Goal: Information Seeking & Learning: Learn about a topic

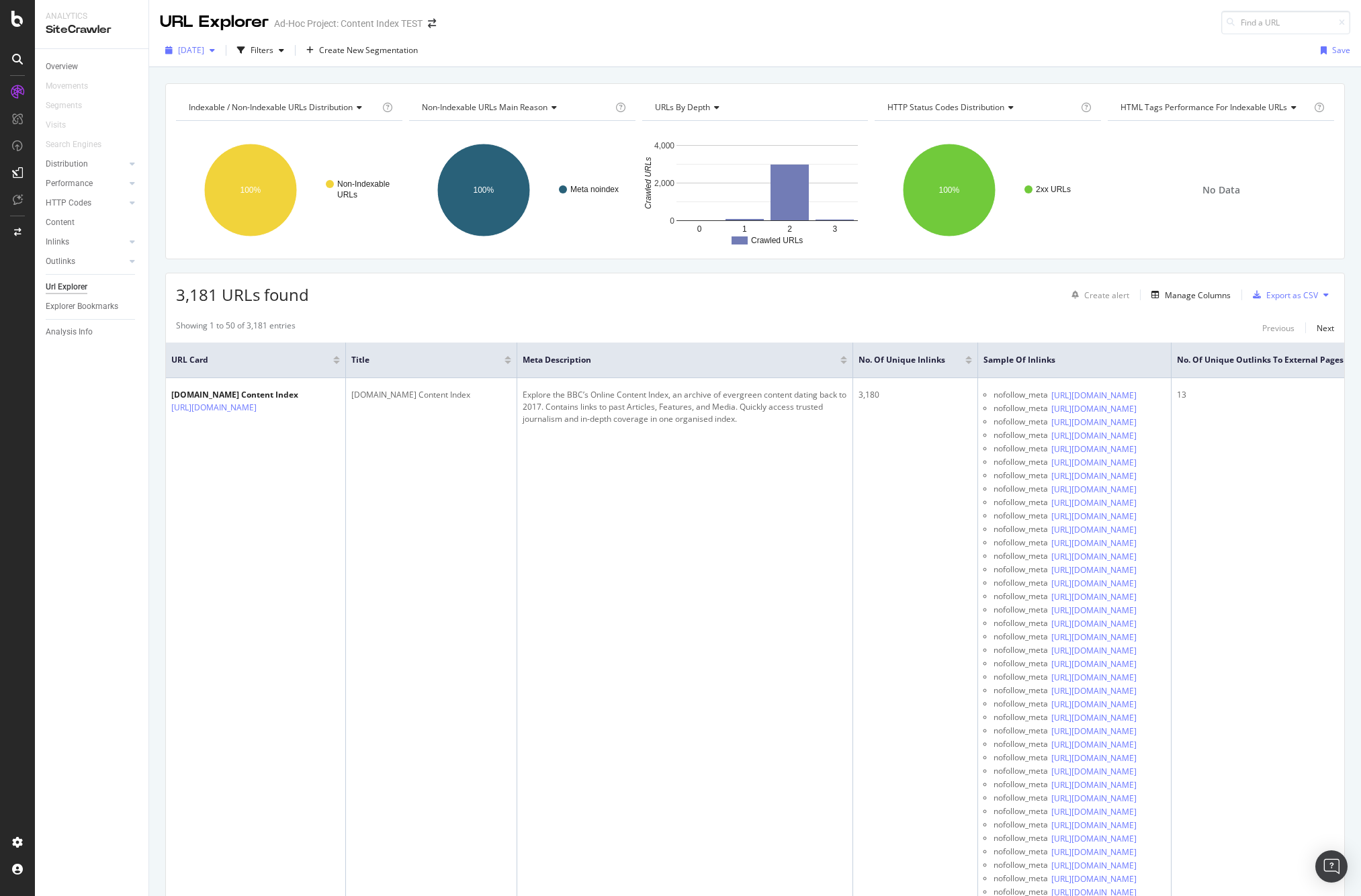
click at [204, 50] on span "[DATE]" at bounding box center [190, 50] width 26 height 12
click at [215, 75] on div "[DATE]" at bounding box center [197, 77] width 36 height 12
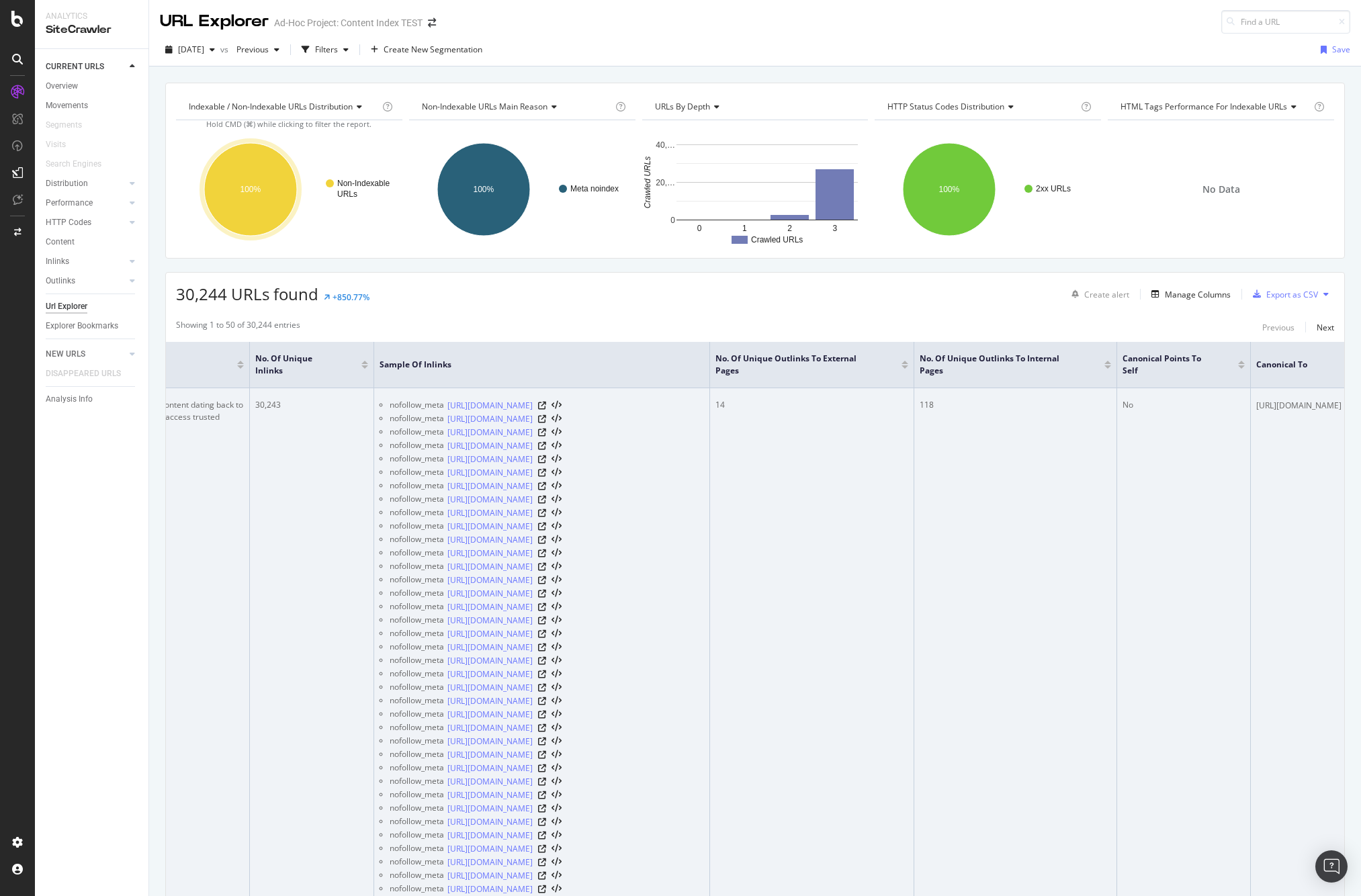
scroll to position [0, 701]
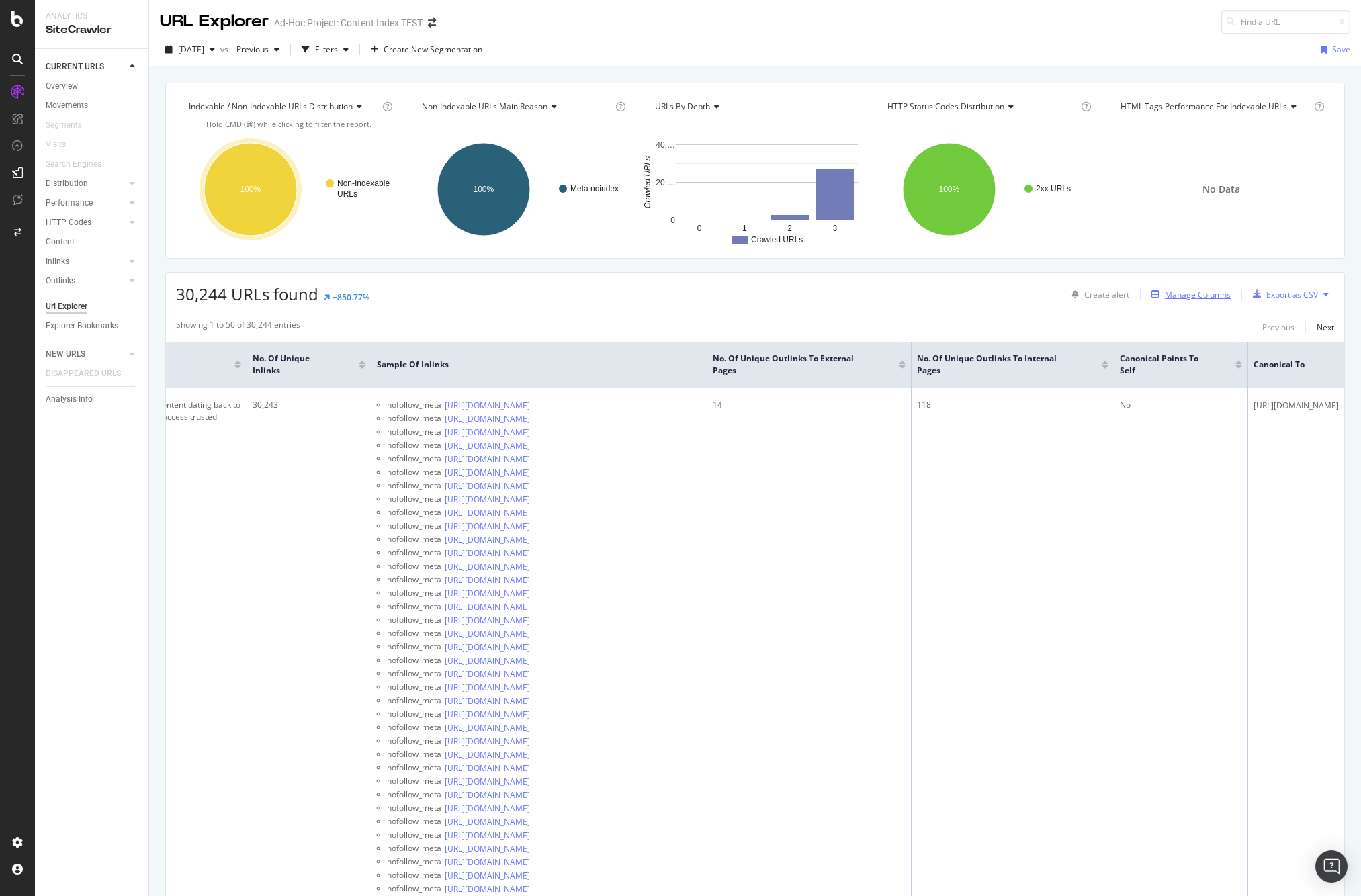
click at [1205, 296] on div "Manage Columns" at bounding box center [1198, 294] width 66 height 12
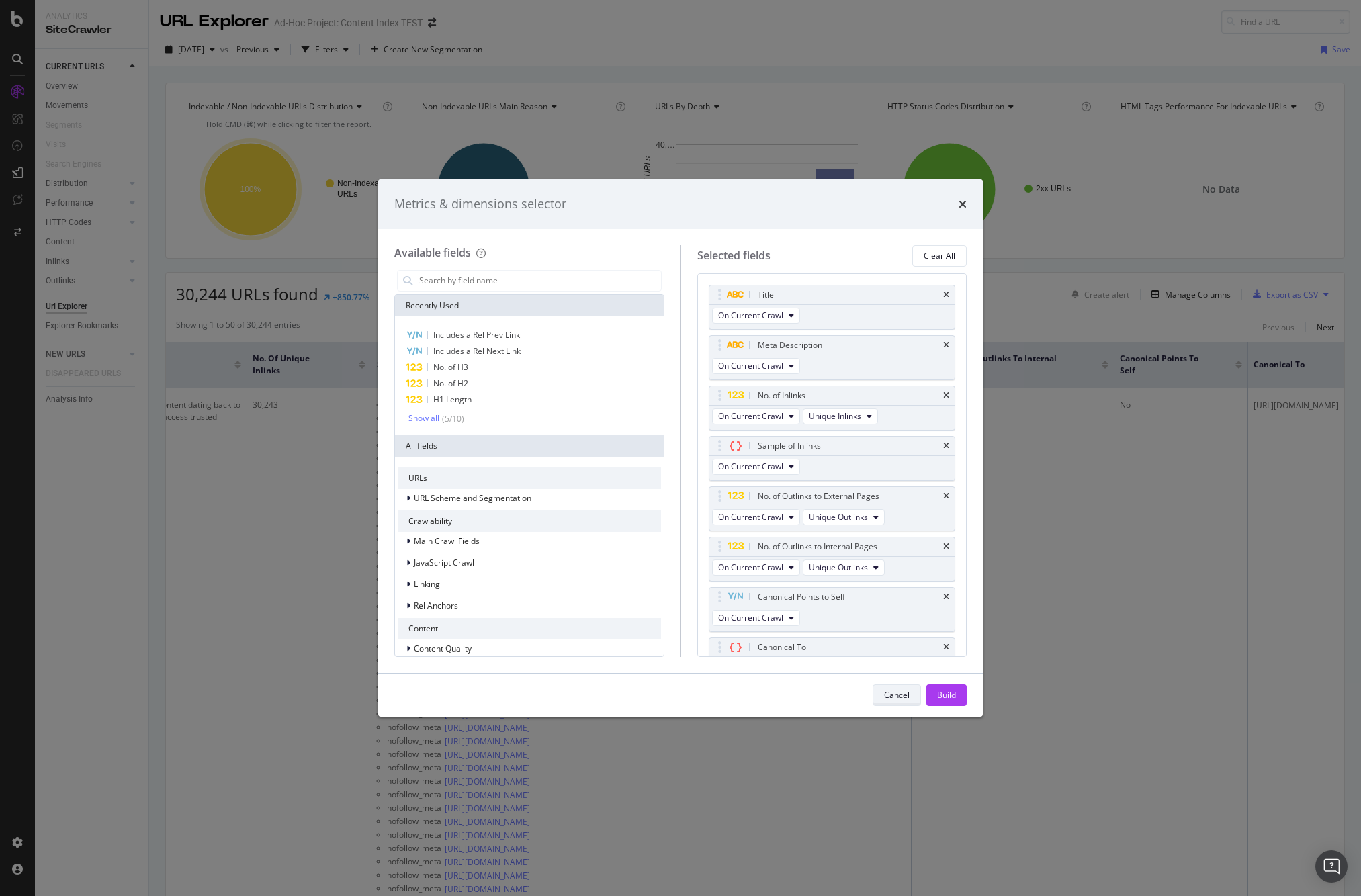
click at [903, 700] on div "Cancel" at bounding box center [897, 695] width 25 height 12
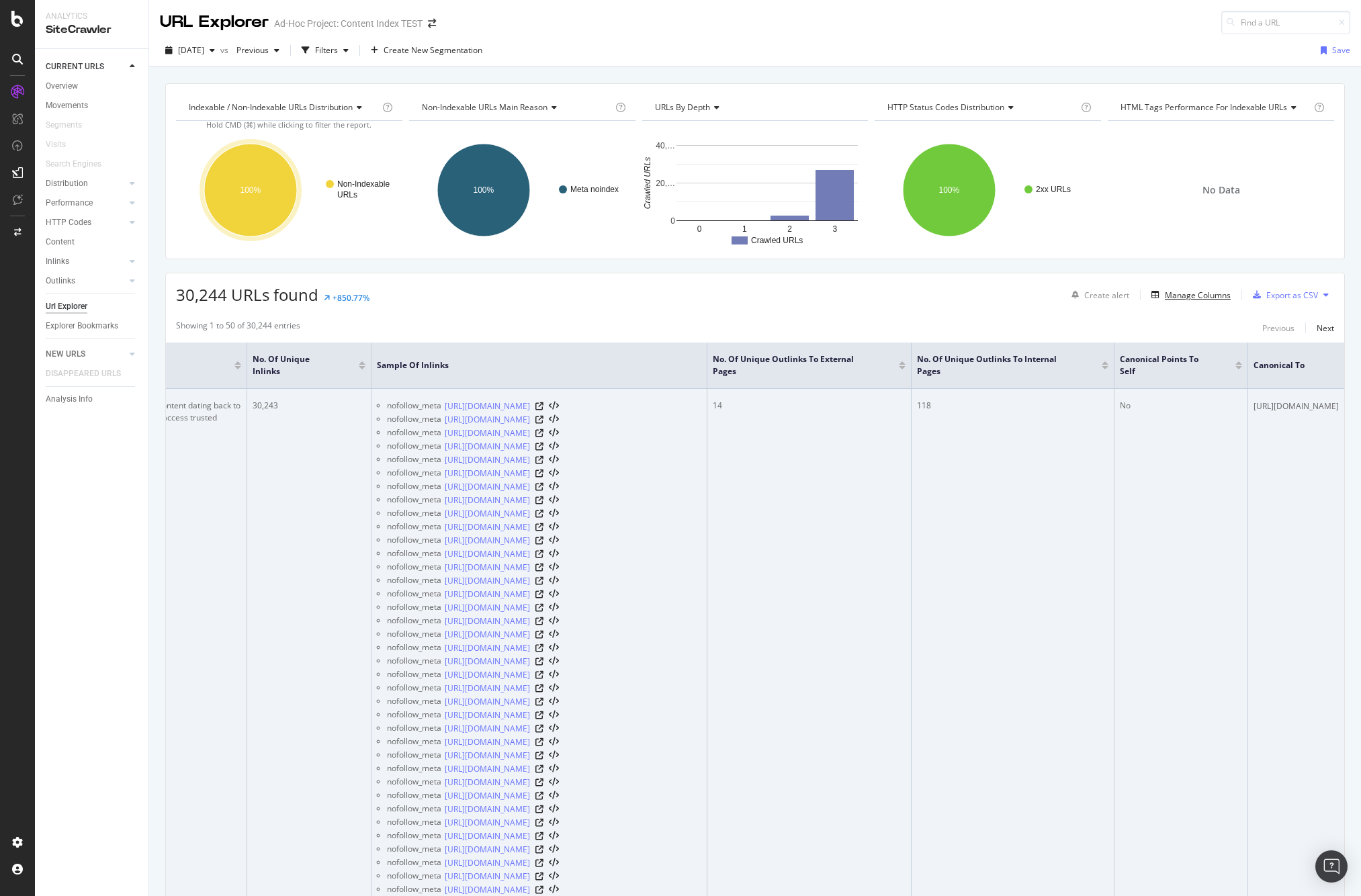
scroll to position [0, 700]
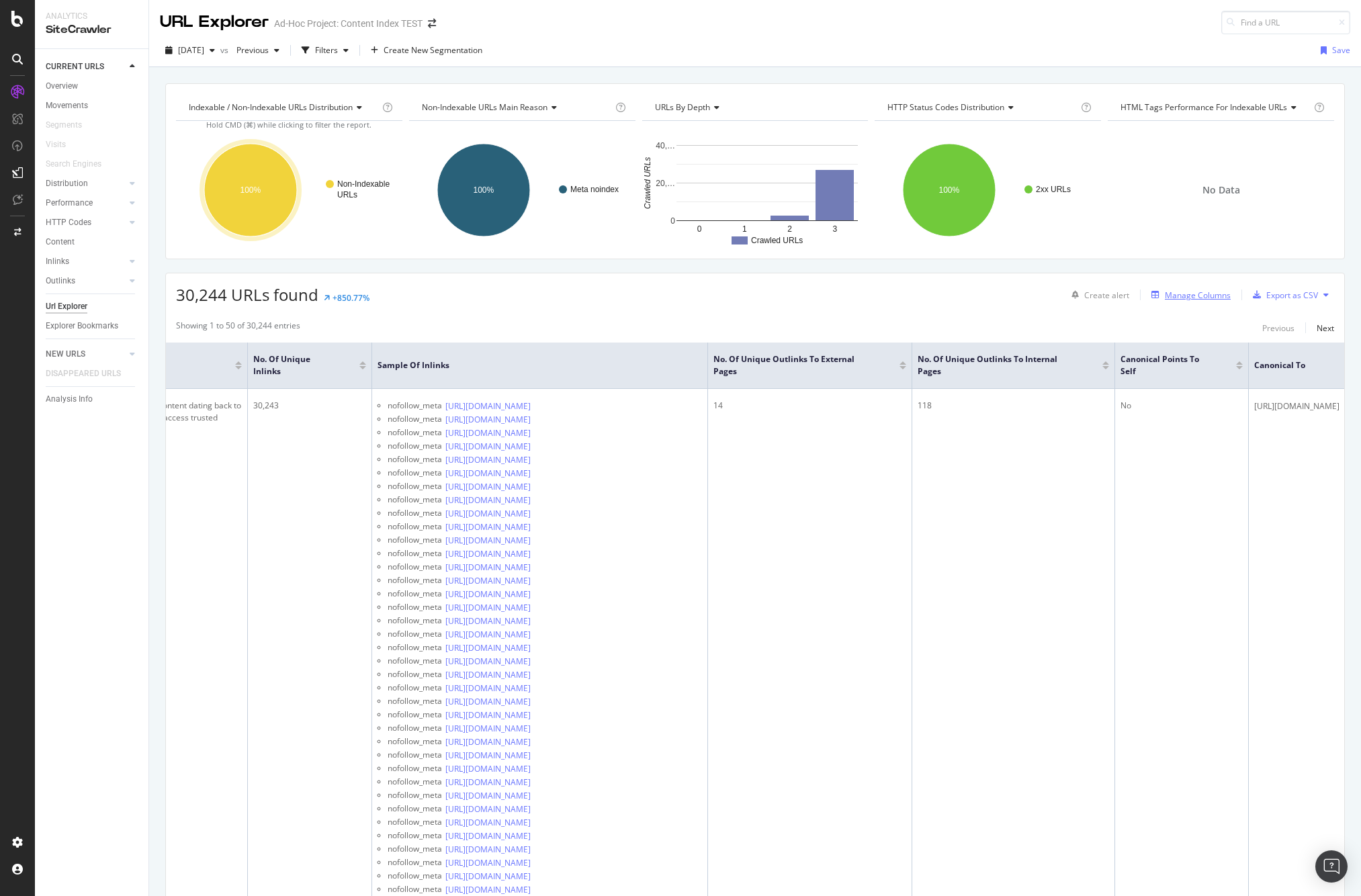
click at [1201, 296] on div "Manage Columns" at bounding box center [1198, 295] width 66 height 12
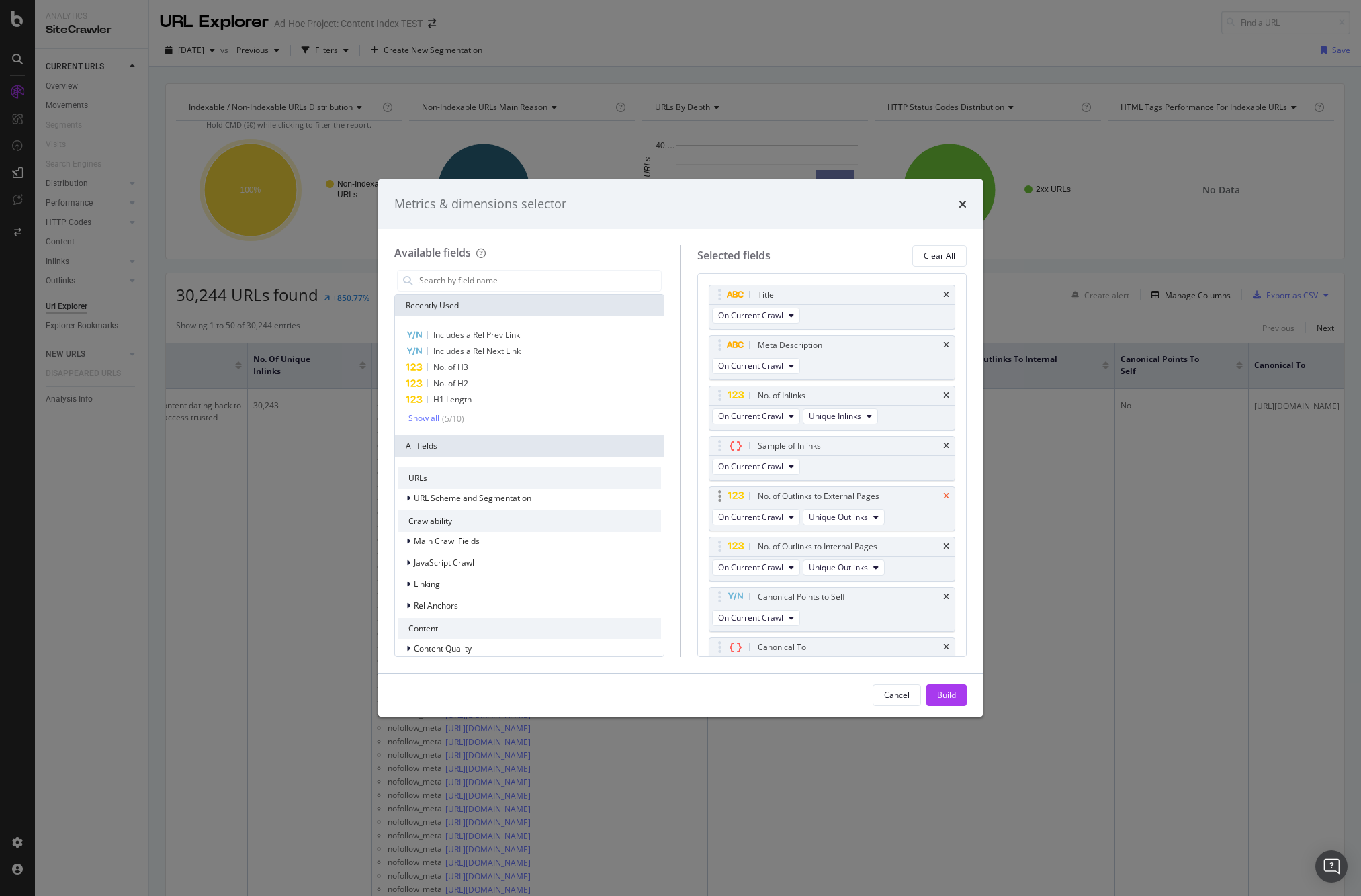
click at [946, 444] on icon "times" at bounding box center [947, 446] width 6 height 8
click at [421, 417] on div "Show all" at bounding box center [424, 418] width 31 height 9
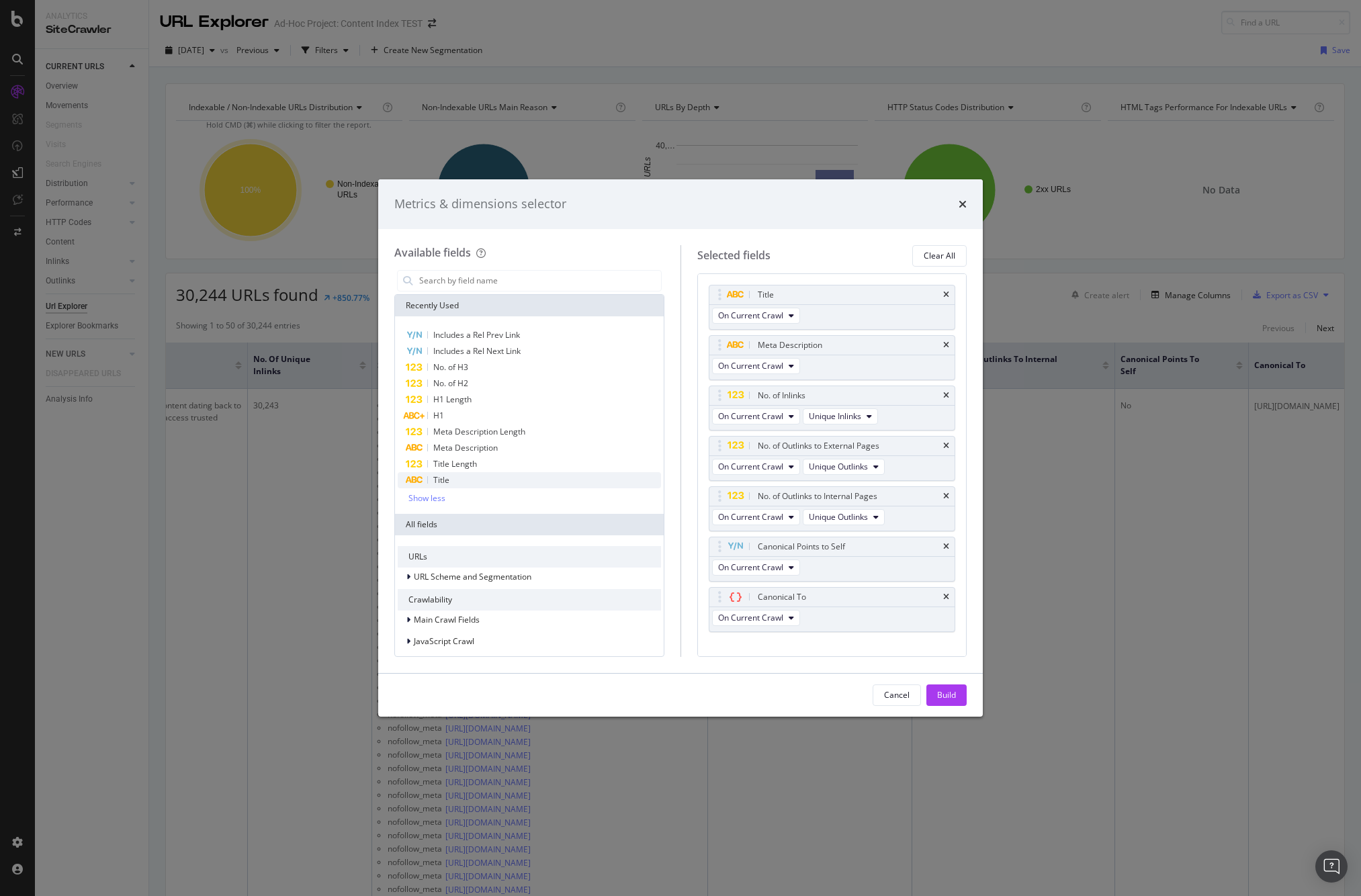
click at [441, 479] on span "Title" at bounding box center [441, 479] width 17 height 12
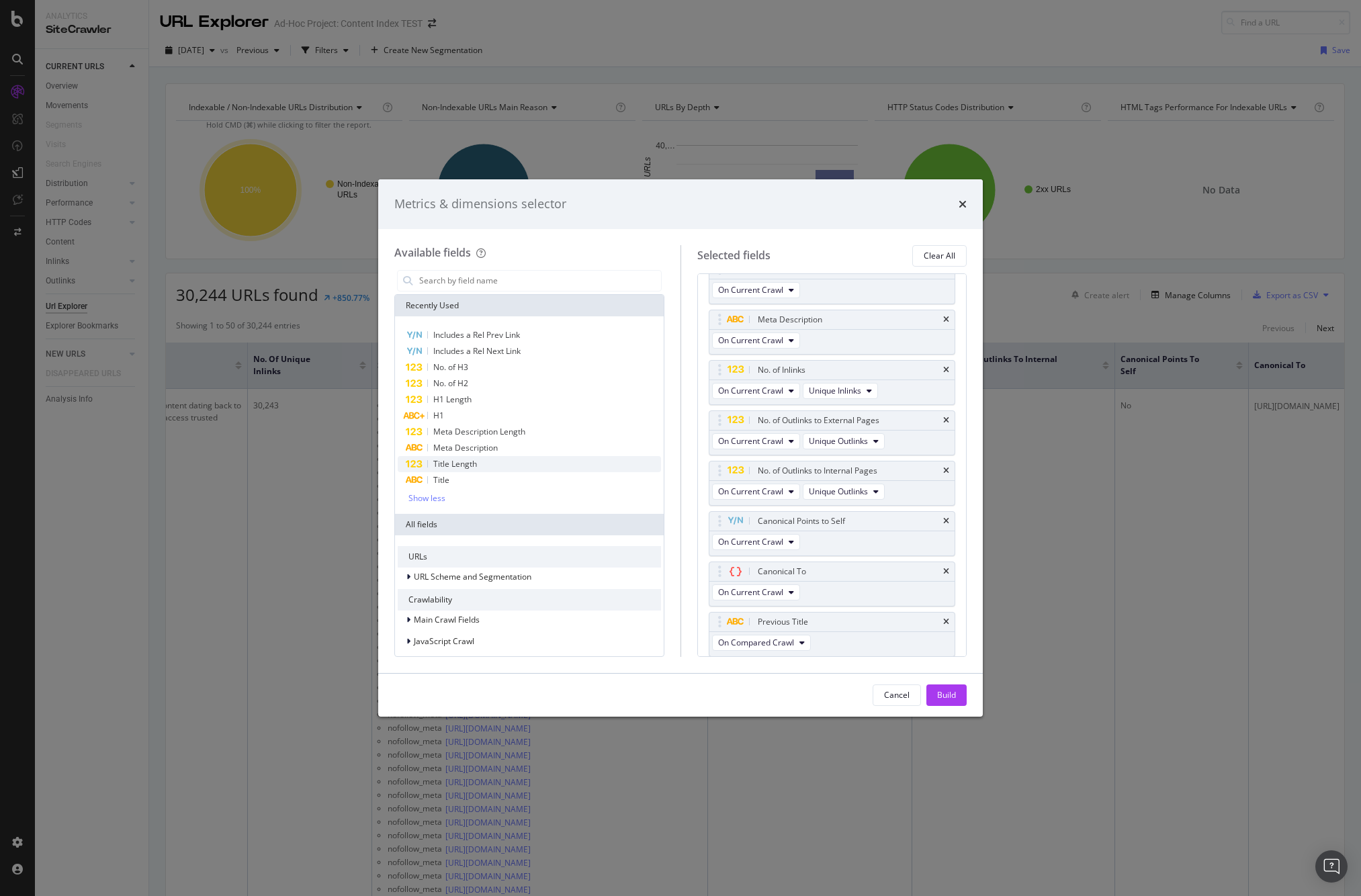
click at [449, 465] on span "Title Length" at bounding box center [455, 464] width 44 height 12
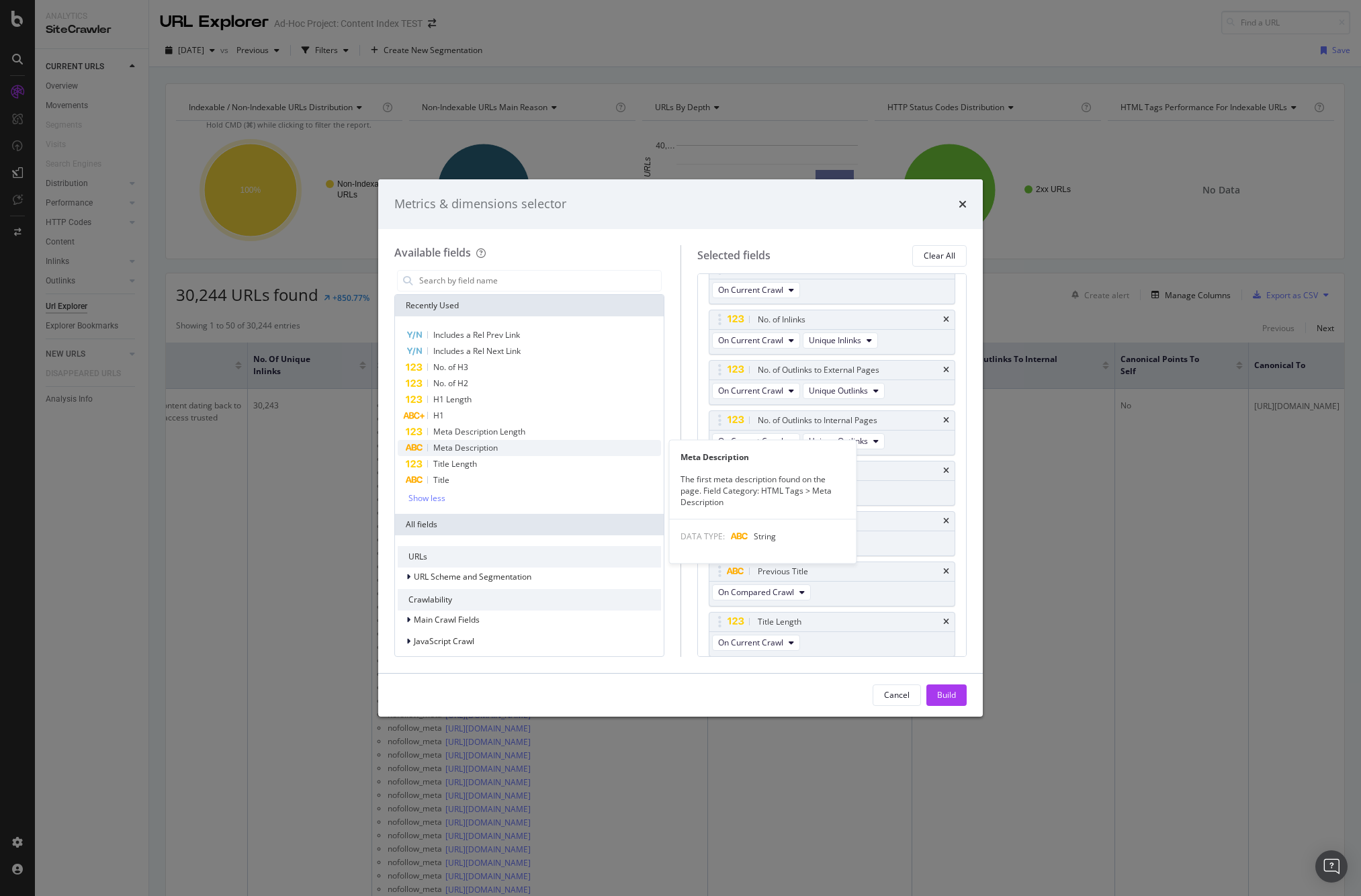
click at [484, 444] on span "Meta Description" at bounding box center [465, 447] width 64 height 12
click at [482, 428] on span "Meta Description Length" at bounding box center [479, 431] width 92 height 12
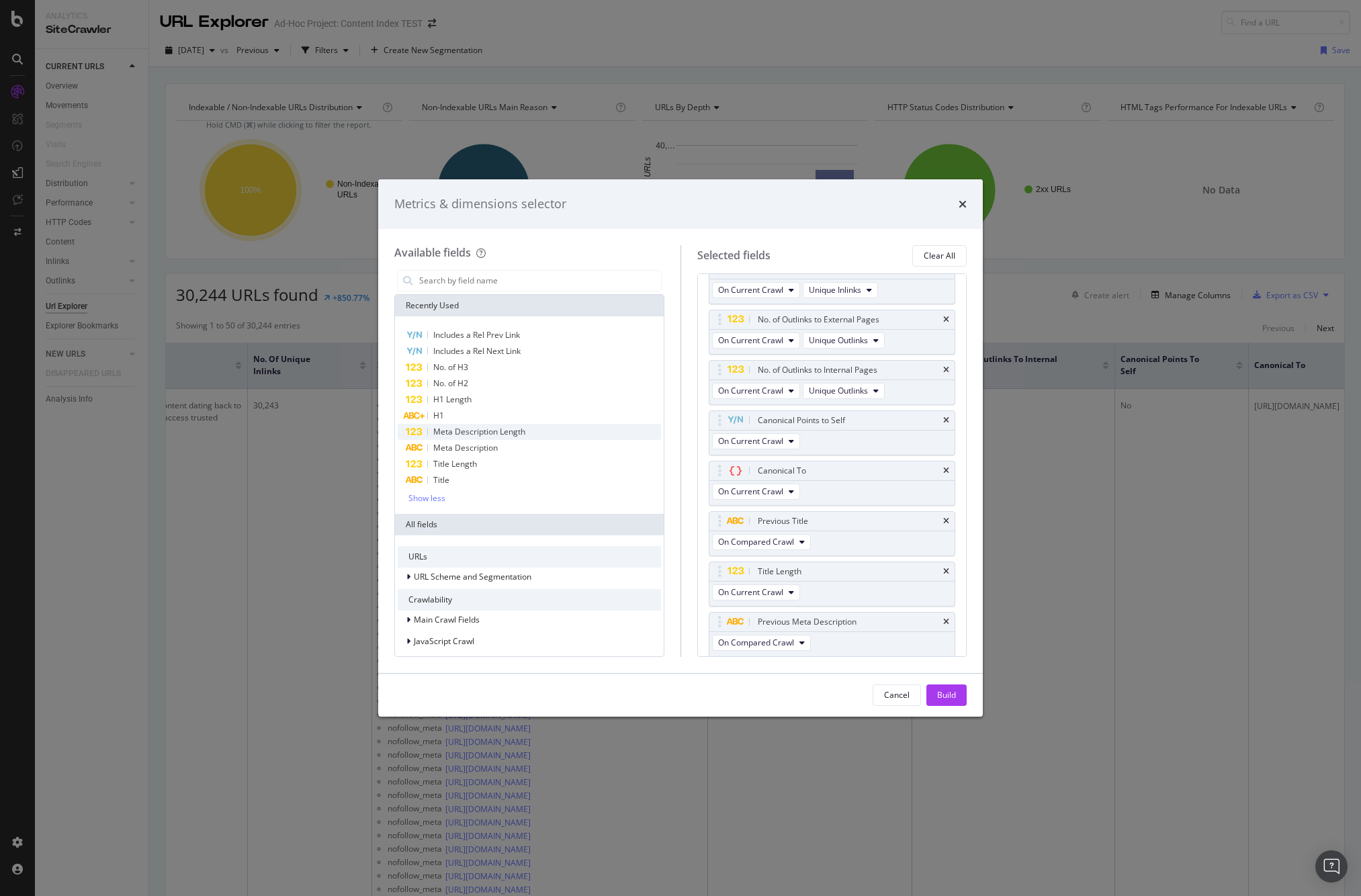
scroll to position [177, 0]
drag, startPoint x: 444, startPoint y: 411, endPoint x: 444, endPoint y: 399, distance: 12.0
click at [444, 406] on div "Includes a Rel Prev Link Includes a Rel Next Link No. of H3 No. of H2 H1 Length…" at bounding box center [529, 415] width 263 height 176
click at [444, 399] on span "H1 Length" at bounding box center [452, 399] width 39 height 12
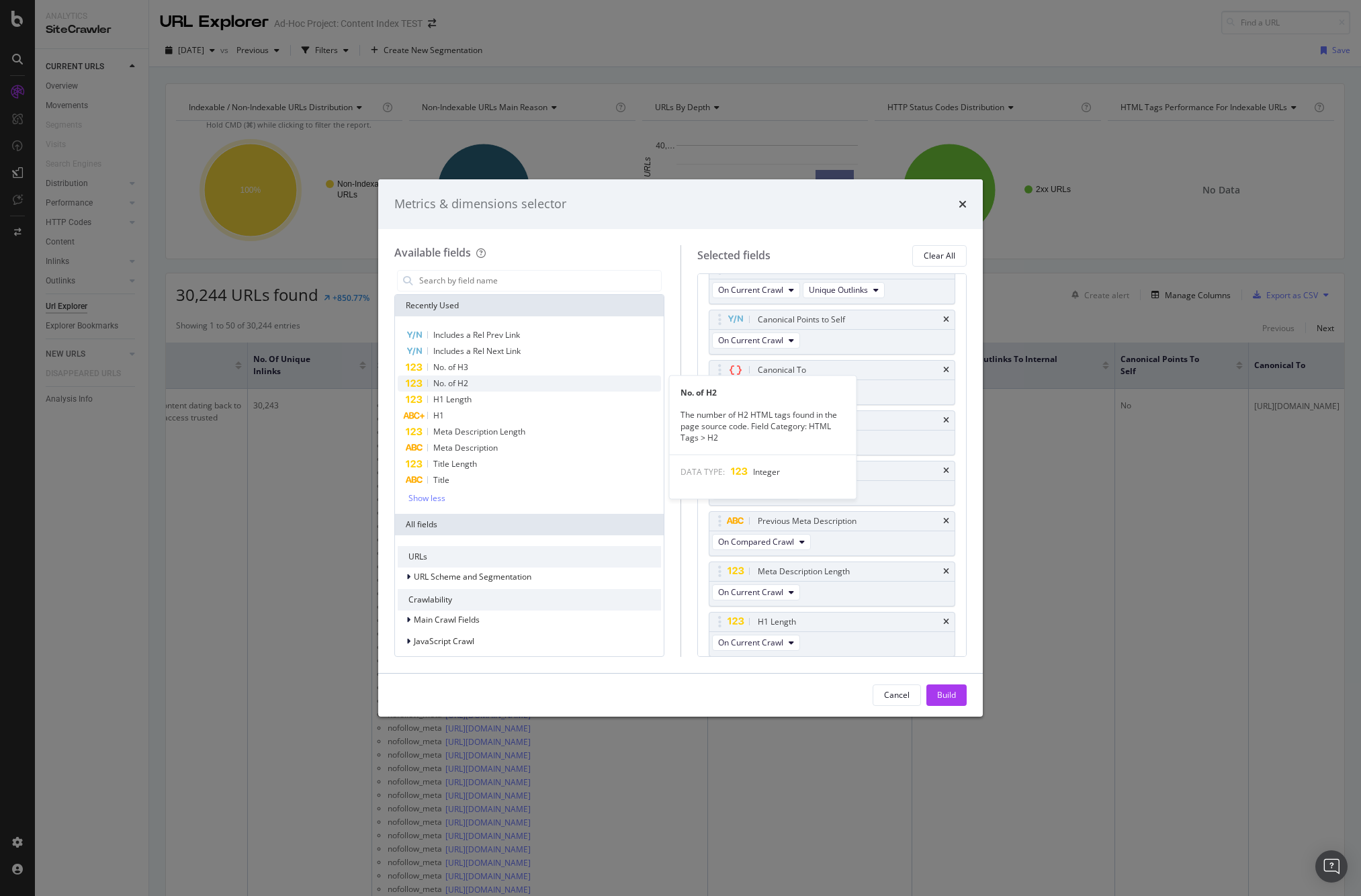
click at [448, 381] on span "No. of H2" at bounding box center [451, 383] width 35 height 12
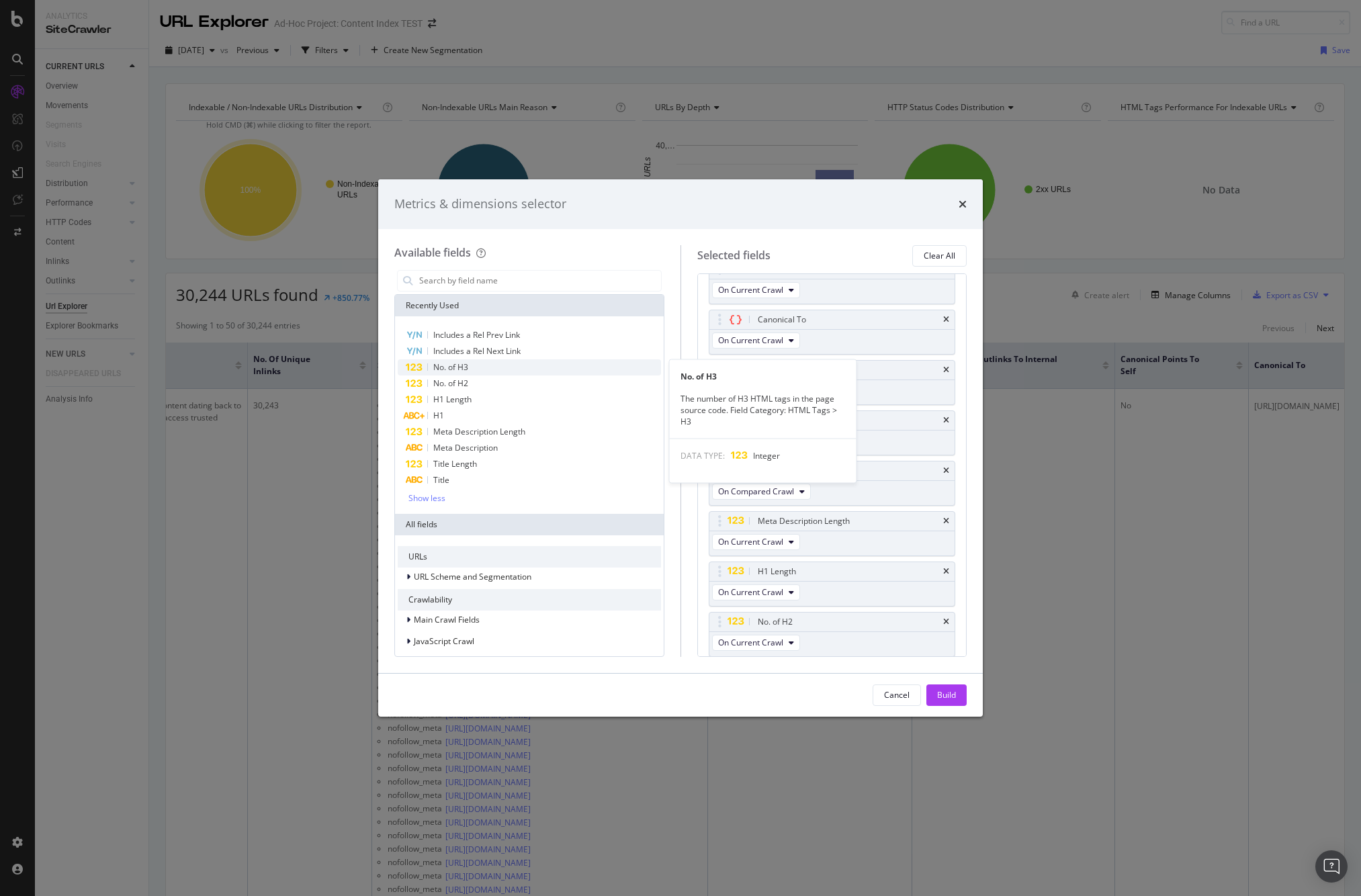
click at [450, 365] on span "No. of H3" at bounding box center [451, 367] width 35 height 12
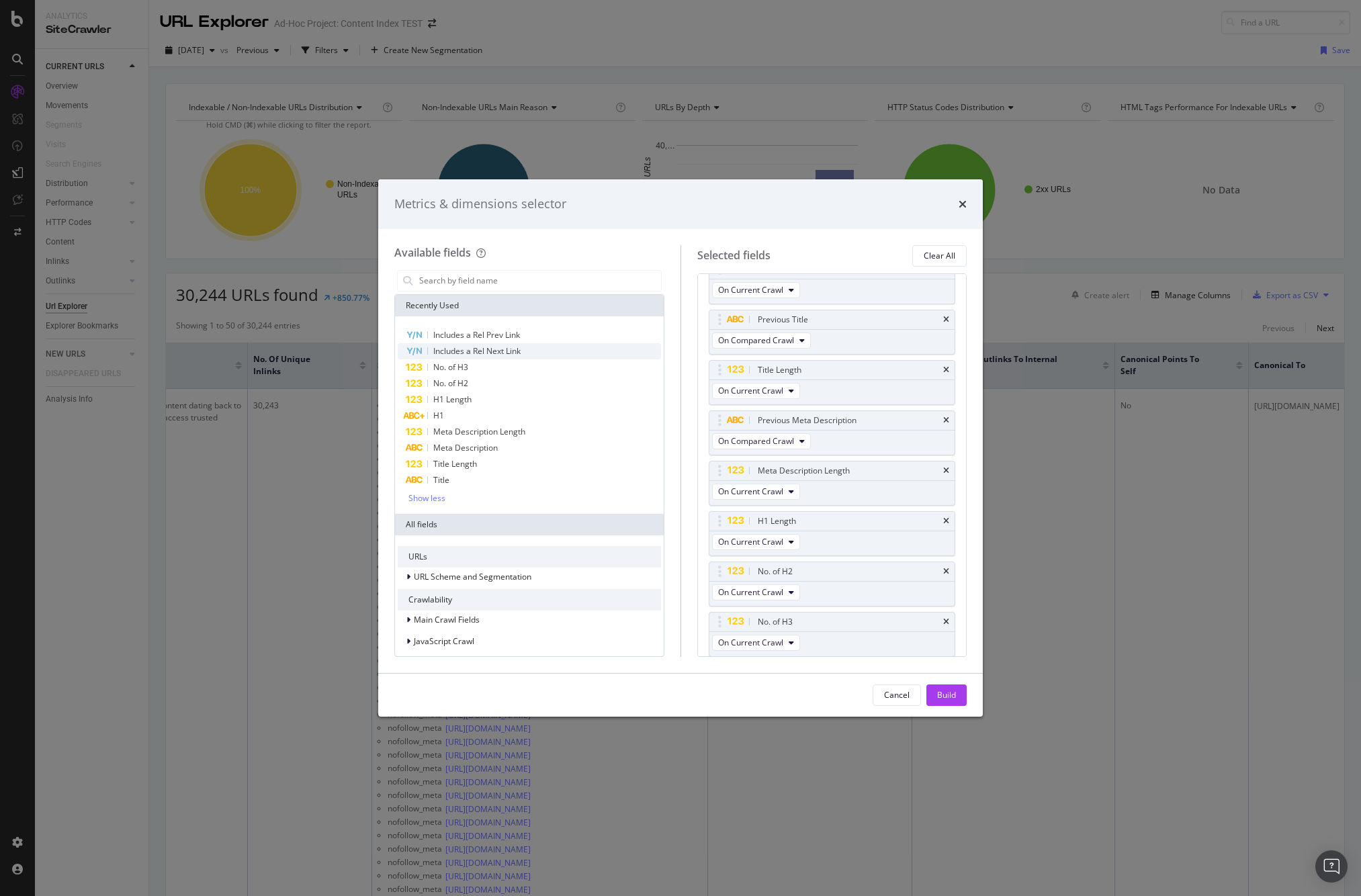
click at [461, 347] on span "Includes a Rel Next Link" at bounding box center [476, 351] width 87 height 12
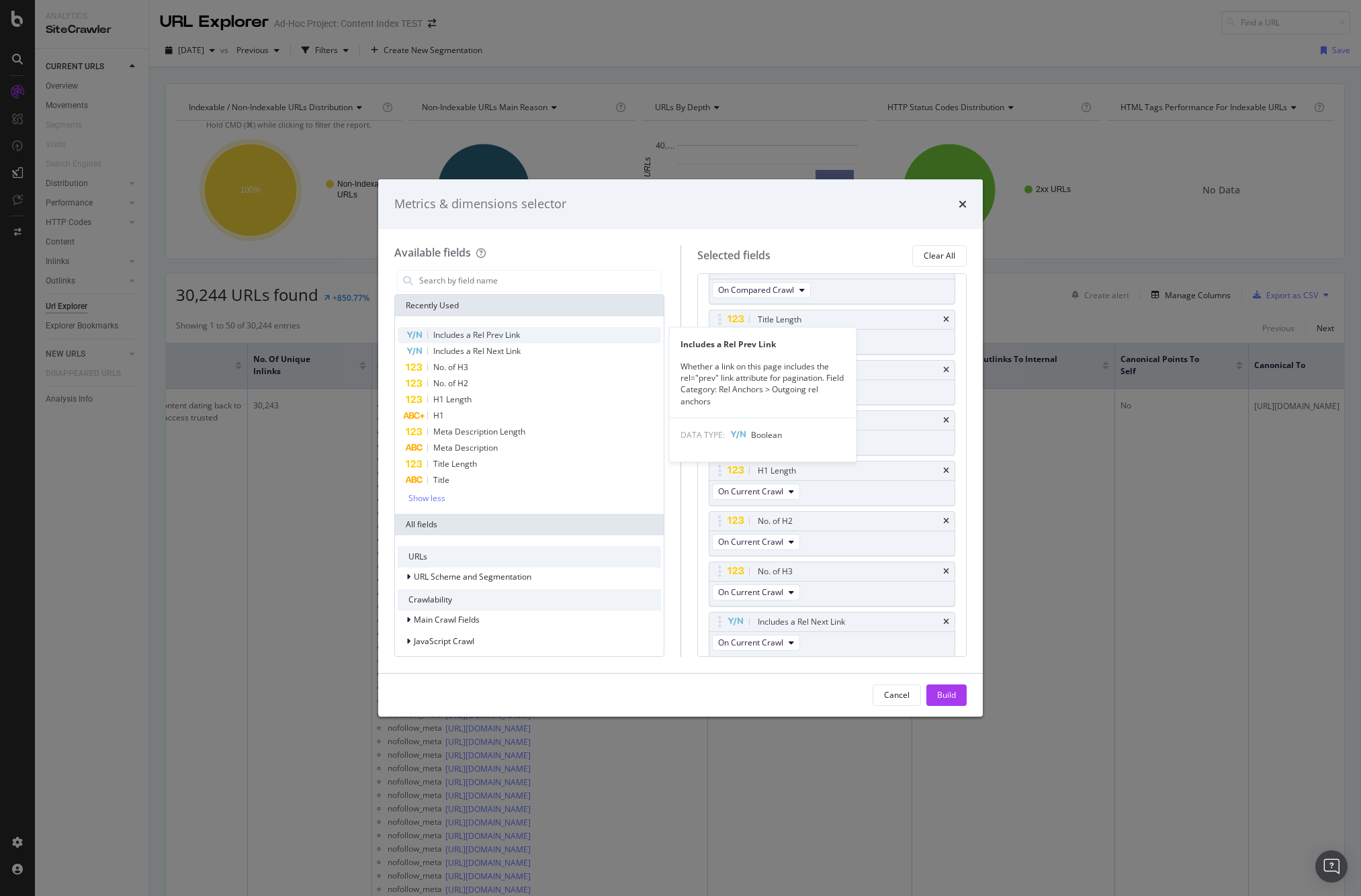
click at [464, 335] on span "Includes a Rel Prev Link" at bounding box center [476, 335] width 86 height 12
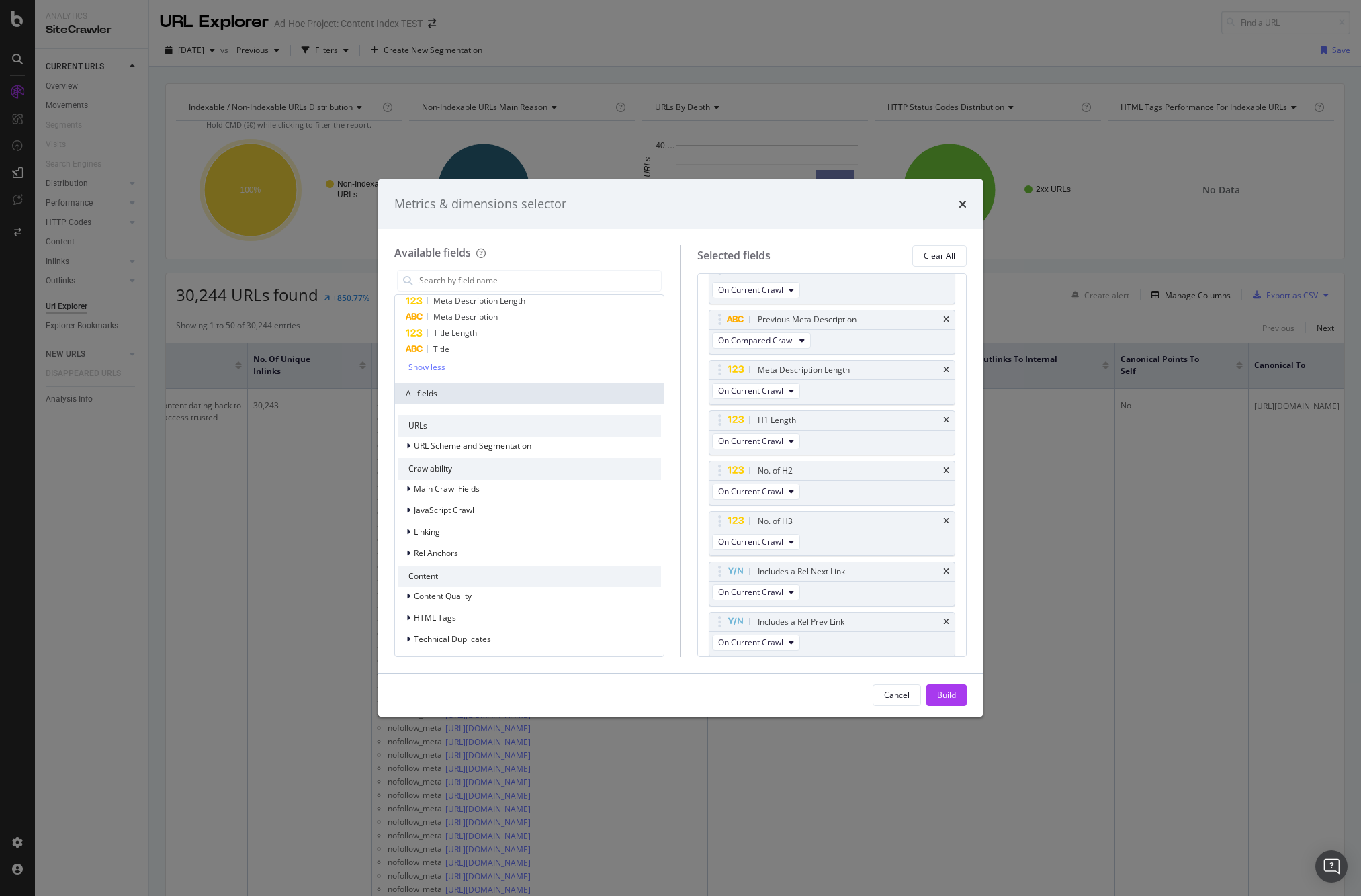
scroll to position [134, 0]
click at [501, 437] on span "URL Scheme and Segmentation" at bounding box center [473, 442] width 118 height 12
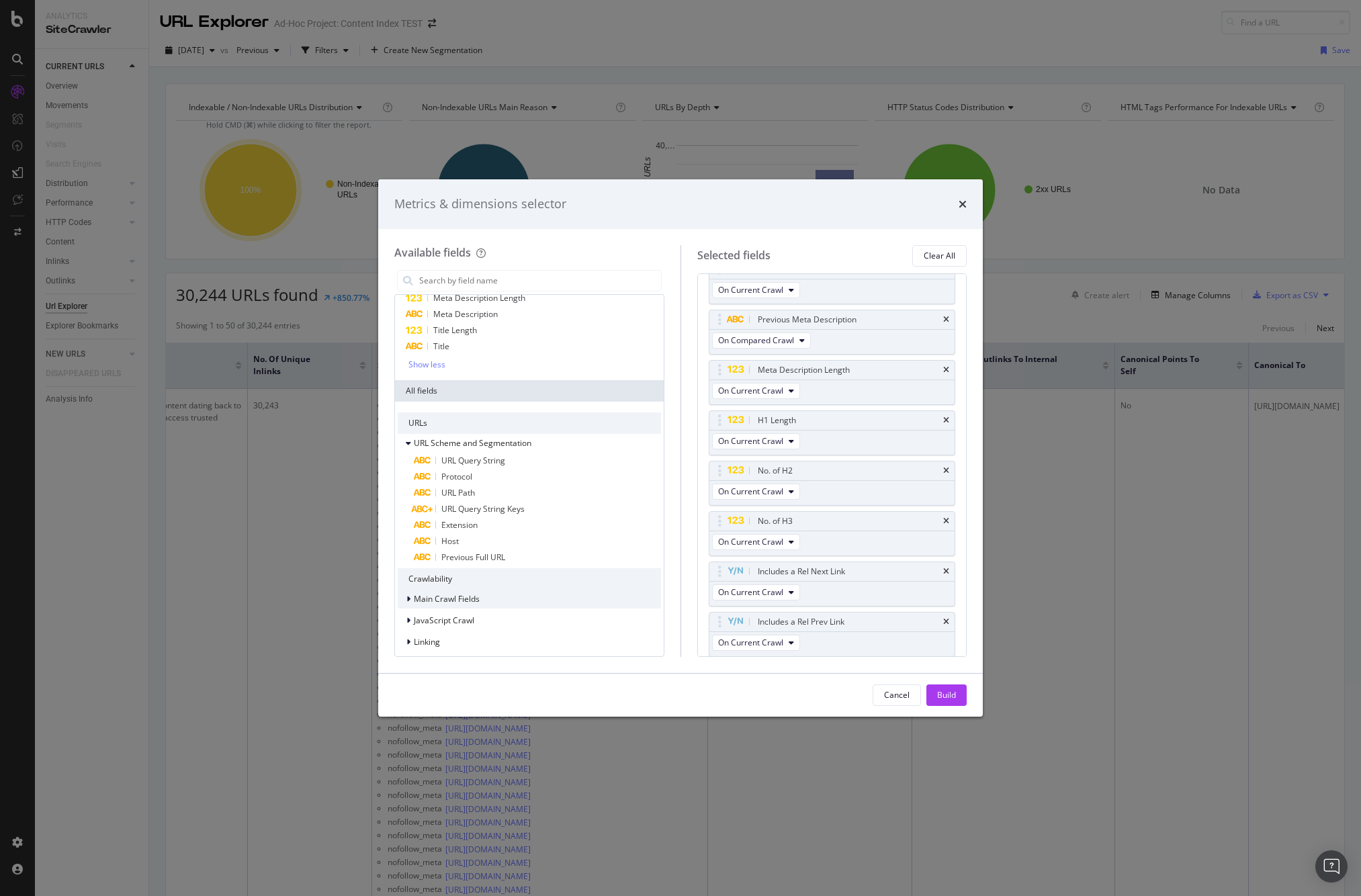
click at [451, 596] on span "Main Crawl Fields" at bounding box center [447, 599] width 66 height 12
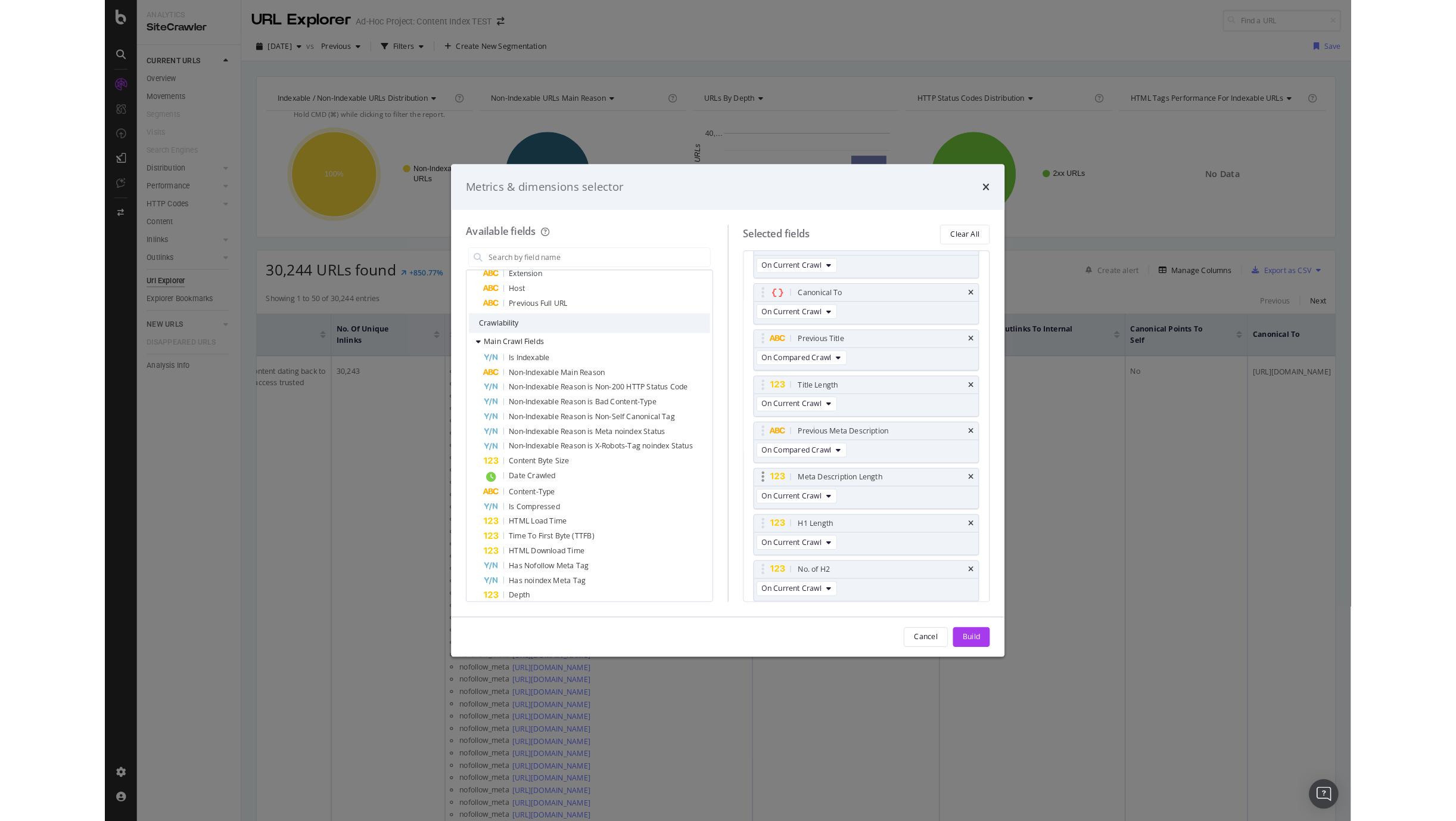
scroll to position [420, 0]
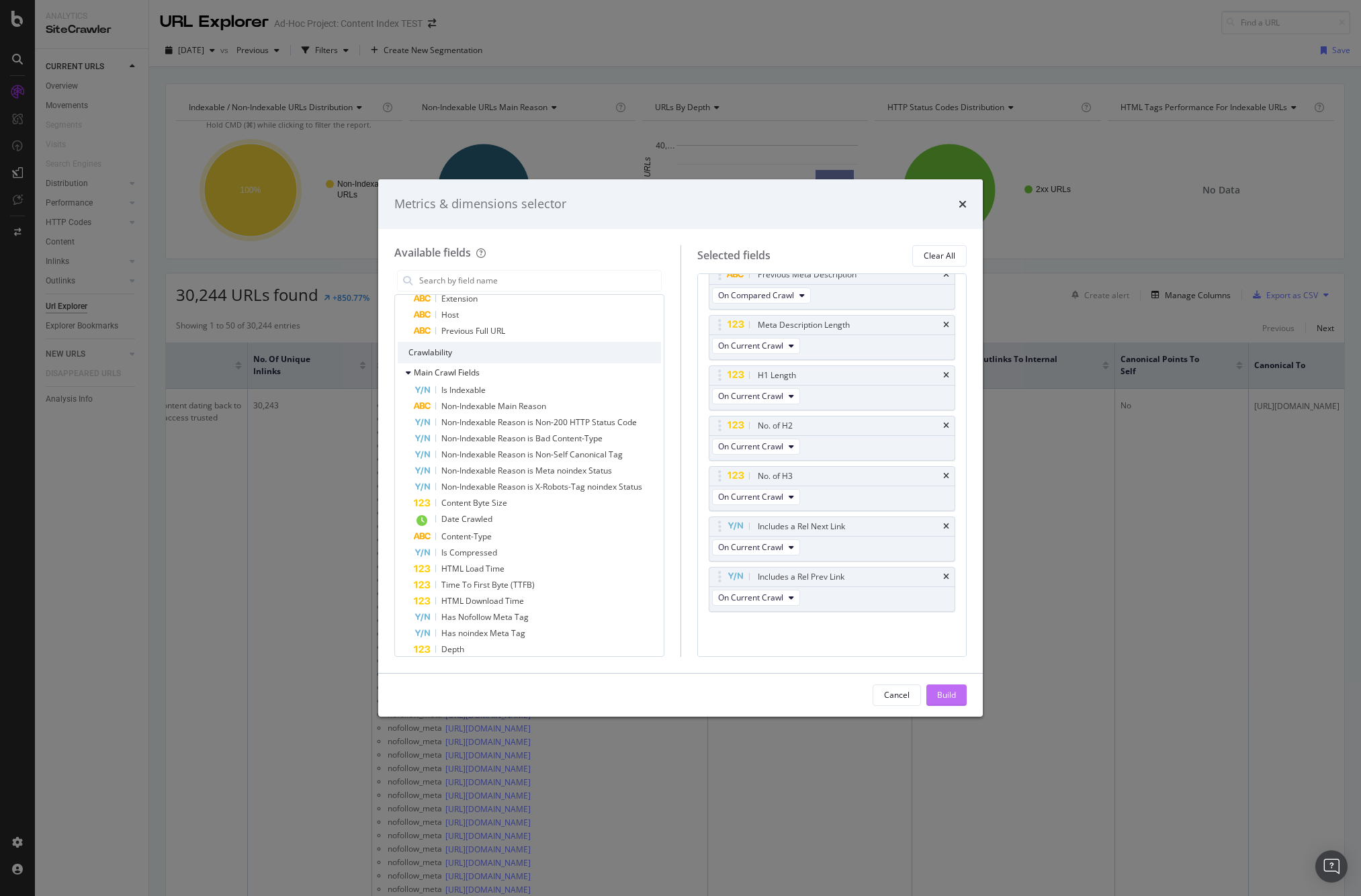
click at [944, 696] on div "Build" at bounding box center [947, 695] width 19 height 12
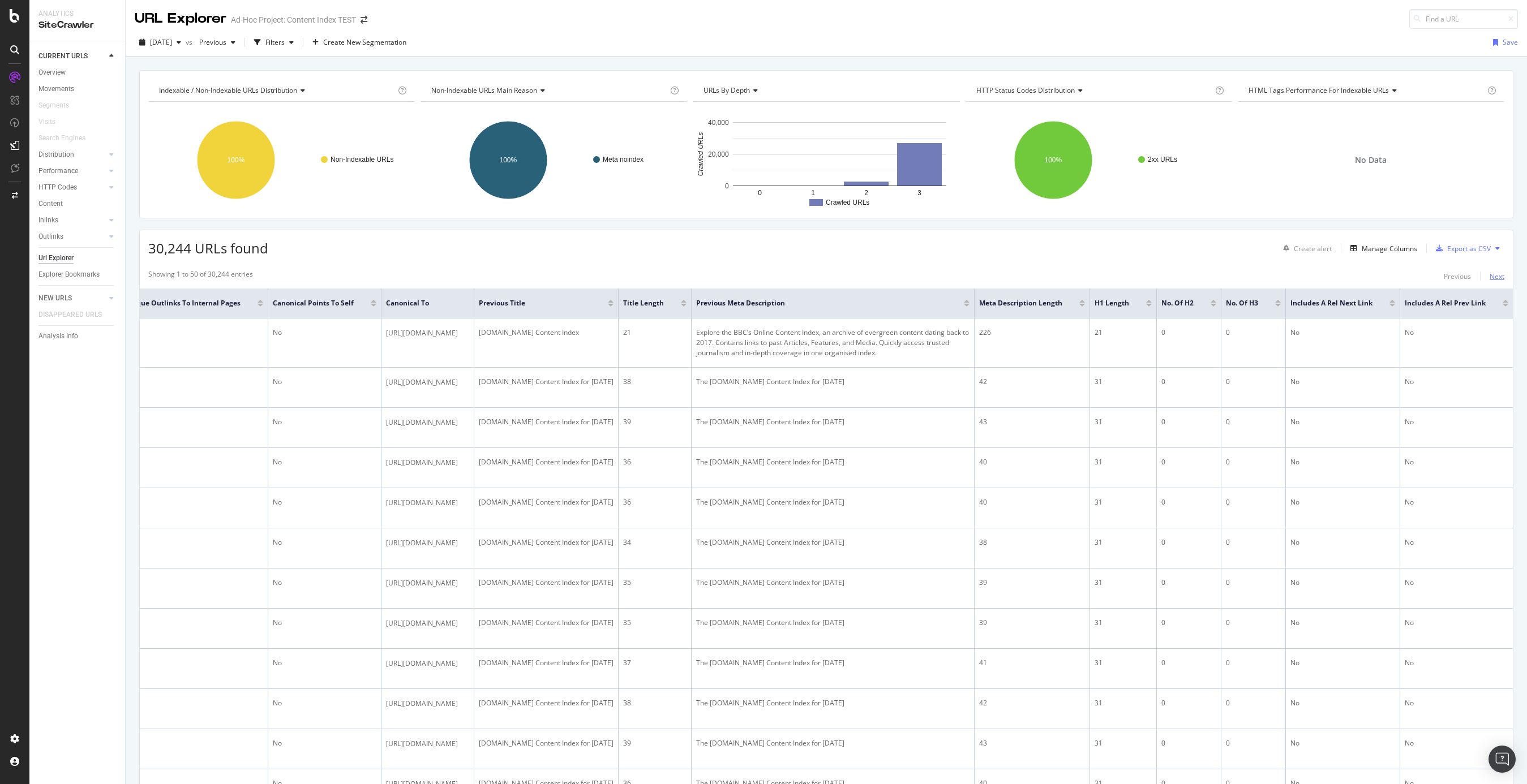
click at [1146, 274] on div "Next" at bounding box center [1497, 276] width 15 height 10
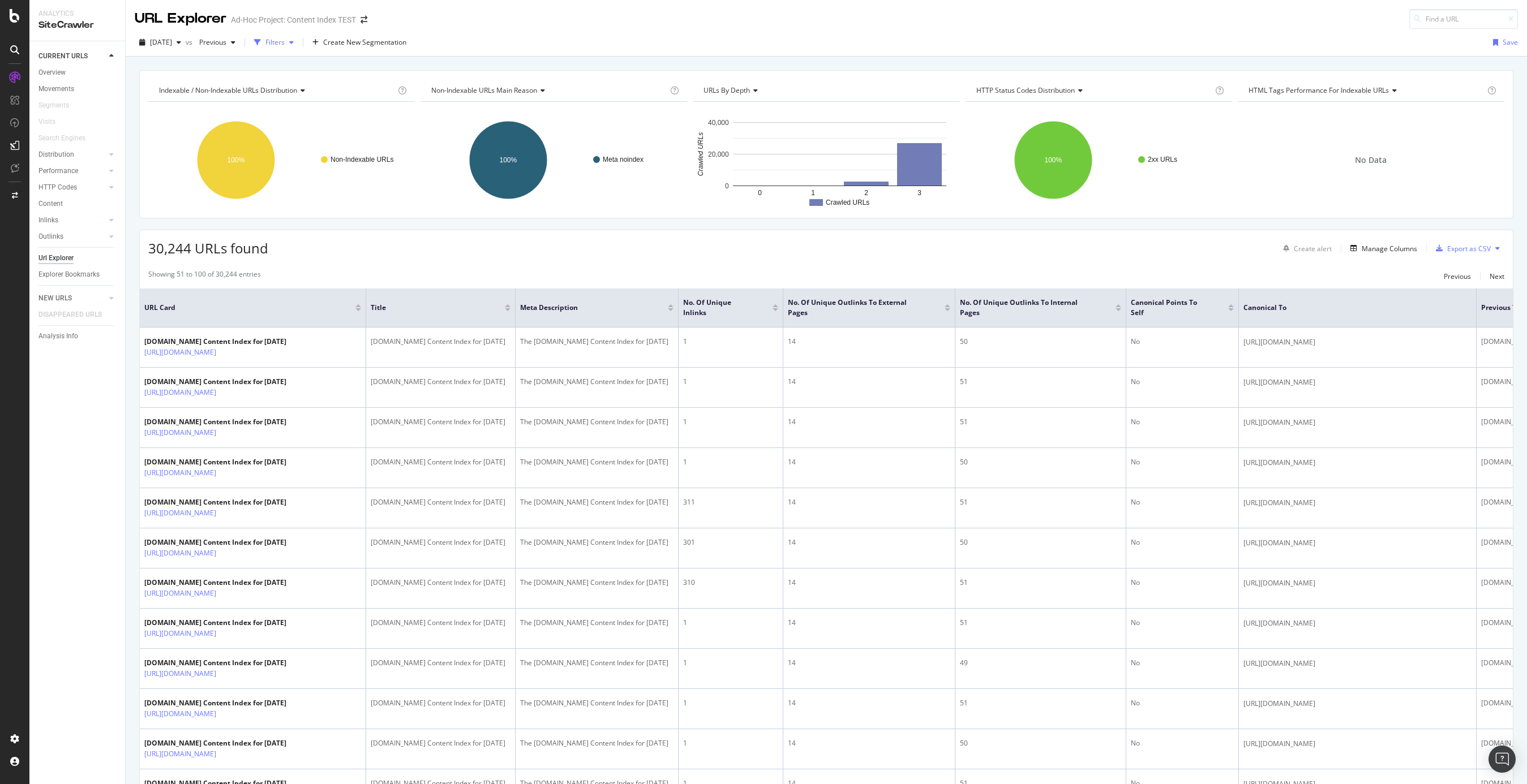
click at [285, 41] on div "Filters" at bounding box center [275, 42] width 19 height 10
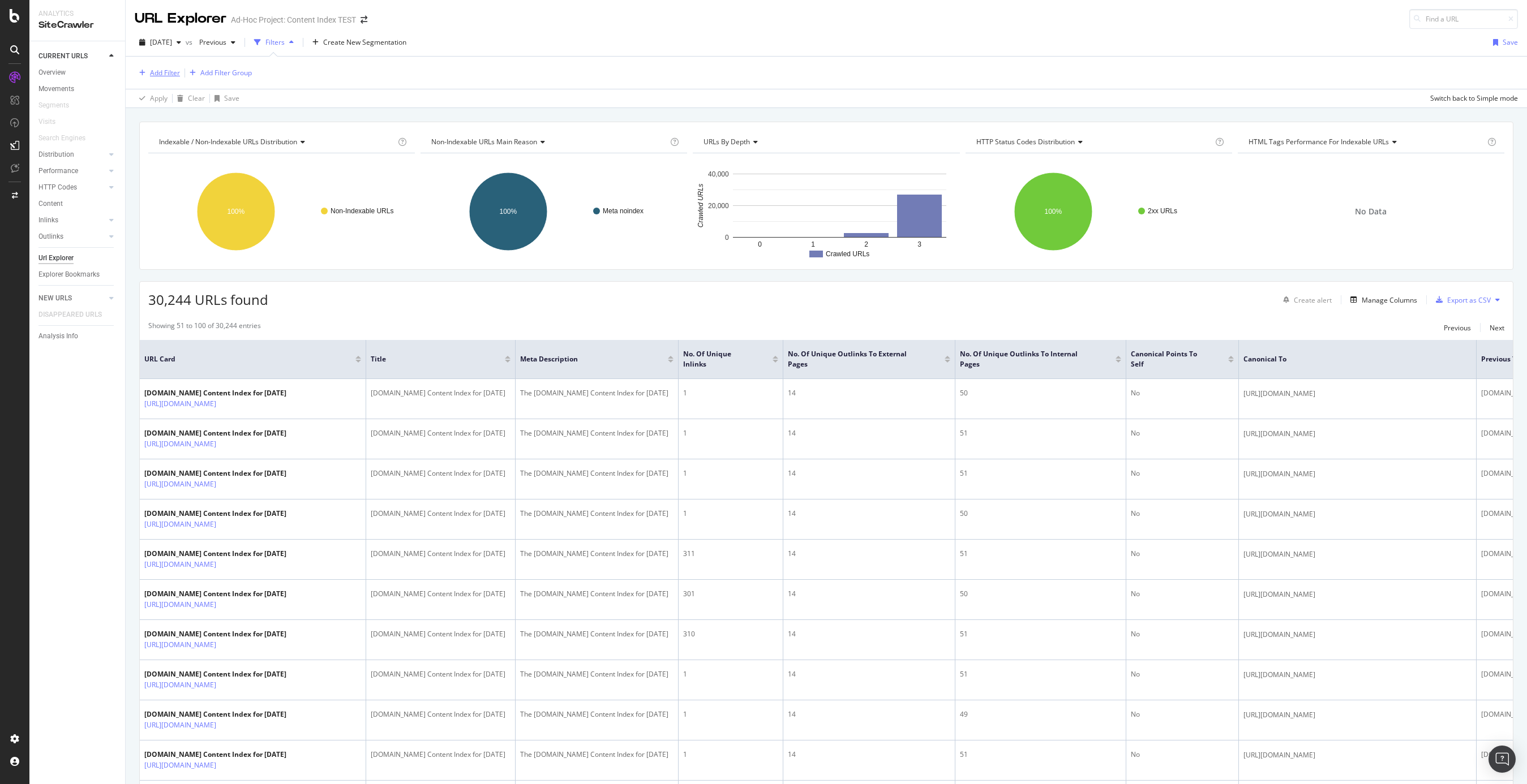
click at [175, 73] on div "Add Filter" at bounding box center [164, 73] width 30 height 10
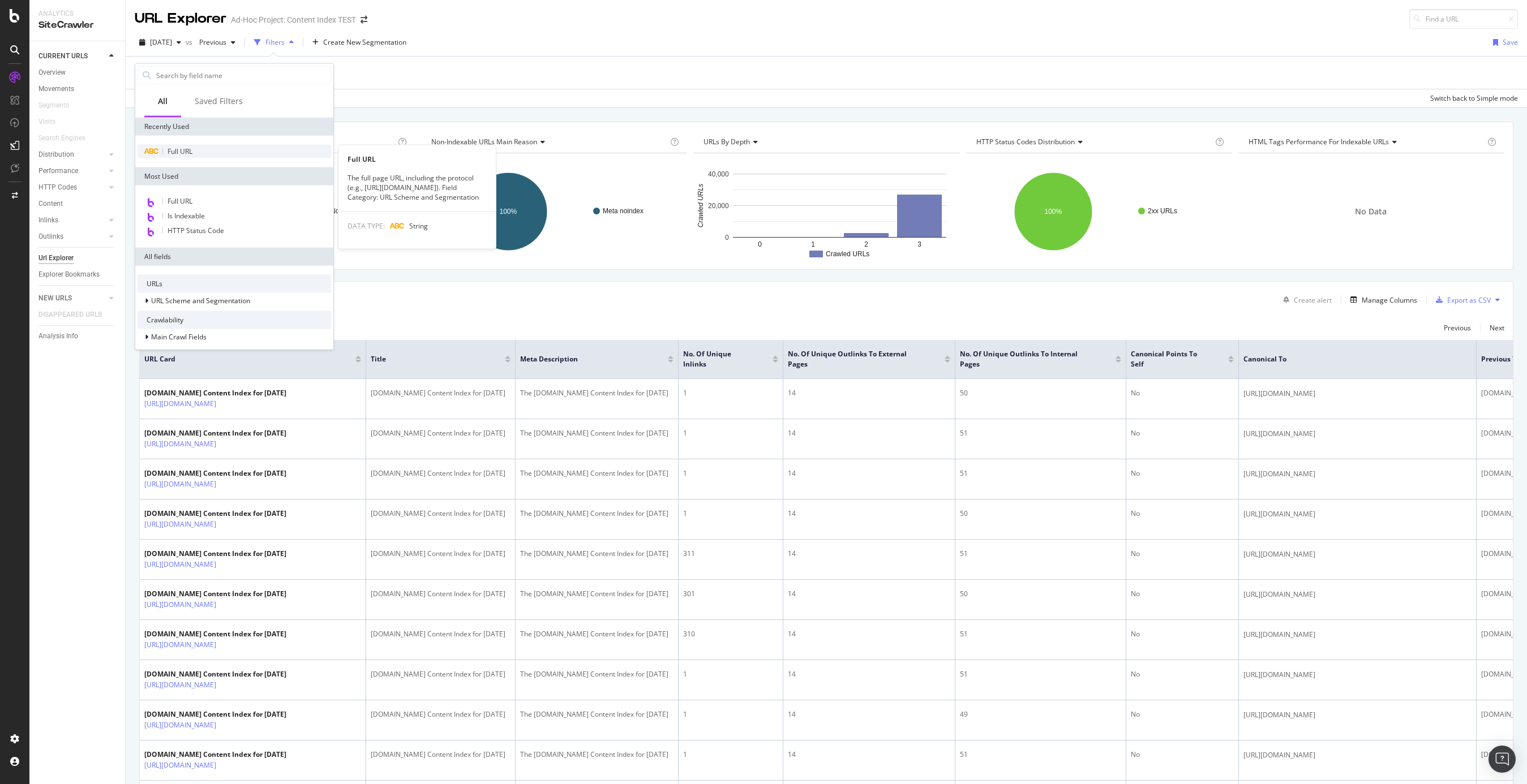
click at [184, 154] on span "Full URL" at bounding box center [180, 151] width 25 height 10
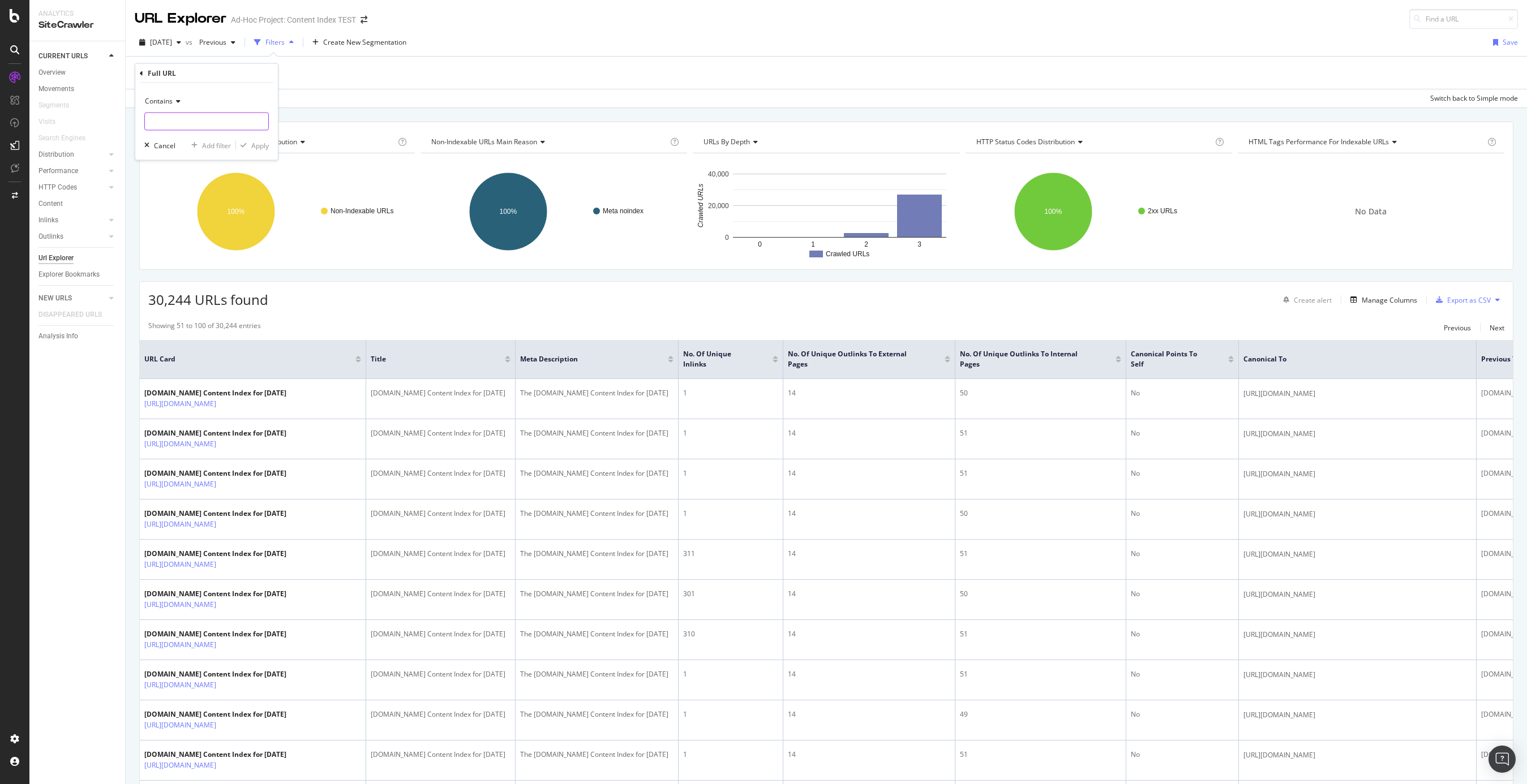
click at [185, 120] on input "text" at bounding box center [207, 121] width 123 height 18
type input "?page="
click at [261, 147] on div "Apply" at bounding box center [260, 145] width 17 height 10
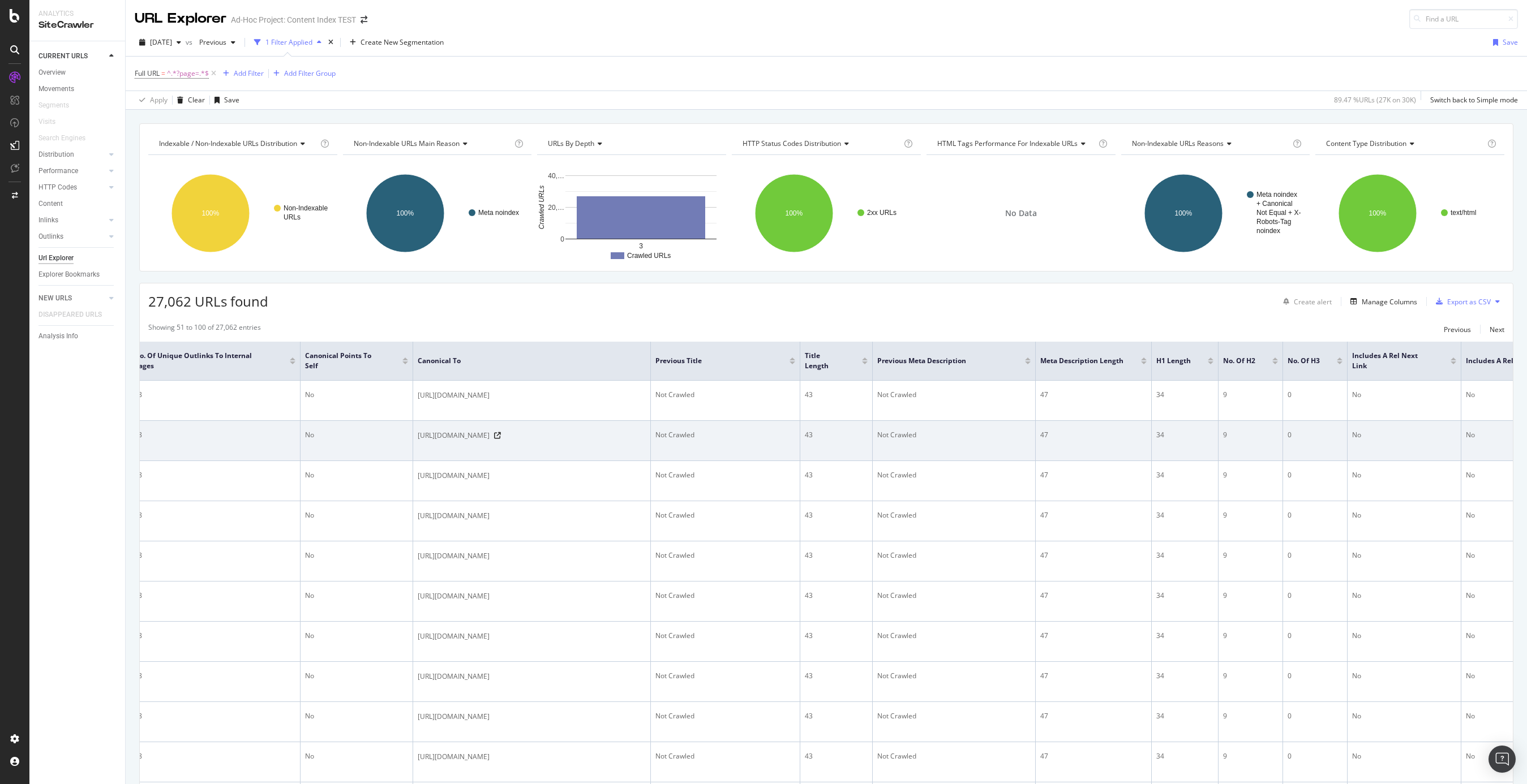
scroll to position [0, 886]
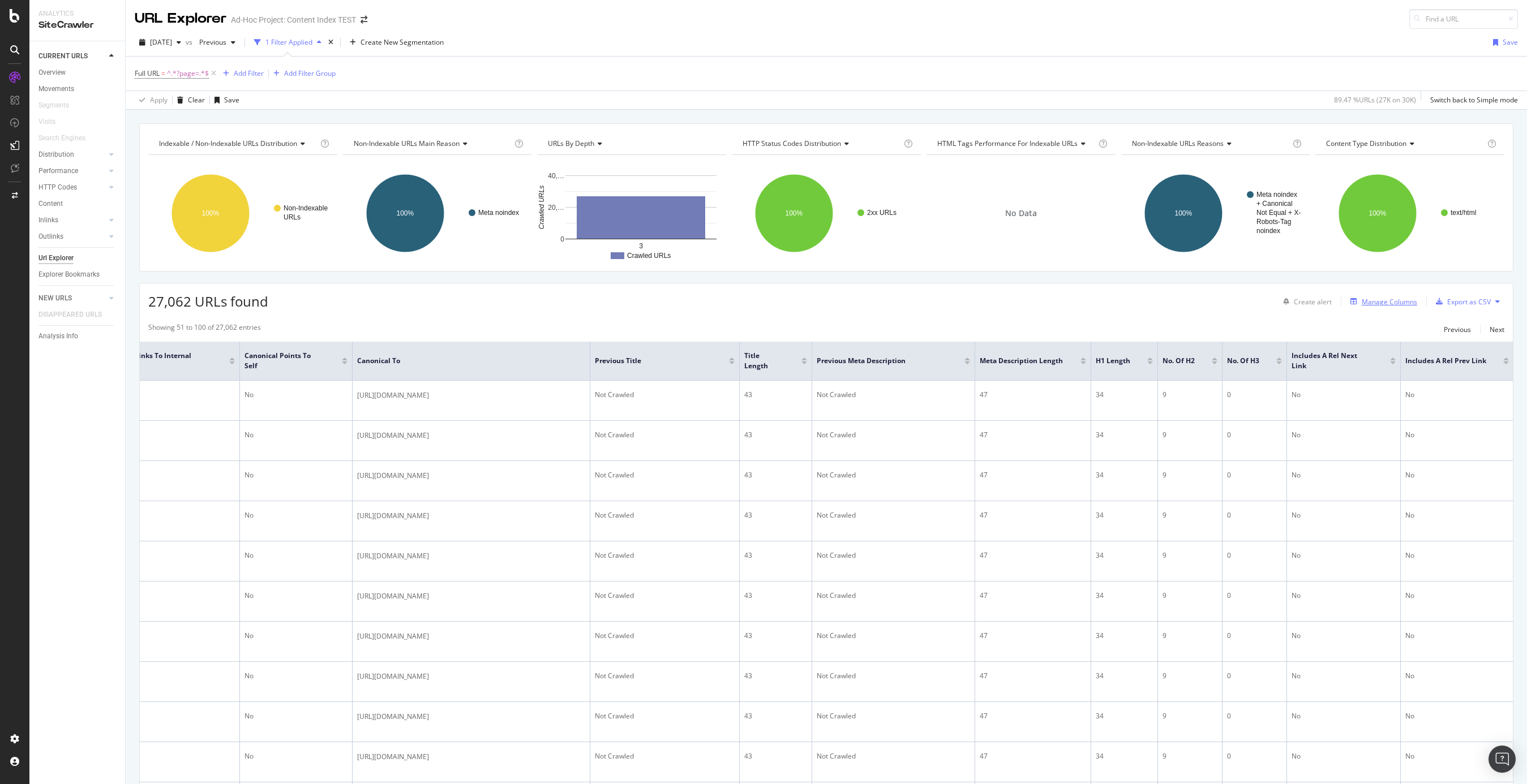
click at [1146, 301] on div "Manage Columns" at bounding box center [1390, 302] width 56 height 10
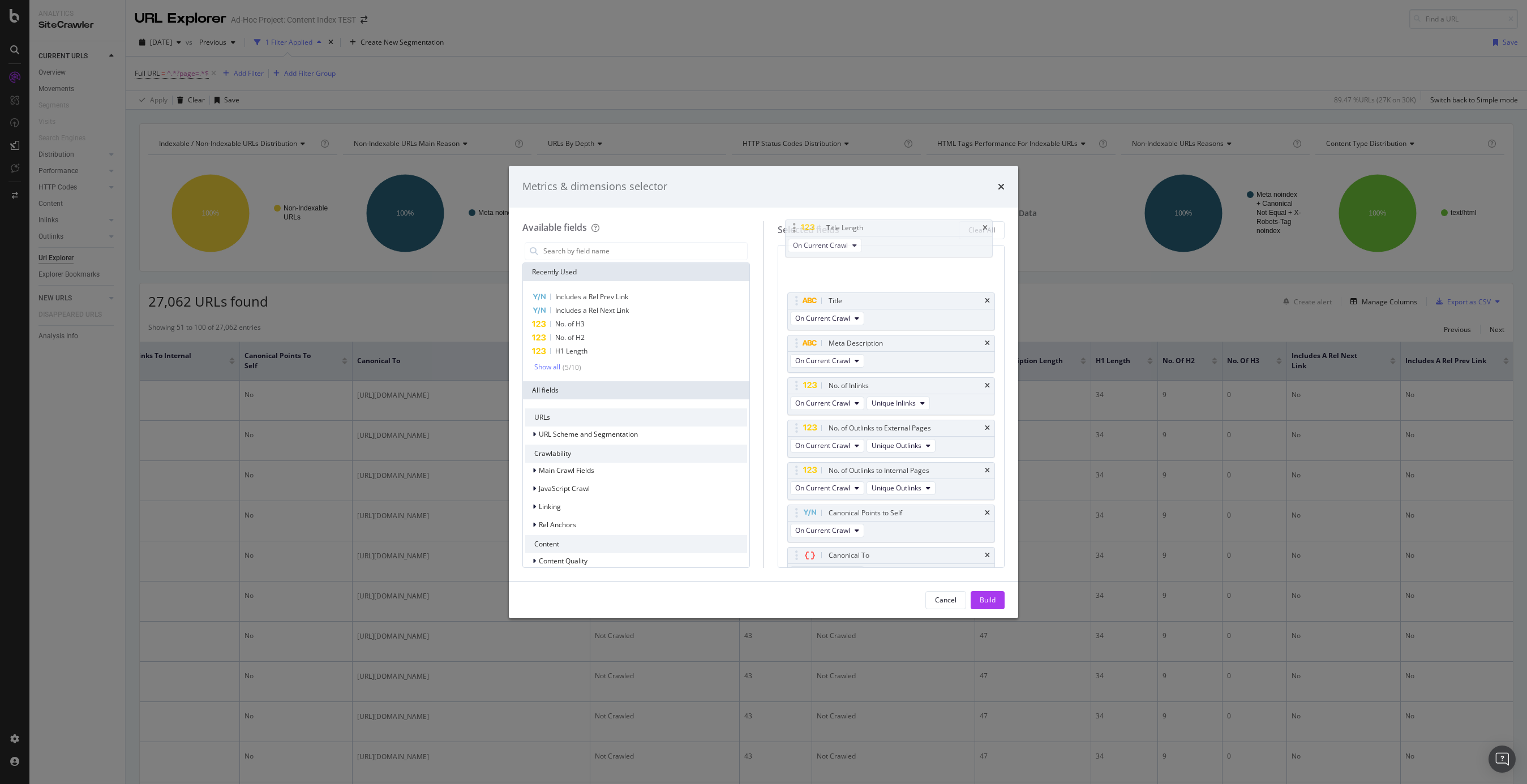
scroll to position [0, 0]
drag, startPoint x: 796, startPoint y: 500, endPoint x: 795, endPoint y: 307, distance: 193.0
click at [795, 307] on body "Analytics SiteCrawler CURRENT URLS Overview Movements Segments Visits Search En…" at bounding box center [763, 392] width 1527 height 784
drag, startPoint x: 798, startPoint y: 412, endPoint x: 791, endPoint y: 266, distance: 146.2
click at [791, 266] on body "Analytics SiteCrawler CURRENT URLS Overview Movements Segments Visits Search En…" at bounding box center [763, 392] width 1527 height 784
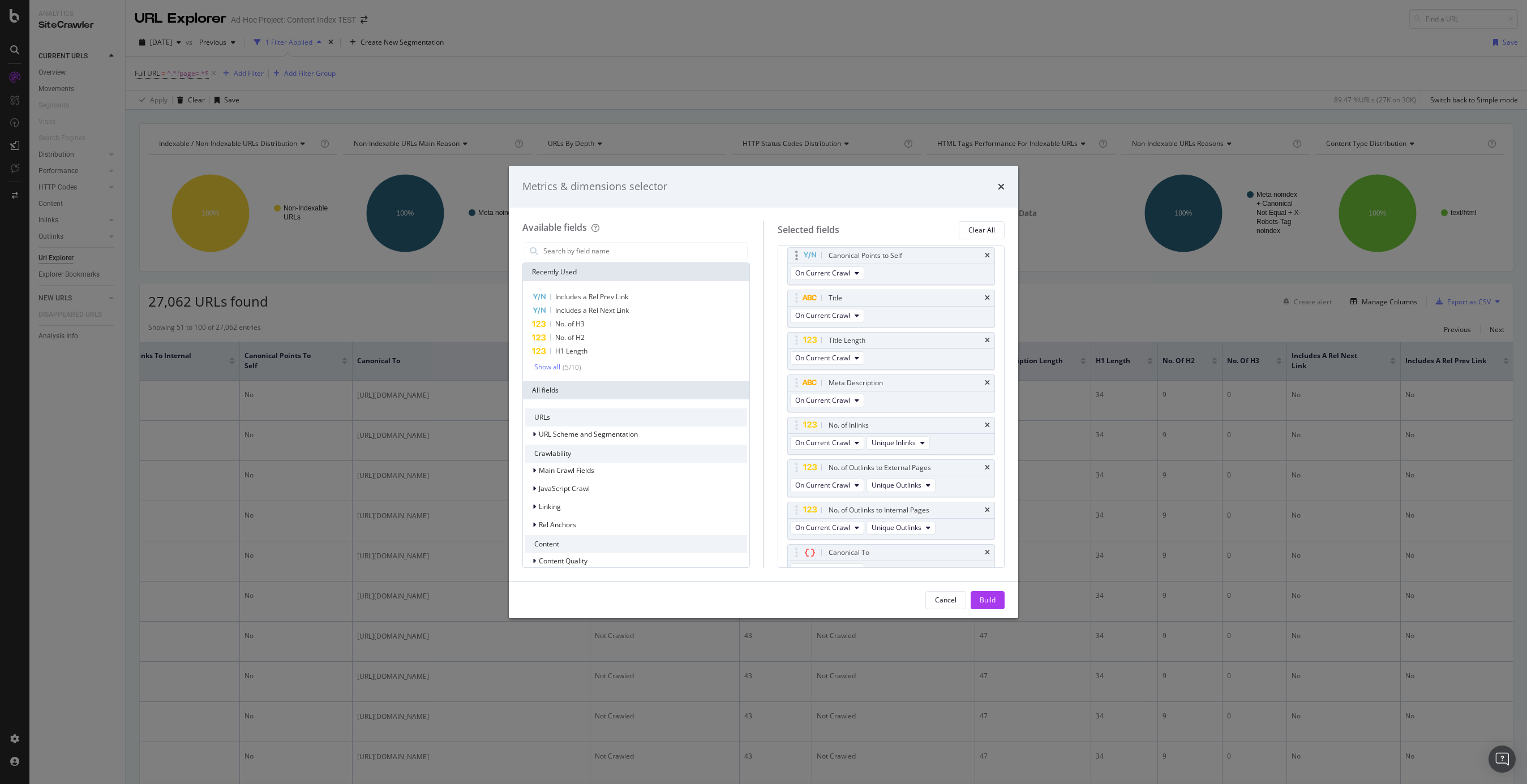
scroll to position [6, 0]
drag, startPoint x: 796, startPoint y: 256, endPoint x: 788, endPoint y: 485, distance: 229.1
drag, startPoint x: 794, startPoint y: 445, endPoint x: 796, endPoint y: 492, distance: 47.0
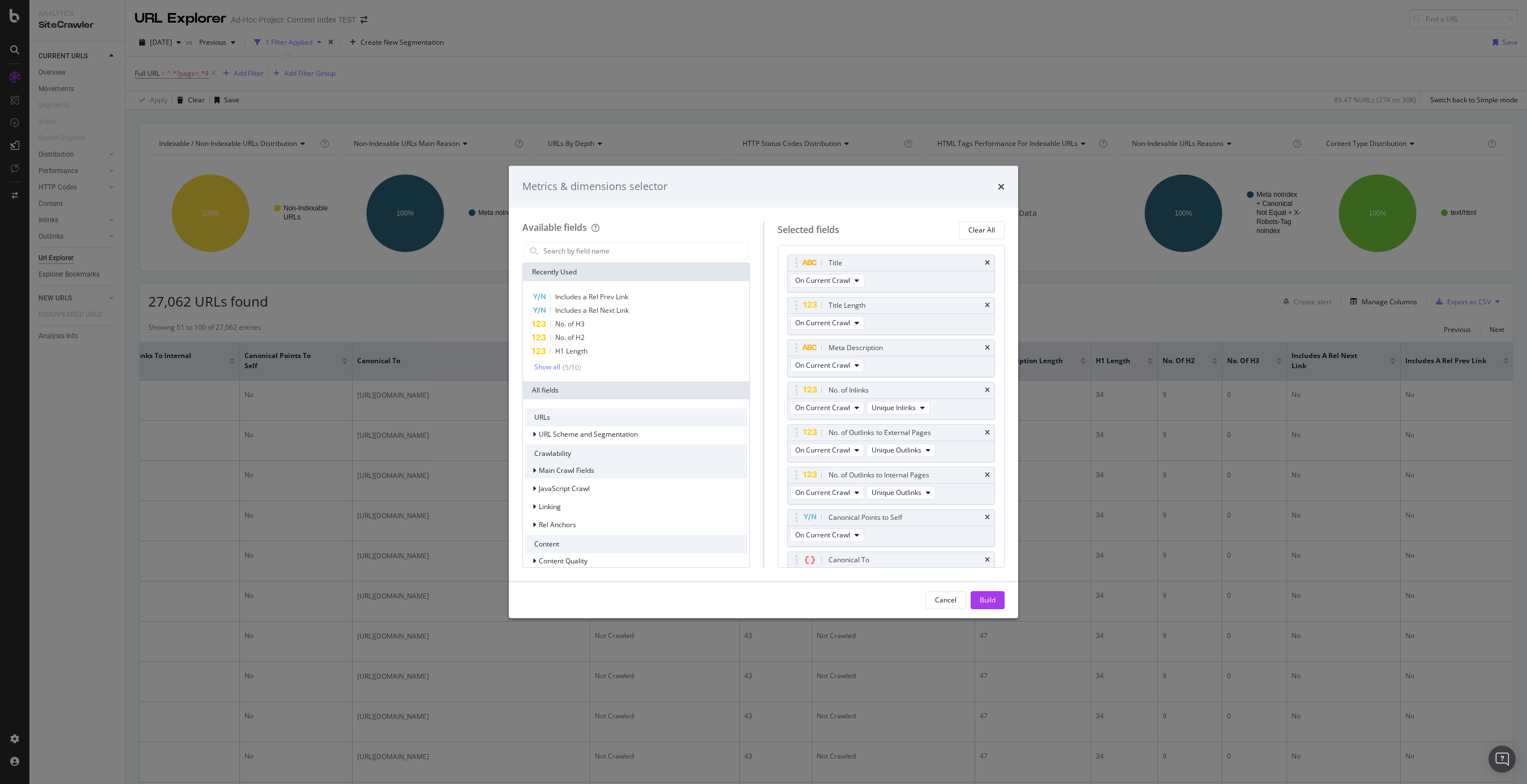
click at [533, 467] on icon "modal" at bounding box center [534, 471] width 3 height 7
click at [550, 482] on icon "modal" at bounding box center [546, 485] width 13 height 7
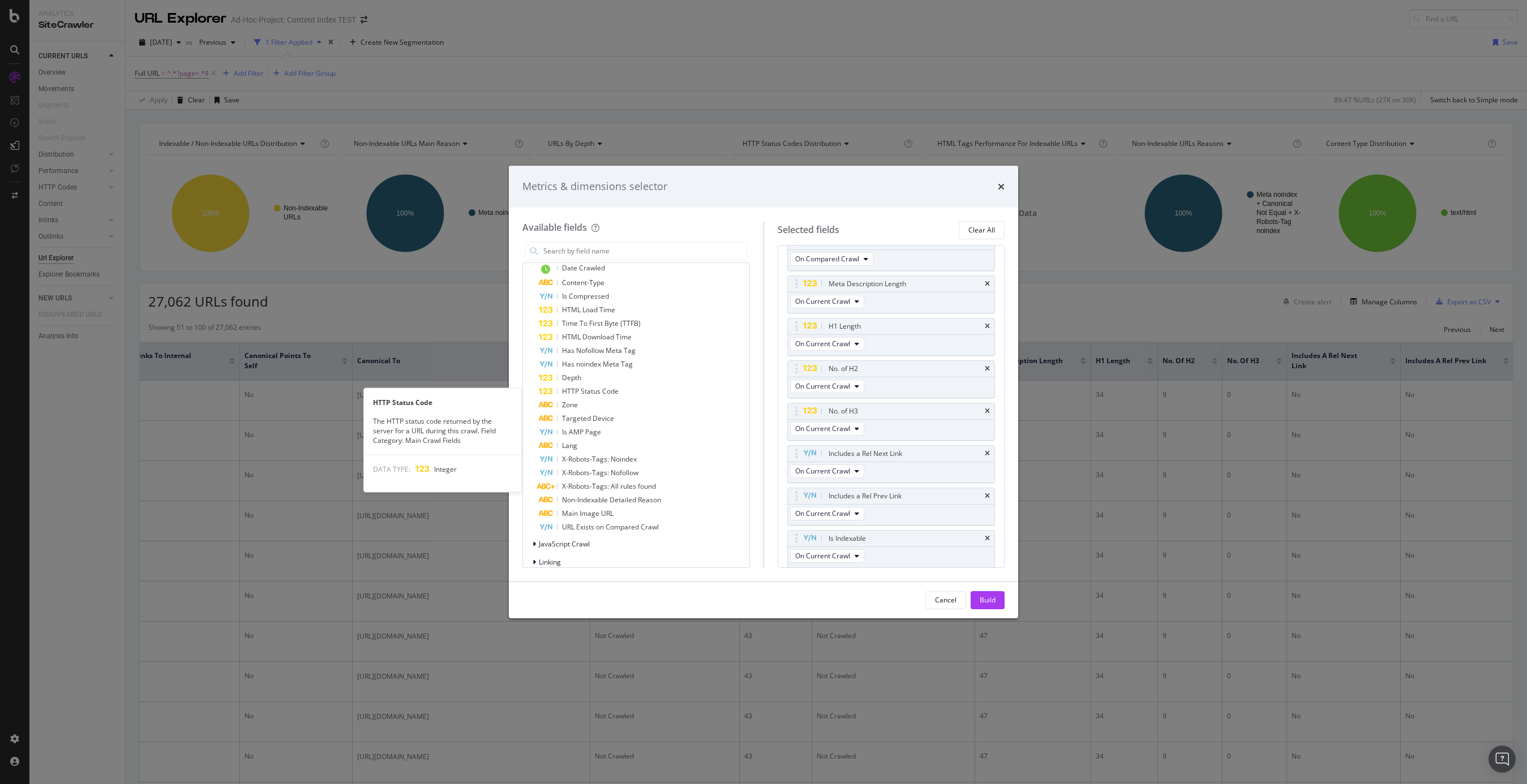
scroll to position [328, 0]
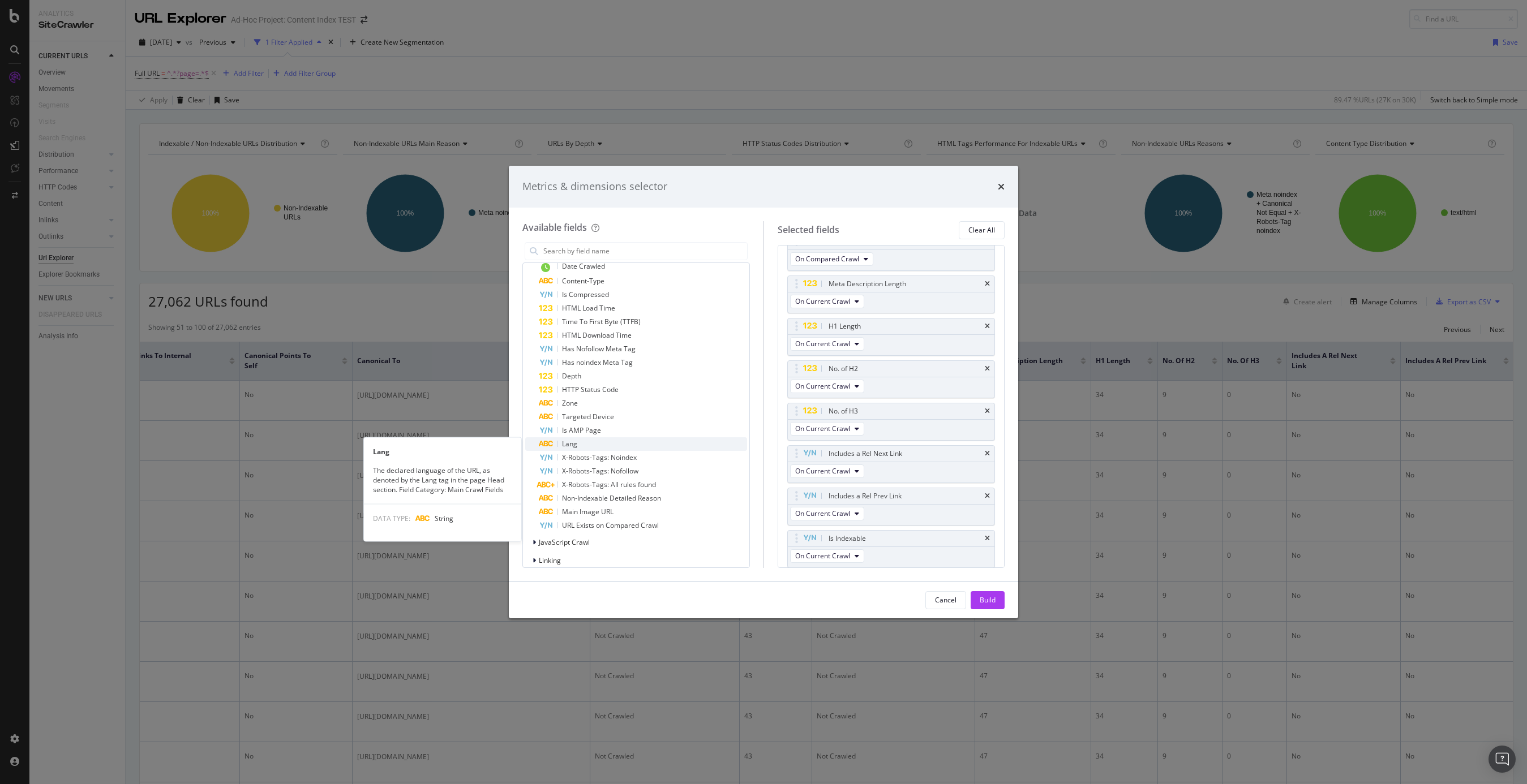
click at [576, 447] on span "Lang" at bounding box center [570, 444] width 15 height 10
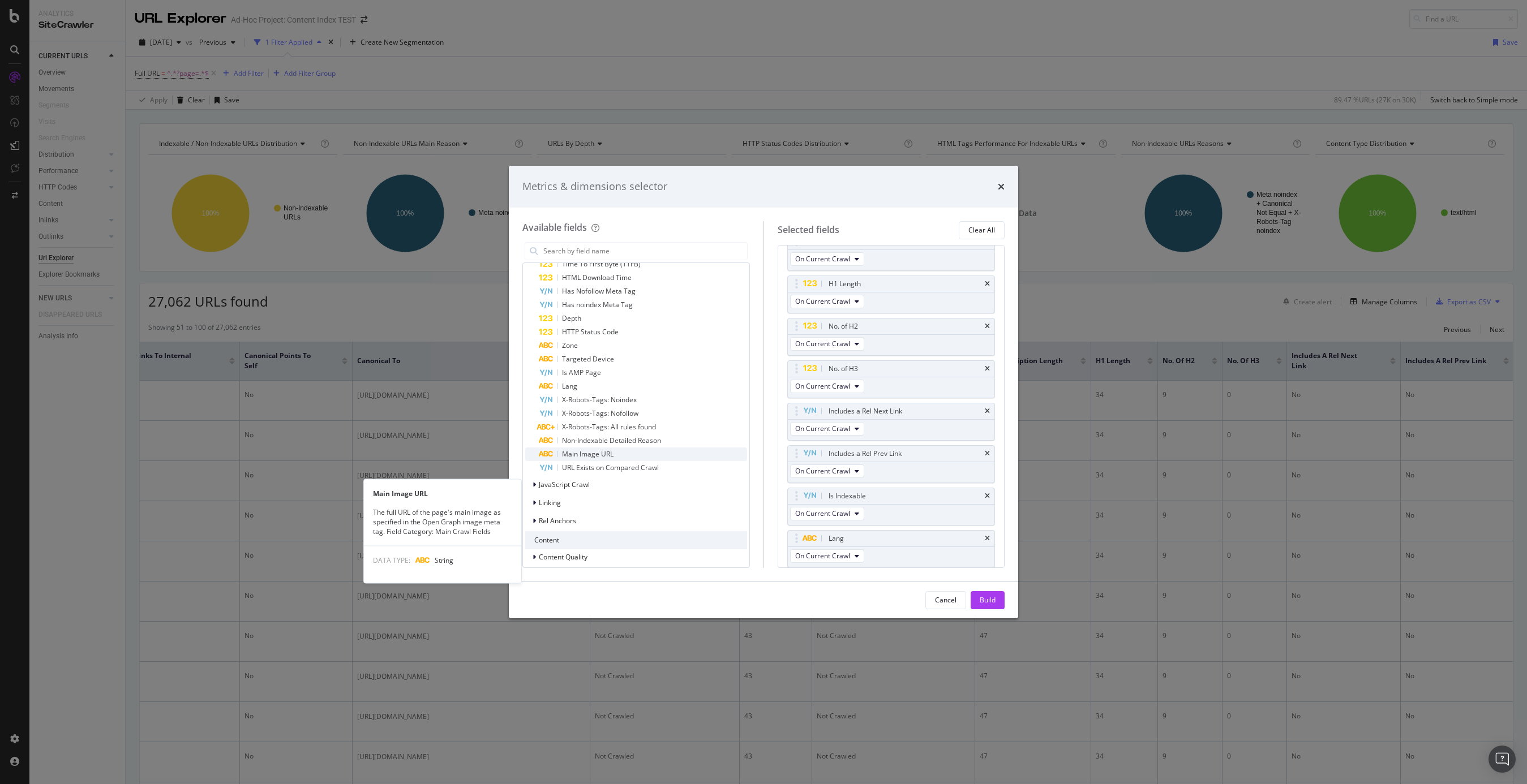
scroll to position [395, 0]
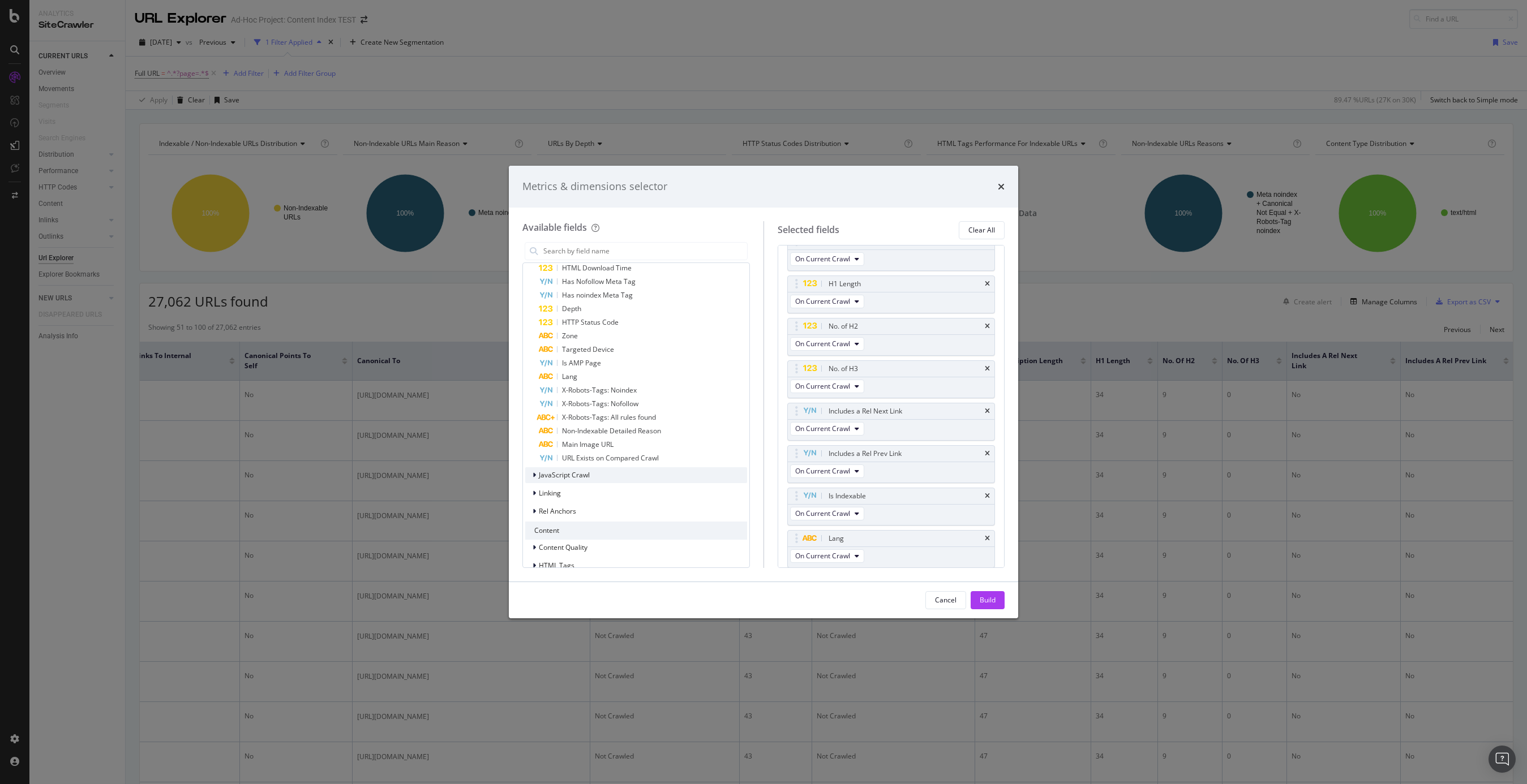
click at [582, 477] on span "JavaScript Crawl" at bounding box center [564, 475] width 51 height 10
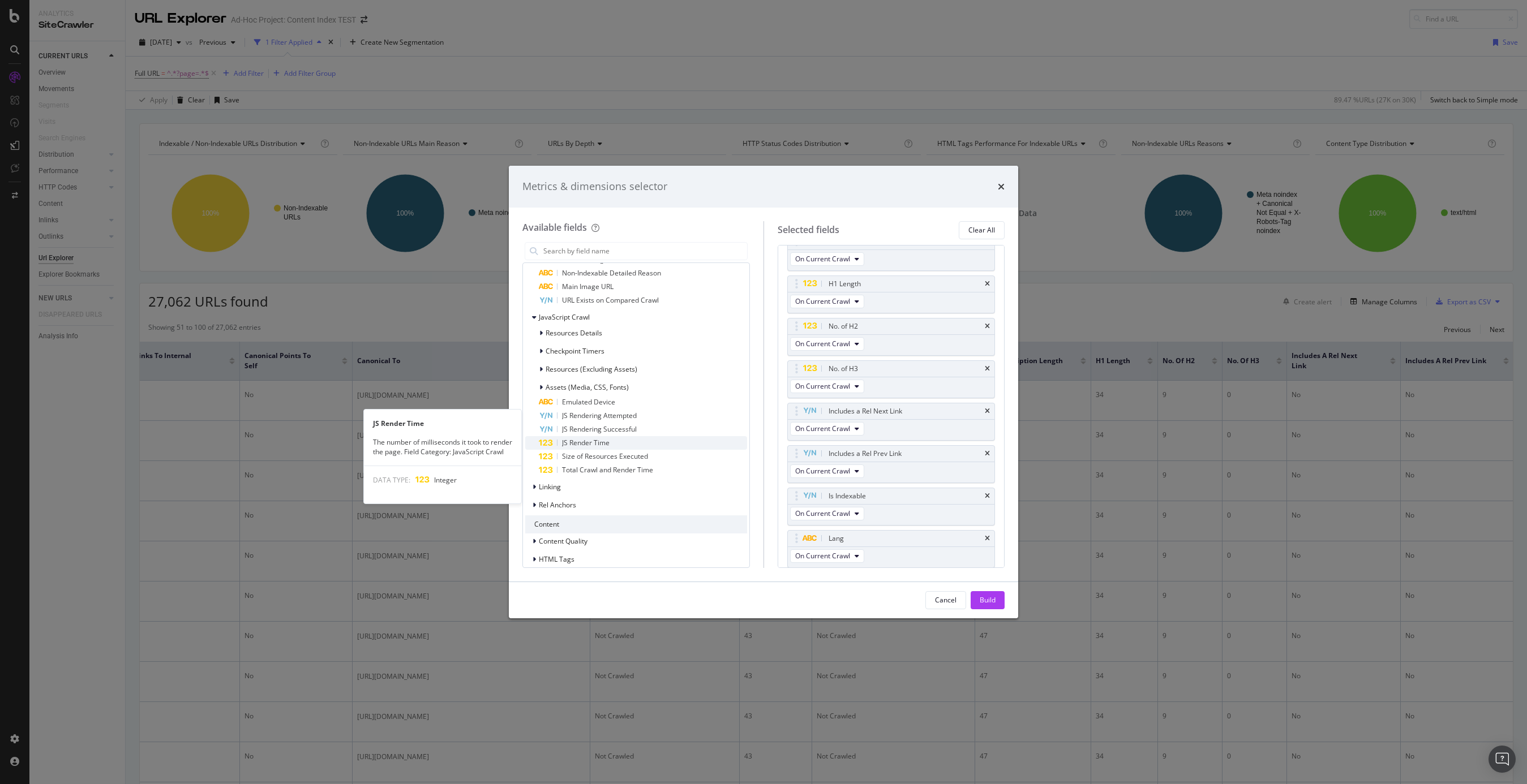
scroll to position [579, 0]
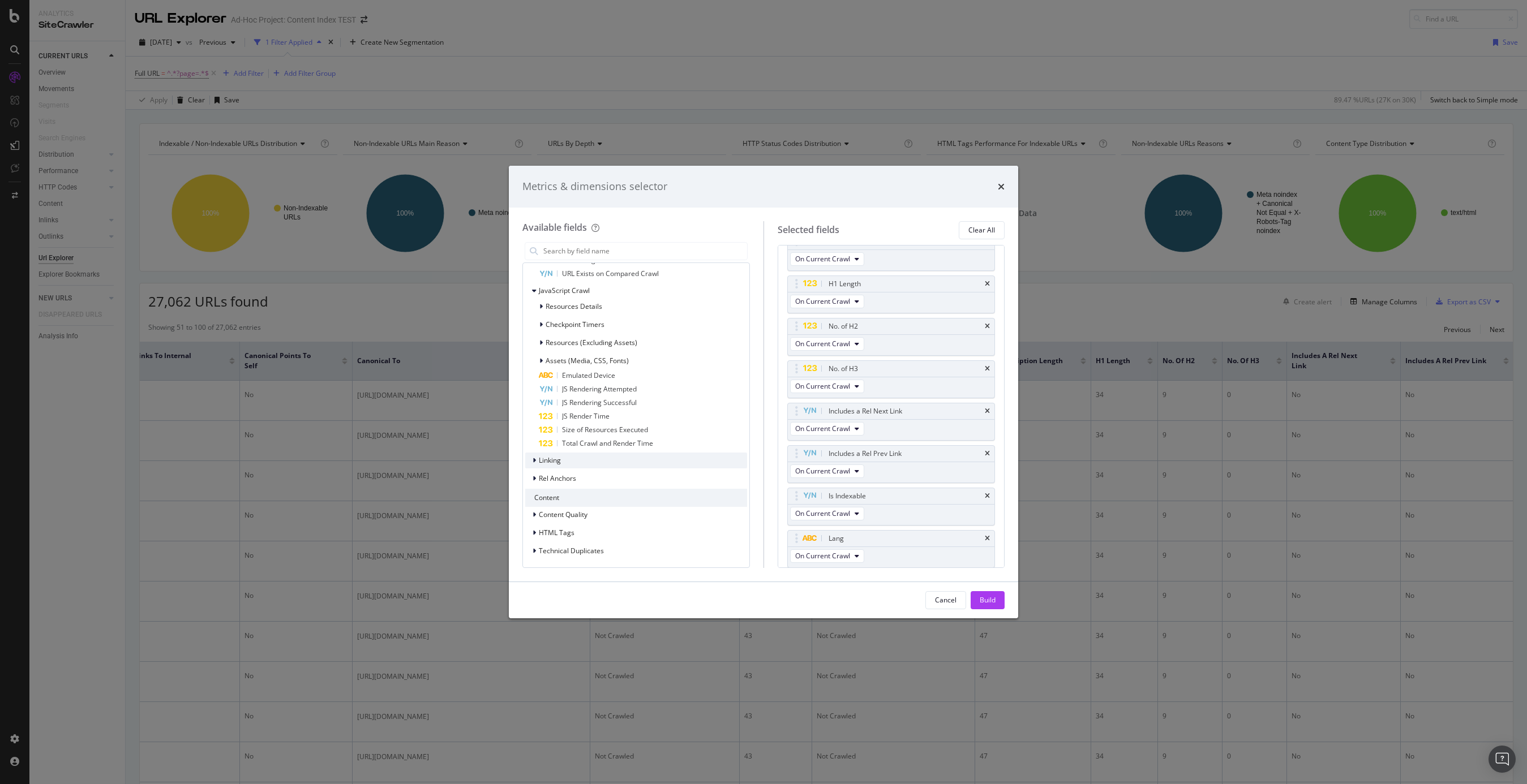
click at [582, 459] on div "Linking" at bounding box center [636, 461] width 222 height 16
click at [533, 458] on icon "modal" at bounding box center [534, 460] width 5 height 7
click at [531, 531] on div "HTML Tags" at bounding box center [550, 532] width 49 height 11
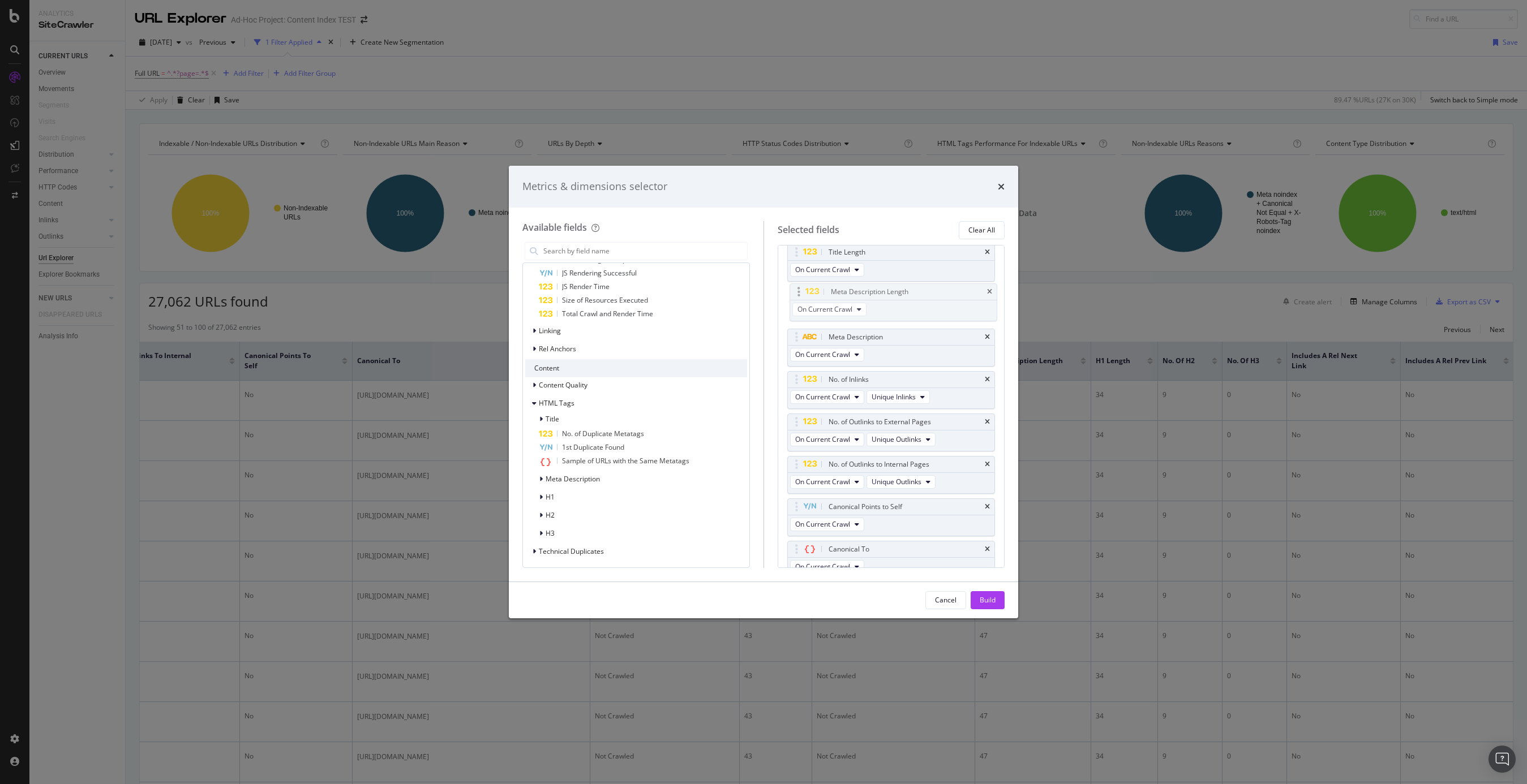
scroll to position [52, 0]
drag, startPoint x: 796, startPoint y: 546, endPoint x: 796, endPoint y: 338, distance: 208.0
click at [796, 338] on body "Analytics SiteCrawler CURRENT URLS Overview Movements Segments Visits Search En…" at bounding box center [763, 392] width 1527 height 784
click at [988, 373] on icon "times" at bounding box center [988, 375] width 5 height 7
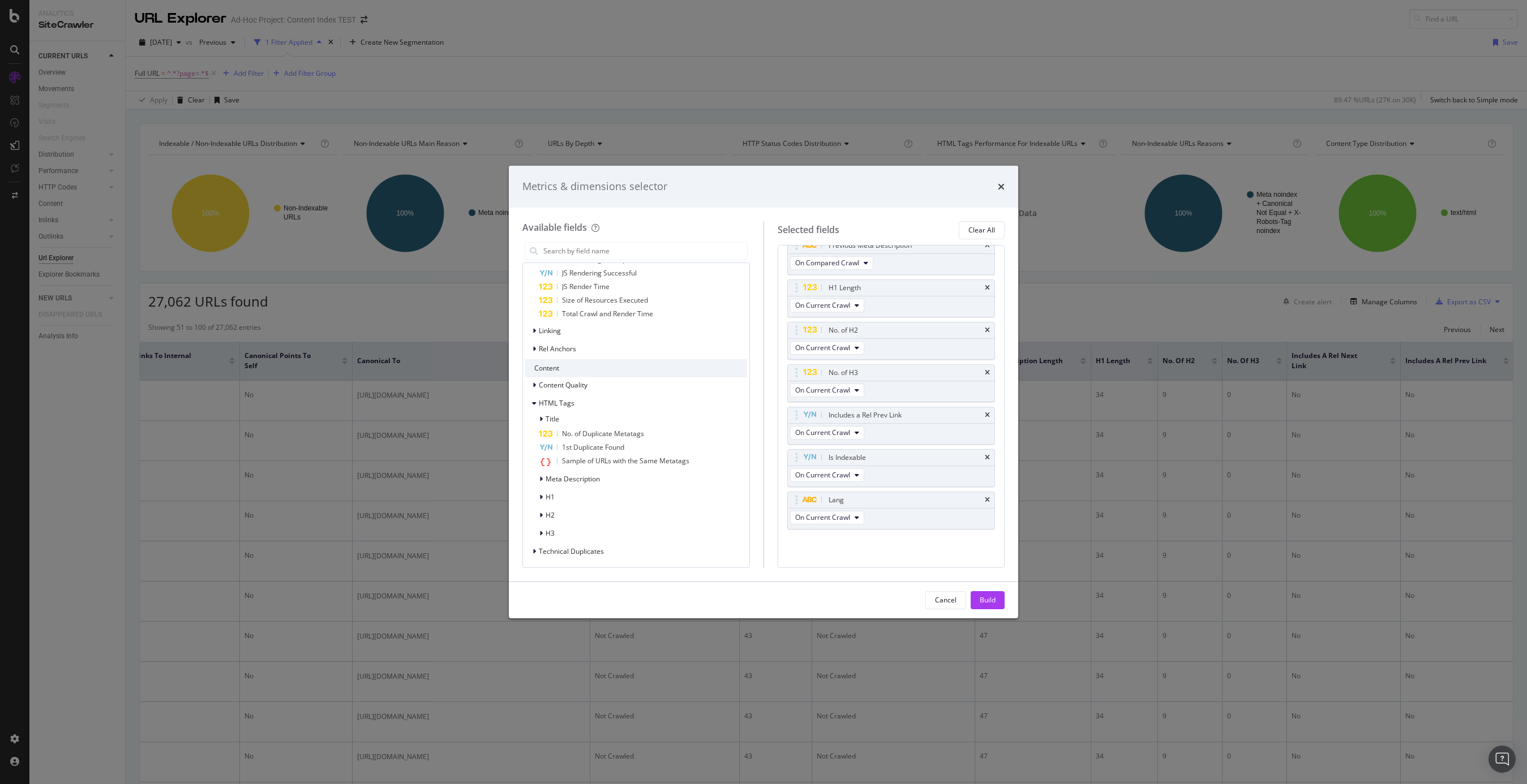
scroll to position [442, 0]
click at [989, 415] on icon "times" at bounding box center [988, 416] width 5 height 7
drag, startPoint x: 998, startPoint y: 597, endPoint x: 998, endPoint y: 589, distance: 8.0
click at [998, 597] on button "Build" at bounding box center [987, 600] width 34 height 18
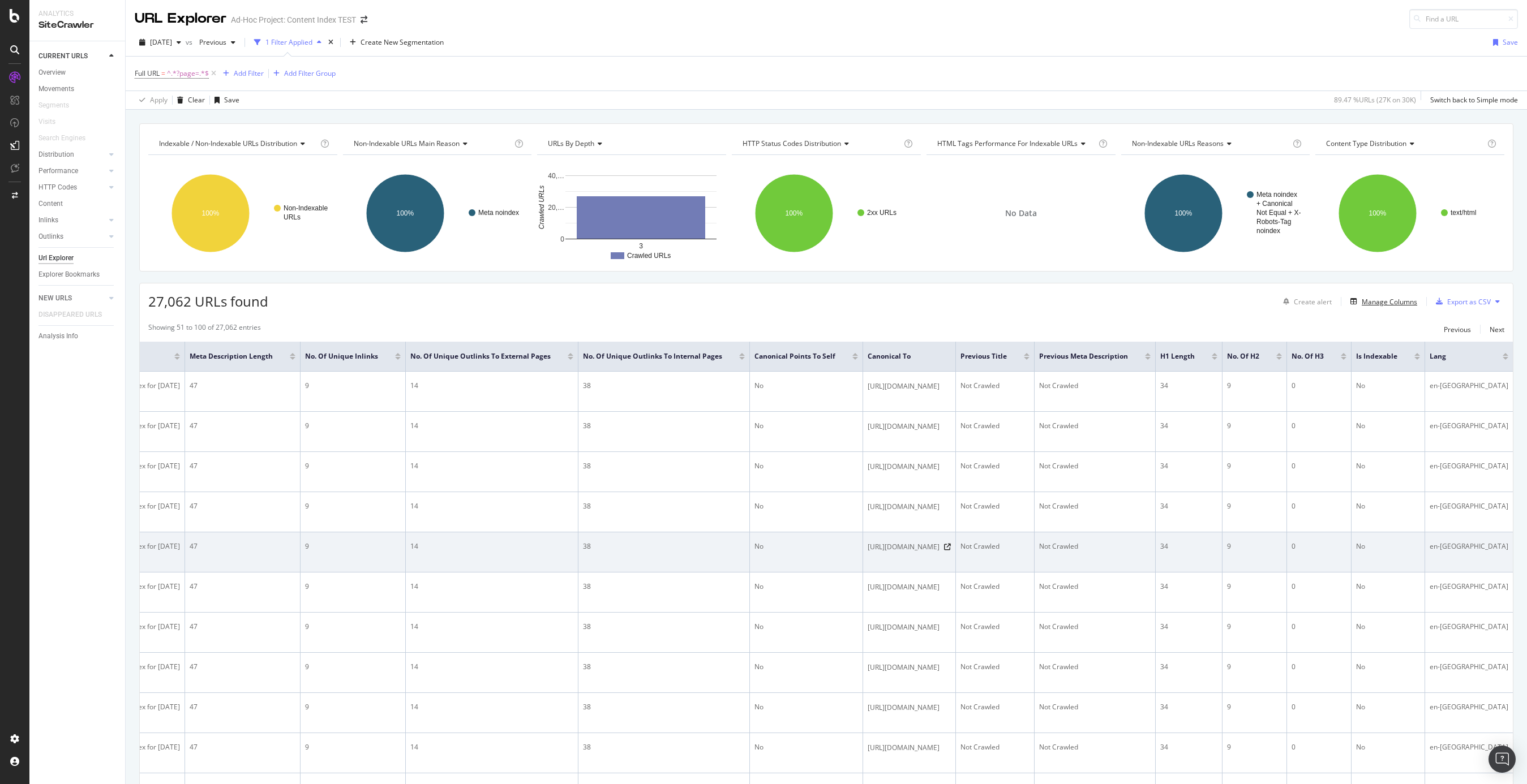
scroll to position [0, 617]
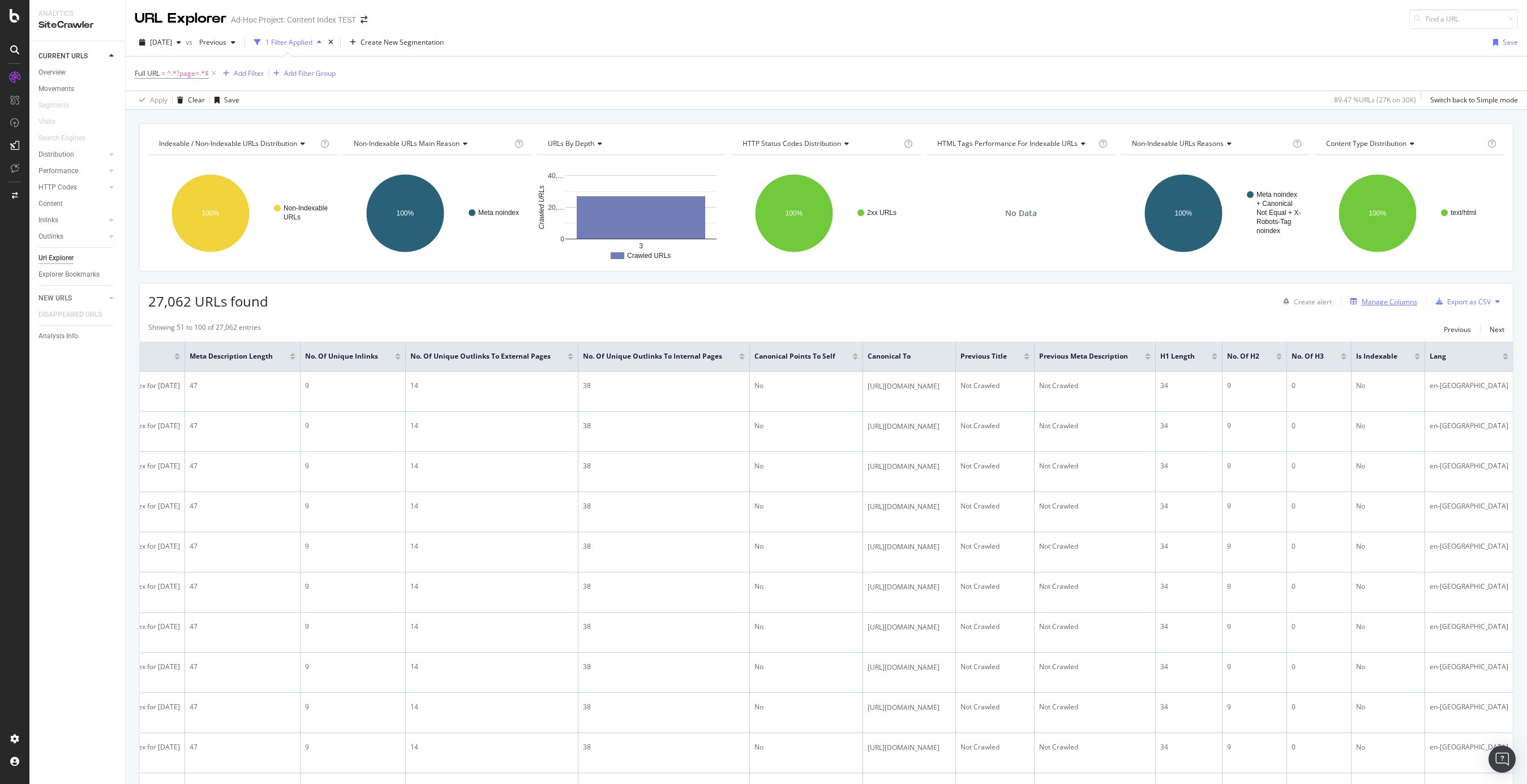
click at [1146, 301] on div "Manage Columns" at bounding box center [1390, 302] width 56 height 10
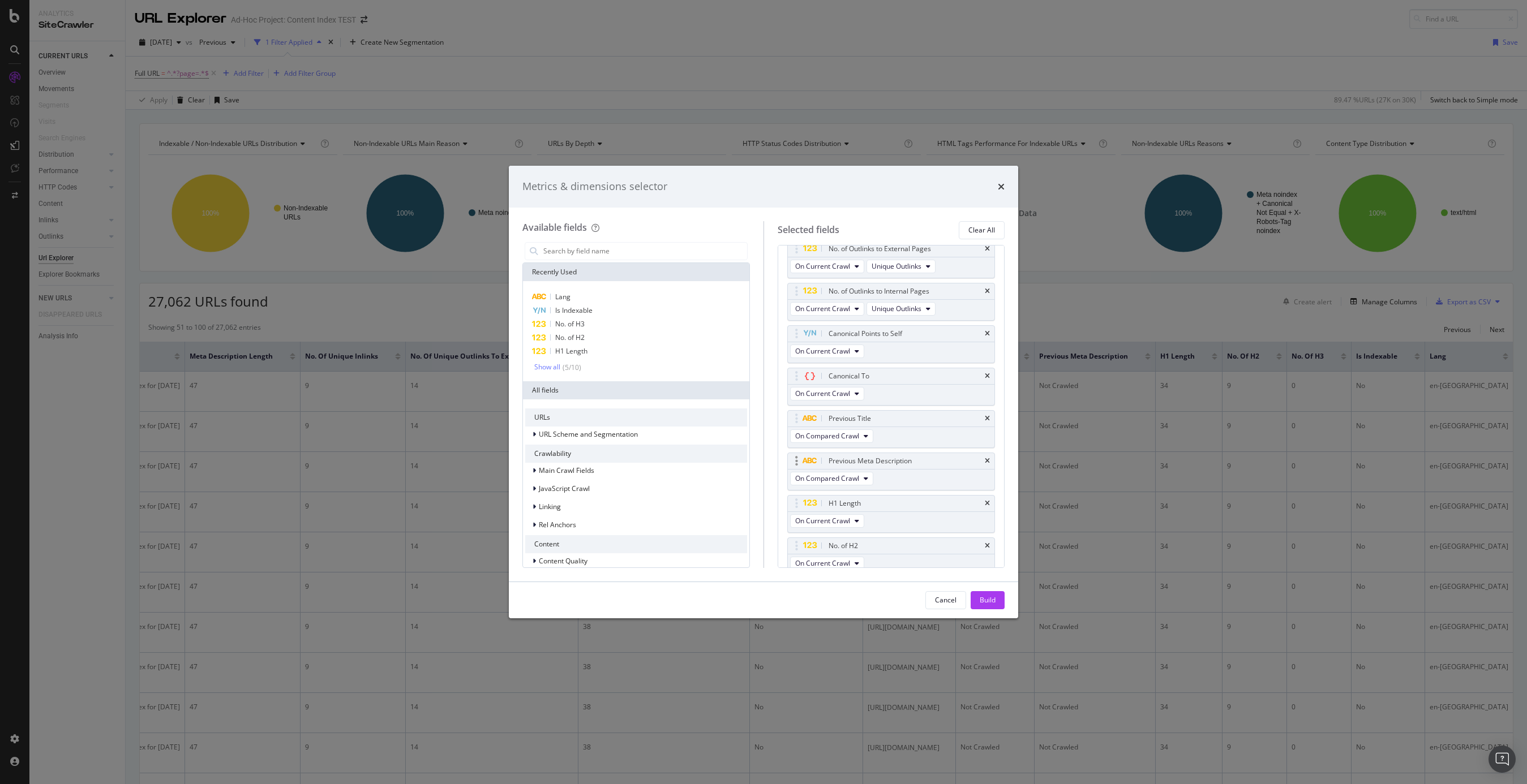
scroll to position [236, 0]
click at [989, 406] on icon "times" at bounding box center [988, 409] width 5 height 7
drag, startPoint x: 794, startPoint y: 324, endPoint x: 792, endPoint y: 364, distance: 40.0
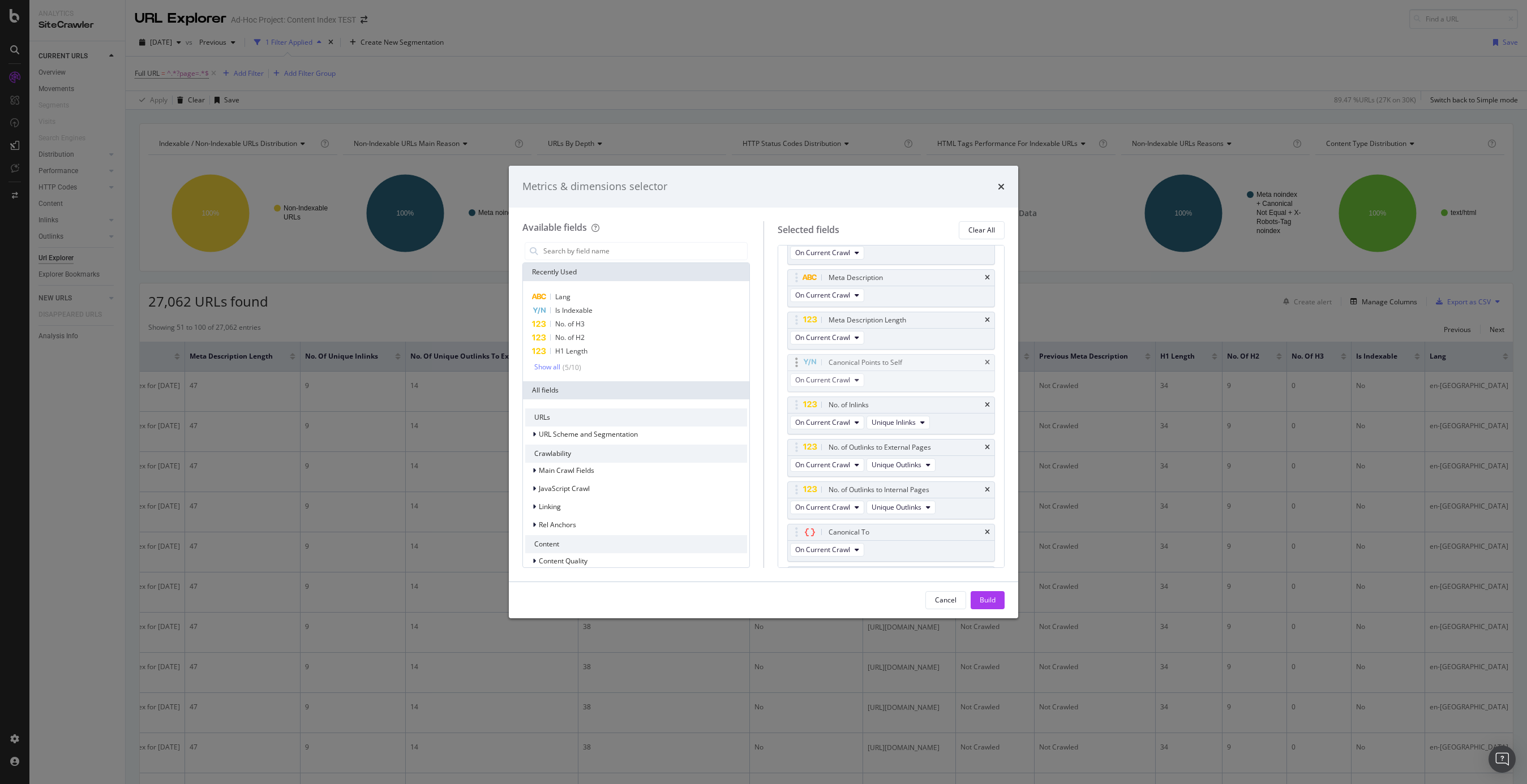
click at [792, 364] on body "Analytics SiteCrawler CURRENT URLS Overview Movements Segments Visits Search En…" at bounding box center [763, 392] width 1527 height 784
drag, startPoint x: 796, startPoint y: 435, endPoint x: 795, endPoint y: 318, distance: 117.0
click at [795, 318] on body "Analytics SiteCrawler CURRENT URLS Overview Movements Segments Visits Search En…" at bounding box center [763, 392] width 1527 height 784
drag, startPoint x: 994, startPoint y: 601, endPoint x: 984, endPoint y: 576, distance: 26.9
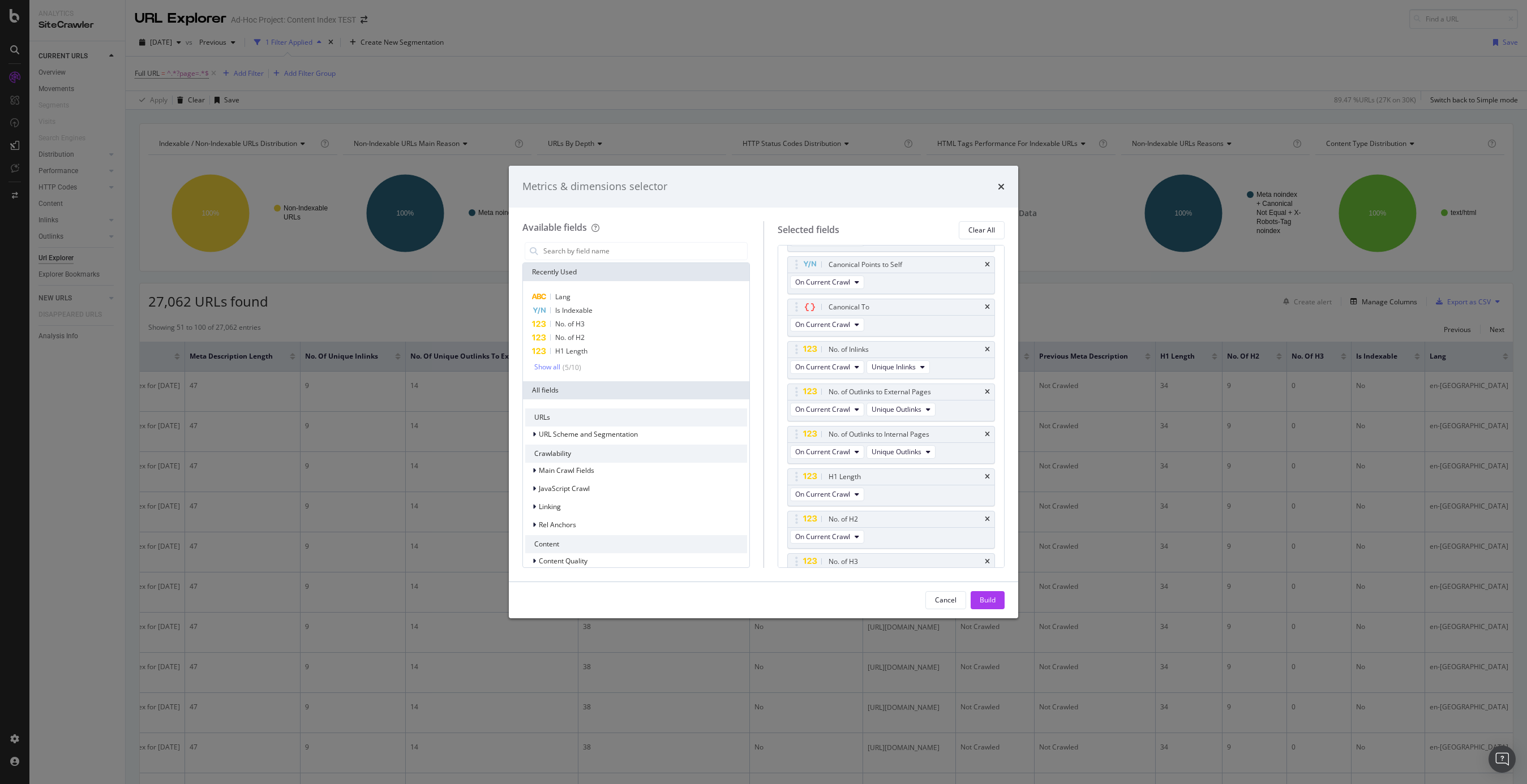
click at [994, 601] on div "Build" at bounding box center [988, 600] width 16 height 10
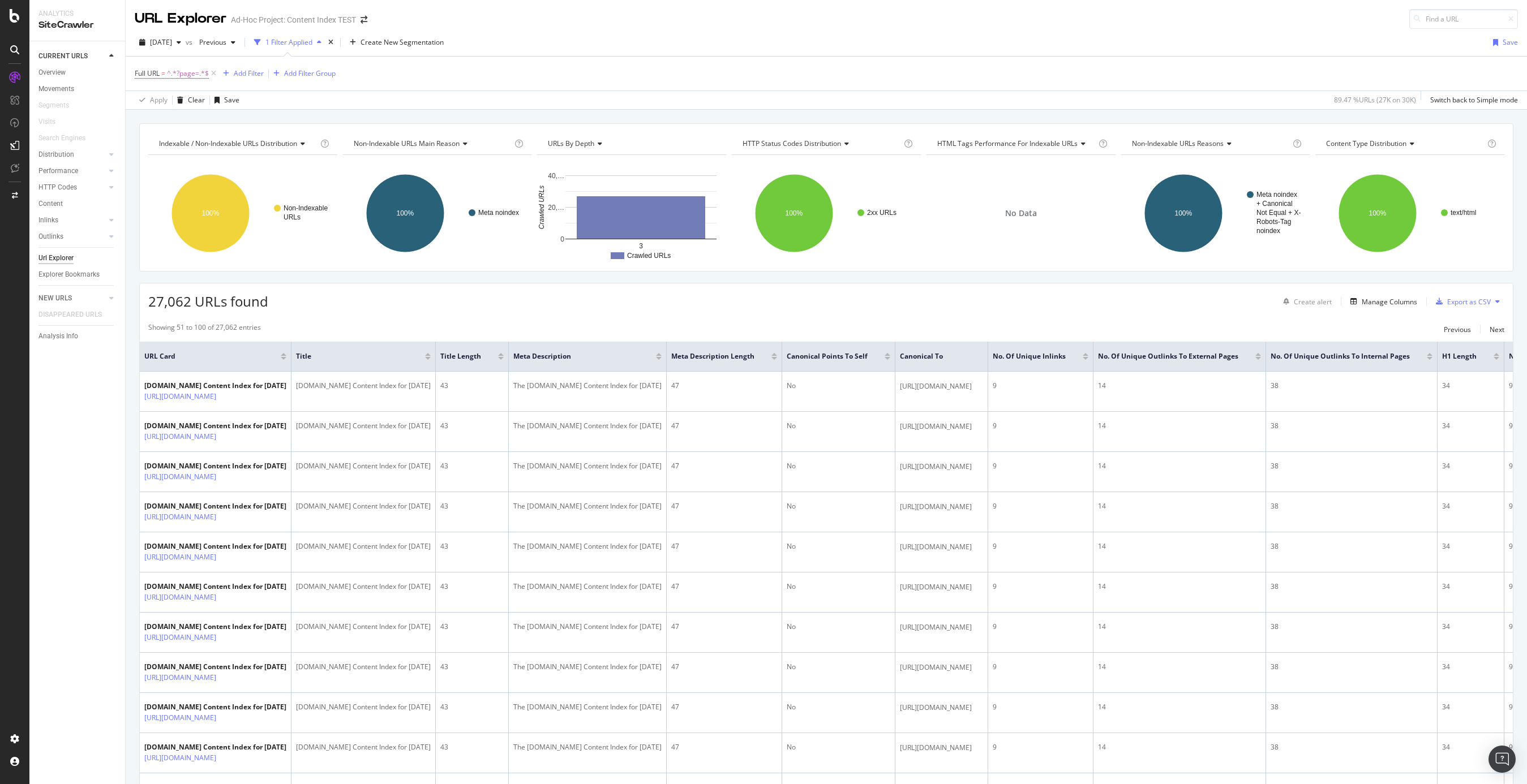
click at [286, 356] on div at bounding box center [284, 356] width 6 height 7
click at [286, 358] on div at bounding box center [284, 358] width 6 height 3
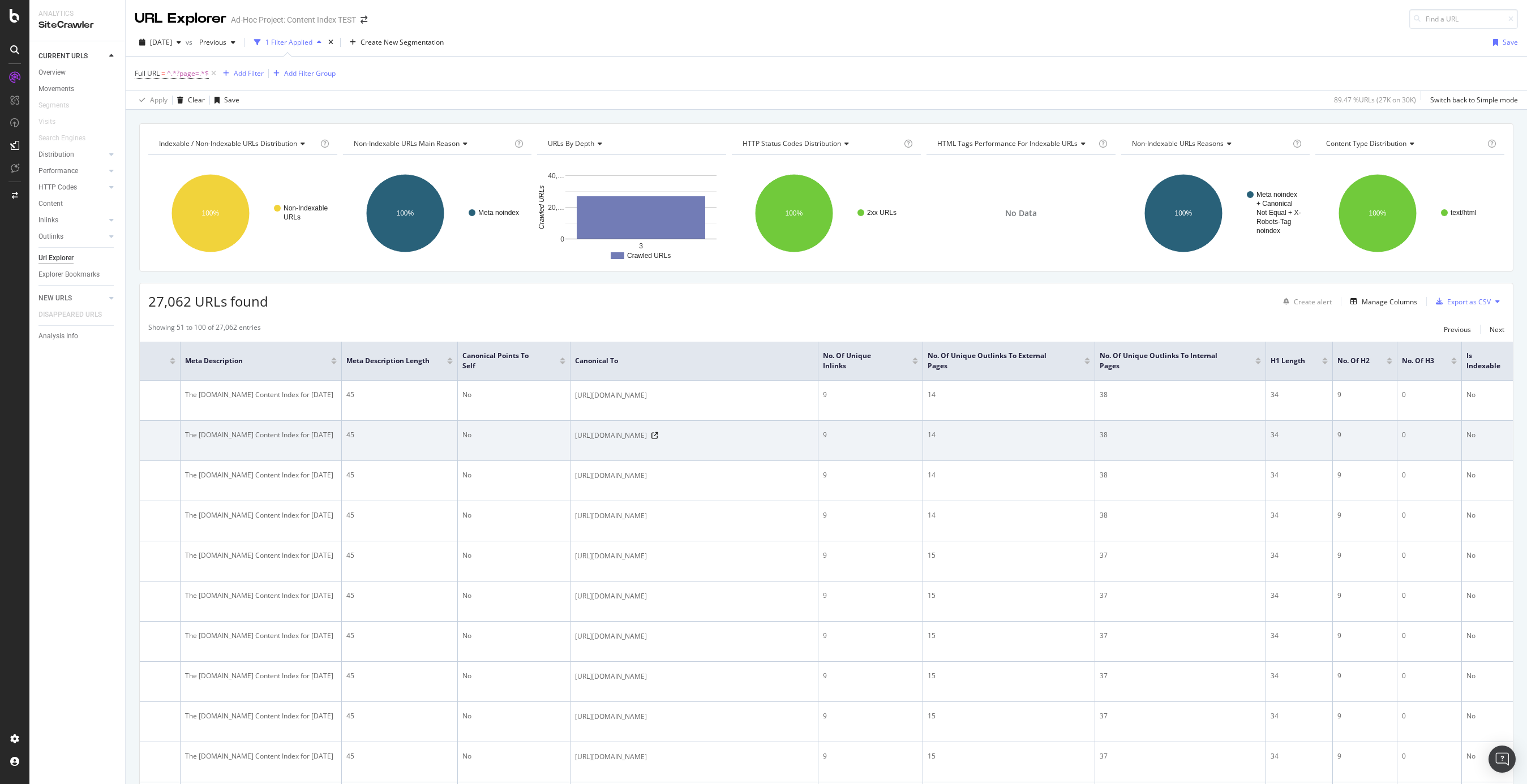
scroll to position [0, 476]
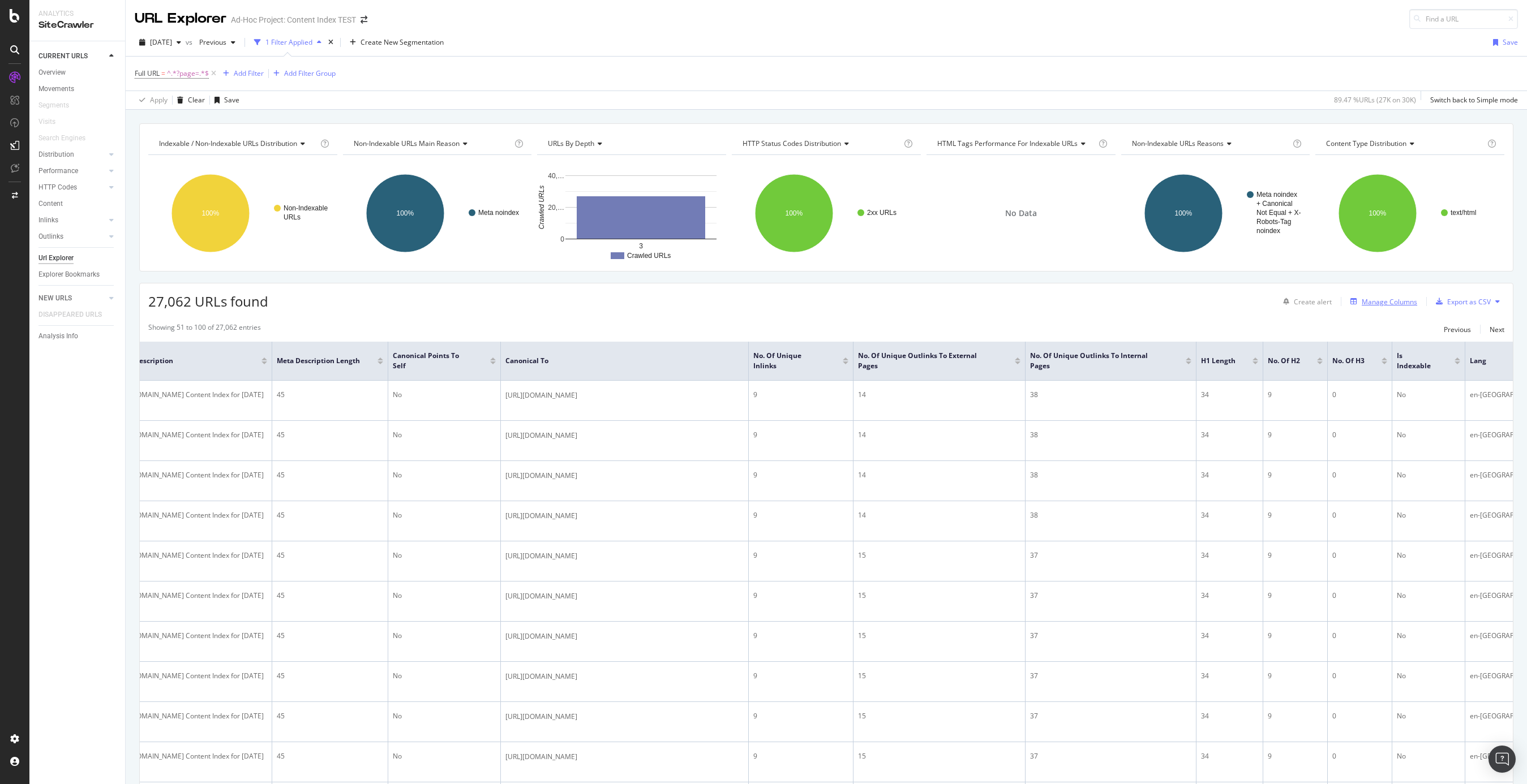
click at [1146, 302] on div "Manage Columns" at bounding box center [1390, 302] width 56 height 10
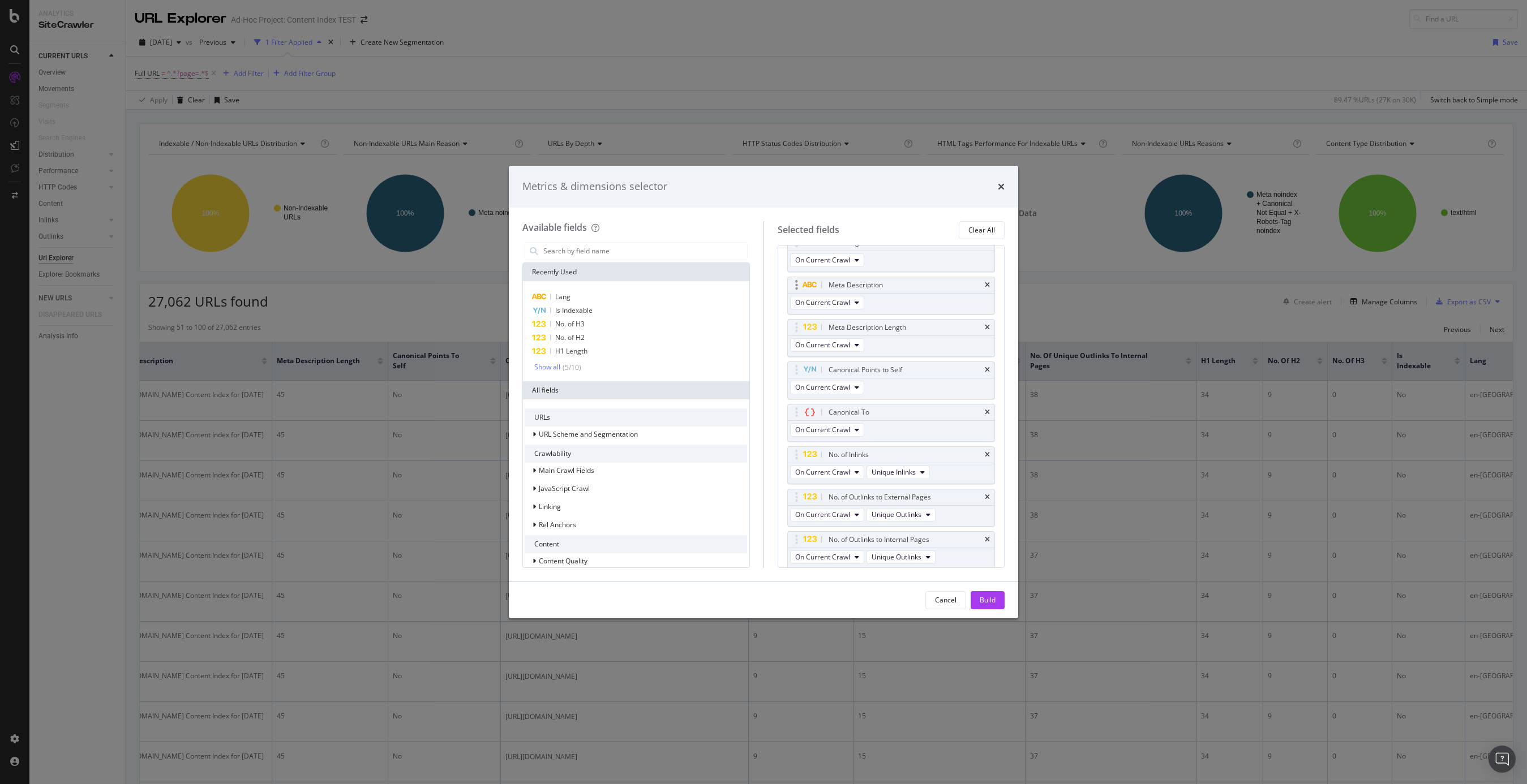
scroll to position [90, 0]
drag, startPoint x: 796, startPoint y: 558, endPoint x: 794, endPoint y: 396, distance: 162.0
click at [794, 396] on body "Analytics SiteCrawler CURRENT URLS Overview Movements Segments Visits Search En…" at bounding box center [763, 392] width 1527 height 784
click at [552, 367] on div "Show all" at bounding box center [547, 368] width 26 height 8
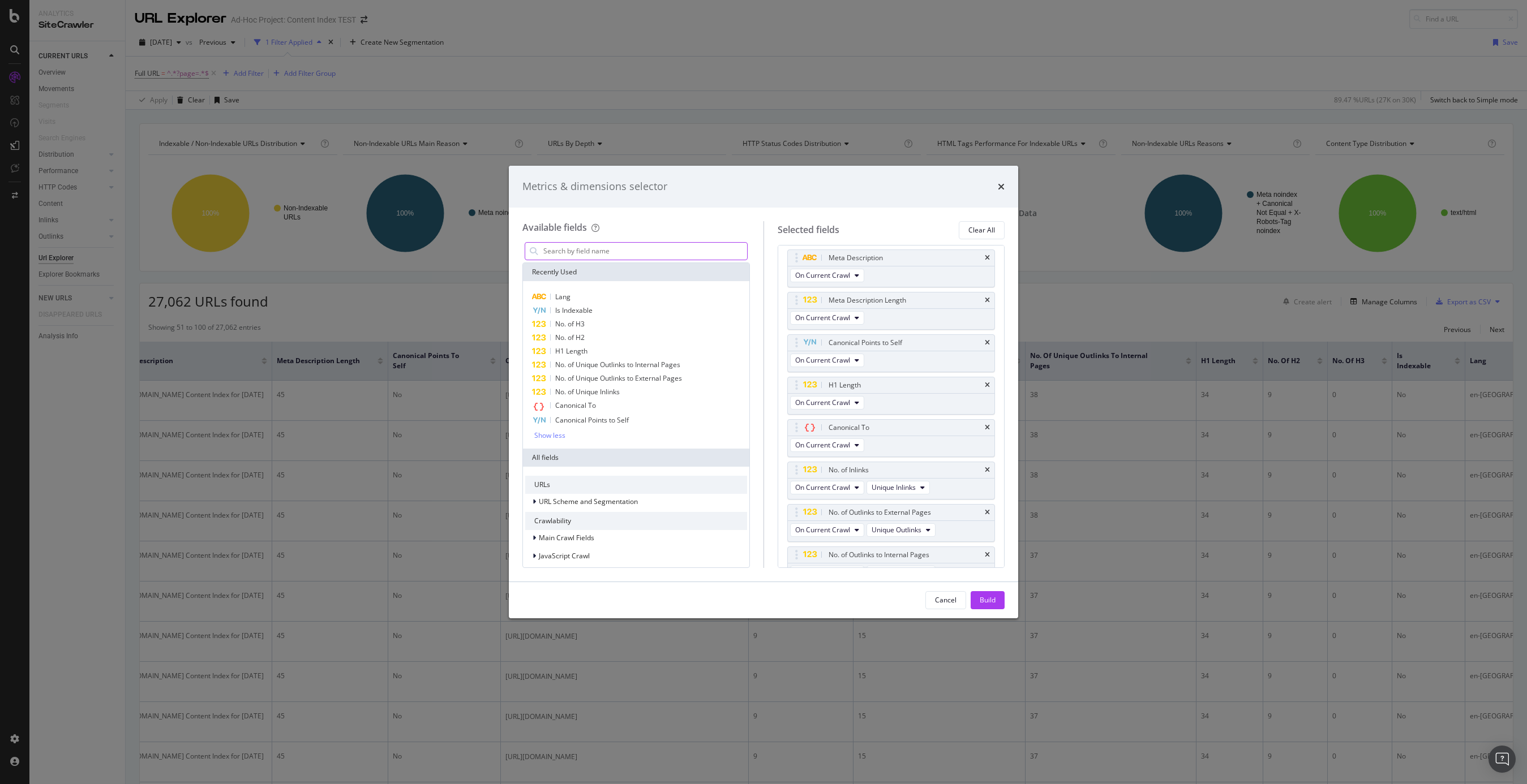
click at [566, 253] on input "modal" at bounding box center [645, 252] width 205 height 17
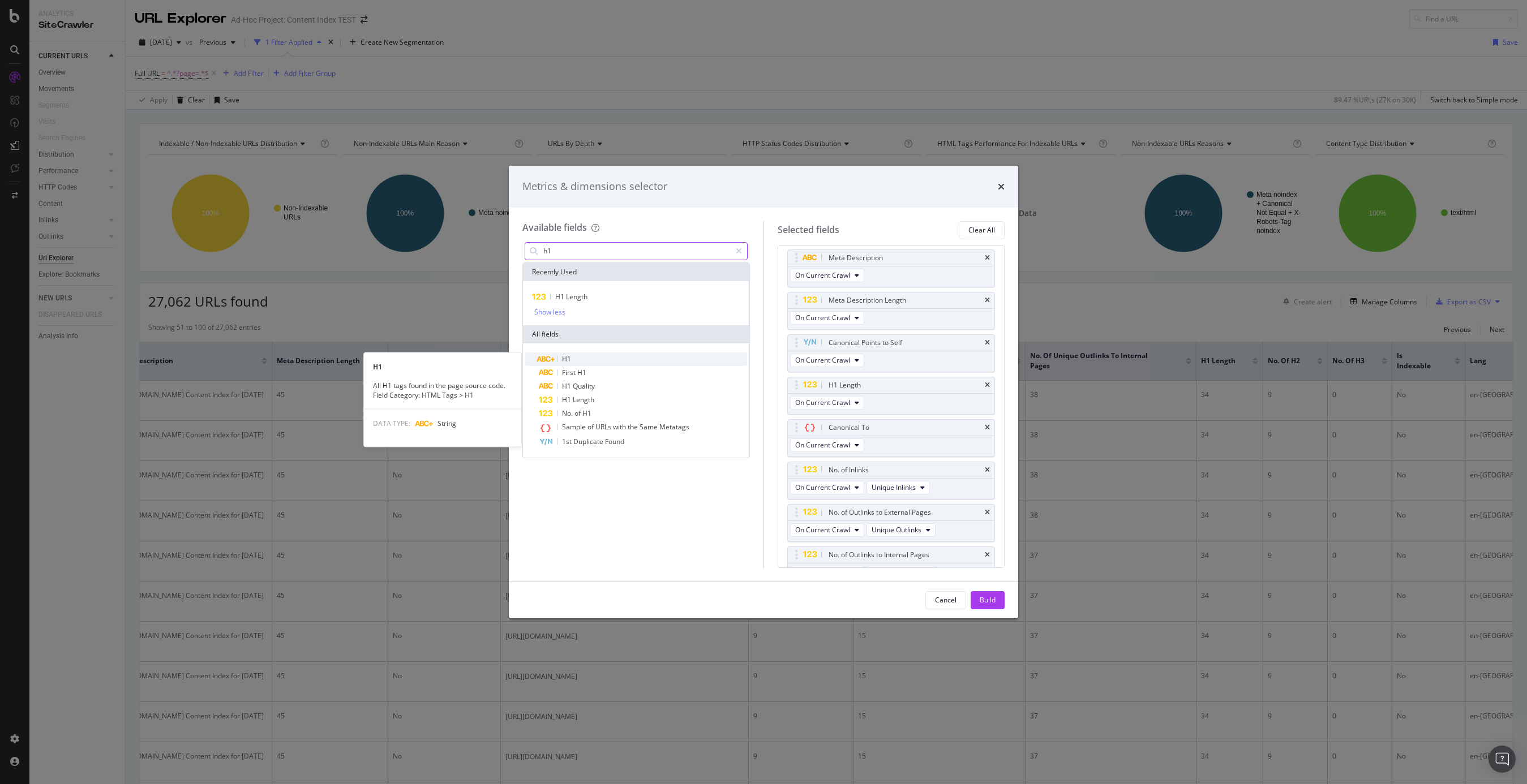
type input "h1"
click at [555, 360] on div "H1" at bounding box center [643, 359] width 208 height 14
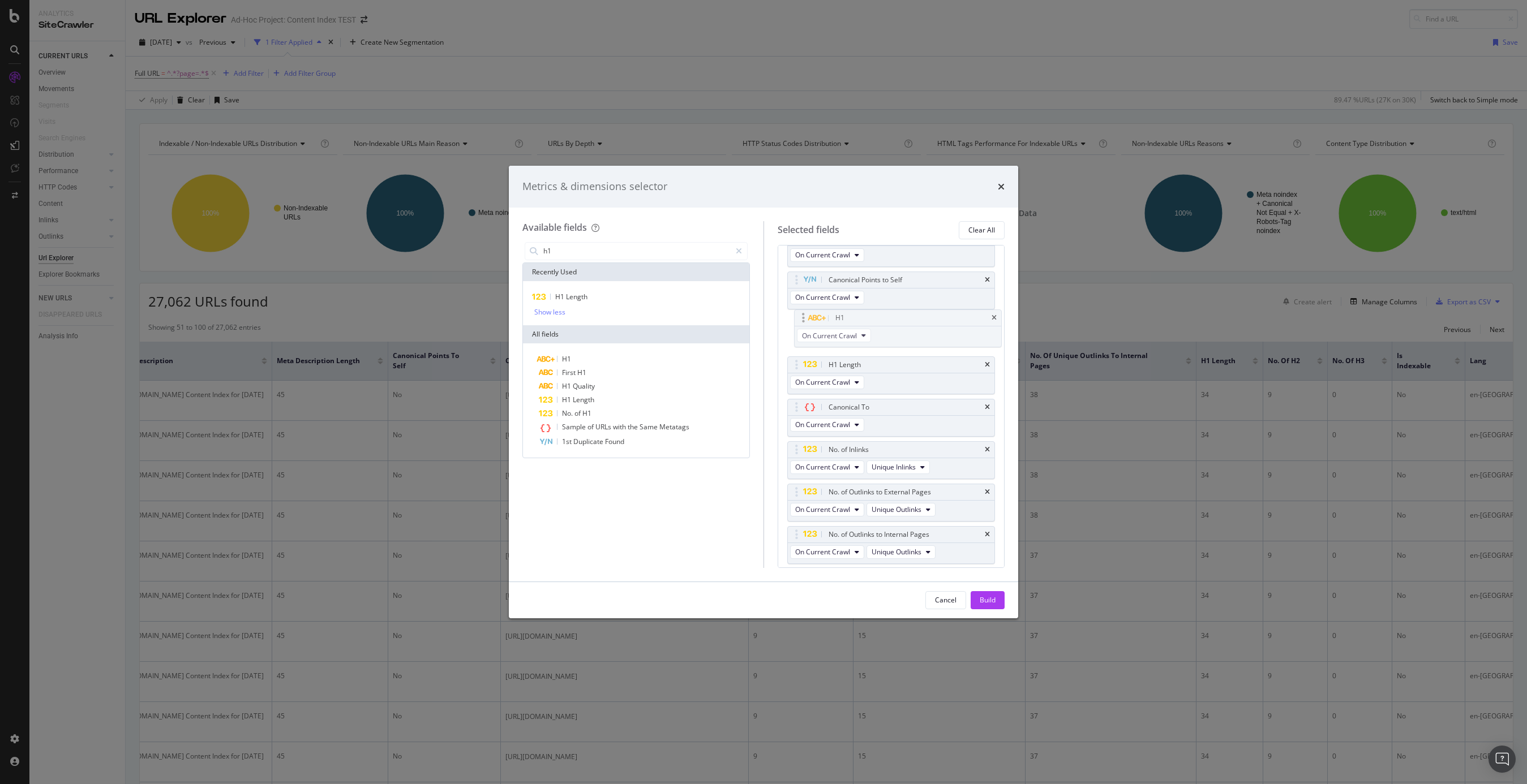
scroll to position [153, 0]
drag, startPoint x: 796, startPoint y: 538, endPoint x: 791, endPoint y: 321, distance: 217.1
click at [791, 321] on body "Analytics SiteCrawler CURRENT URLS Overview Movements Segments Visits Search En…" at bounding box center [763, 392] width 1527 height 784
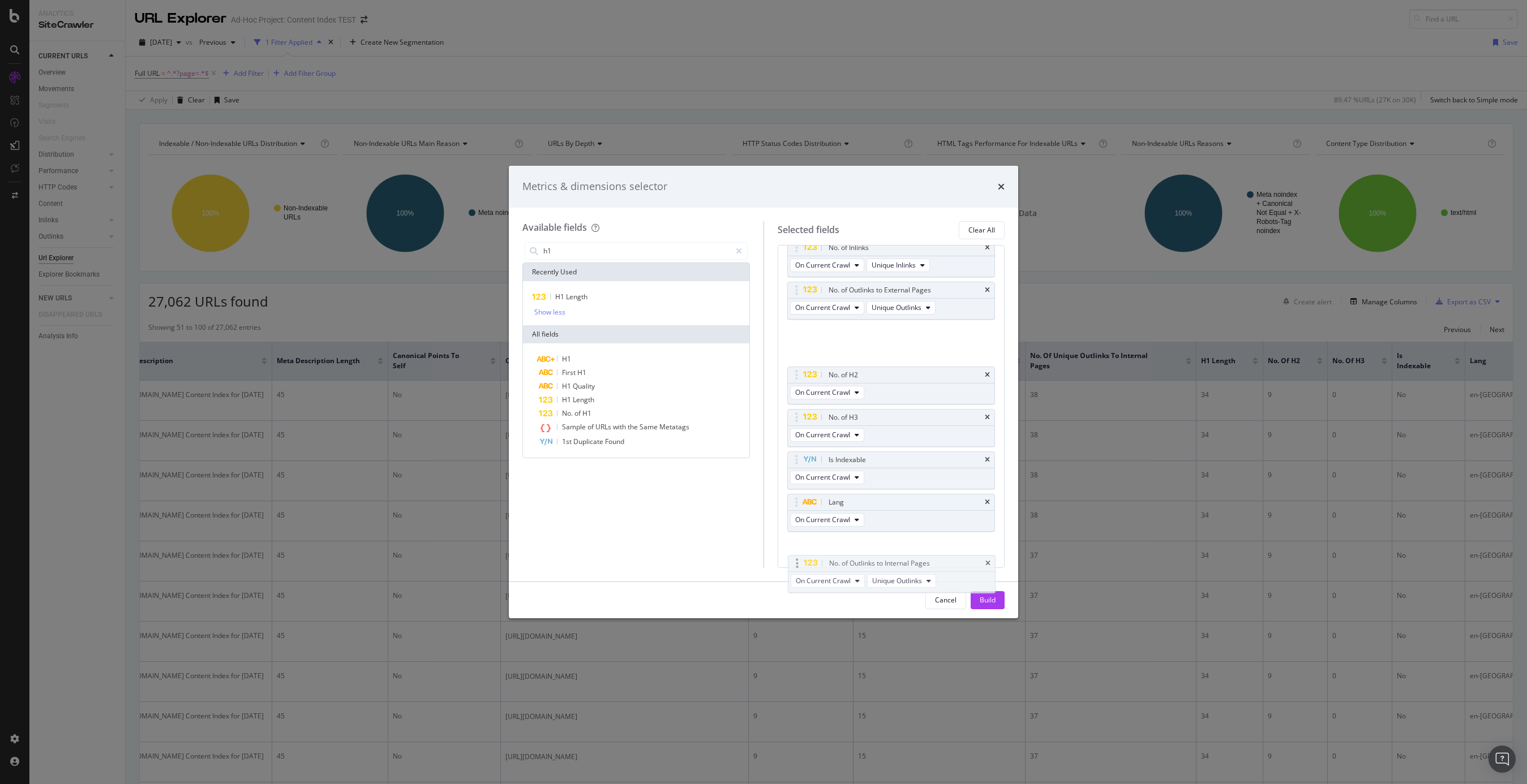
scroll to position [356, 0]
drag, startPoint x: 796, startPoint y: 419, endPoint x: 798, endPoint y: 543, distance: 124.0
click at [798, 543] on body "Analytics SiteCrawler CURRENT URLS Overview Movements Segments Visits Search En…" at bounding box center [763, 392] width 1527 height 784
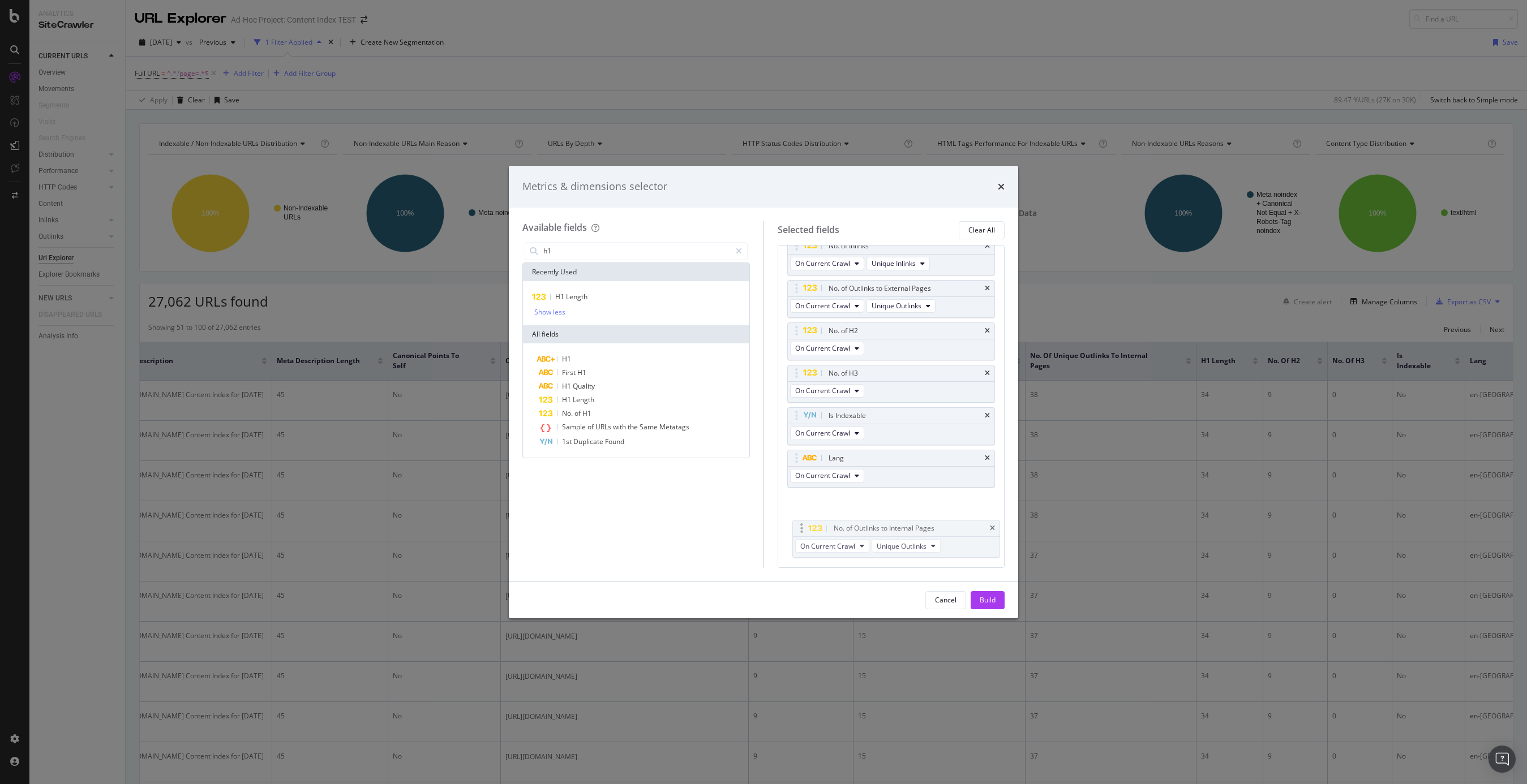
drag, startPoint x: 796, startPoint y: 328, endPoint x: 800, endPoint y: 526, distance: 198.0
drag, startPoint x: 796, startPoint y: 286, endPoint x: 800, endPoint y: 465, distance: 179.0
drag, startPoint x: 796, startPoint y: 265, endPoint x: 797, endPoint y: 437, distance: 172.0
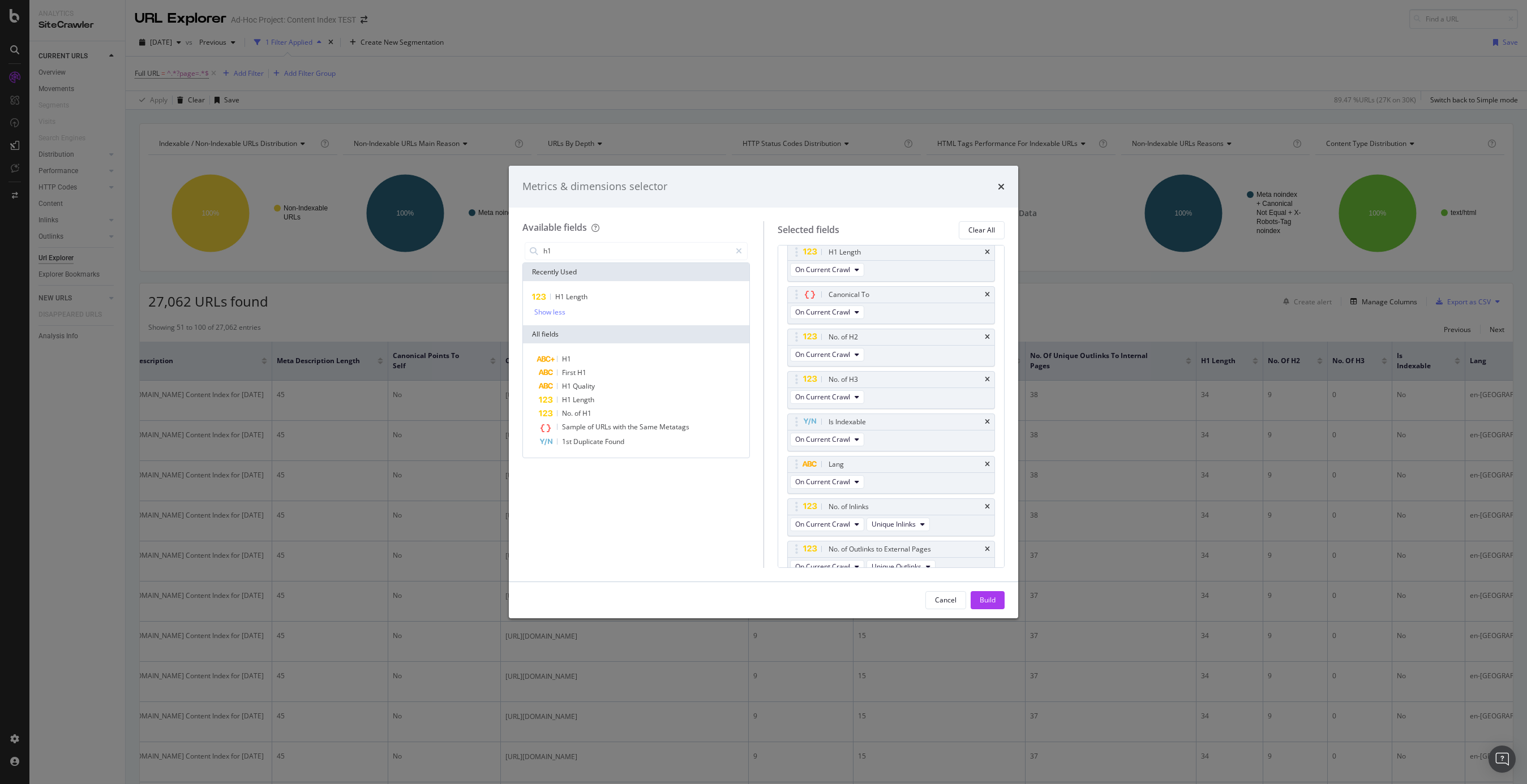
click at [991, 597] on div "Build" at bounding box center [988, 600] width 16 height 10
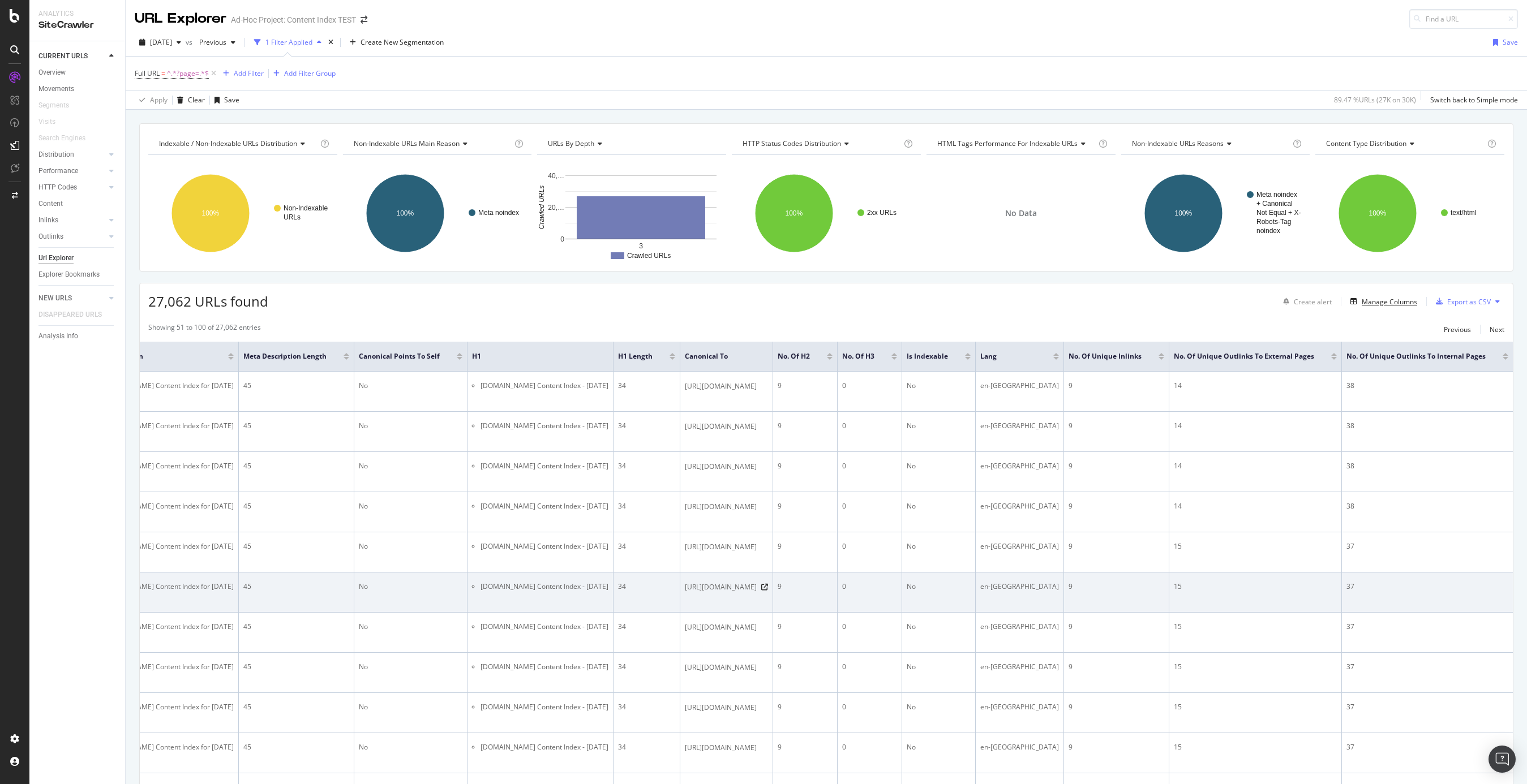
scroll to position [0, 635]
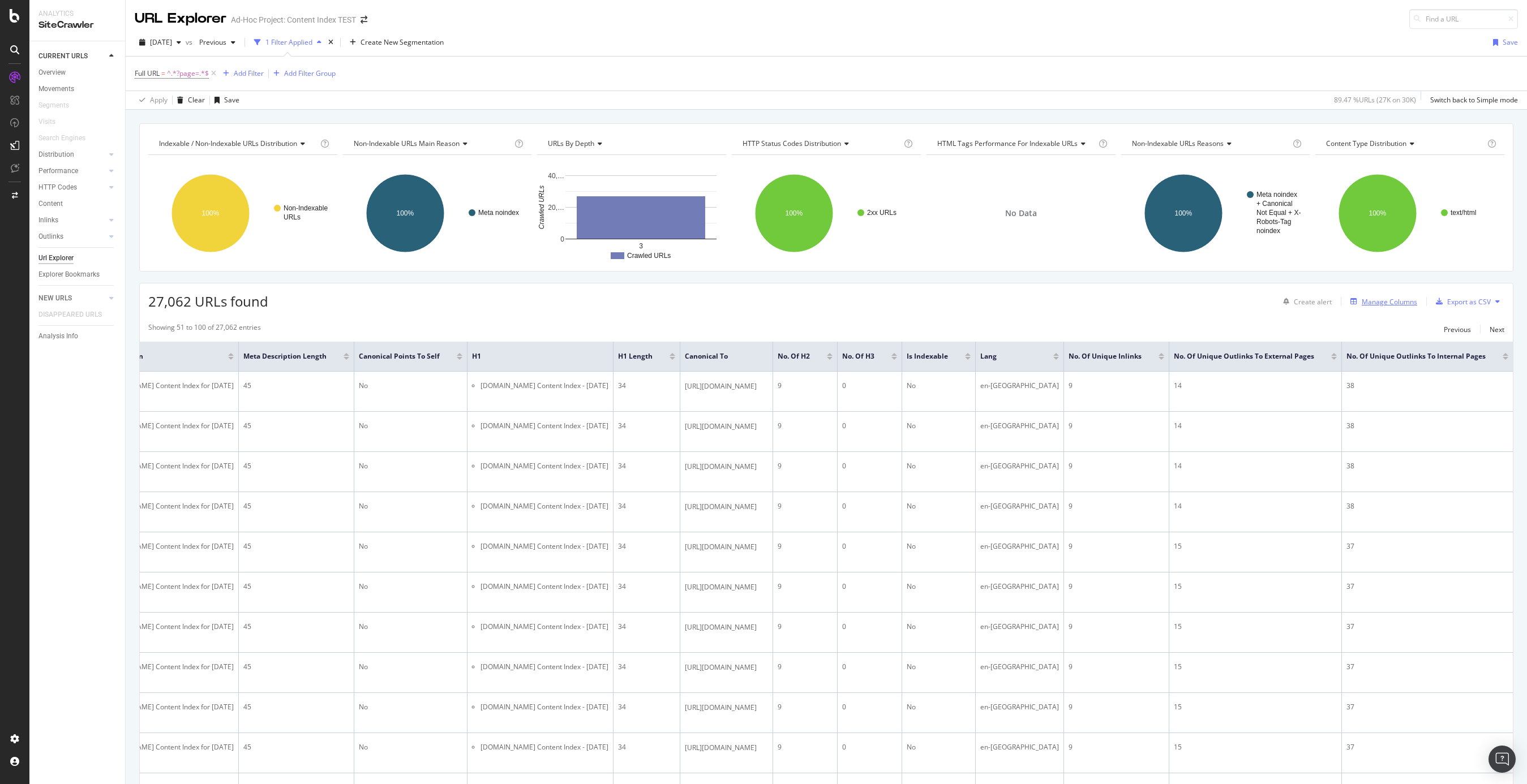
click at [1146, 301] on div "Manage Columns" at bounding box center [1390, 302] width 56 height 10
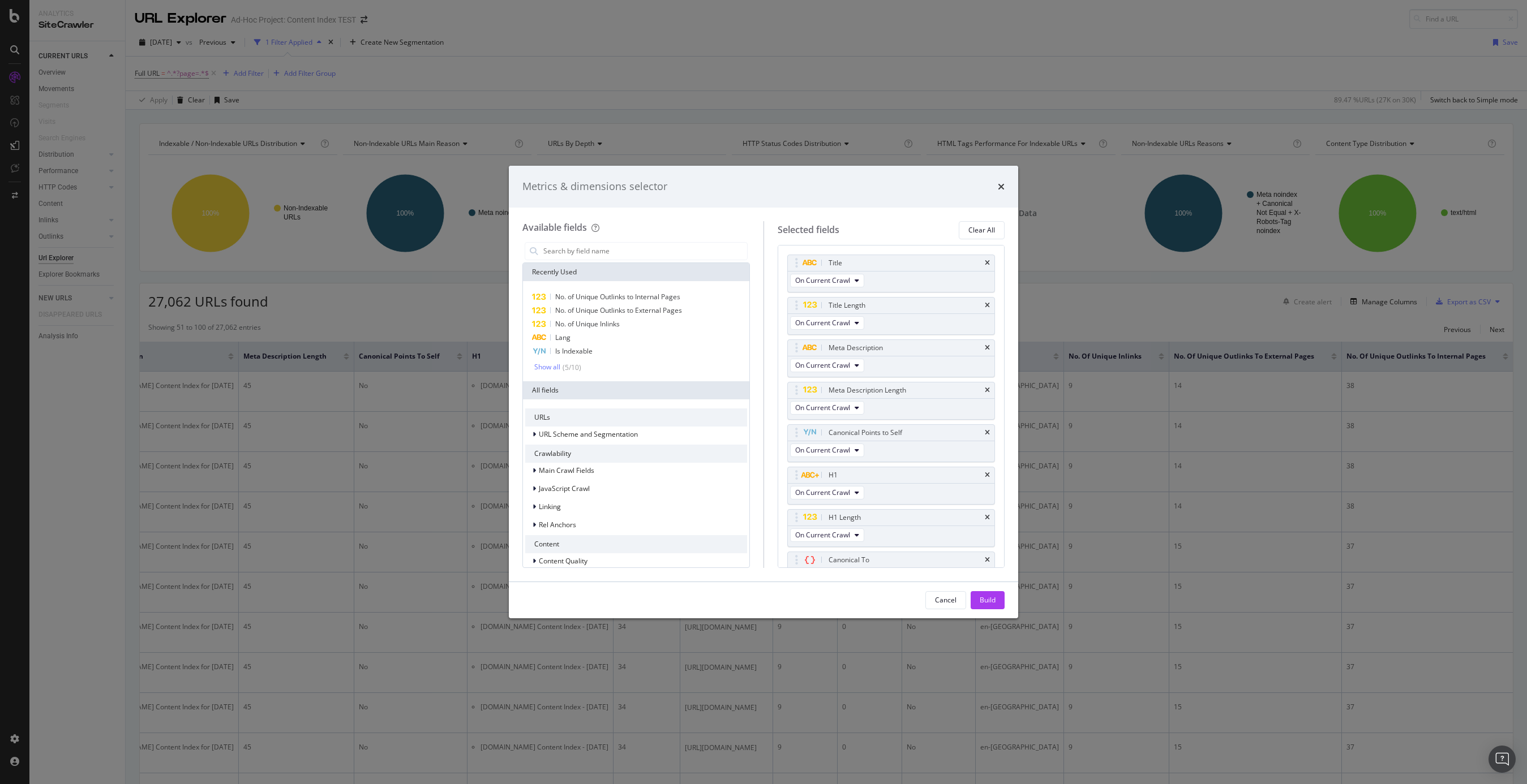
scroll to position [46, 0]
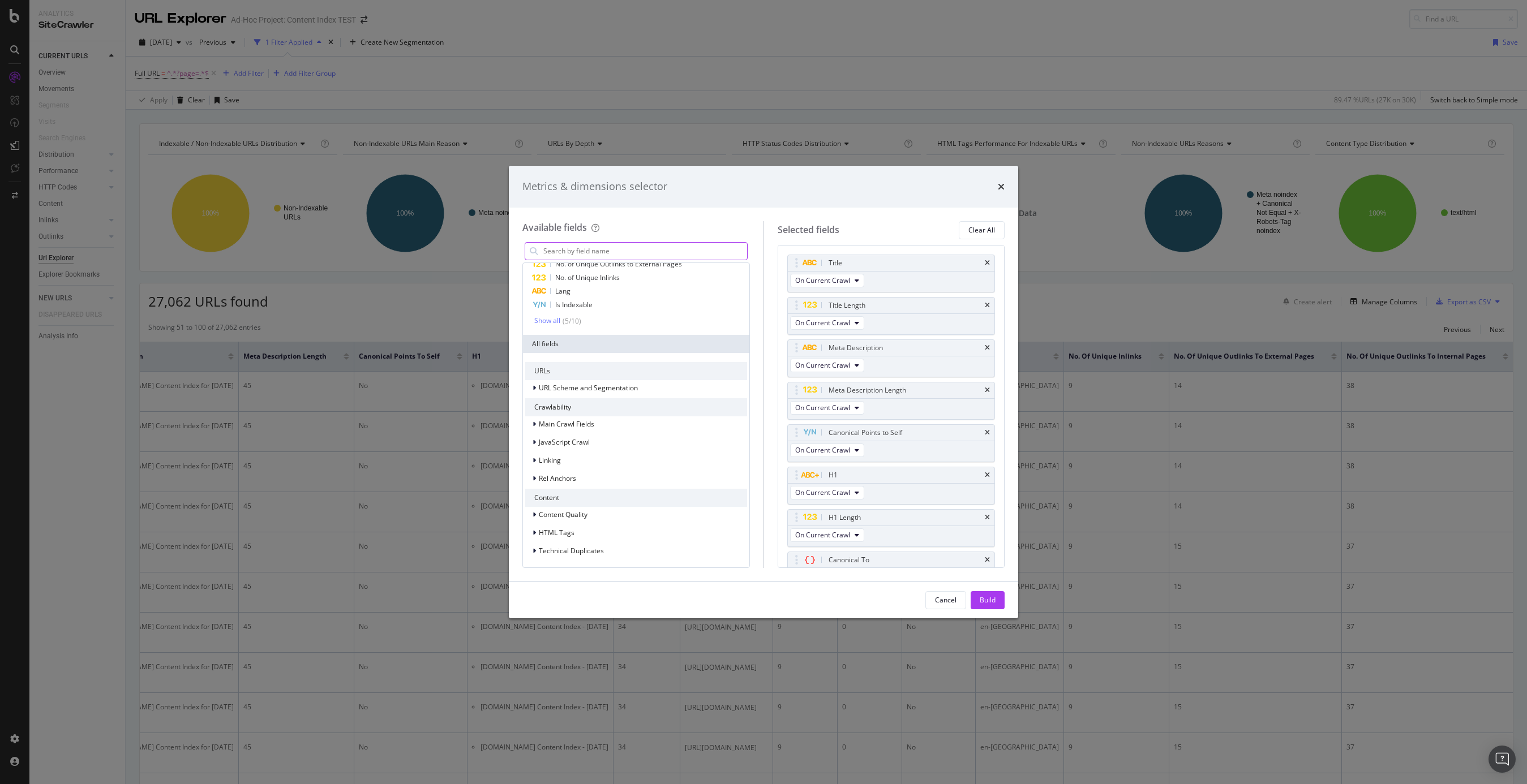
click at [607, 248] on input "modal" at bounding box center [645, 252] width 205 height 17
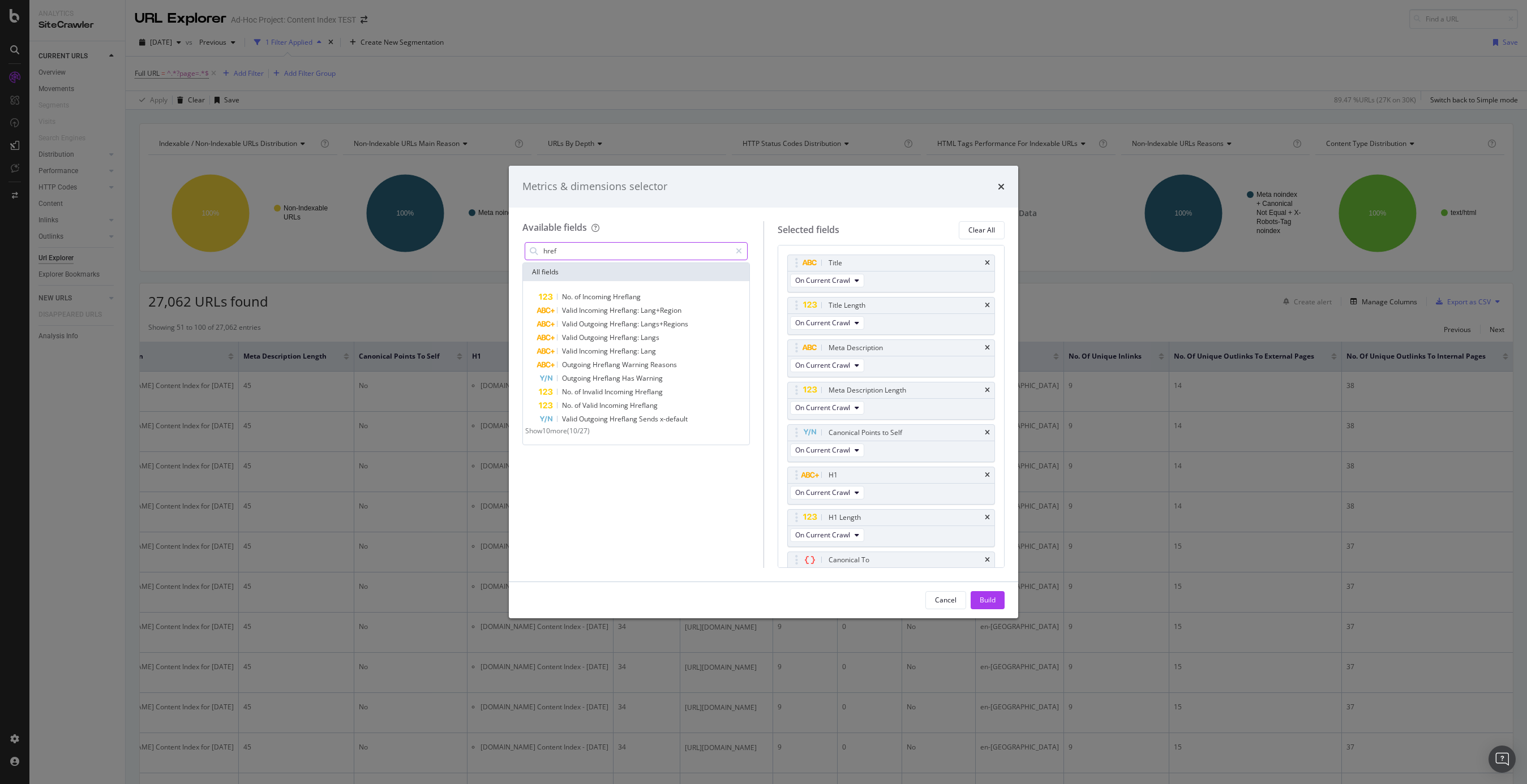
scroll to position [0, 0]
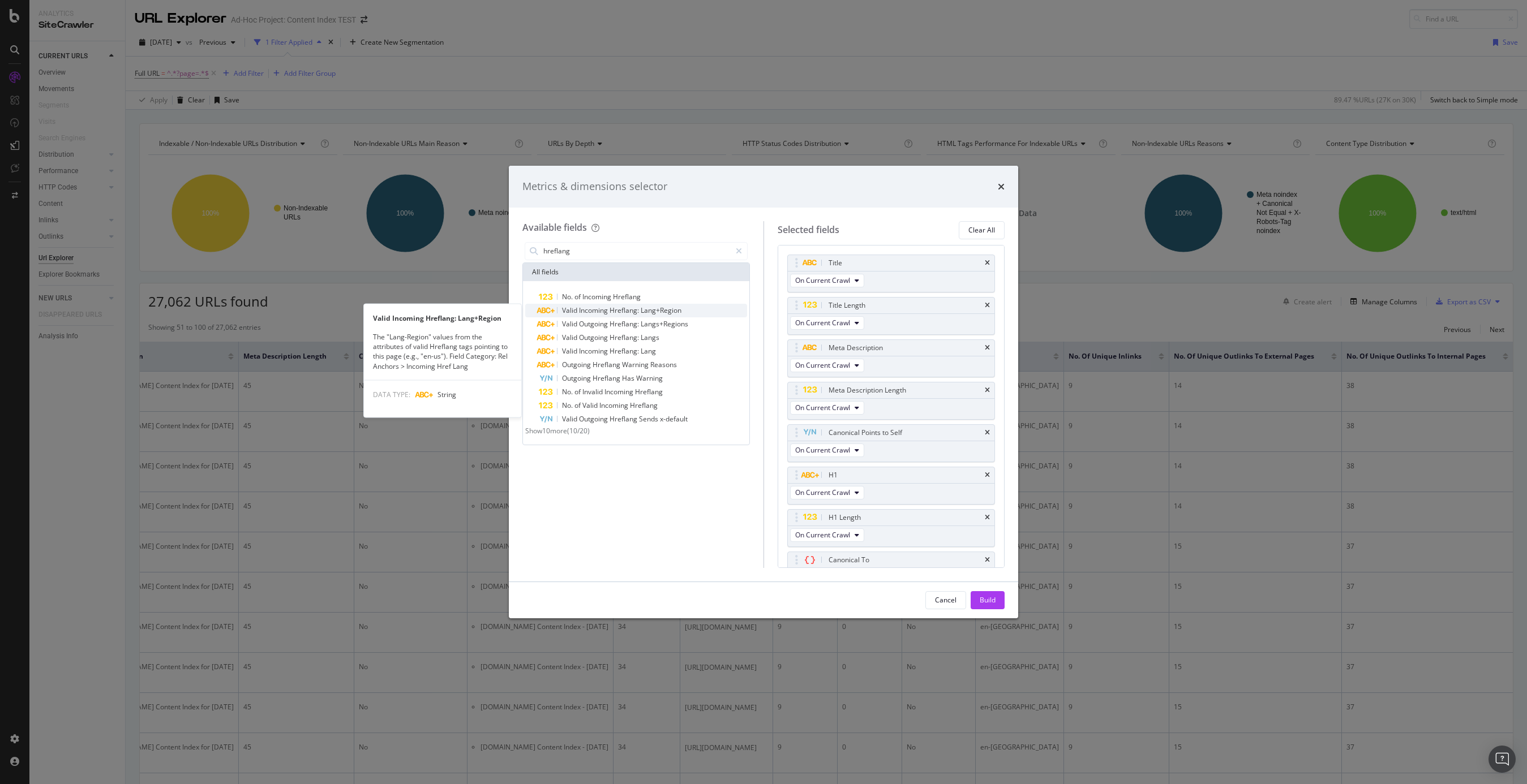
type input "hreflang"
click at [639, 309] on span "Hreflang:" at bounding box center [625, 310] width 31 height 10
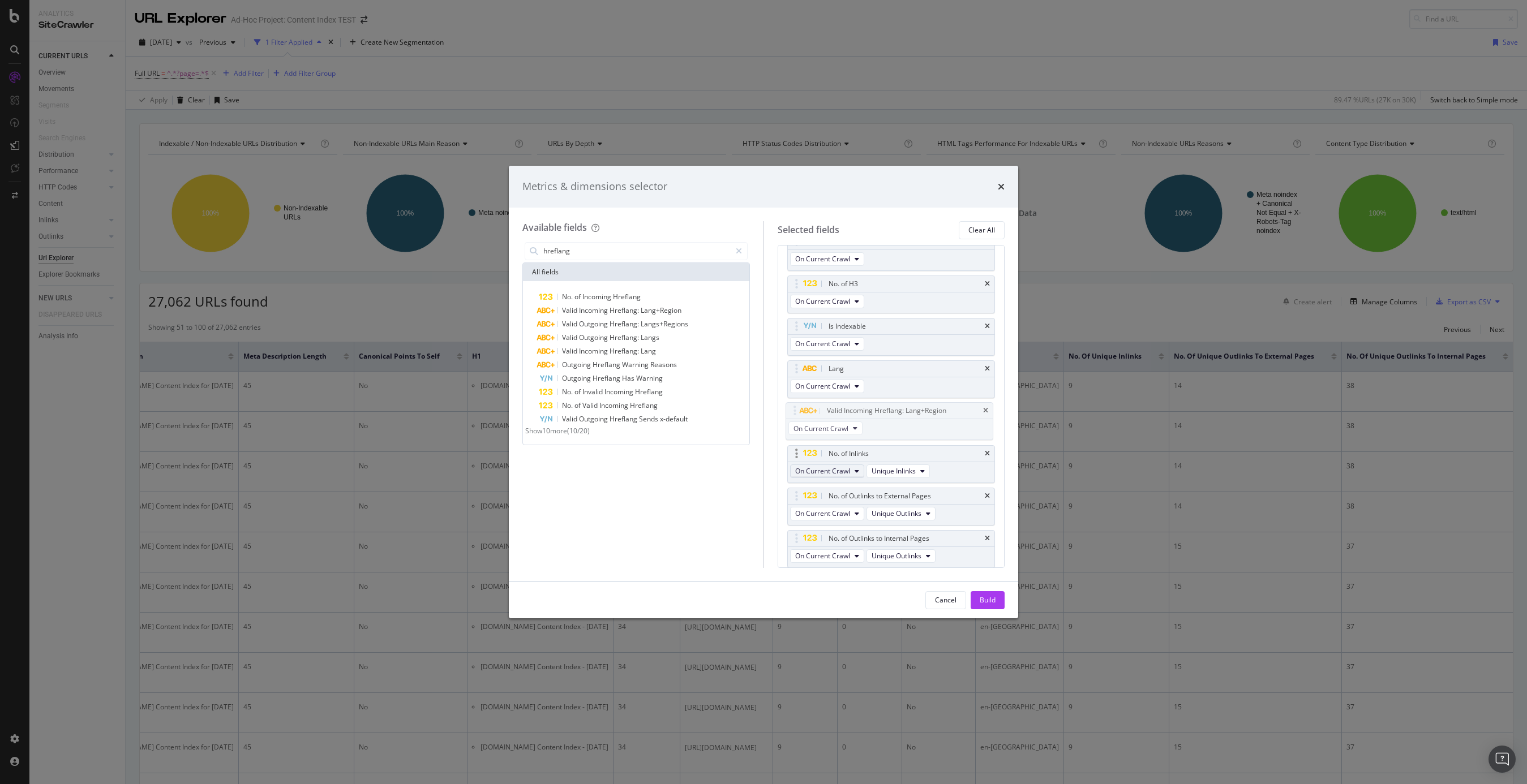
drag, startPoint x: 796, startPoint y: 536, endPoint x: 827, endPoint y: 471, distance: 72.0
click at [796, 411] on body "Analytics SiteCrawler CURRENT URLS Overview Movements Segments Visits Search En…" at bounding box center [763, 392] width 1527 height 784
click at [984, 593] on div "Build" at bounding box center [988, 601] width 16 height 17
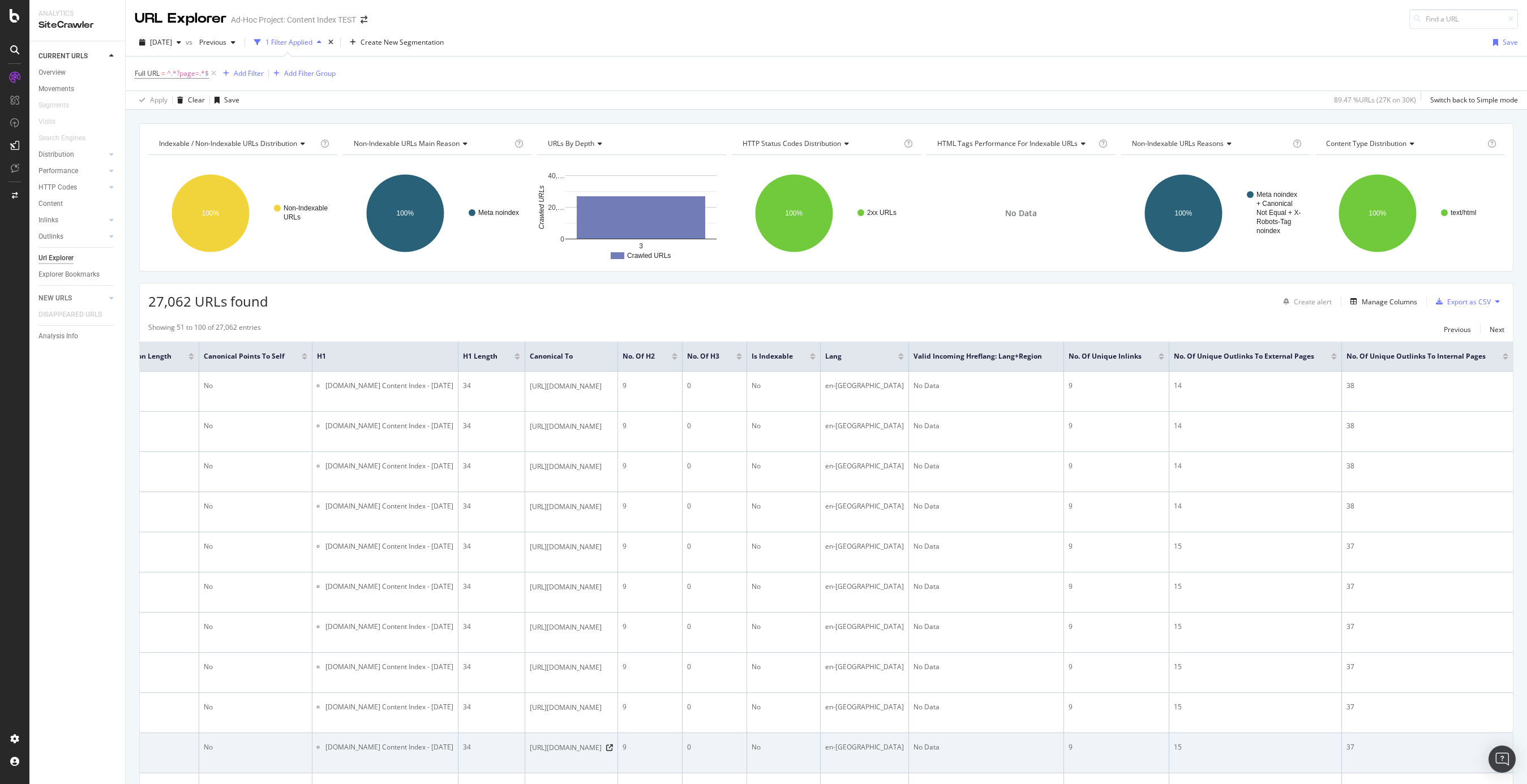
scroll to position [0, 790]
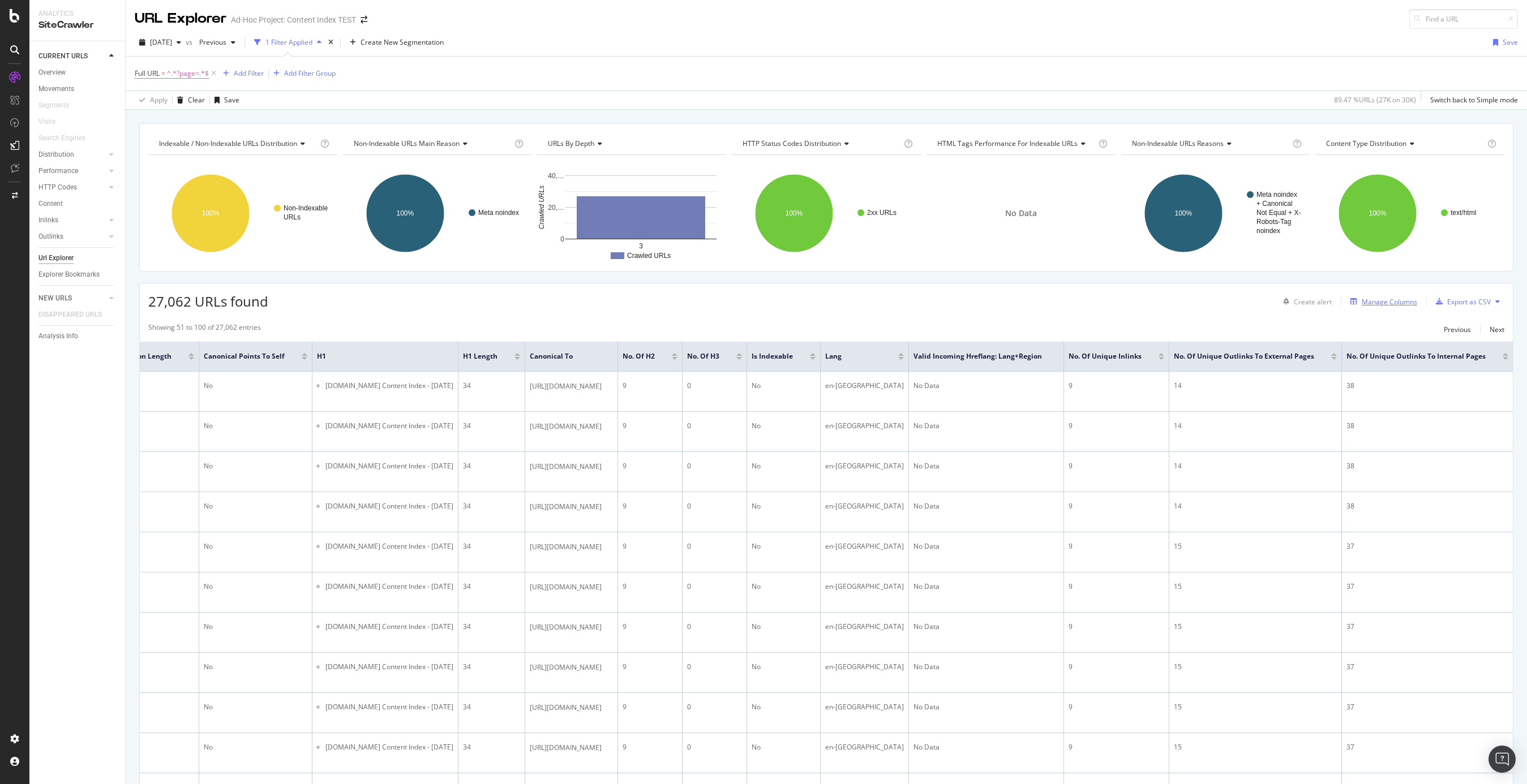
click at [1146, 301] on div "Manage Columns" at bounding box center [1390, 302] width 56 height 10
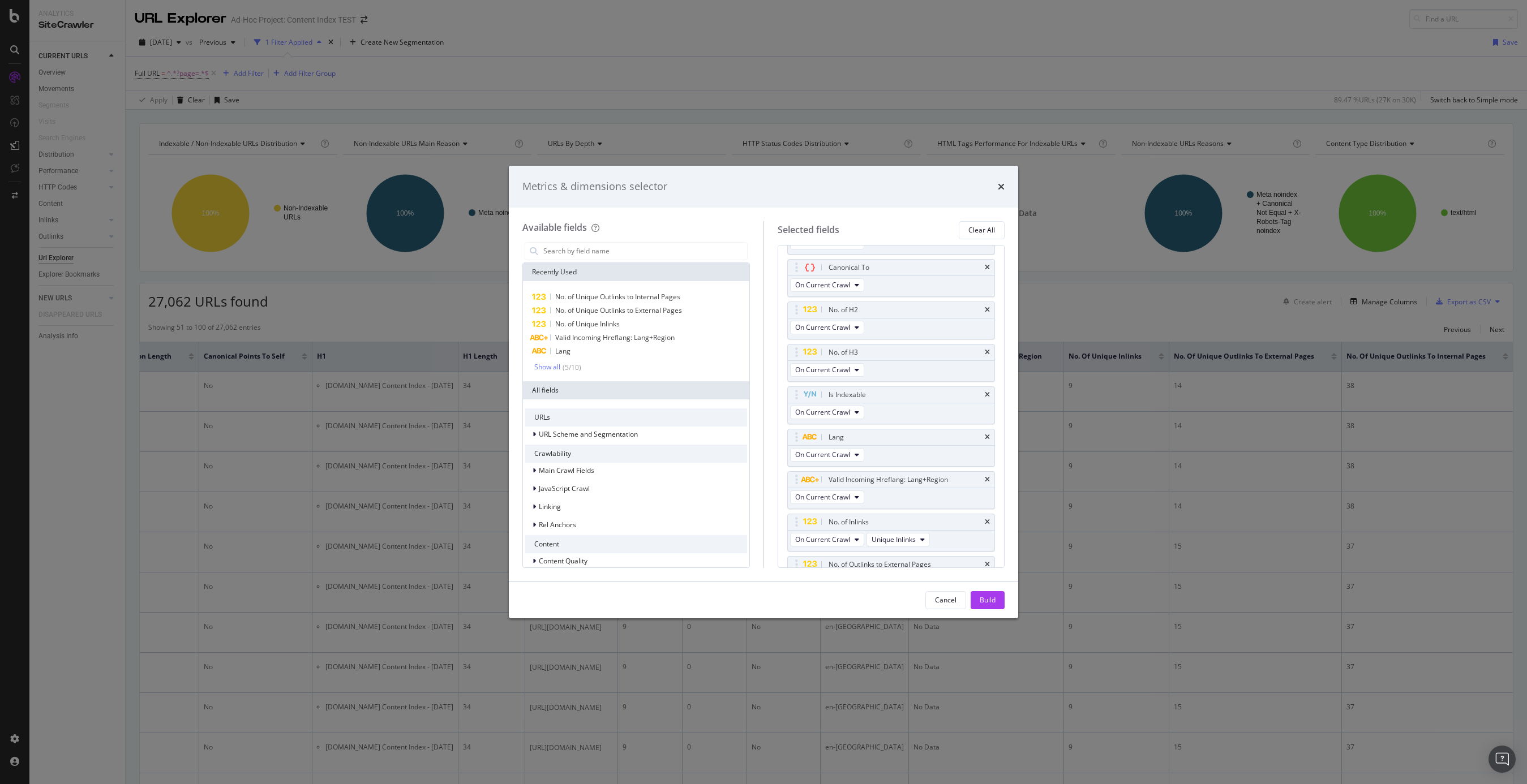
scroll to position [293, 0]
click at [988, 476] on icon "times" at bounding box center [988, 479] width 5 height 7
click at [582, 473] on span "Main Crawl Fields" at bounding box center [566, 470] width 56 height 10
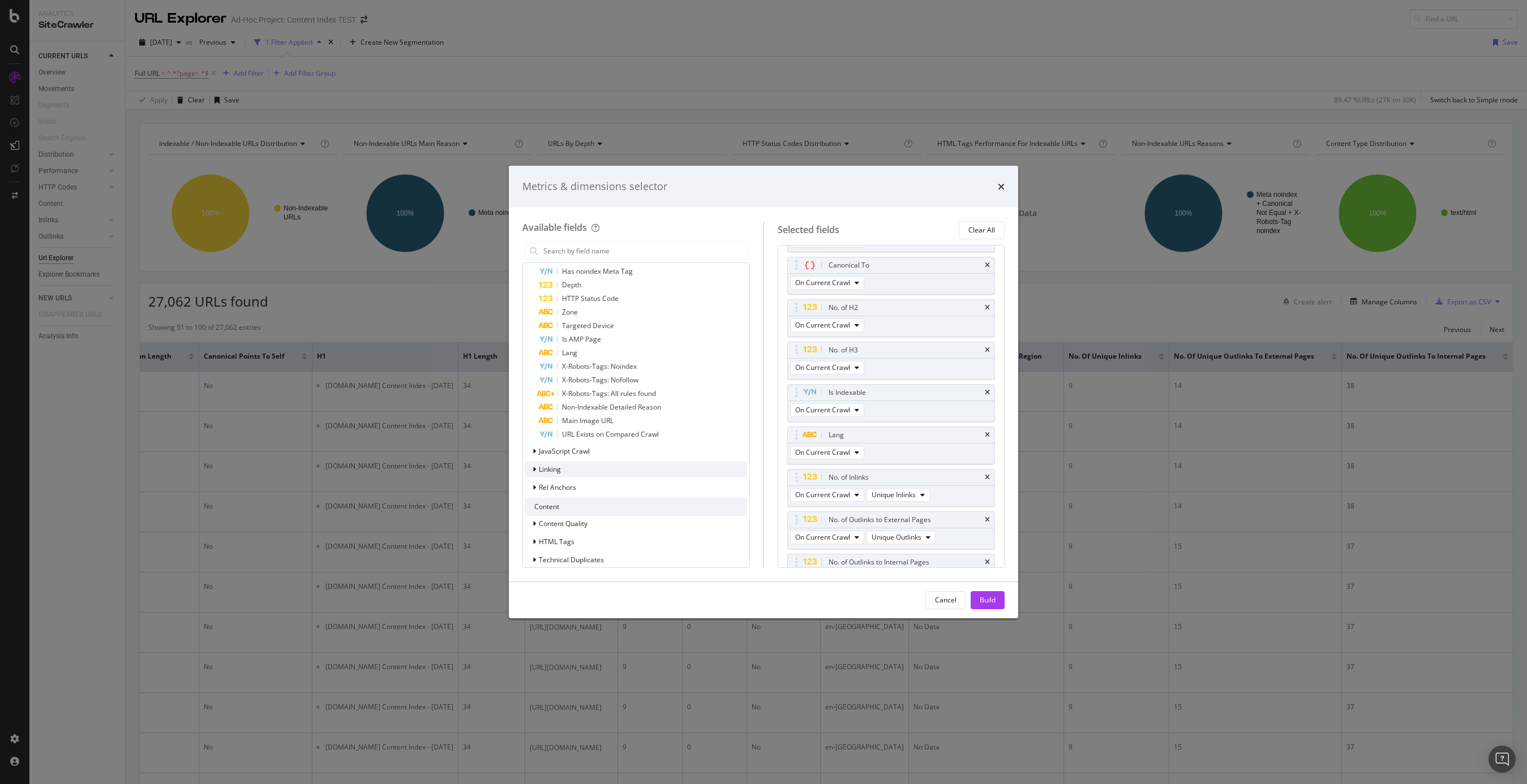
scroll to position [428, 0]
click at [569, 554] on span "Technical Duplicates" at bounding box center [571, 551] width 65 height 10
click at [566, 507] on span "HTML Tags" at bounding box center [556, 505] width 36 height 10
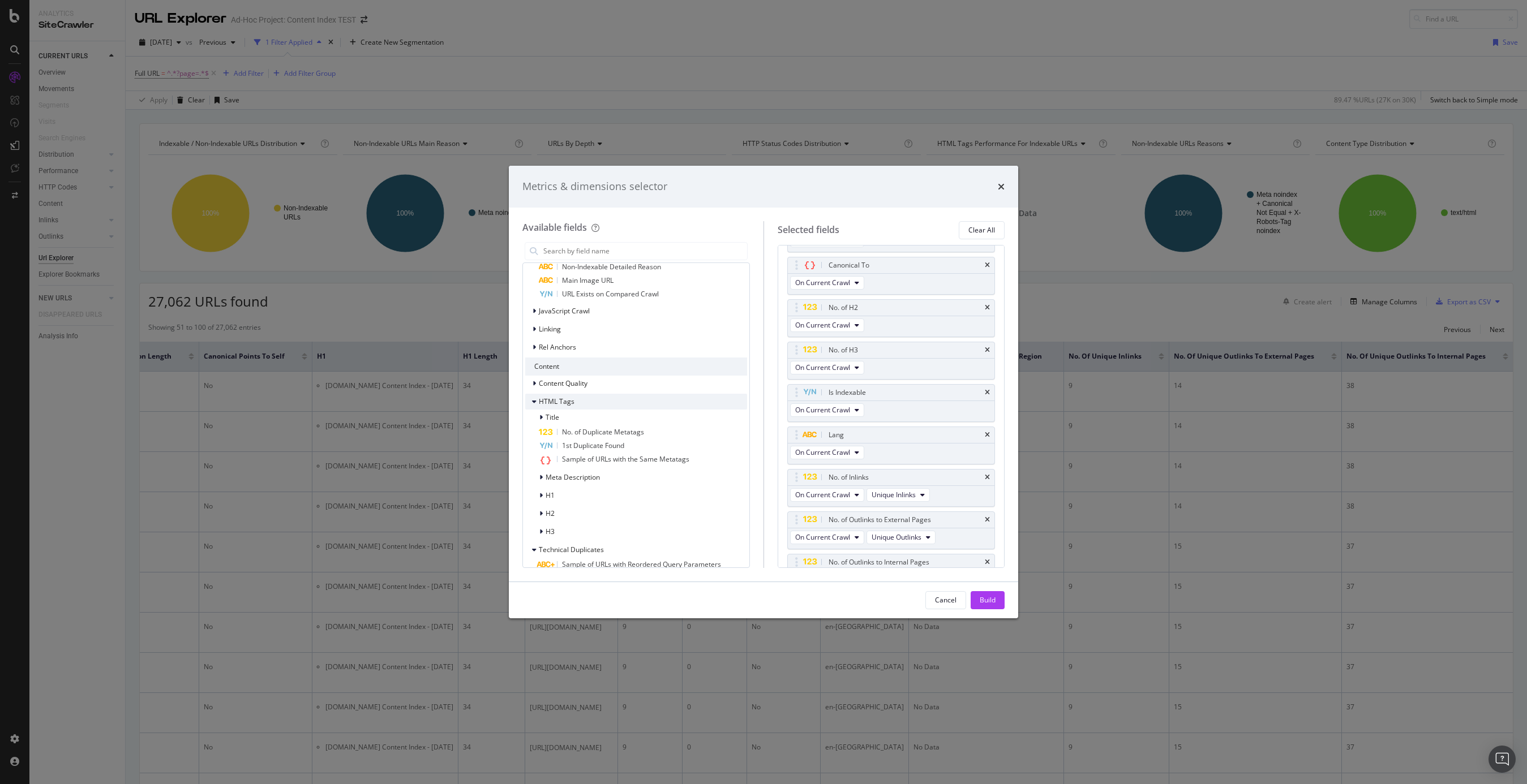
scroll to position [562, 0]
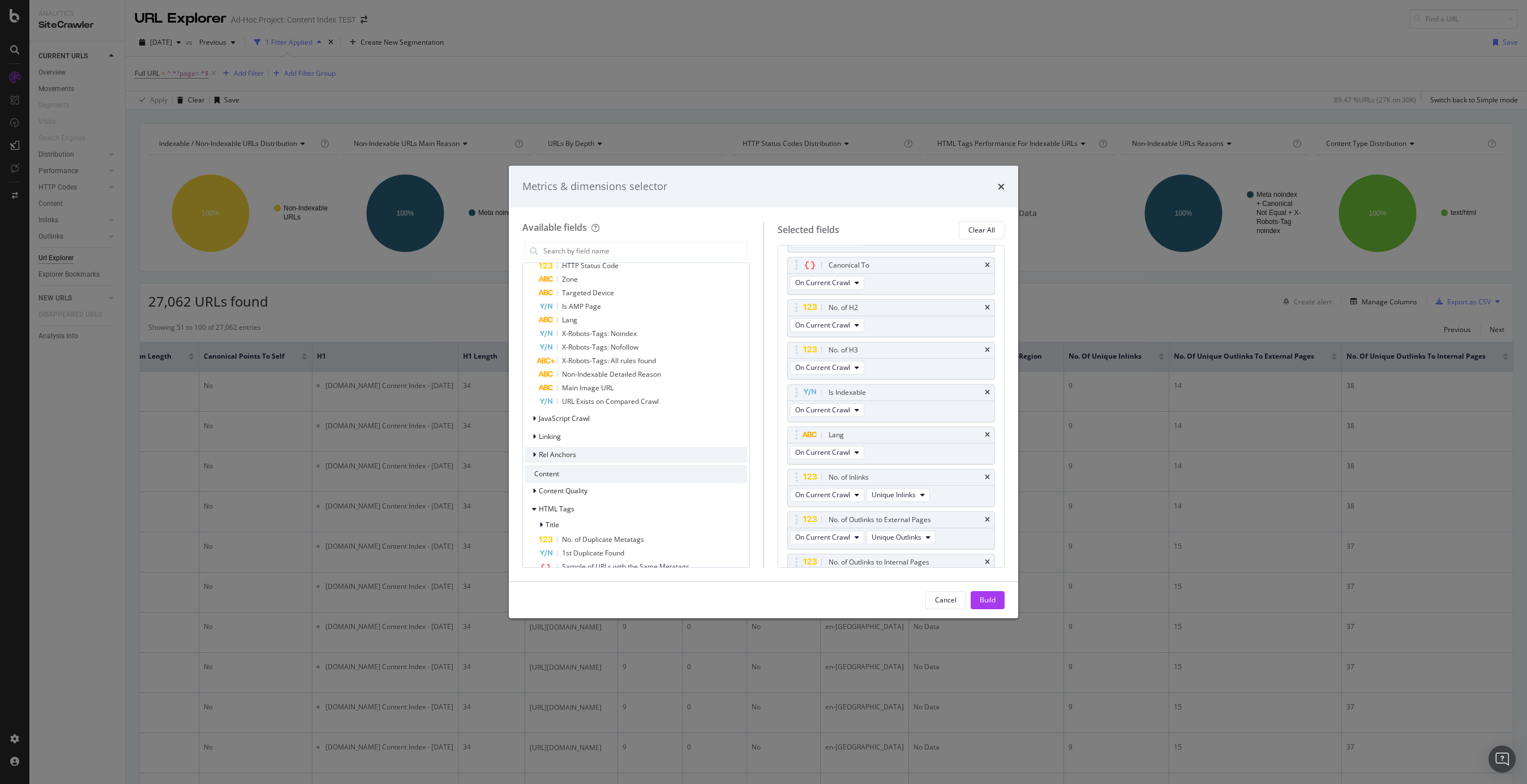
click at [576, 452] on div "Rel Anchors" at bounding box center [636, 455] width 222 height 16
click at [588, 467] on span "Incoming rel anchors" at bounding box center [579, 471] width 66 height 10
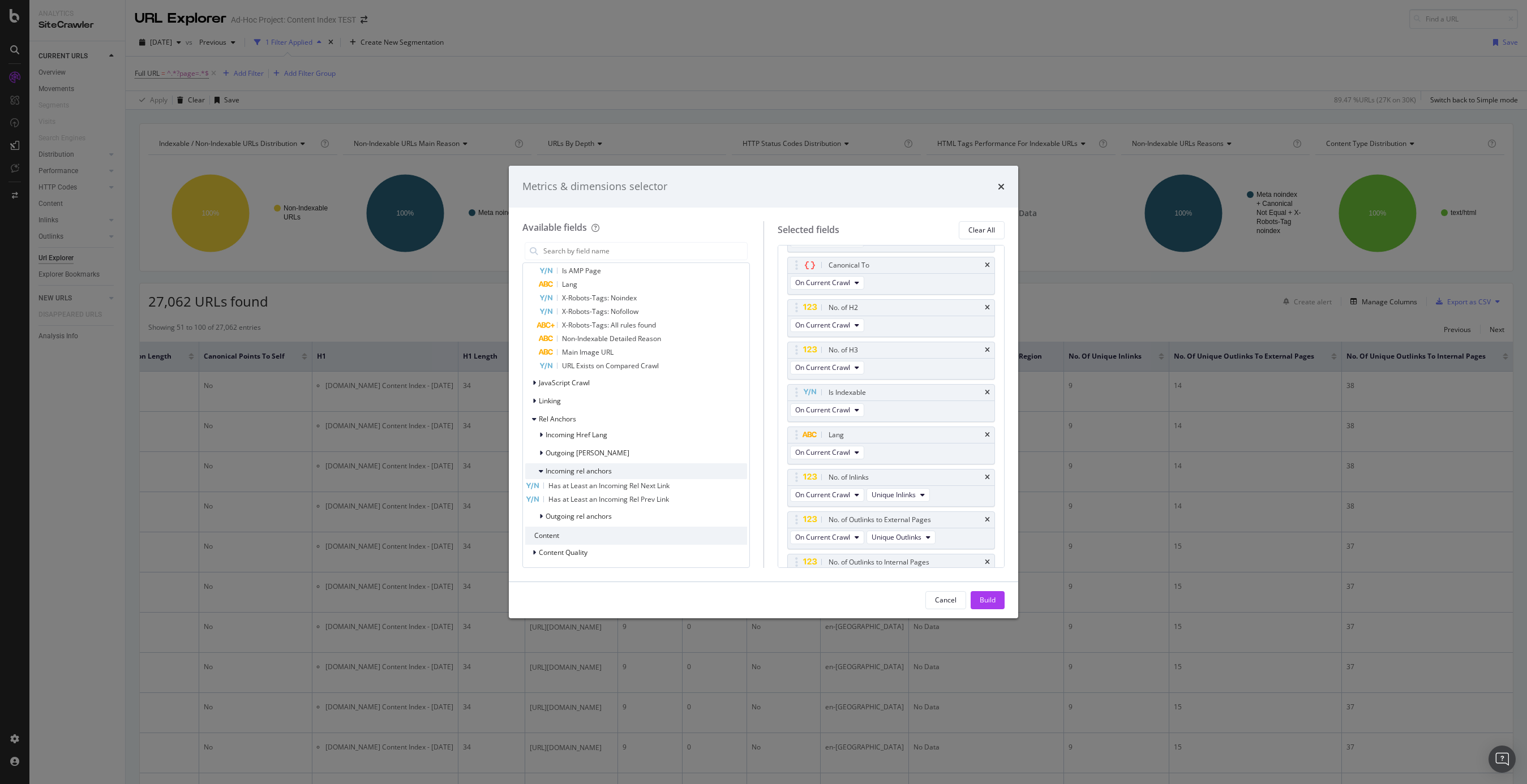
scroll to position [488, 0]
click at [588, 513] on span "Outgoing rel anchors" at bounding box center [579, 516] width 66 height 10
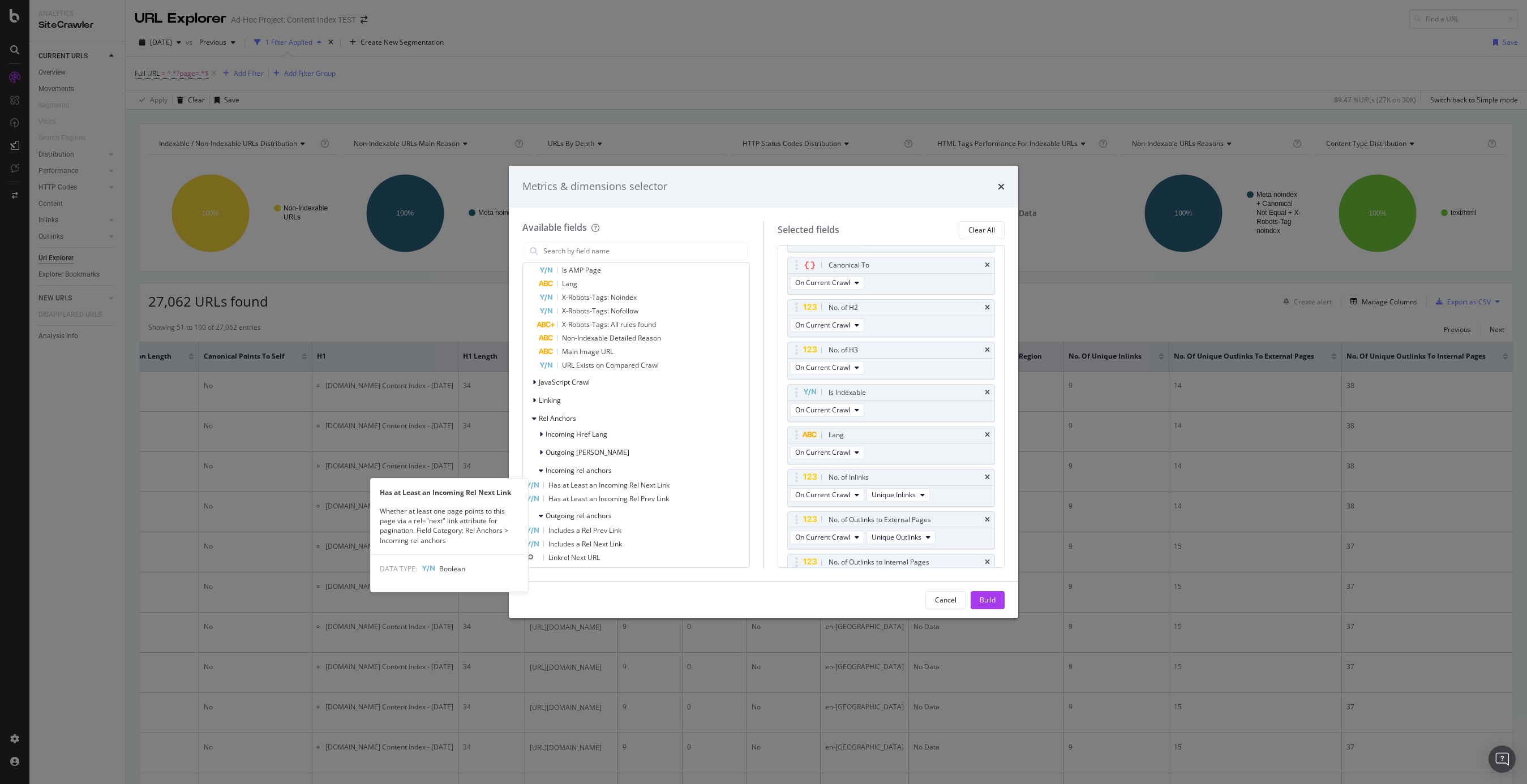
click at [670, 488] on span "Has at Least an Incoming Rel Next Link" at bounding box center [609, 485] width 121 height 10
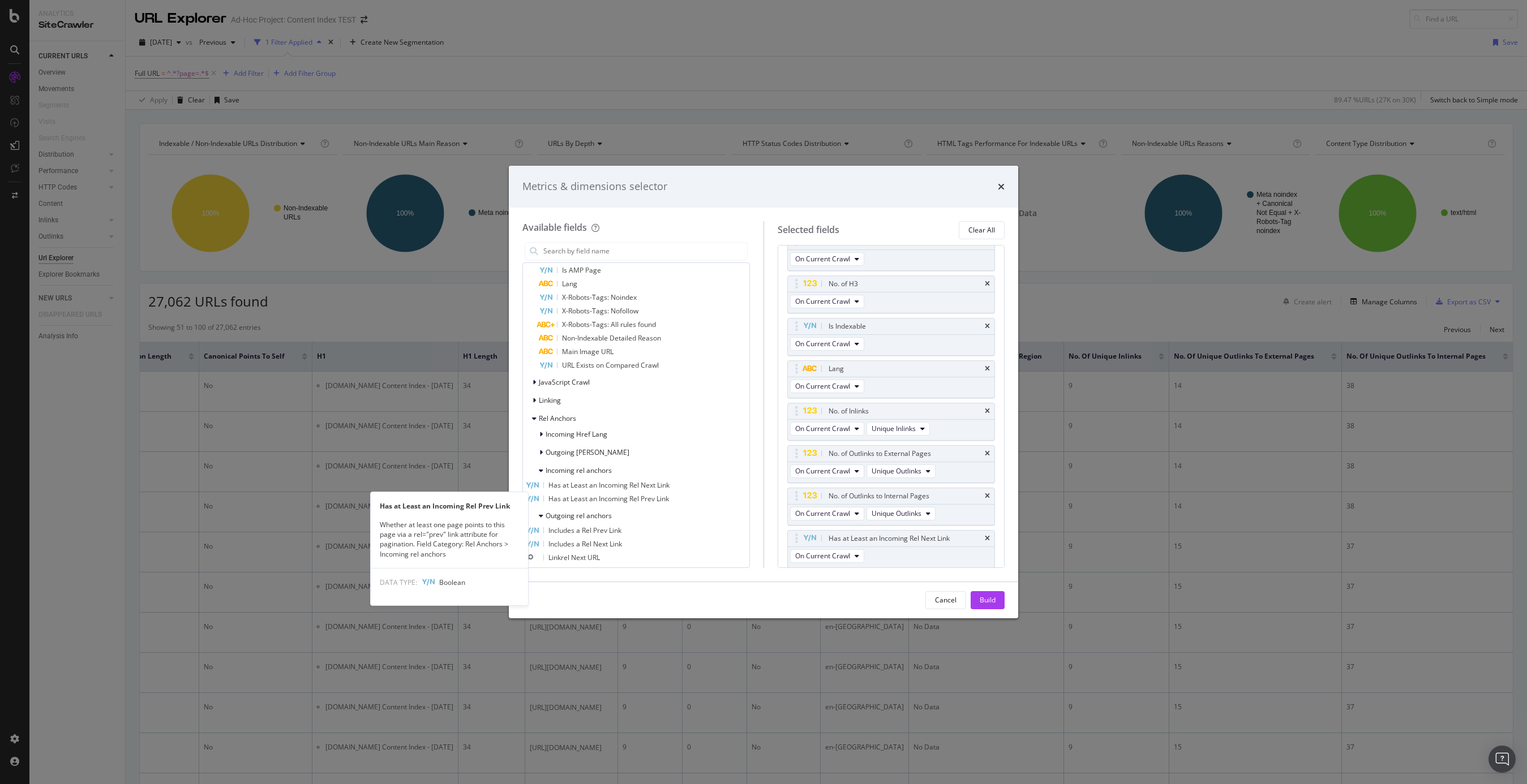
click at [679, 493] on div "Has at Least an Incoming Rel Prev Link" at bounding box center [636, 499] width 222 height 14
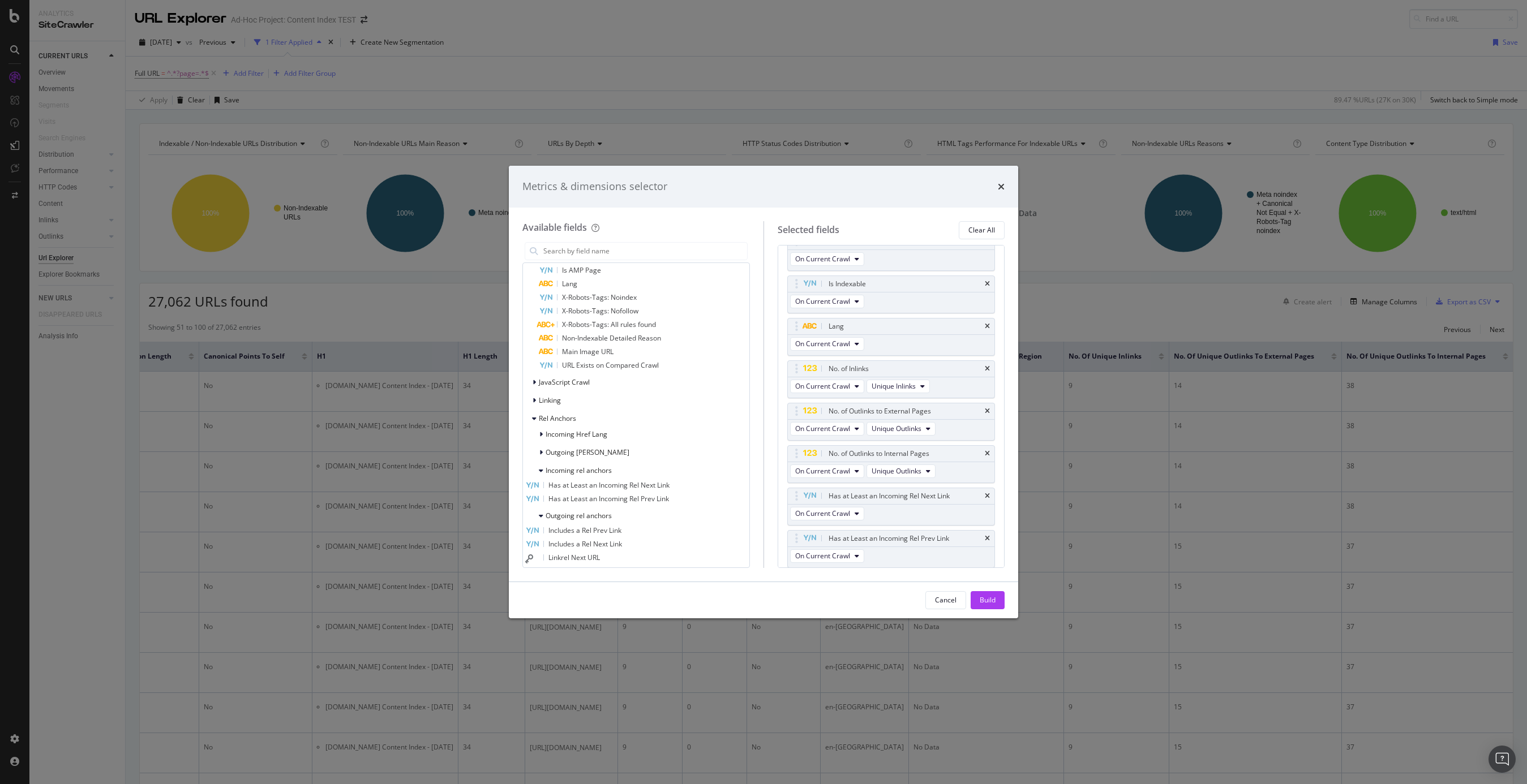
click at [621, 526] on span "Includes a Rel Prev Link" at bounding box center [585, 530] width 73 height 10
click at [629, 538] on div "Includes a Rel Next Link" at bounding box center [636, 544] width 222 height 14
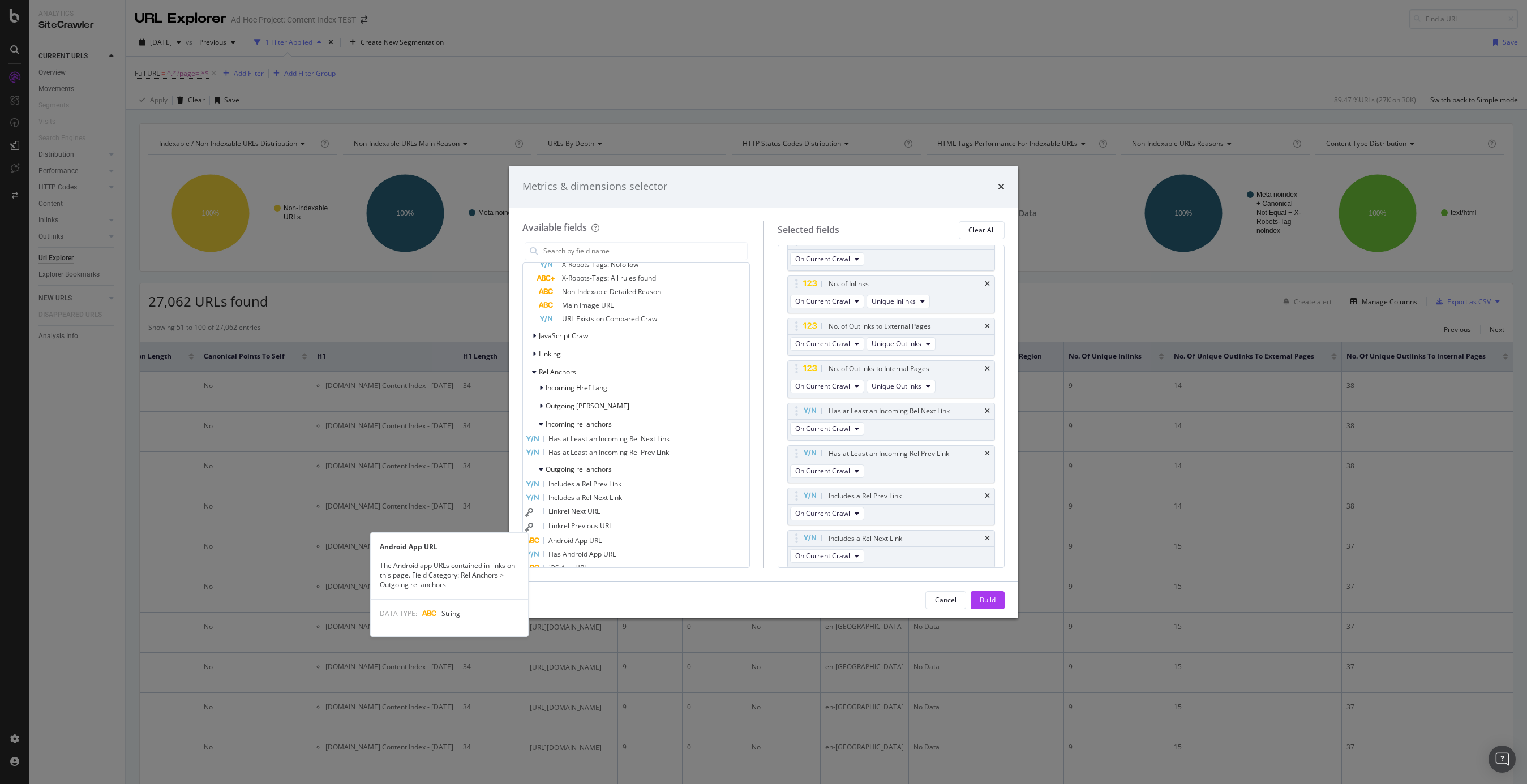
scroll to position [535, 0]
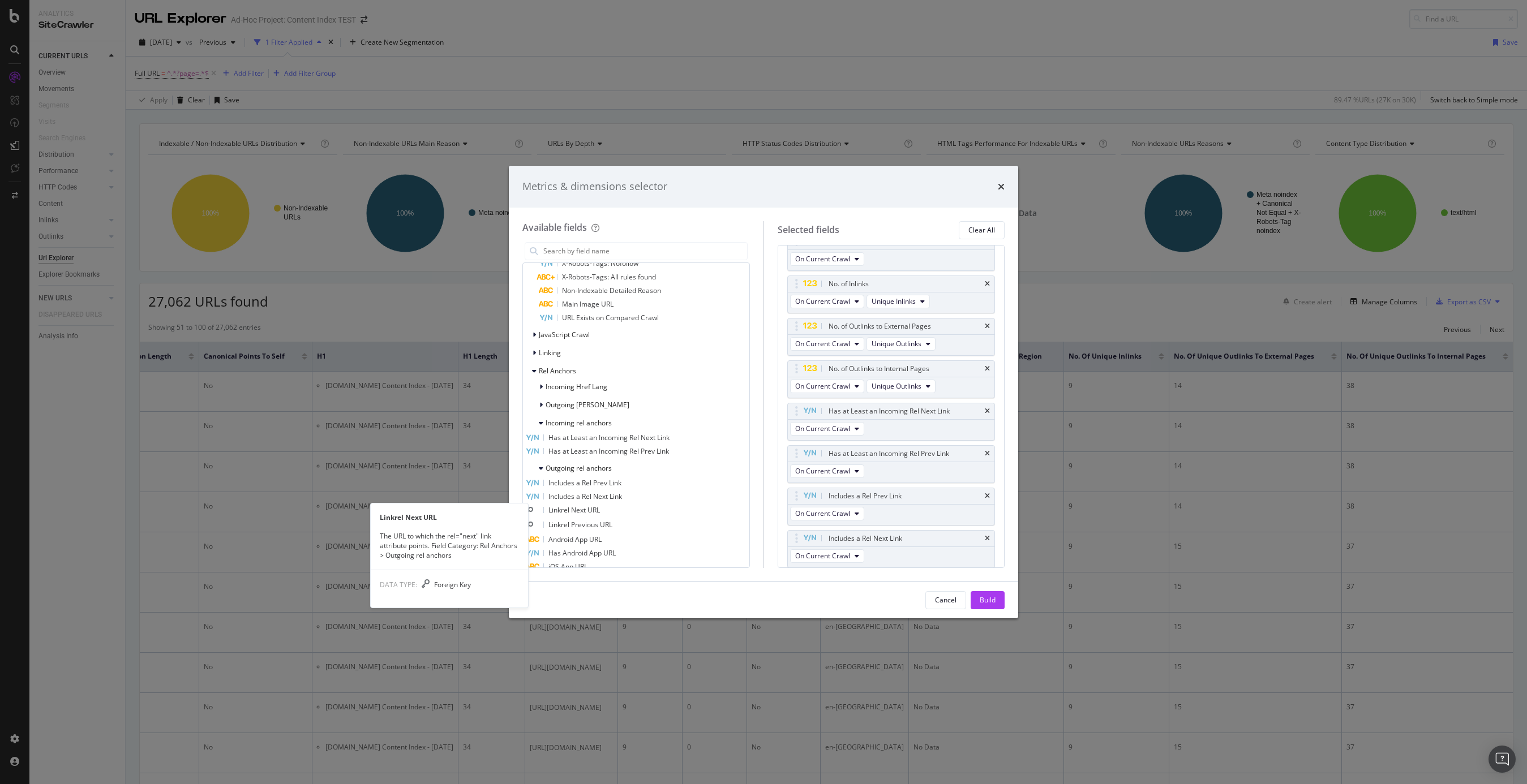
click at [600, 513] on span "Linkrel Next URL" at bounding box center [574, 510] width 52 height 10
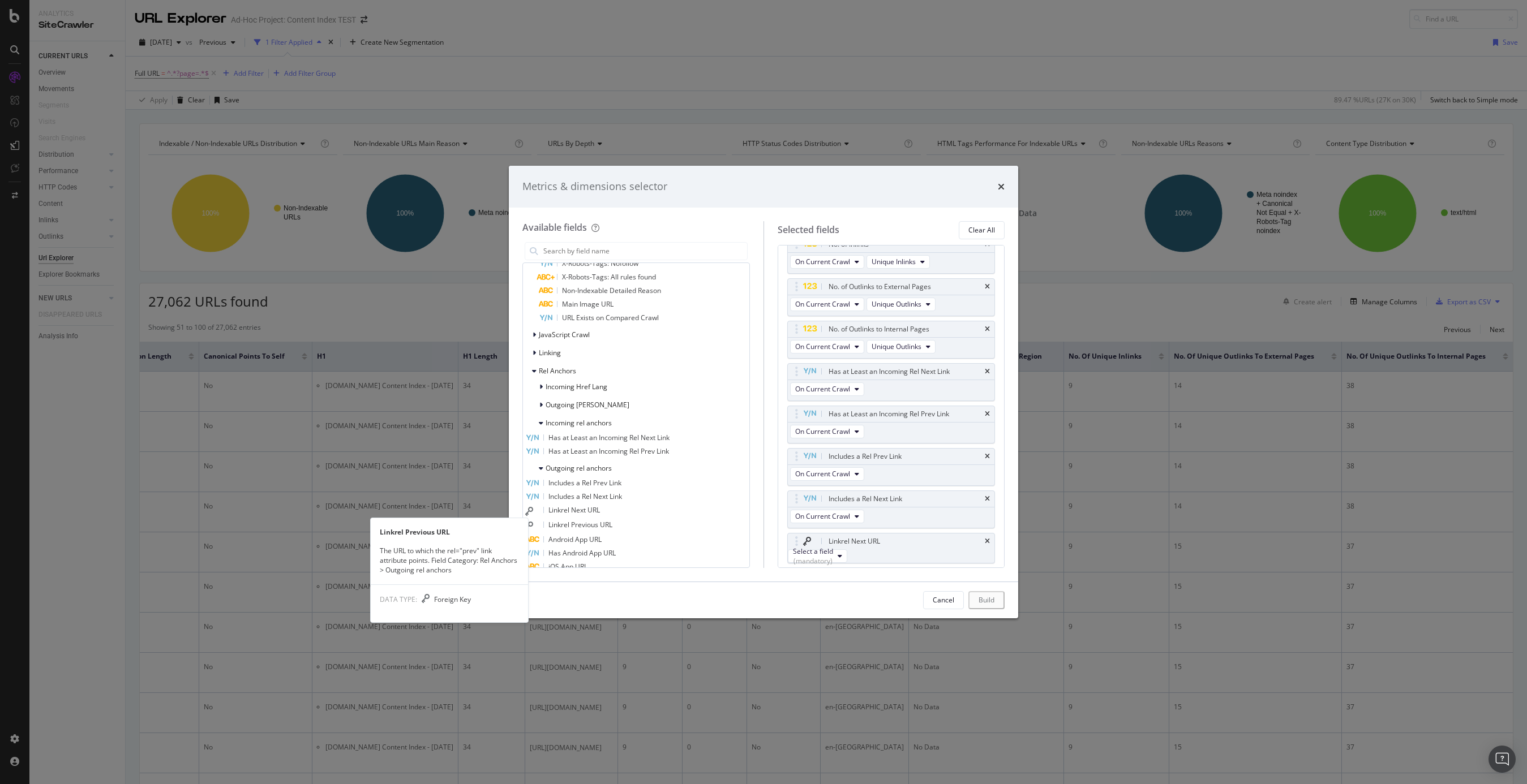
click at [608, 521] on span "Linkrel Previous URL" at bounding box center [580, 524] width 64 height 10
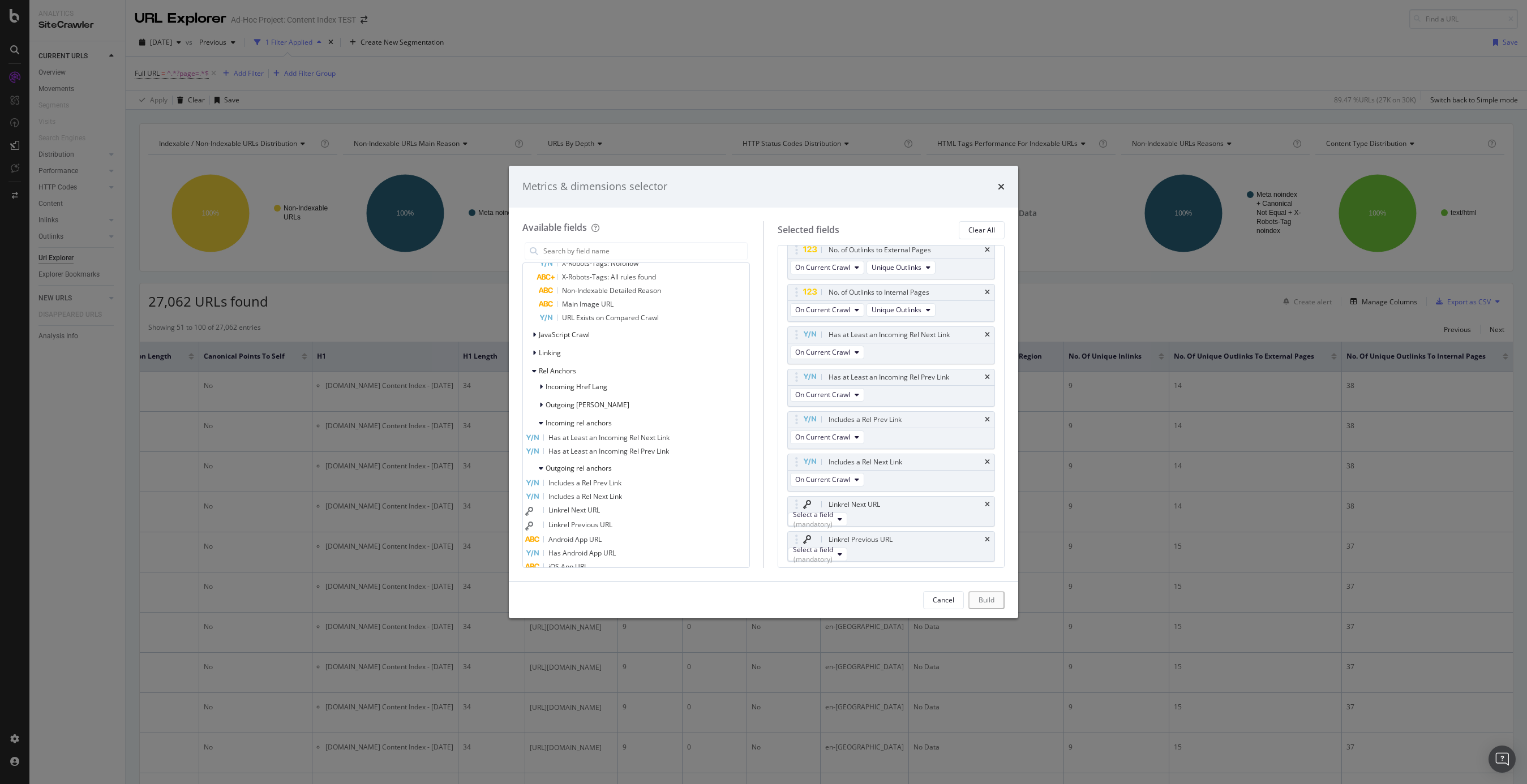
scroll to position [567, 0]
click at [833, 518] on div "Select a field (mandatory)" at bounding box center [813, 516] width 40 height 19
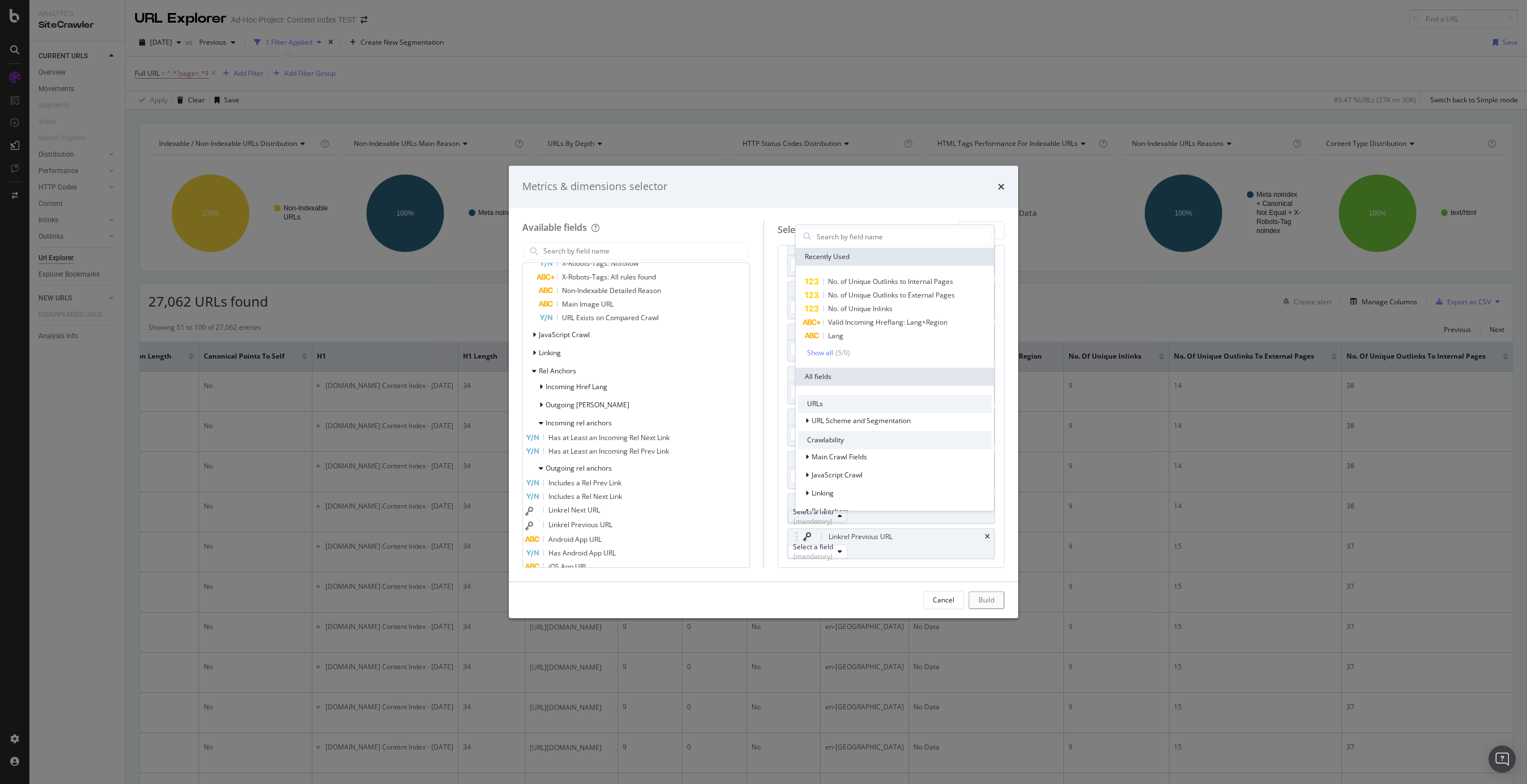
click at [833, 516] on div "Select a field (mandatory)" at bounding box center [813, 516] width 40 height 19
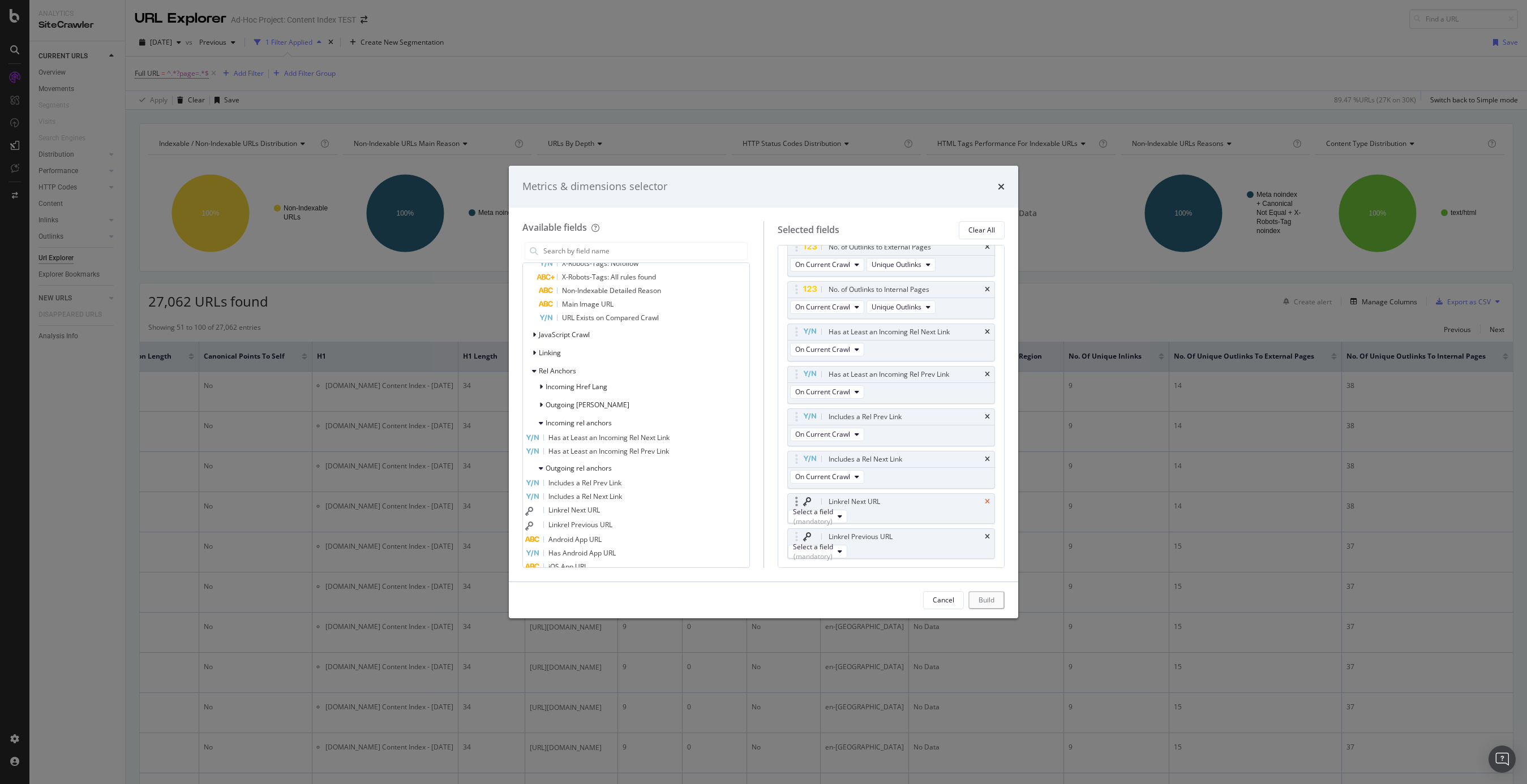
click at [989, 500] on icon "times" at bounding box center [988, 502] width 5 height 7
click at [988, 504] on icon "times" at bounding box center [988, 507] width 5 height 7
click at [993, 595] on div "Build" at bounding box center [988, 601] width 16 height 17
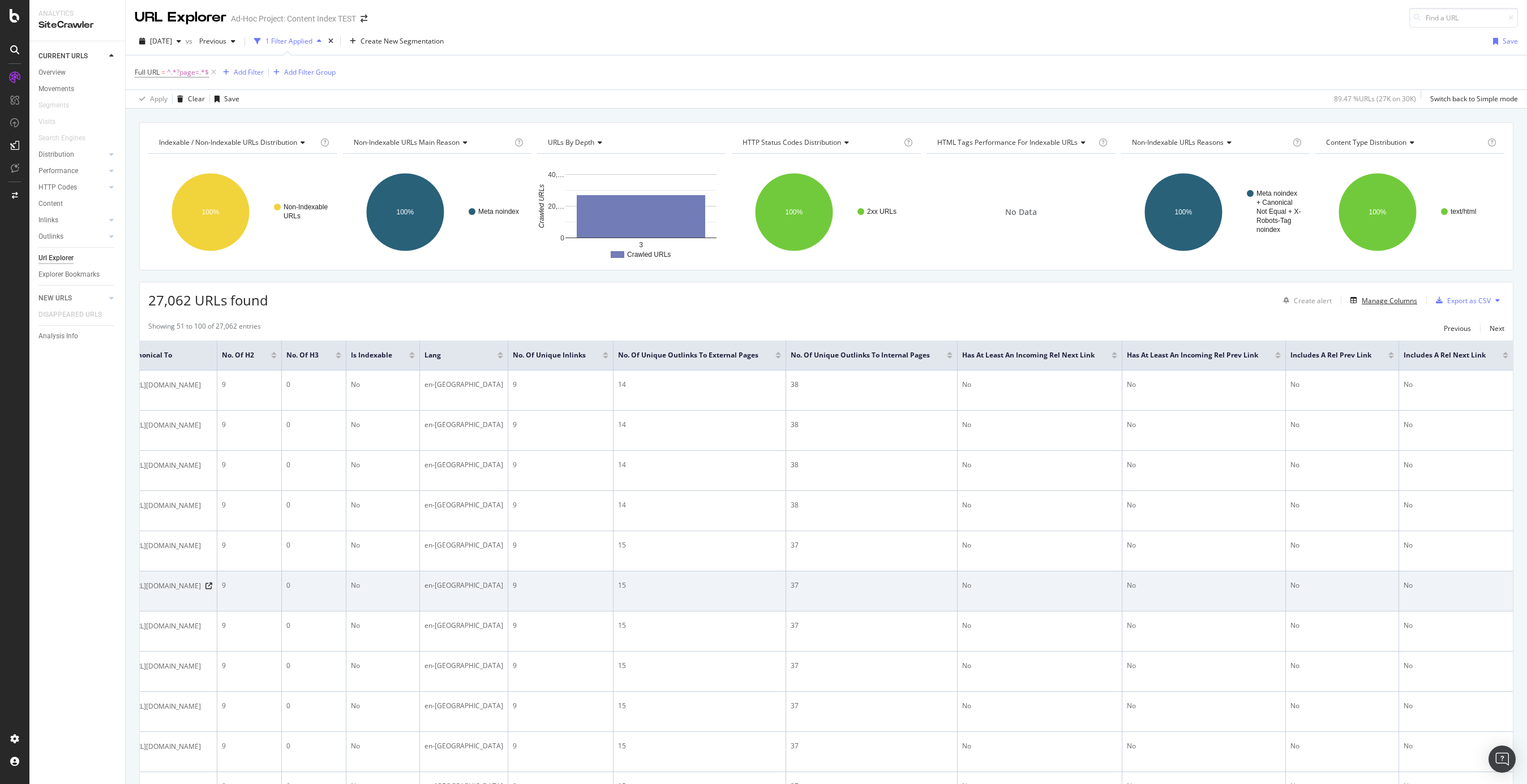
scroll to position [2, 0]
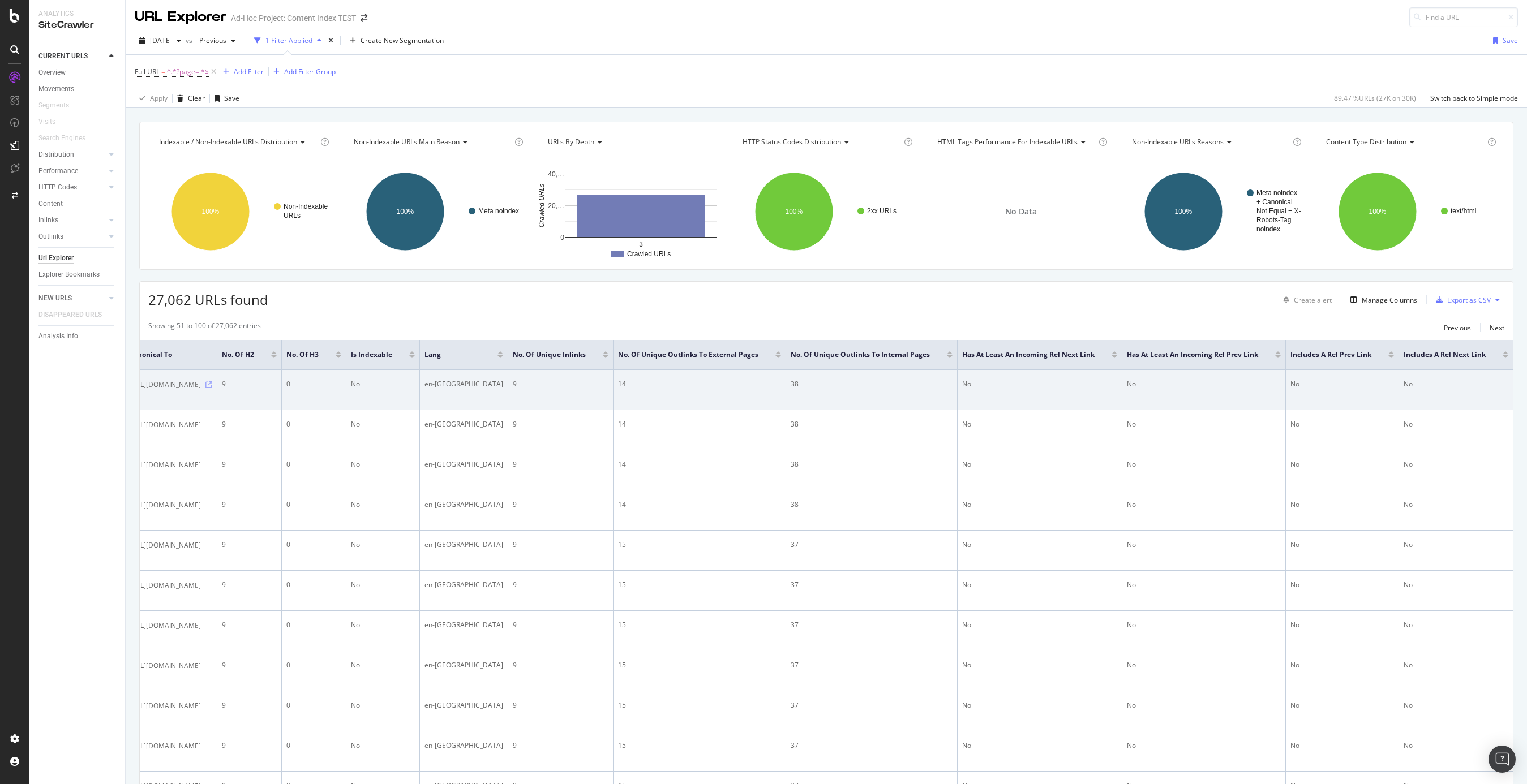
click at [212, 385] on icon at bounding box center [209, 385] width 7 height 7
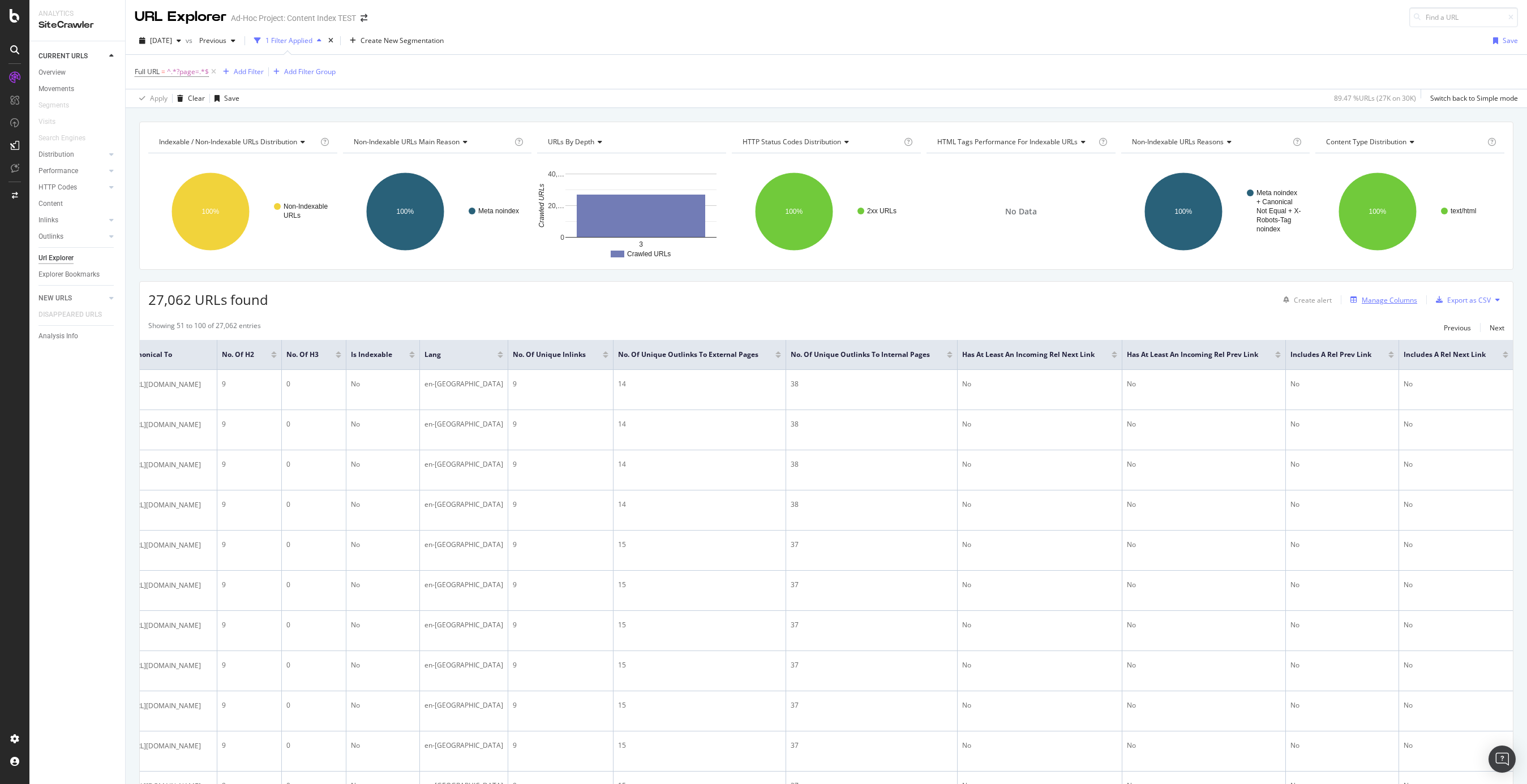
click at [1146, 301] on div "Manage Columns" at bounding box center [1390, 300] width 56 height 10
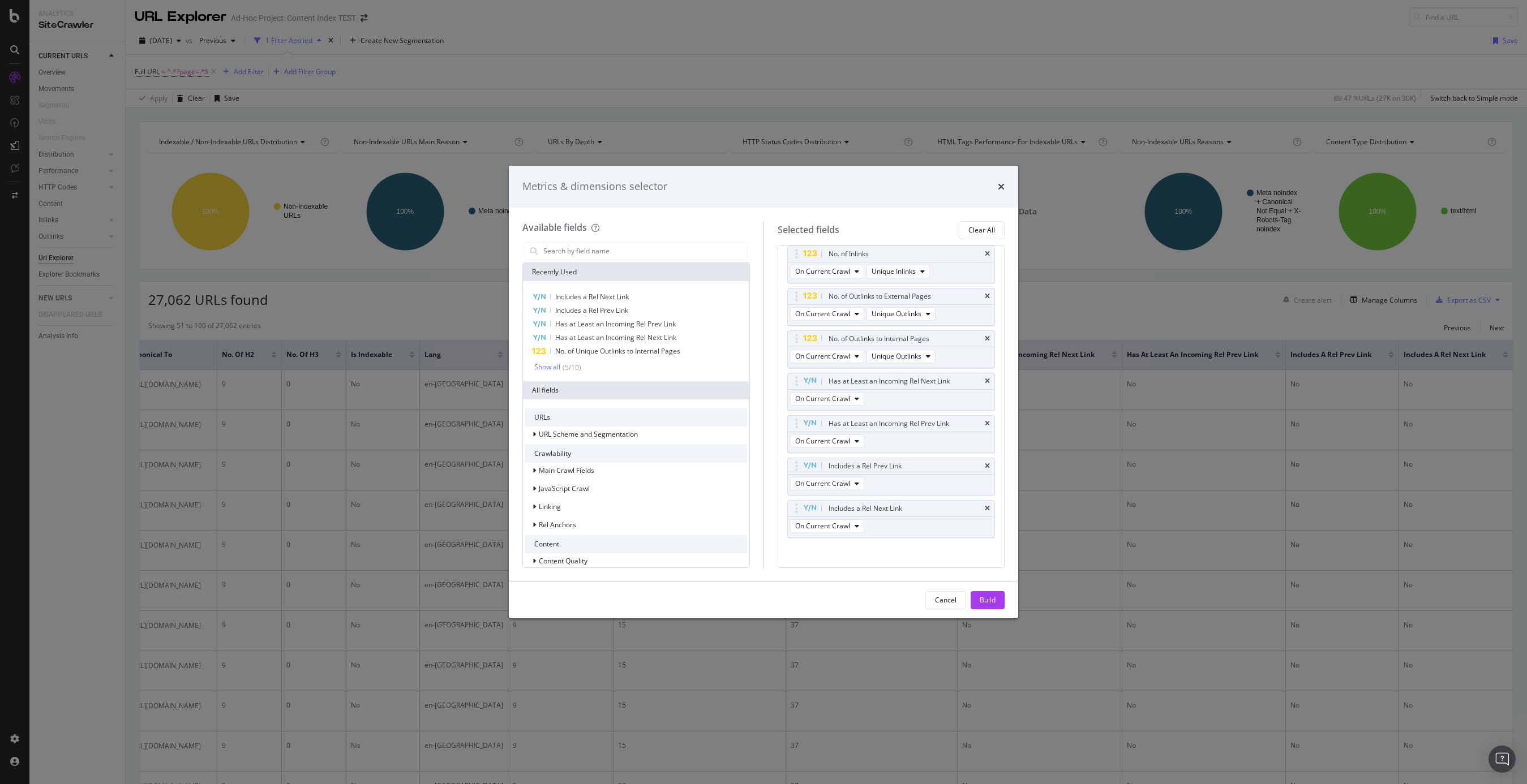
scroll to position [526, 0]
click at [986, 497] on icon "times" at bounding box center [988, 501] width 5 height 7
click at [988, 497] on icon "times" at bounding box center [988, 501] width 5 height 7
click at [988, 457] on icon "times" at bounding box center [988, 458] width 5 height 7
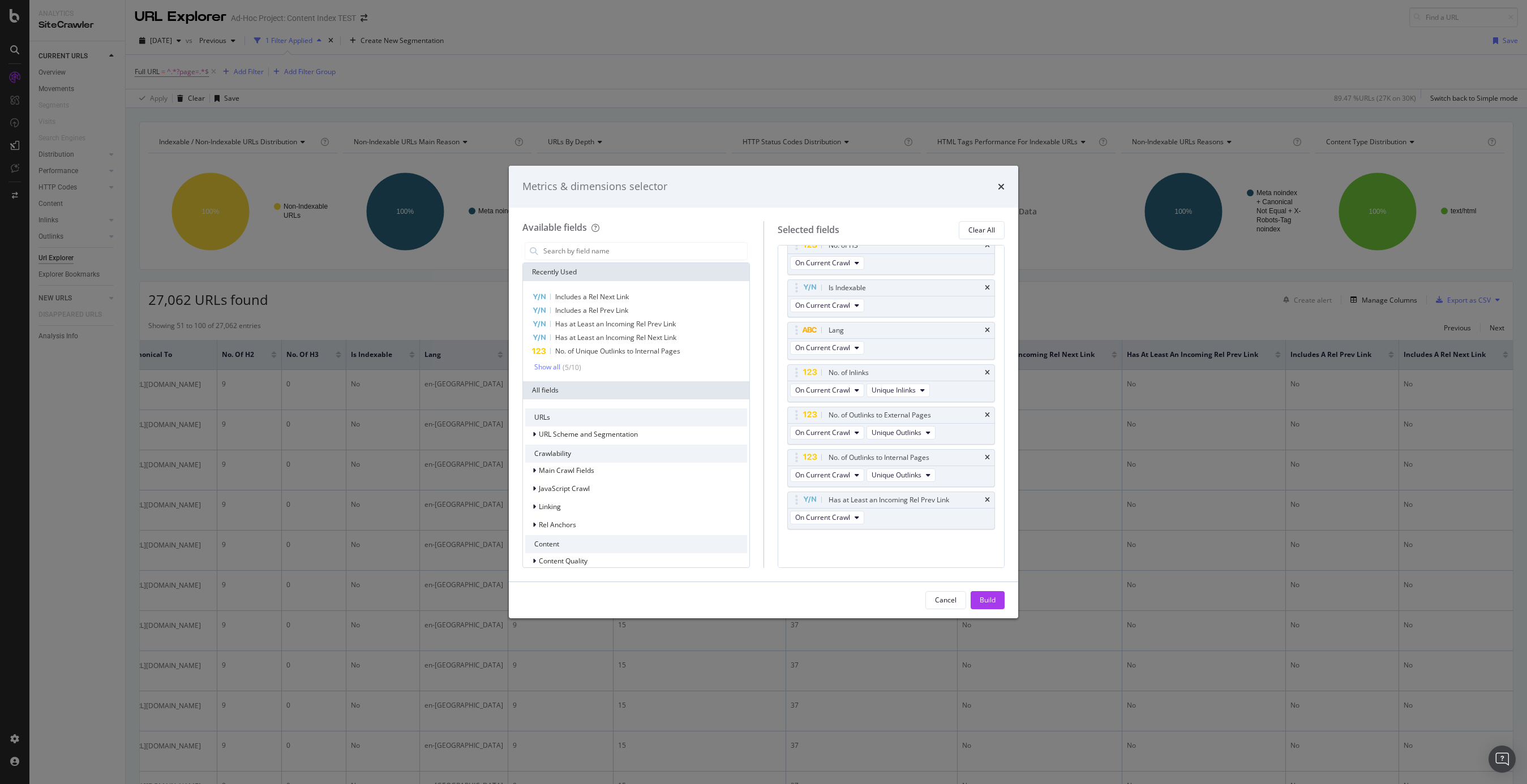
scroll to position [399, 0]
click at [990, 499] on div "Has at Least an Incoming Rel Prev Link" at bounding box center [891, 501] width 207 height 16
click at [986, 499] on icon "times" at bounding box center [988, 501] width 5 height 7
click at [629, 252] on input "modal" at bounding box center [645, 252] width 205 height 17
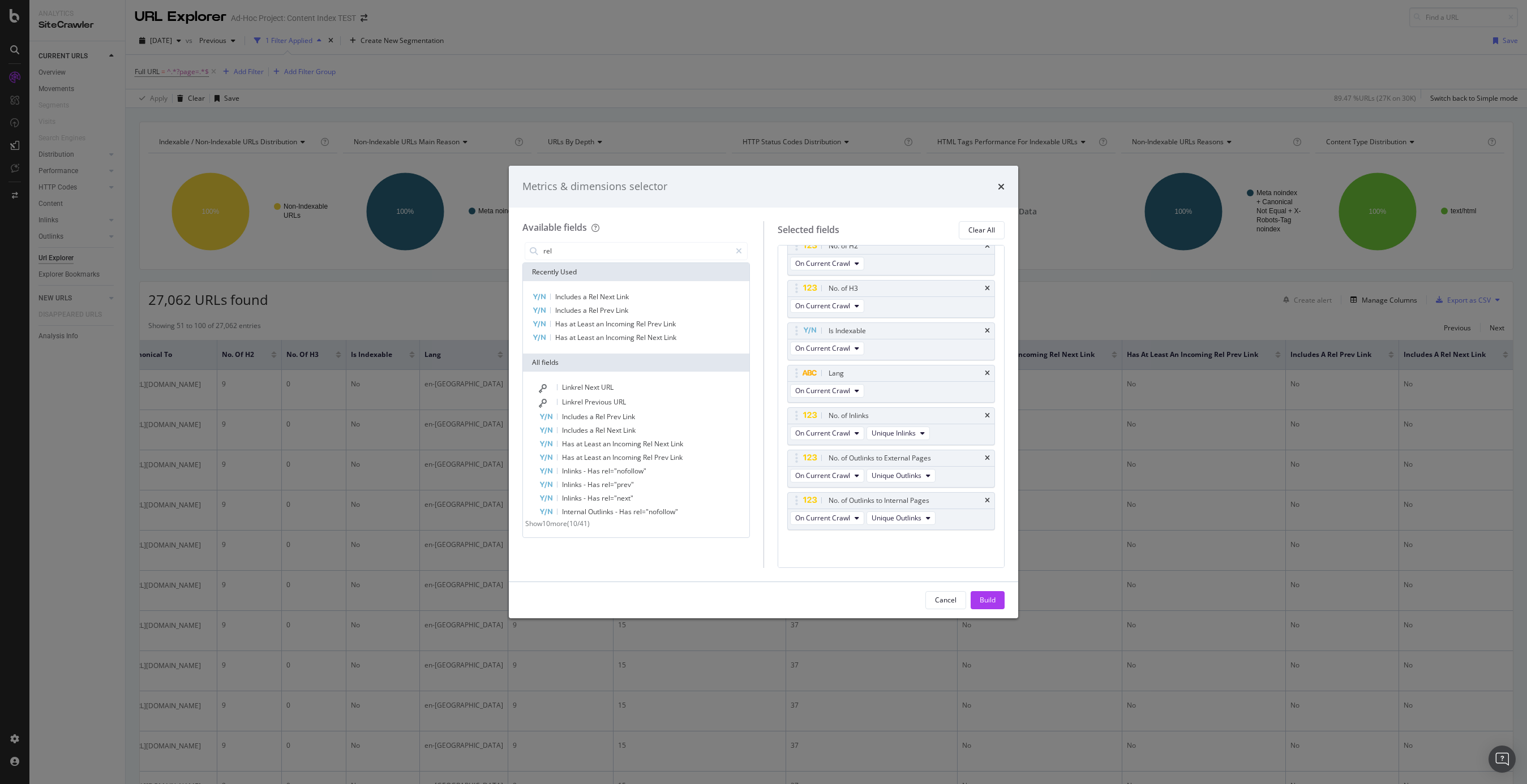
click at [567, 528] on span "Show 10 more" at bounding box center [546, 524] width 42 height 10
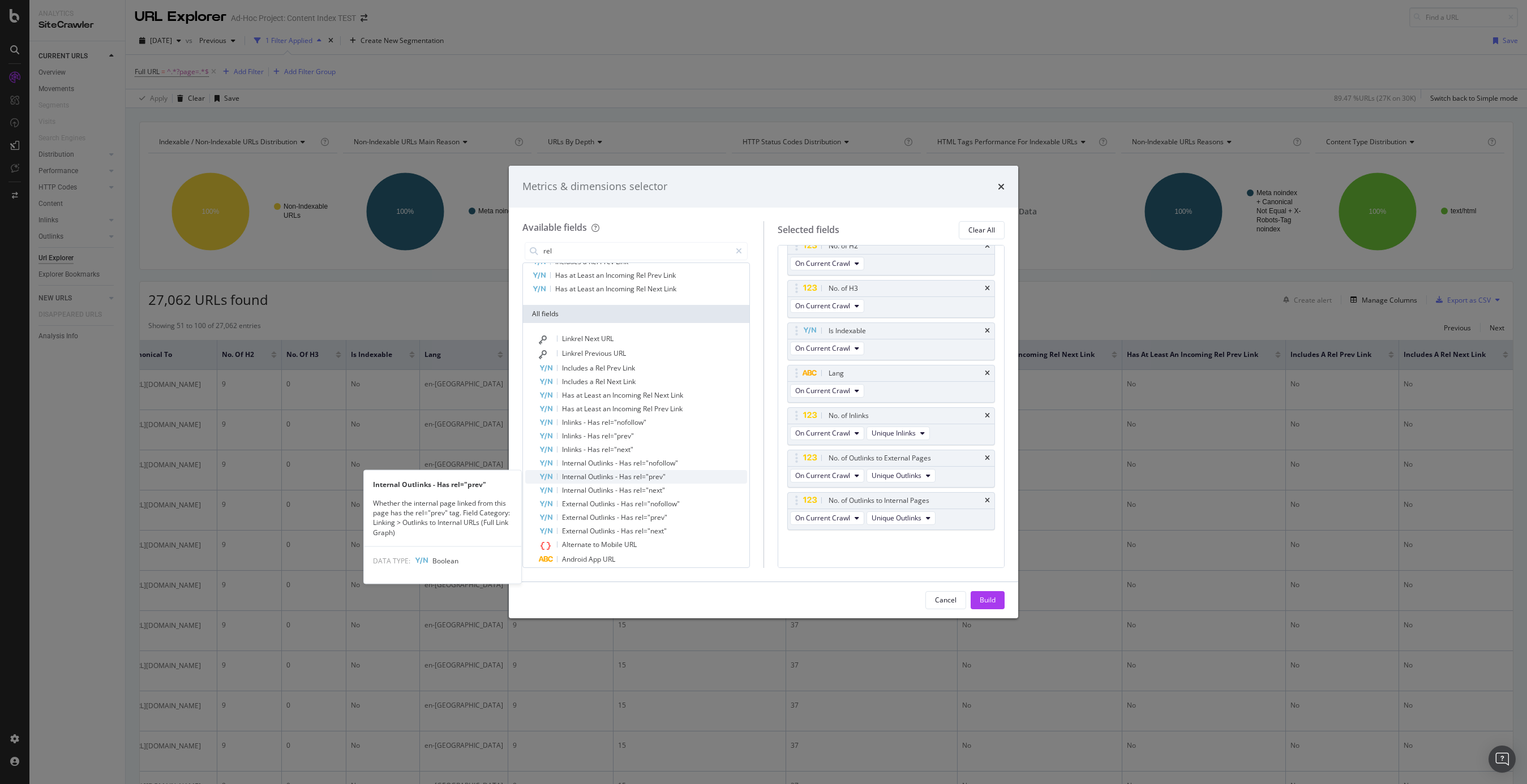
scroll to position [111, 0]
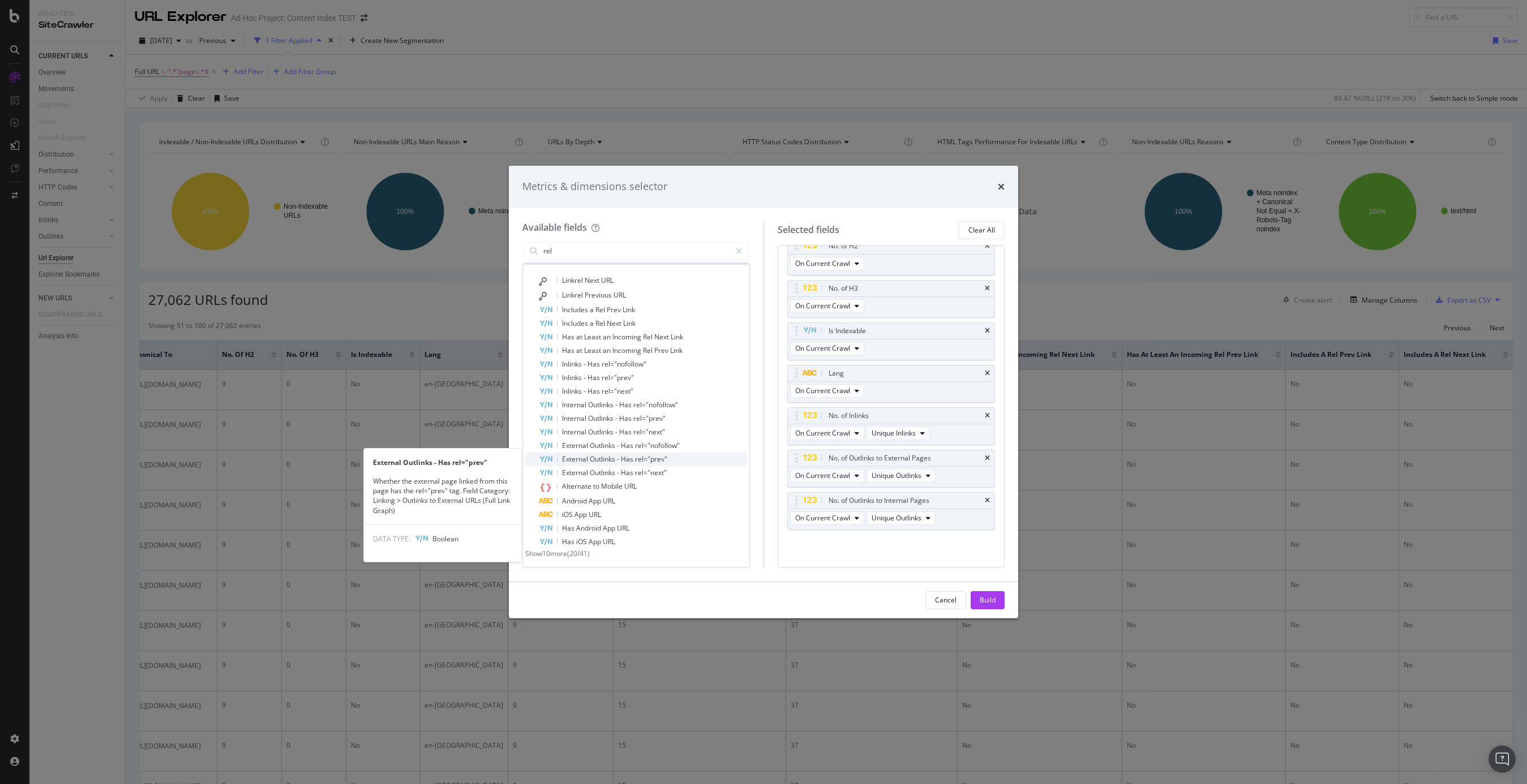
click at [659, 454] on span "rel="prev"" at bounding box center [651, 459] width 32 height 10
click at [659, 473] on div "External Outlinks - Has rel="next"" at bounding box center [643, 473] width 208 height 14
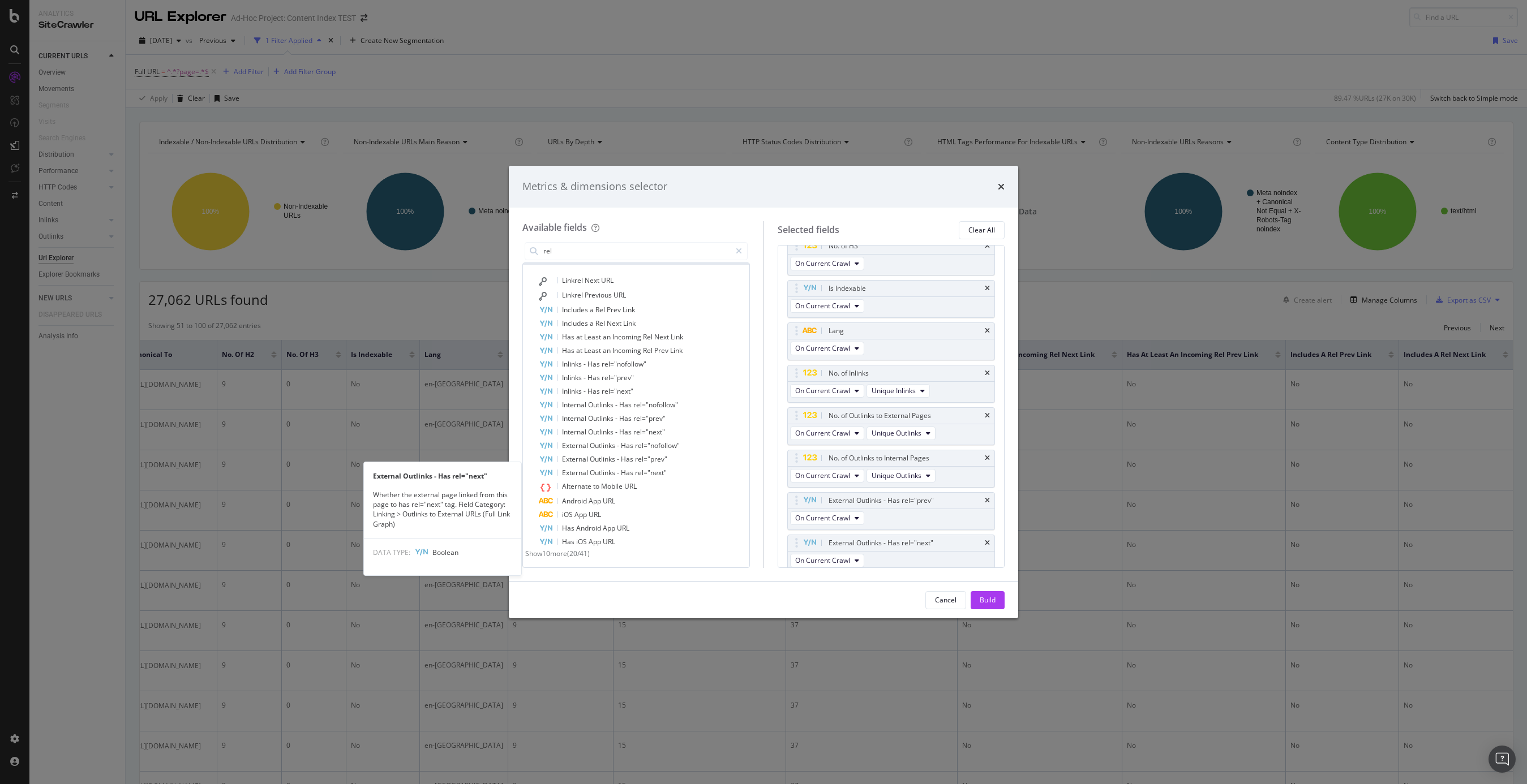
scroll to position [403, 0]
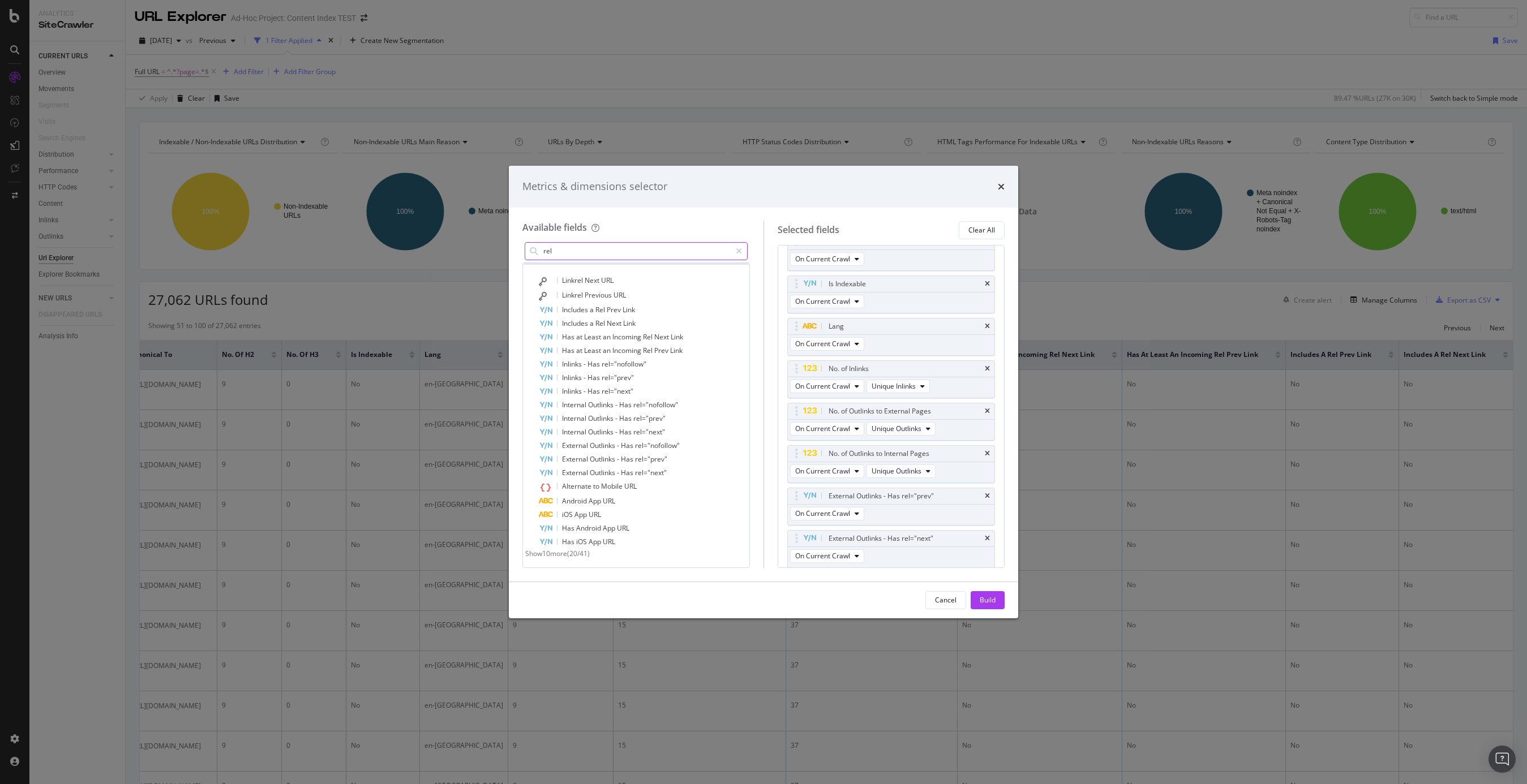
click at [623, 256] on input "rel" at bounding box center [637, 252] width 189 height 17
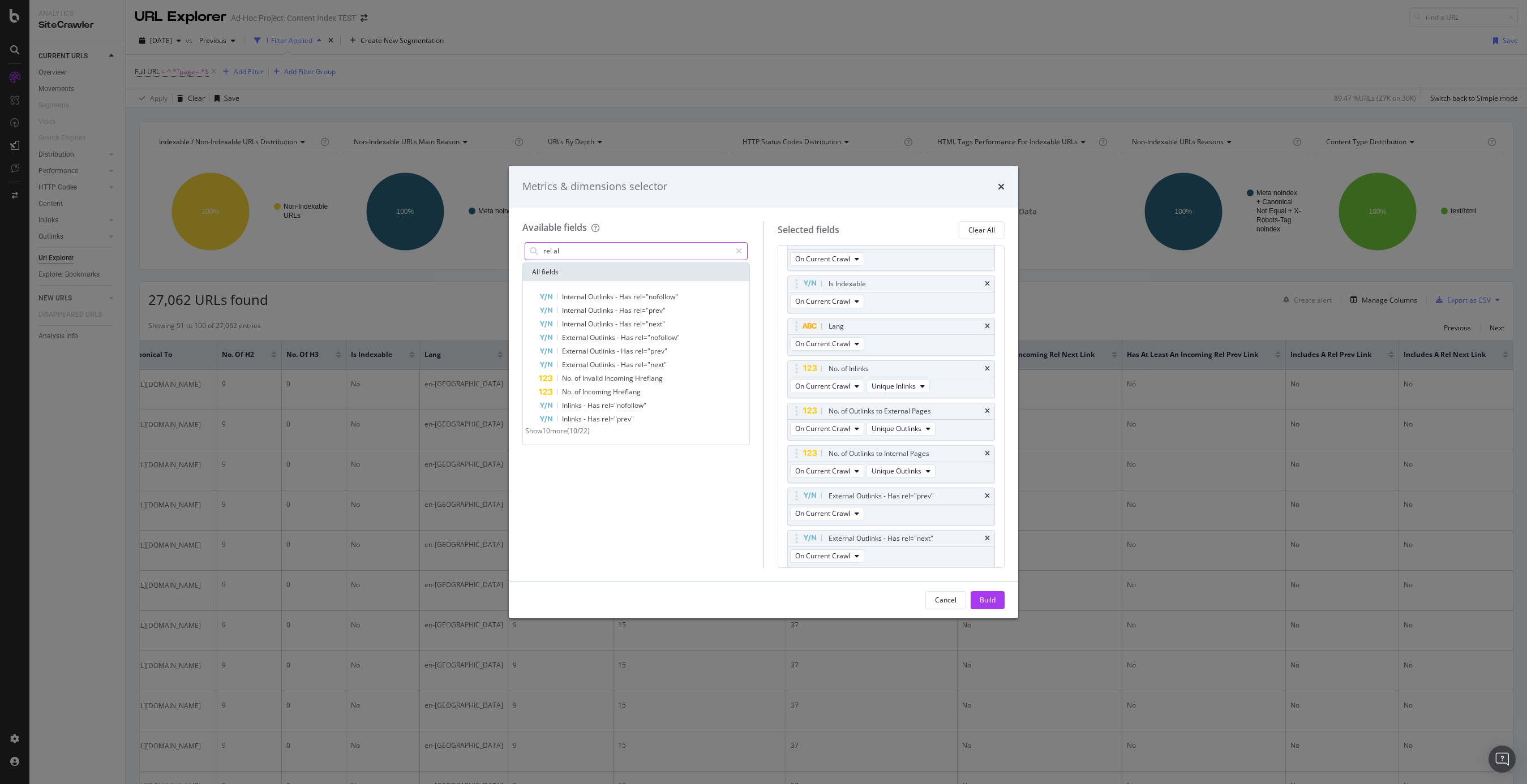
click at [549, 247] on input "rel al" at bounding box center [637, 252] width 189 height 17
click at [563, 438] on span "Show 3 more" at bounding box center [544, 434] width 38 height 10
click at [571, 251] on input "alter" at bounding box center [639, 252] width 193 height 17
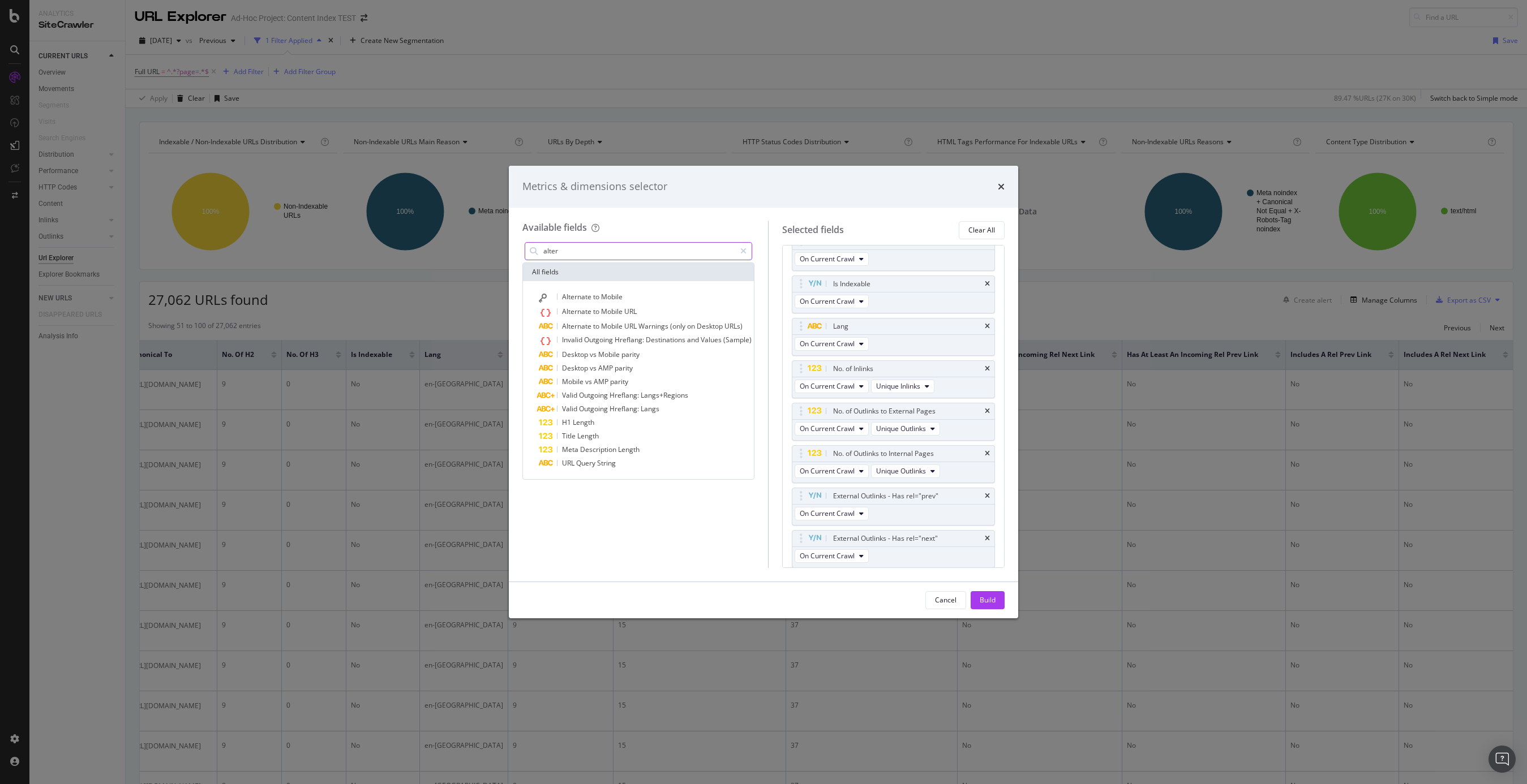
click at [571, 251] on input "alter" at bounding box center [639, 252] width 193 height 17
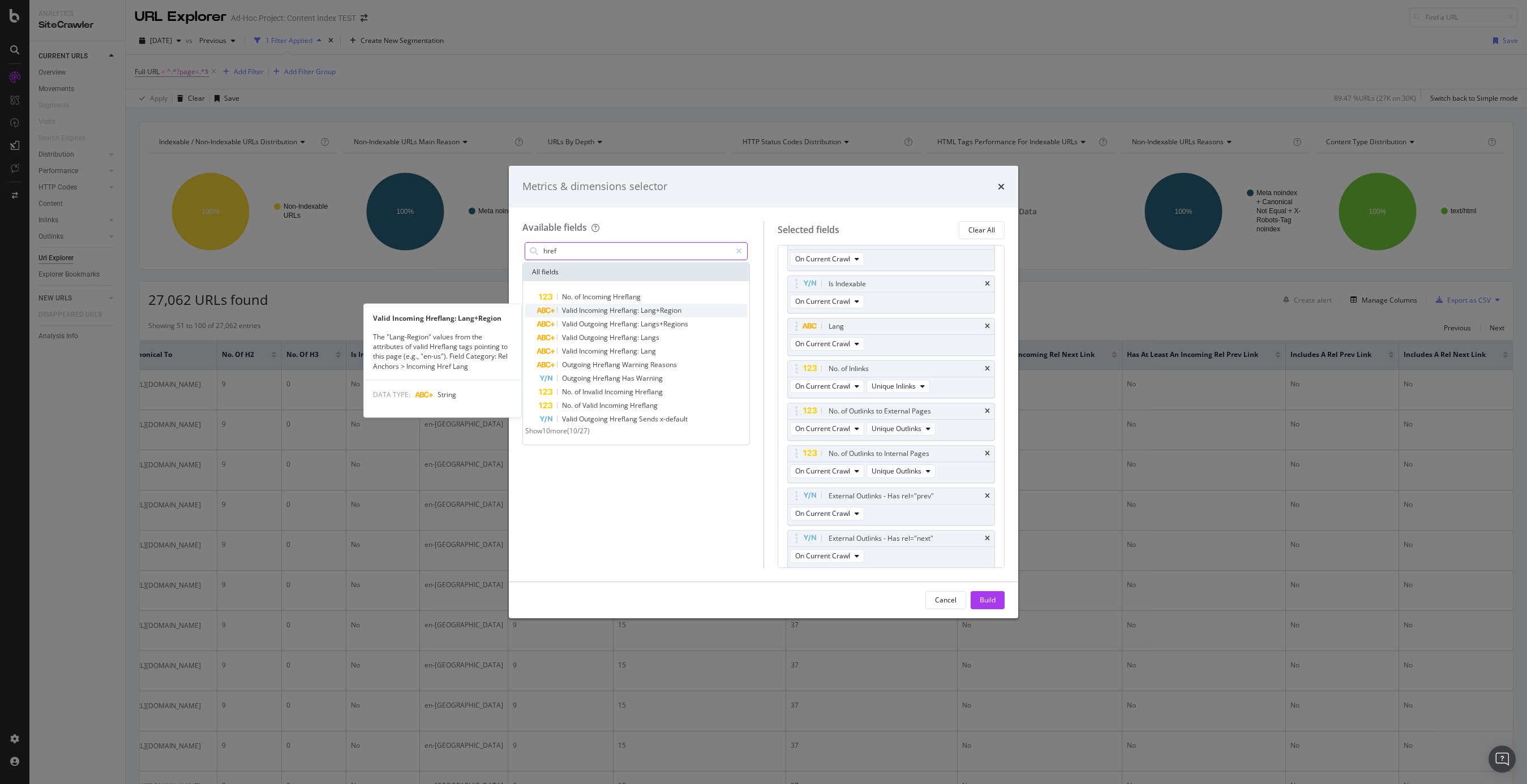
type input "href"
click at [602, 310] on span "Incoming" at bounding box center [594, 310] width 30 height 10
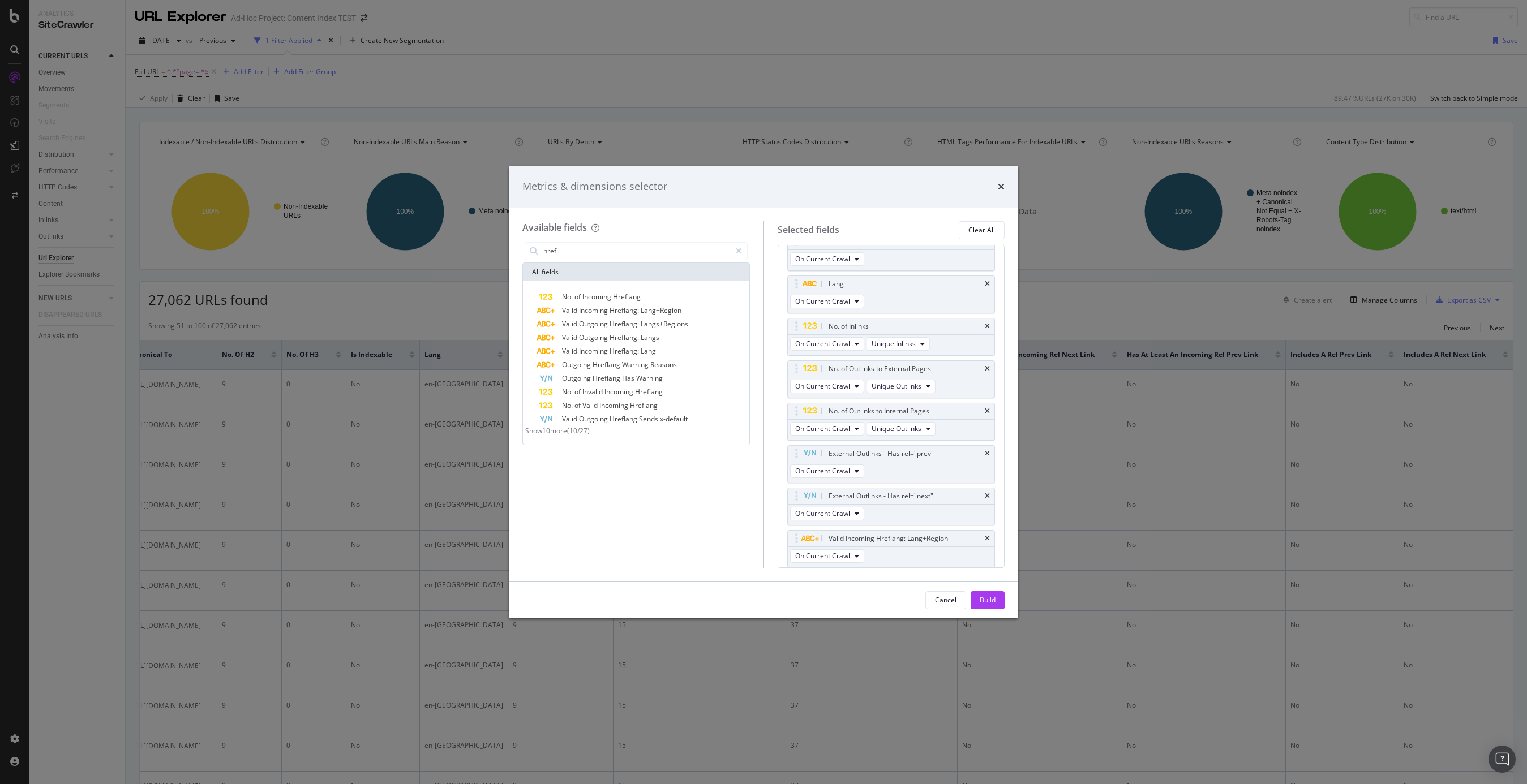
click at [563, 436] on span "Show 10 more" at bounding box center [546, 430] width 42 height 10
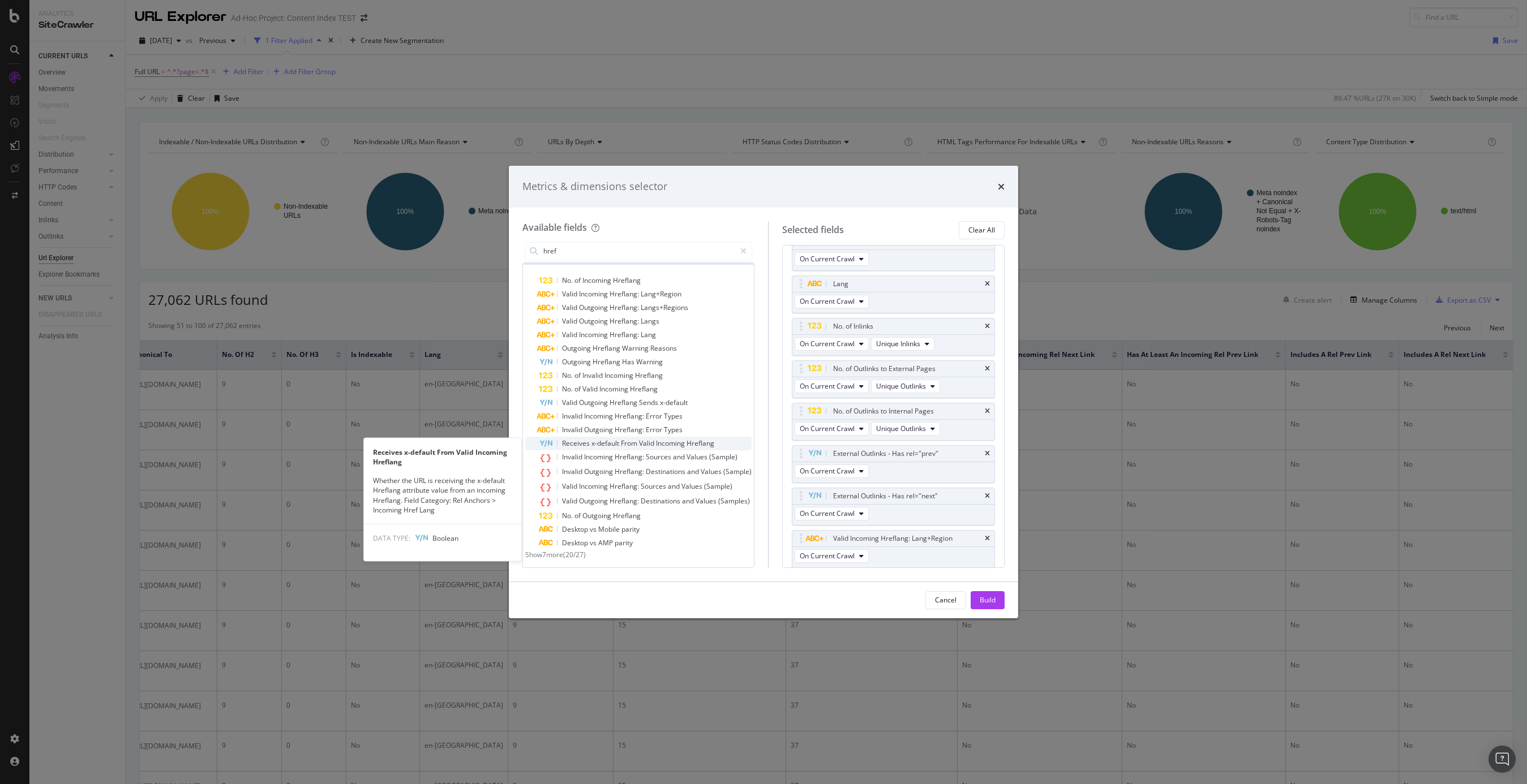
scroll to position [21, 0]
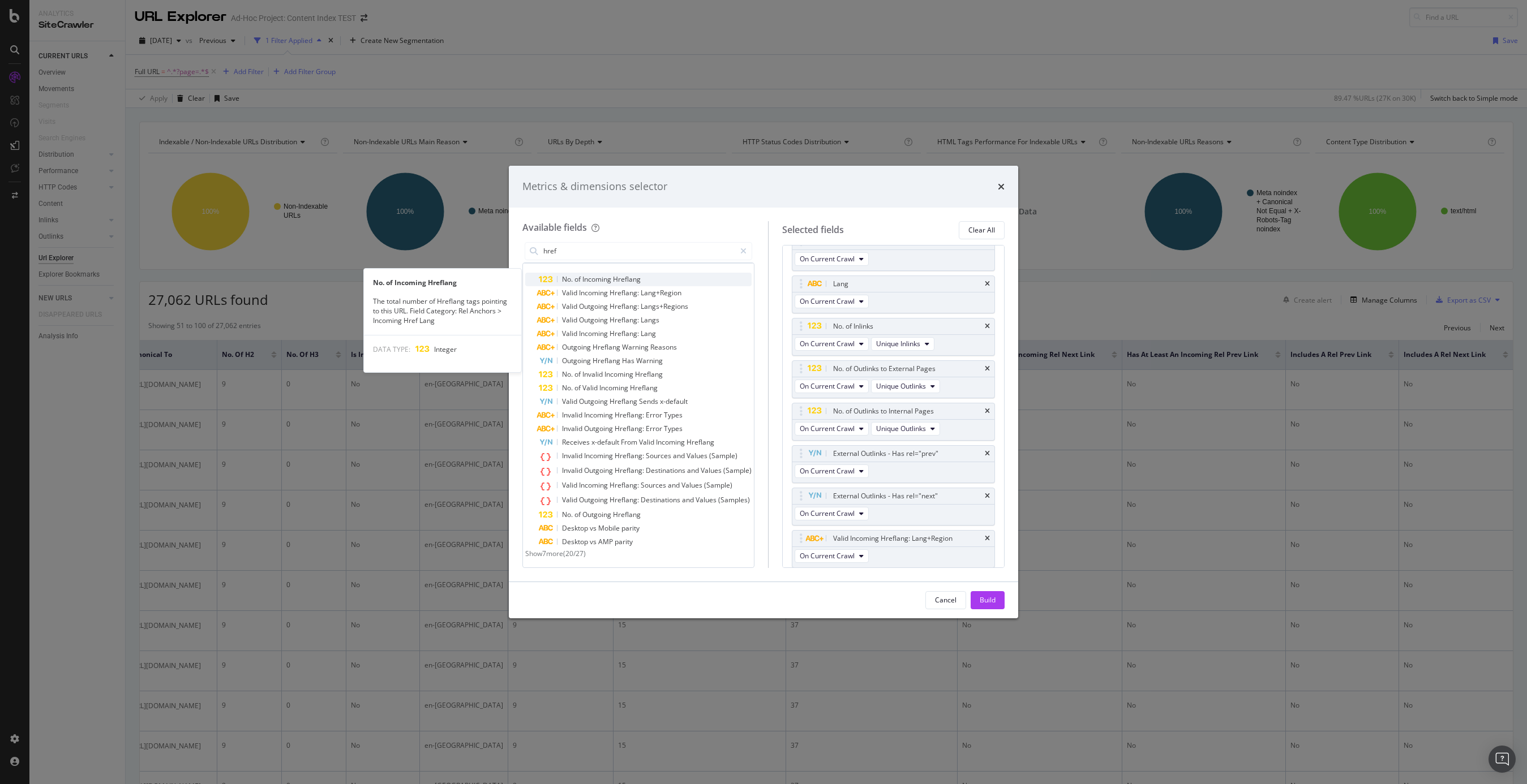
click at [658, 273] on div "No. of Incoming Hreflang" at bounding box center [645, 279] width 213 height 14
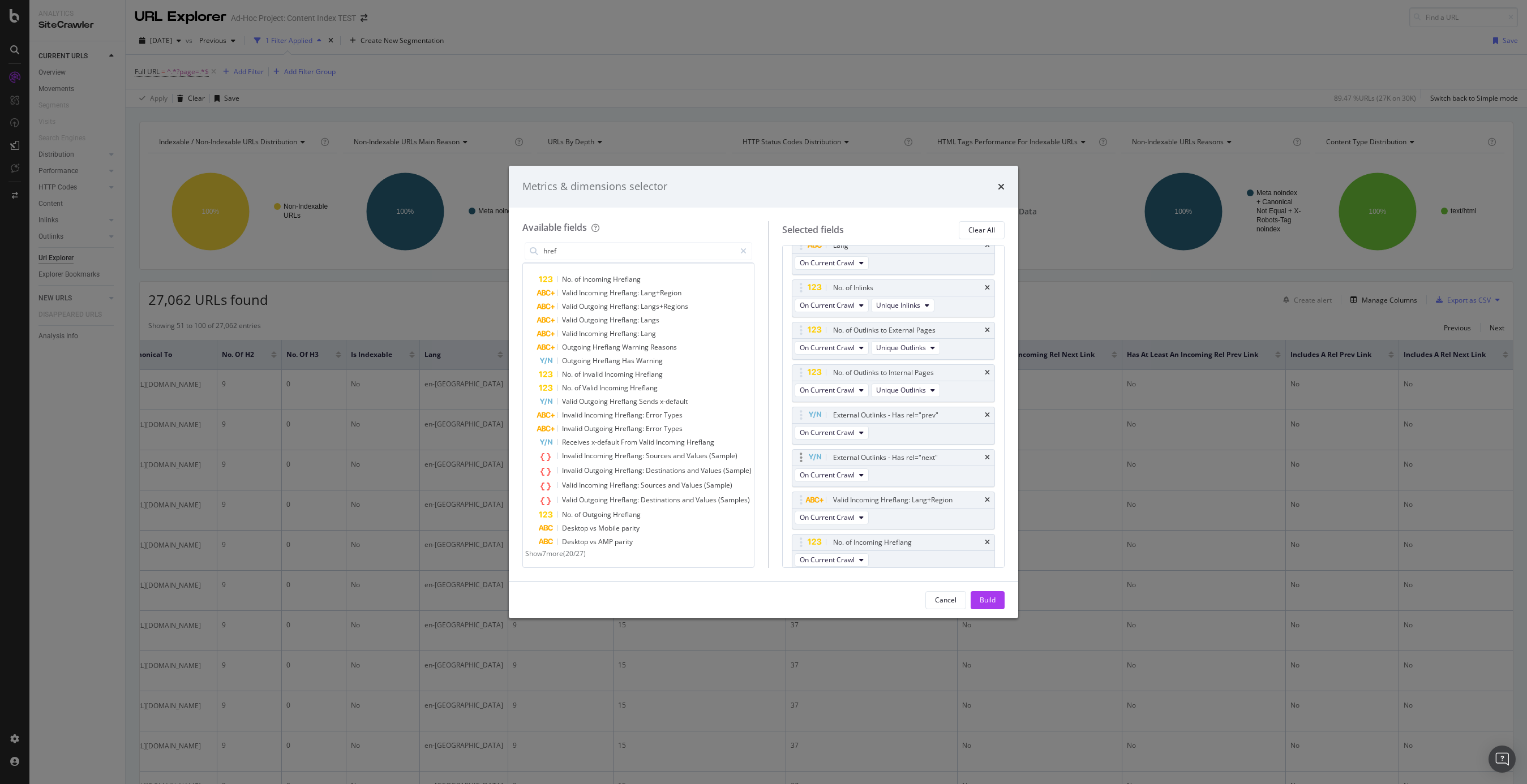
scroll to position [488, 0]
click at [982, 597] on div "Build" at bounding box center [988, 600] width 16 height 10
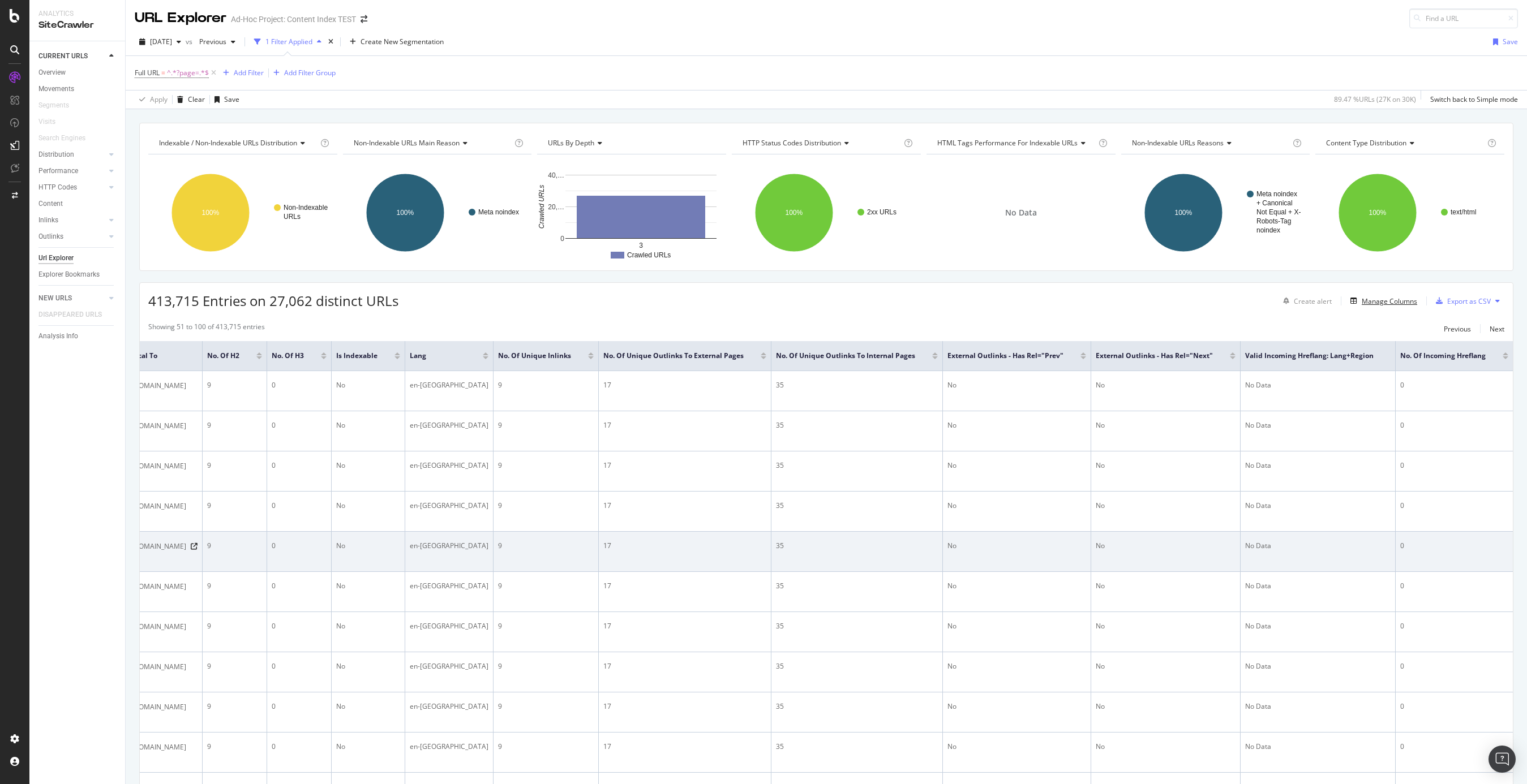
scroll to position [0, 1204]
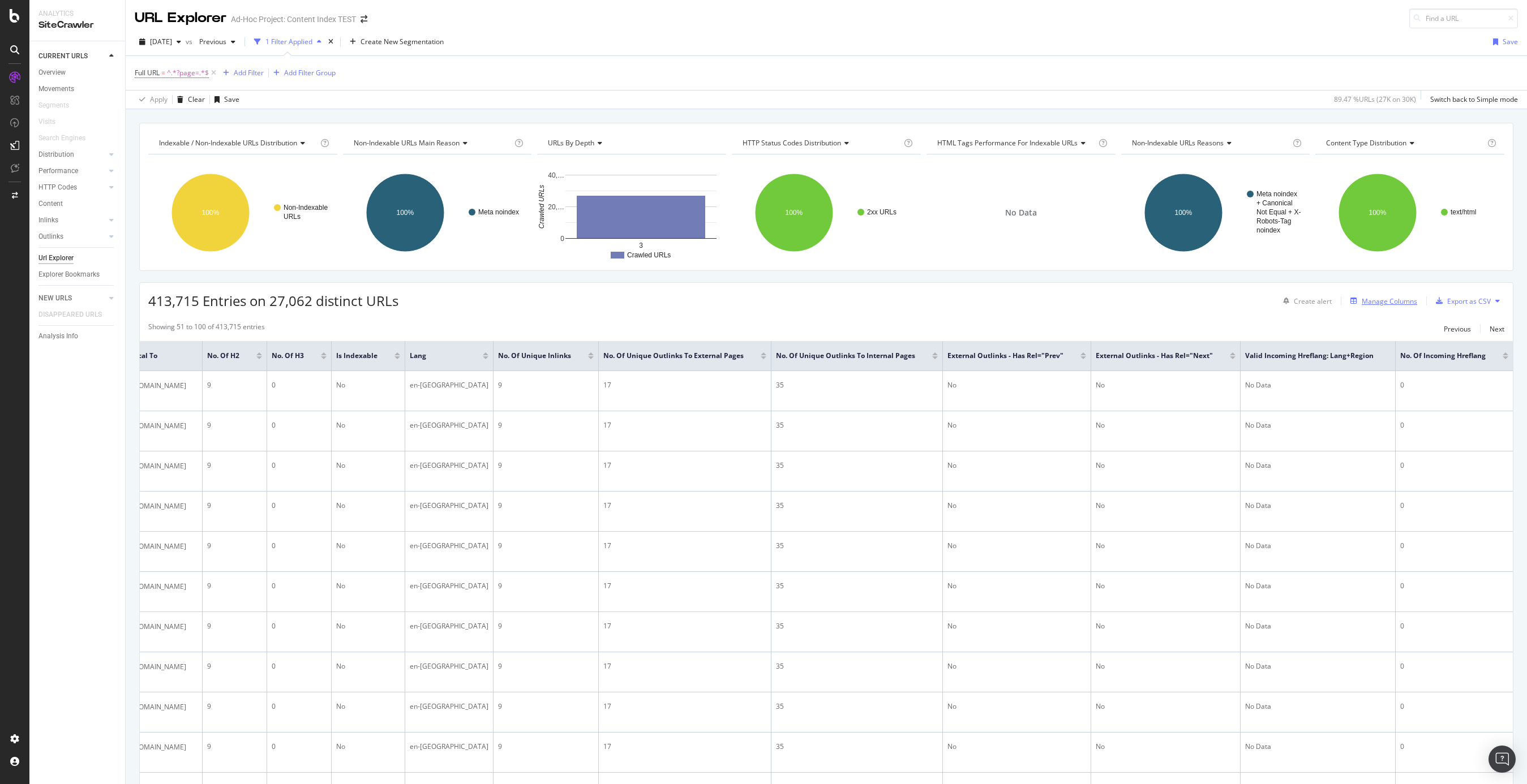
click at [1146, 301] on div "Manage Columns" at bounding box center [1390, 301] width 56 height 10
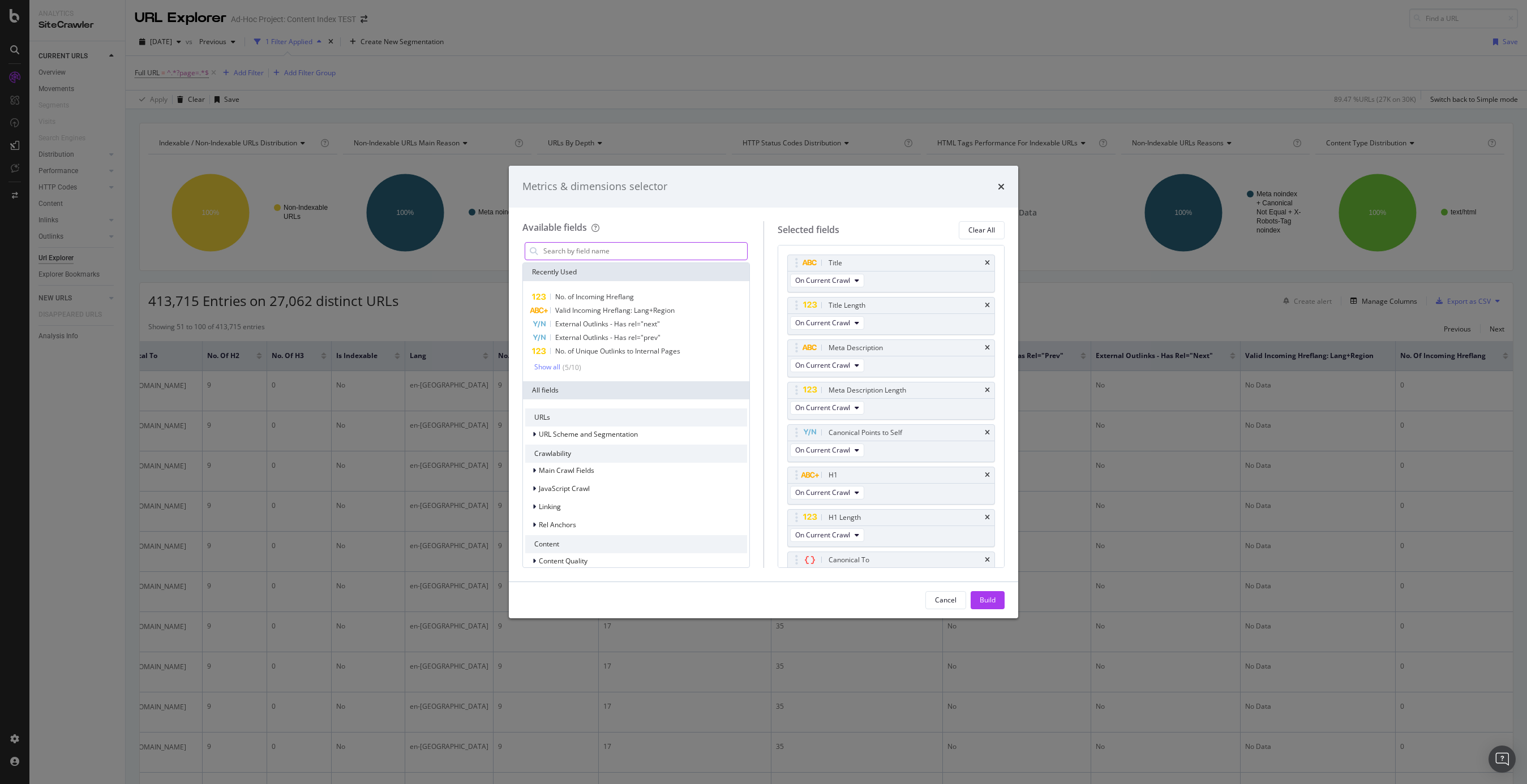
click at [703, 250] on input "modal" at bounding box center [645, 252] width 205 height 17
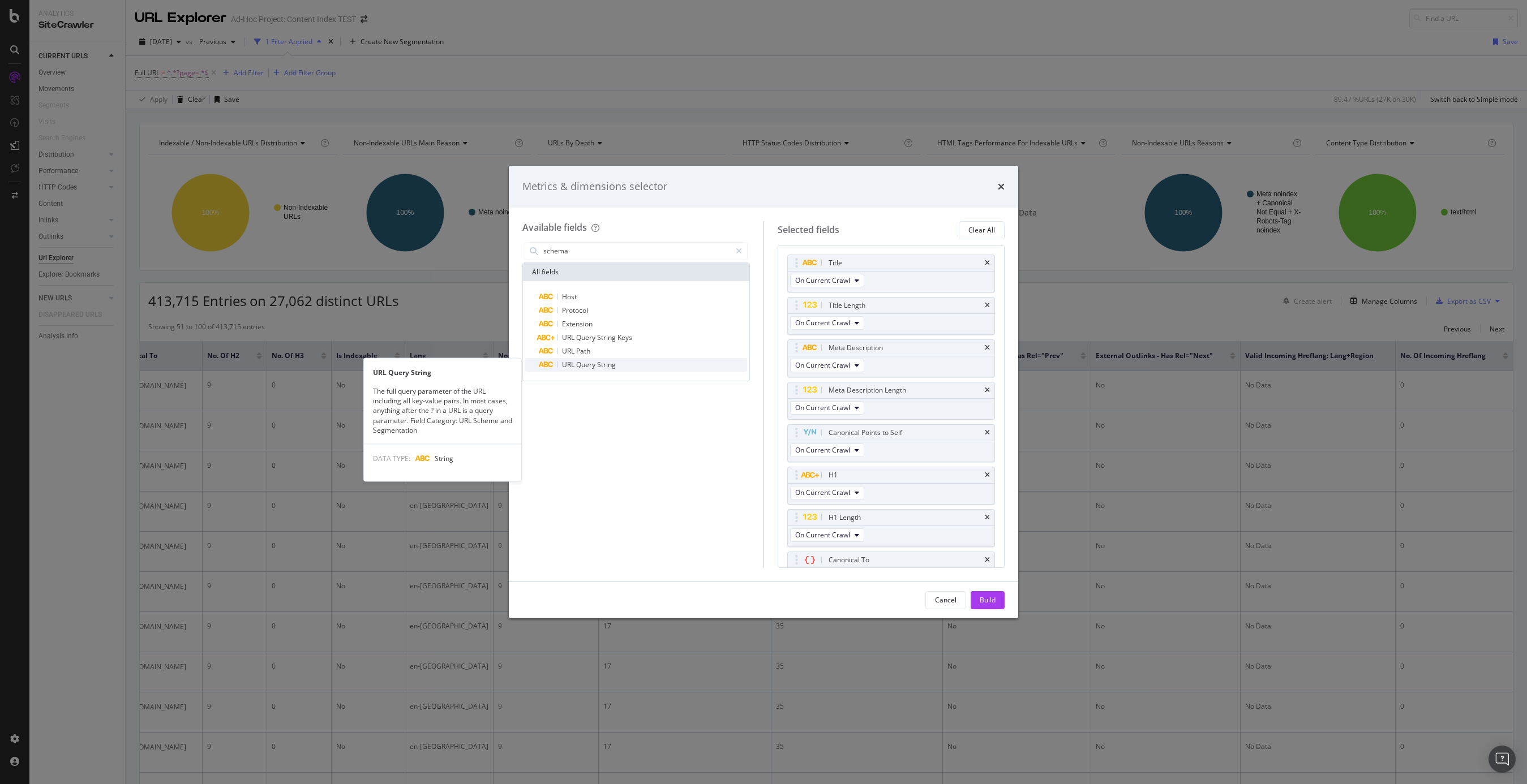
type input "schema"
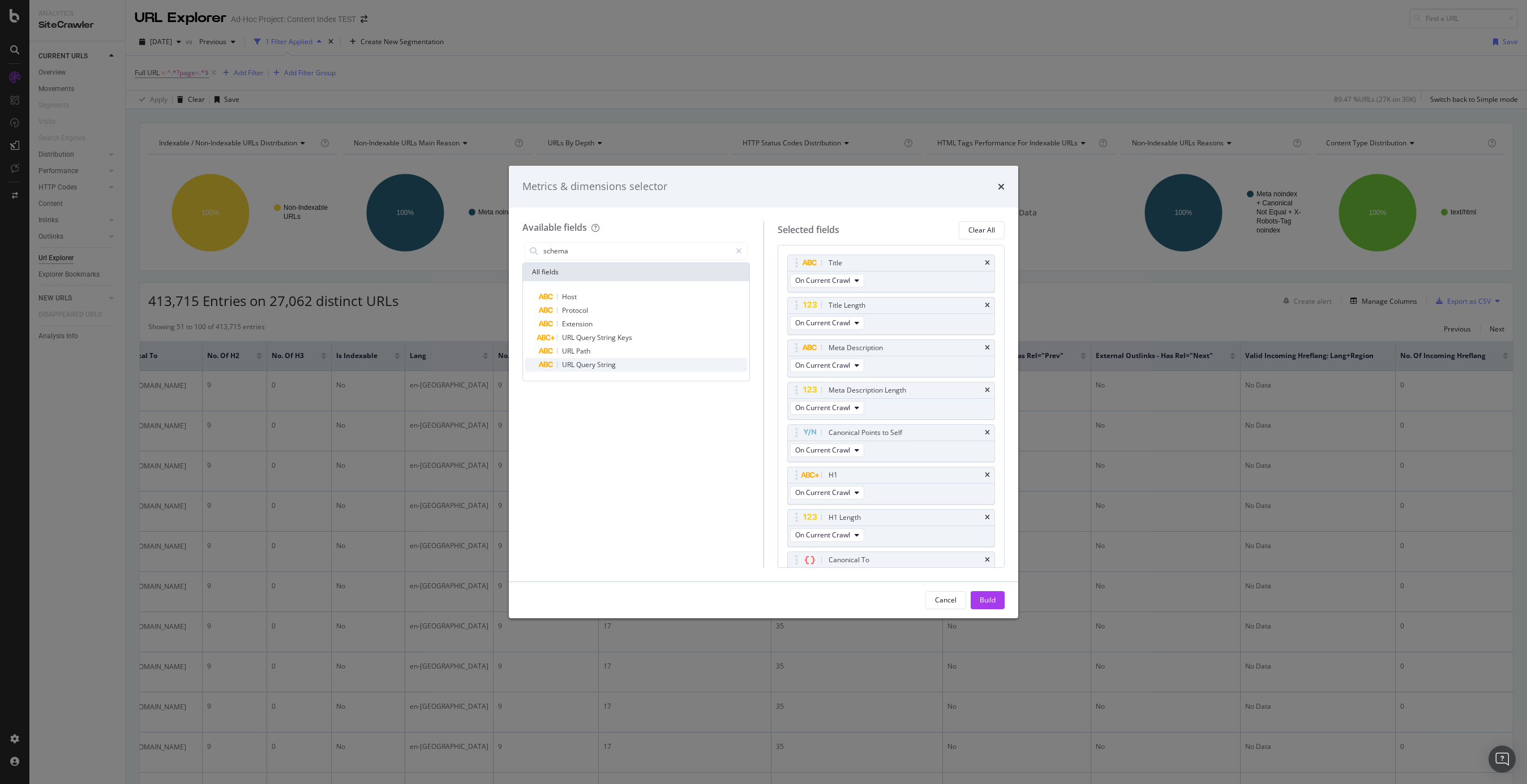
click at [678, 364] on div "URL Query String" at bounding box center [643, 365] width 208 height 14
click at [986, 593] on div "Build" at bounding box center [988, 601] width 16 height 17
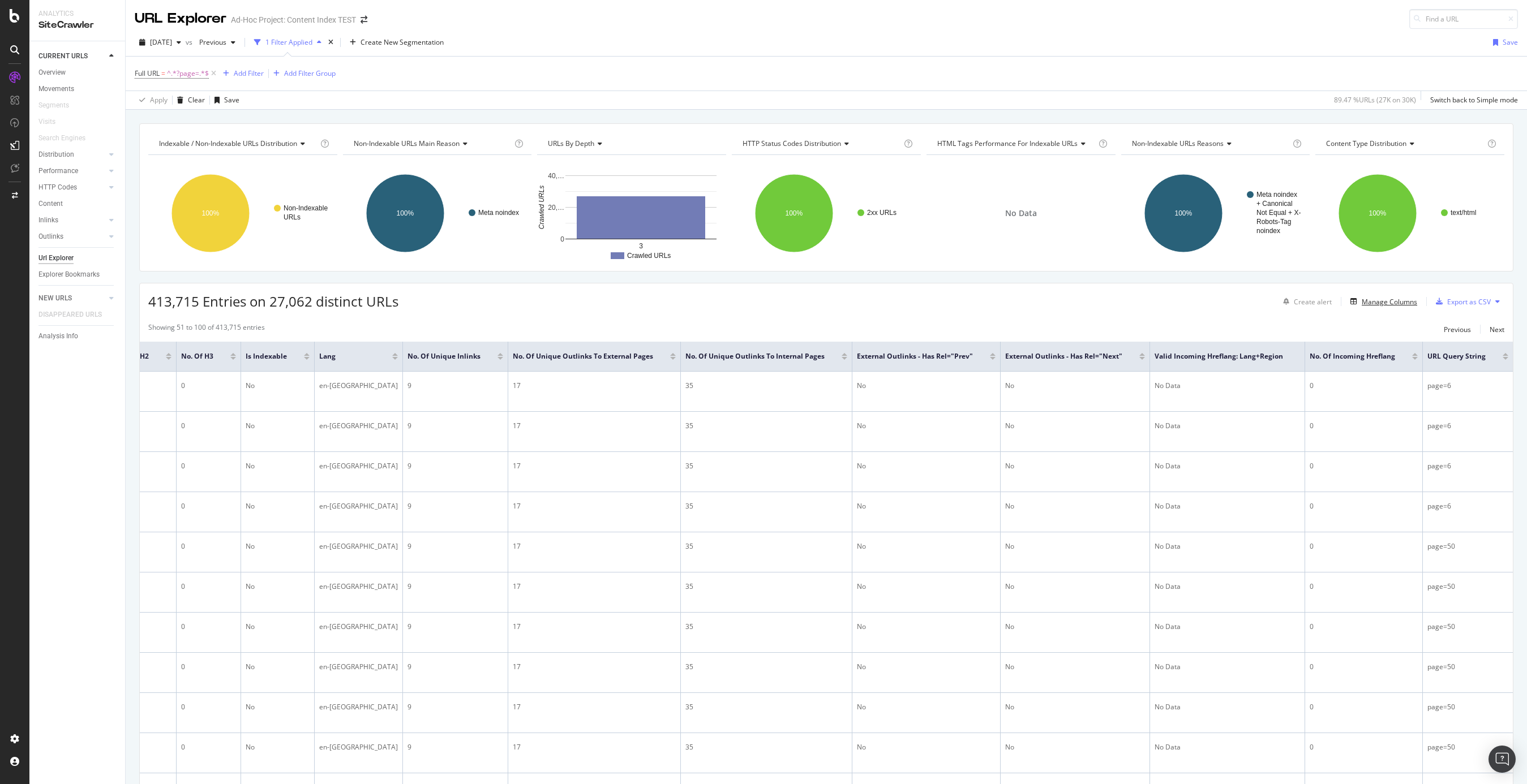
scroll to position [0, 1227]
click at [1146, 301] on div "Manage Columns" at bounding box center [1390, 302] width 56 height 10
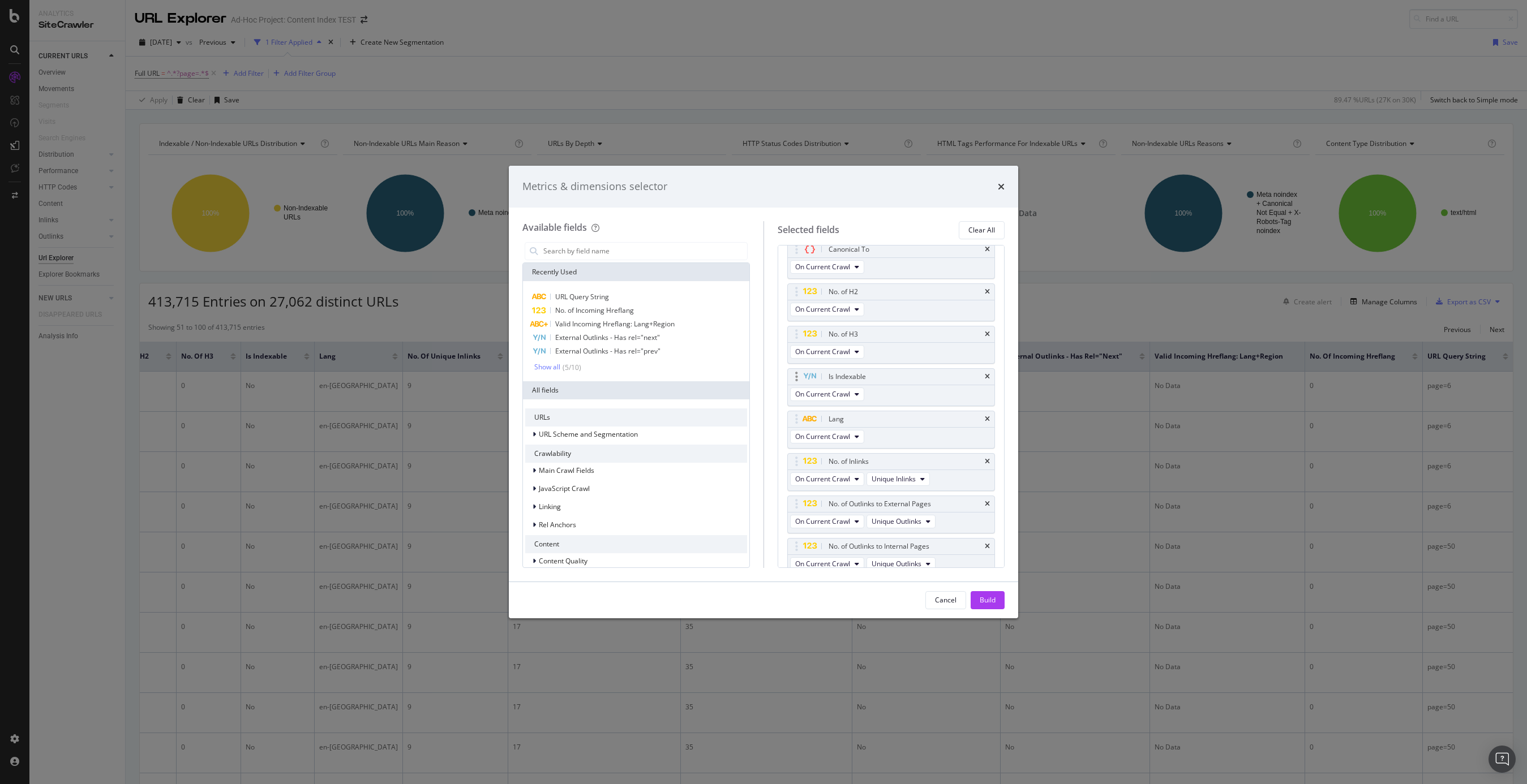
scroll to position [548, 0]
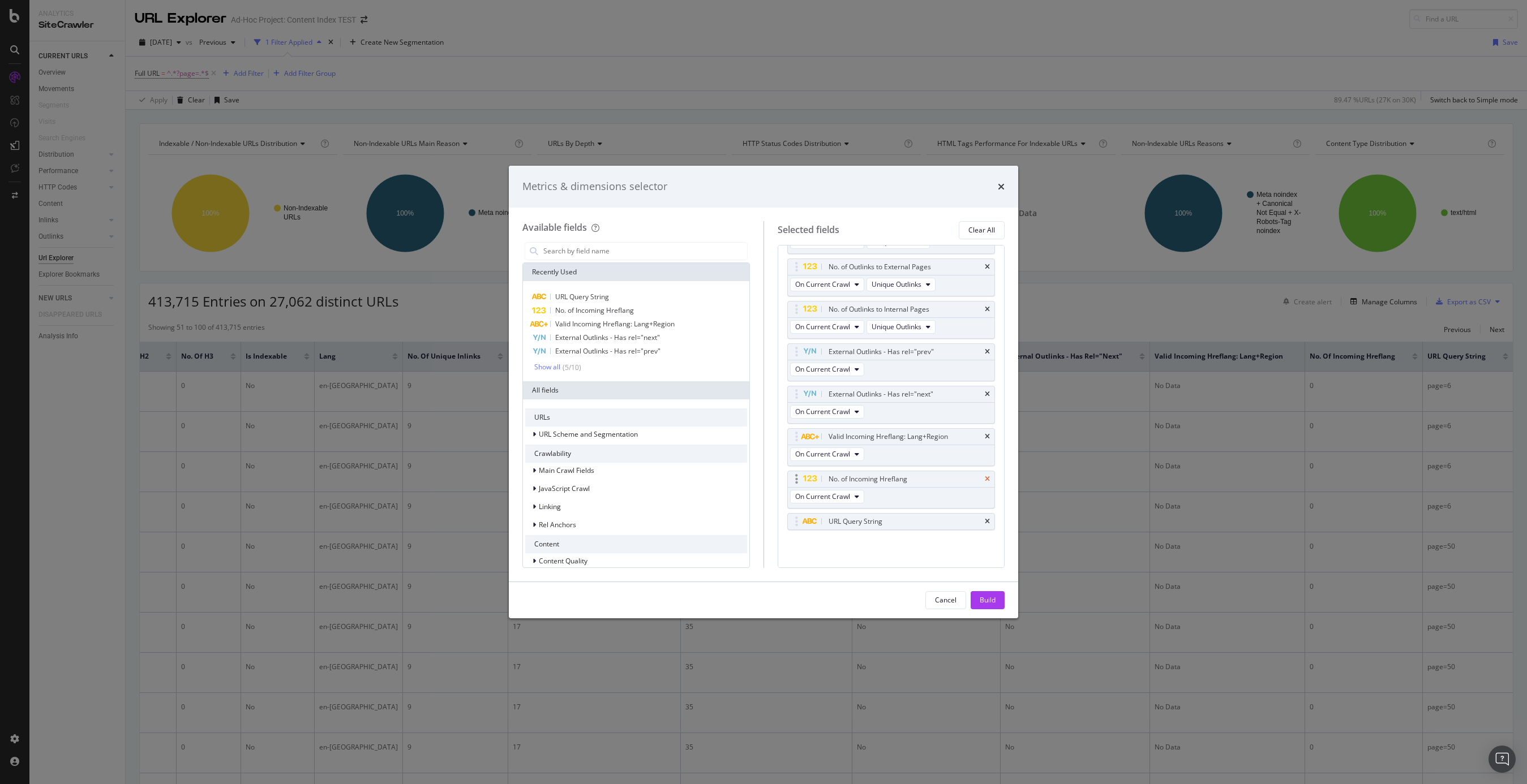
click at [988, 477] on icon "times" at bounding box center [988, 479] width 5 height 7
click at [988, 477] on icon "times" at bounding box center [988, 479] width 5 height 7
click at [809, 348] on icon "modal" at bounding box center [810, 352] width 15 height 7
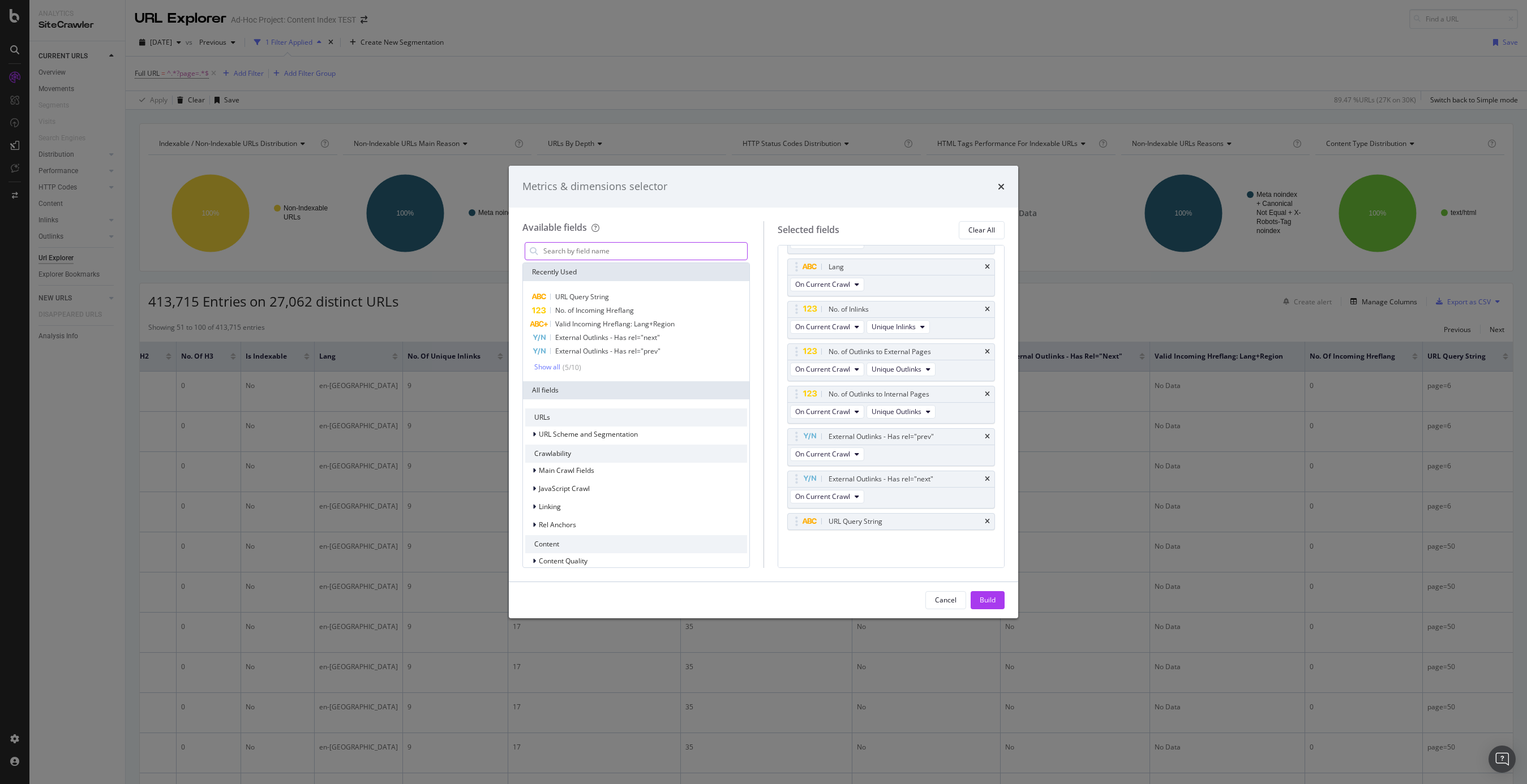
click at [609, 250] on input "modal" at bounding box center [645, 252] width 205 height 17
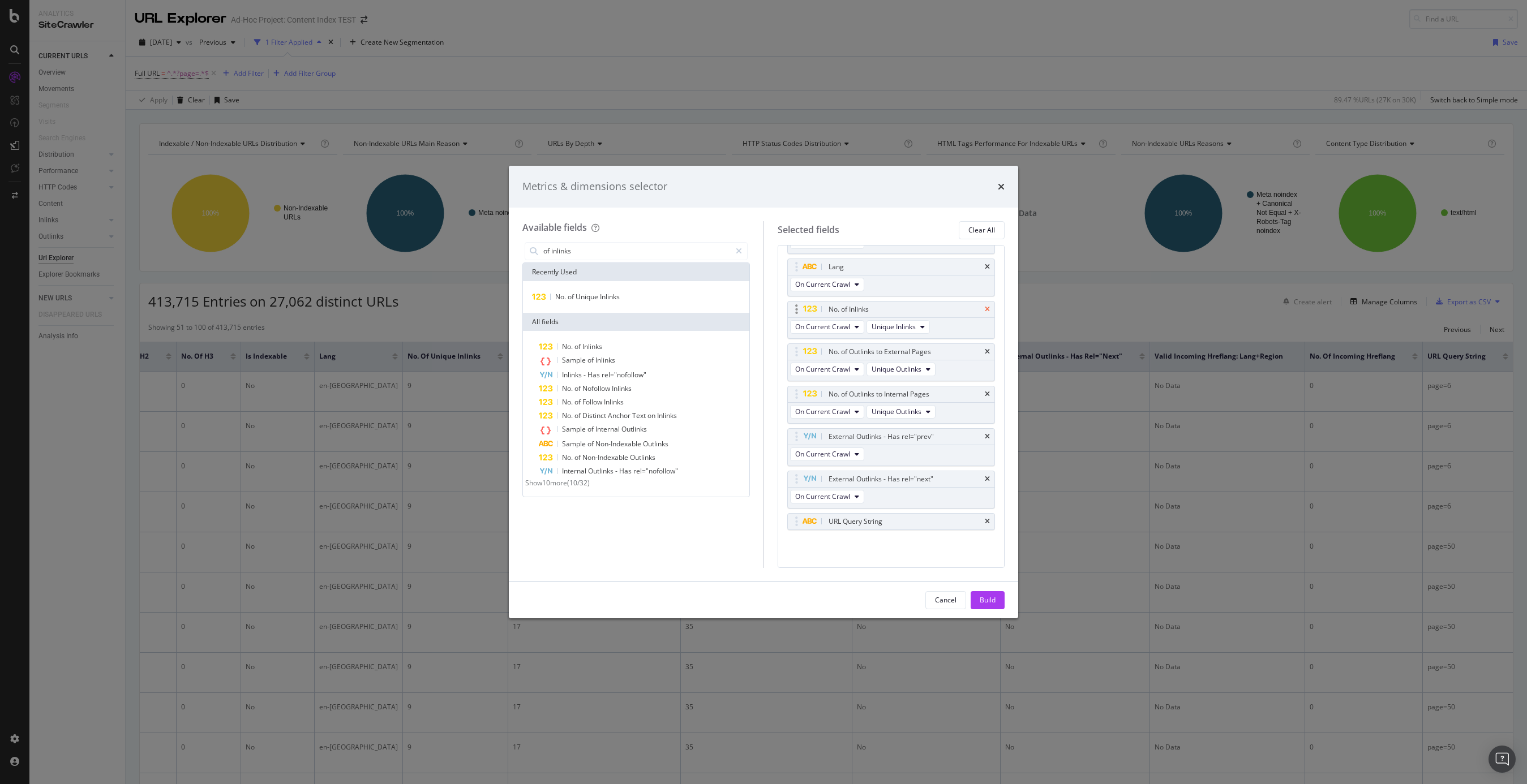
click at [987, 307] on icon "times" at bounding box center [988, 309] width 5 height 7
click at [638, 248] on input "of inlinks" at bounding box center [637, 252] width 189 height 17
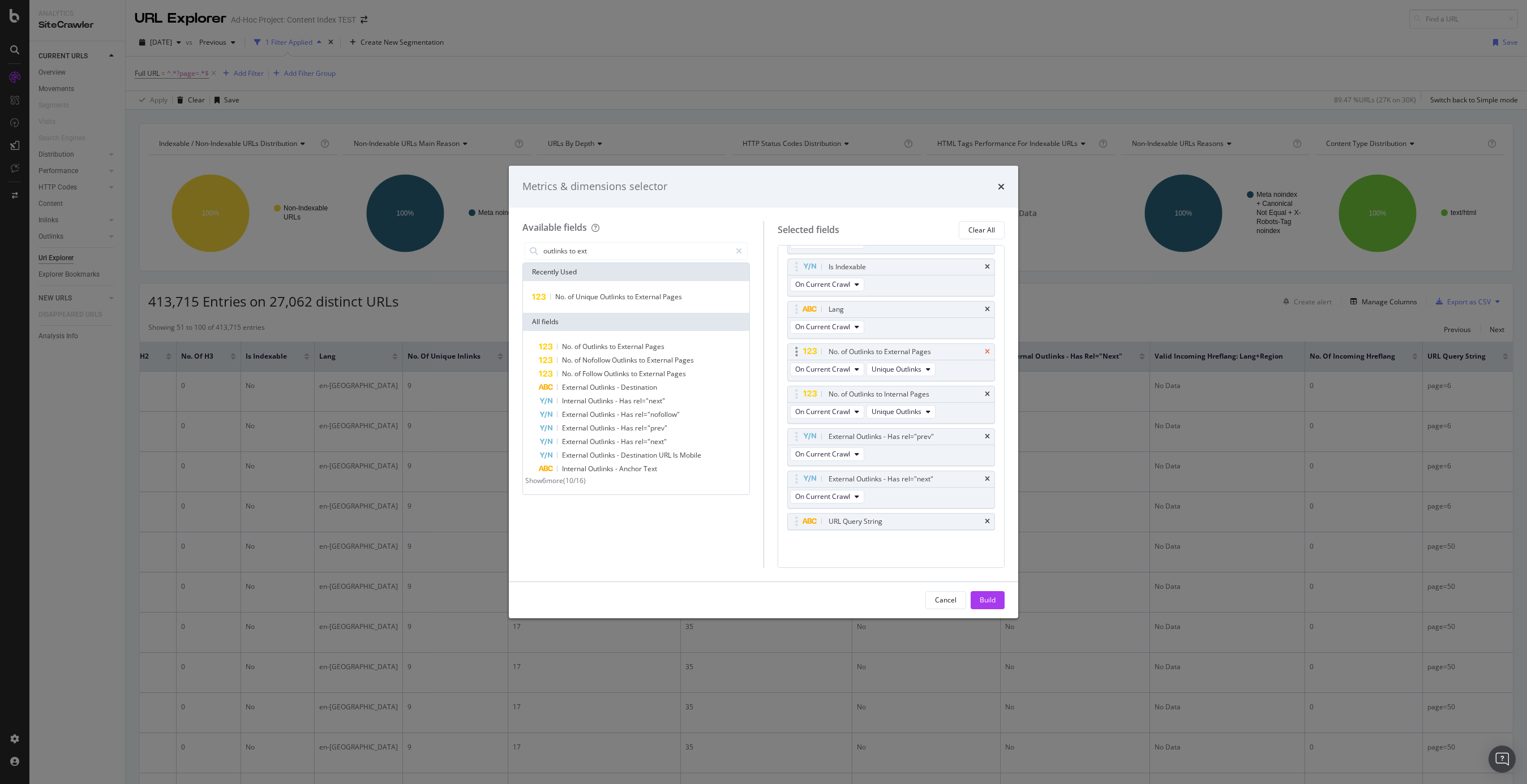
click at [987, 352] on icon "times" at bounding box center [988, 352] width 5 height 7
click at [613, 249] on input "outlinks to ext" at bounding box center [637, 252] width 189 height 17
type input "outlinks to int"
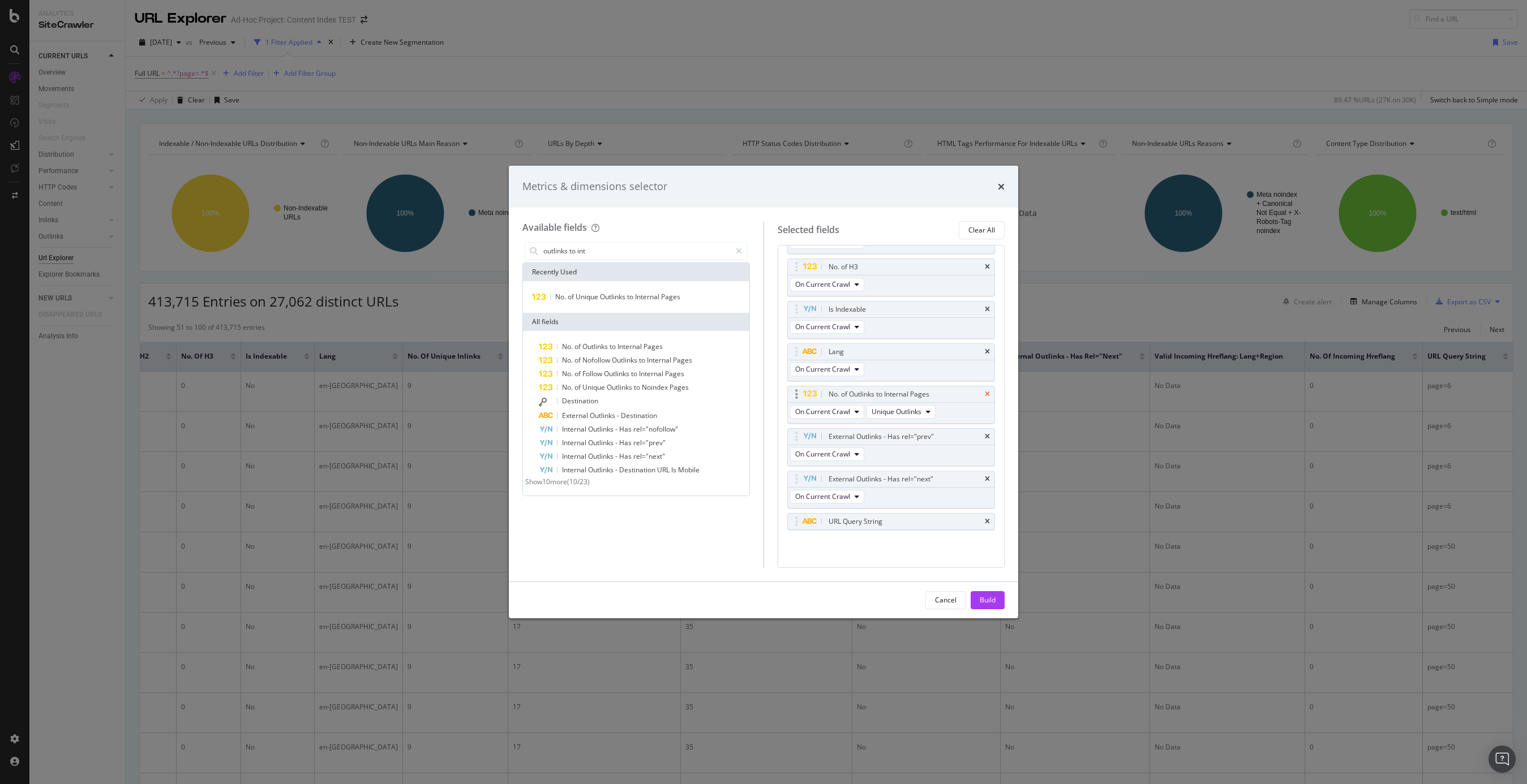
click at [987, 391] on icon "times" at bounding box center [988, 394] width 5 height 7
drag, startPoint x: 796, startPoint y: 523, endPoint x: 812, endPoint y: 336, distance: 187.7
click at [812, 336] on body "Analytics SiteCrawler CURRENT URLS Overview Movements Segments Visits Search En…" at bounding box center [763, 392] width 1527 height 784
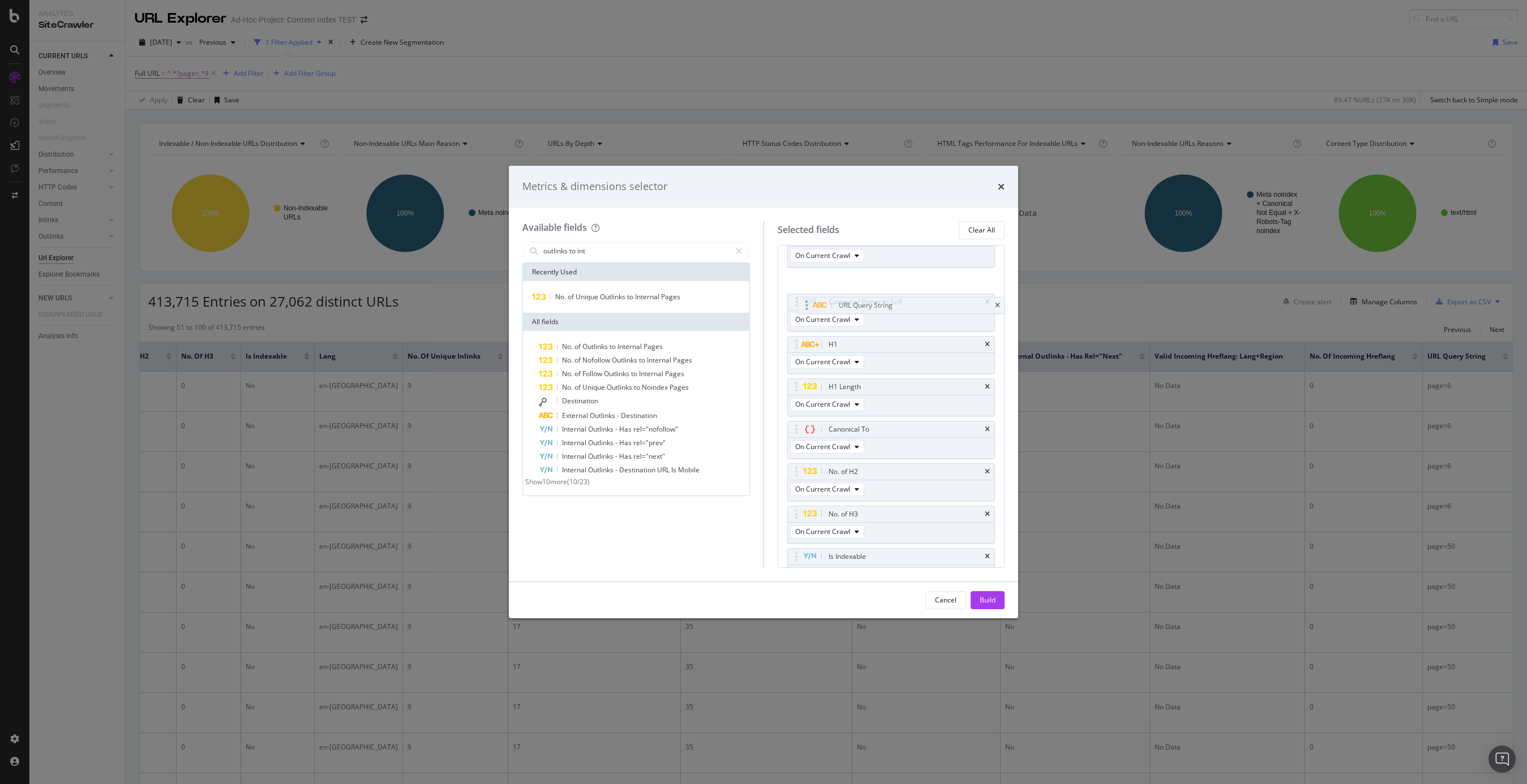
drag, startPoint x: 796, startPoint y: 490, endPoint x: 806, endPoint y: 308, distance: 182.3
click at [806, 308] on body "Analytics SiteCrawler CURRENT URLS Overview Movements Segments Visits Search En…" at bounding box center [763, 392] width 1527 height 784
drag, startPoint x: 796, startPoint y: 456, endPoint x: 798, endPoint y: 309, distance: 147.0
click at [798, 309] on body "Analytics SiteCrawler CURRENT URLS Overview Movements Segments Visits Search En…" at bounding box center [763, 392] width 1527 height 784
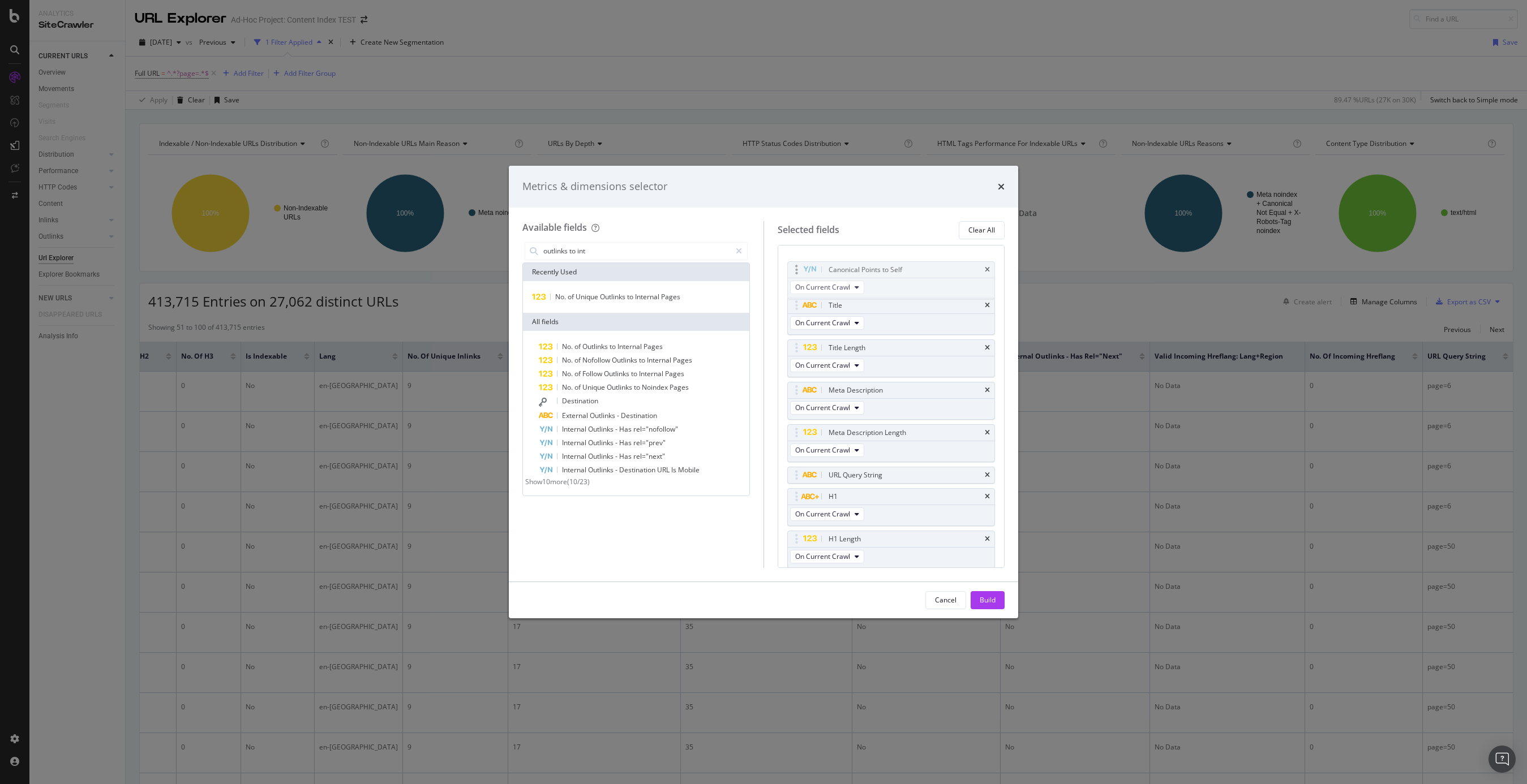
drag, startPoint x: 798, startPoint y: 309, endPoint x: 798, endPoint y: 274, distance: 35.0
click at [798, 274] on body "Analytics SiteCrawler CURRENT URLS Overview Movements Segments Visits Search En…" at bounding box center [763, 392] width 1527 height 784
click at [796, 260] on icon "modal" at bounding box center [797, 263] width 3 height 11
drag, startPoint x: 797, startPoint y: 476, endPoint x: 812, endPoint y: 317, distance: 159.7
click at [812, 317] on body "Analytics SiteCrawler CURRENT URLS Overview Movements Segments Visits Search En…" at bounding box center [763, 392] width 1527 height 784
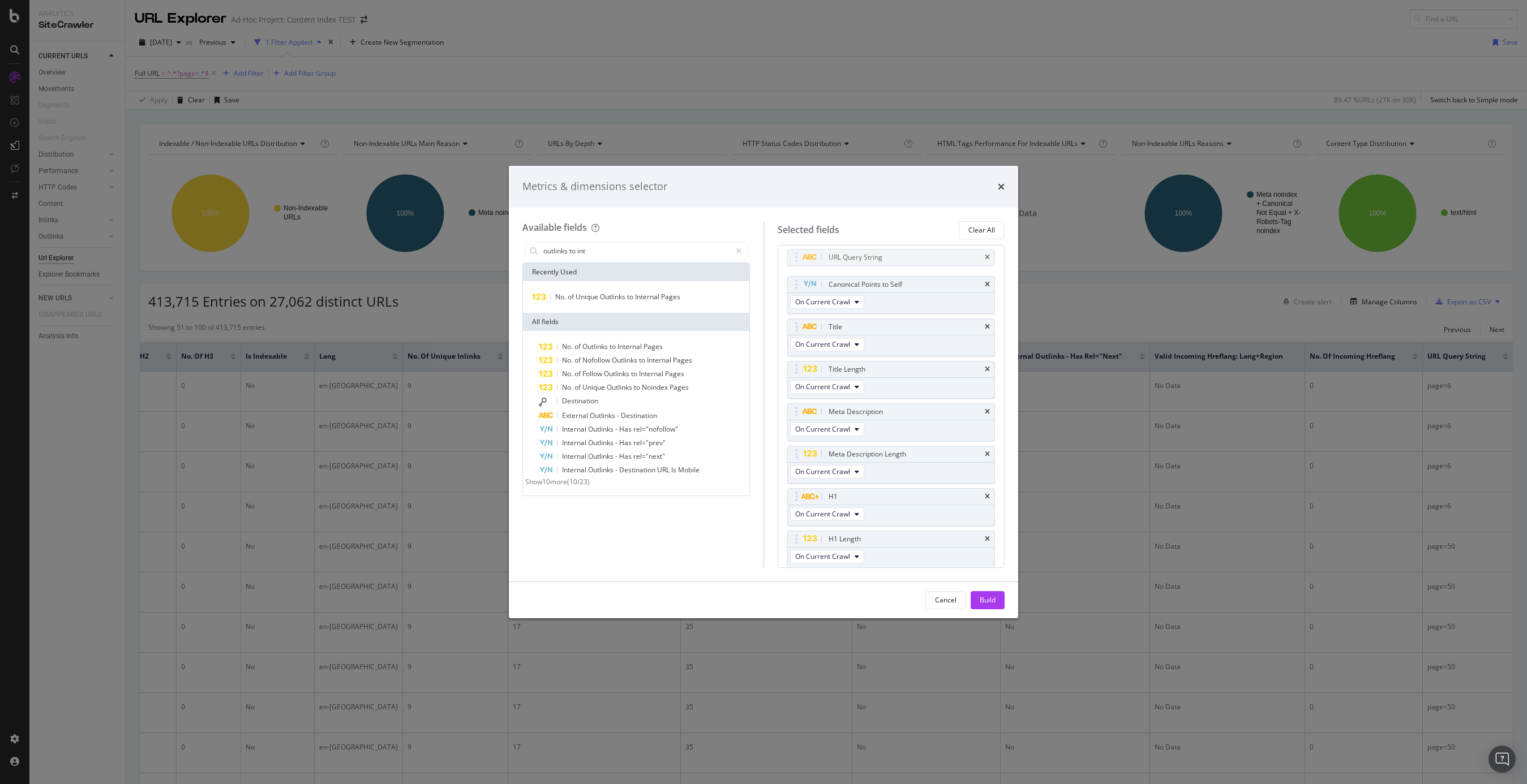
drag, startPoint x: 796, startPoint y: 307, endPoint x: 796, endPoint y: 301, distance: 6.0
click at [796, 259] on body "Analytics SiteCrawler CURRENT URLS Overview Movements Segments Visits Search En…" at bounding box center [763, 392] width 1527 height 784
drag, startPoint x: 796, startPoint y: 455, endPoint x: 796, endPoint y: 324, distance: 131.0
click at [796, 325] on body "Analytics SiteCrawler CURRENT URLS Overview Movements Segments Visits Search En…" at bounding box center [763, 392] width 1527 height 784
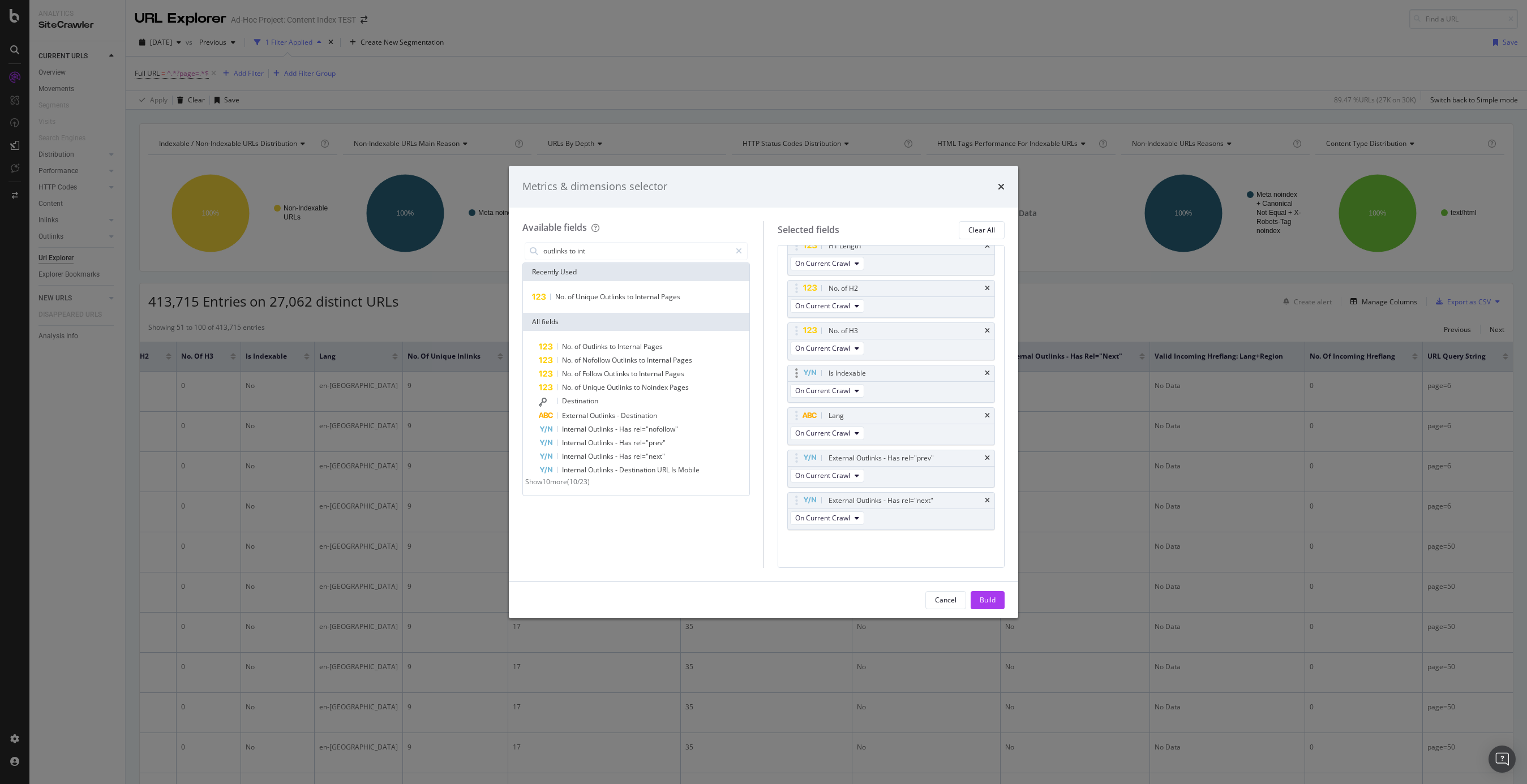
click at [796, 374] on icon "modal" at bounding box center [797, 373] width 3 height 11
click at [796, 416] on icon "modal" at bounding box center [797, 416] width 3 height 11
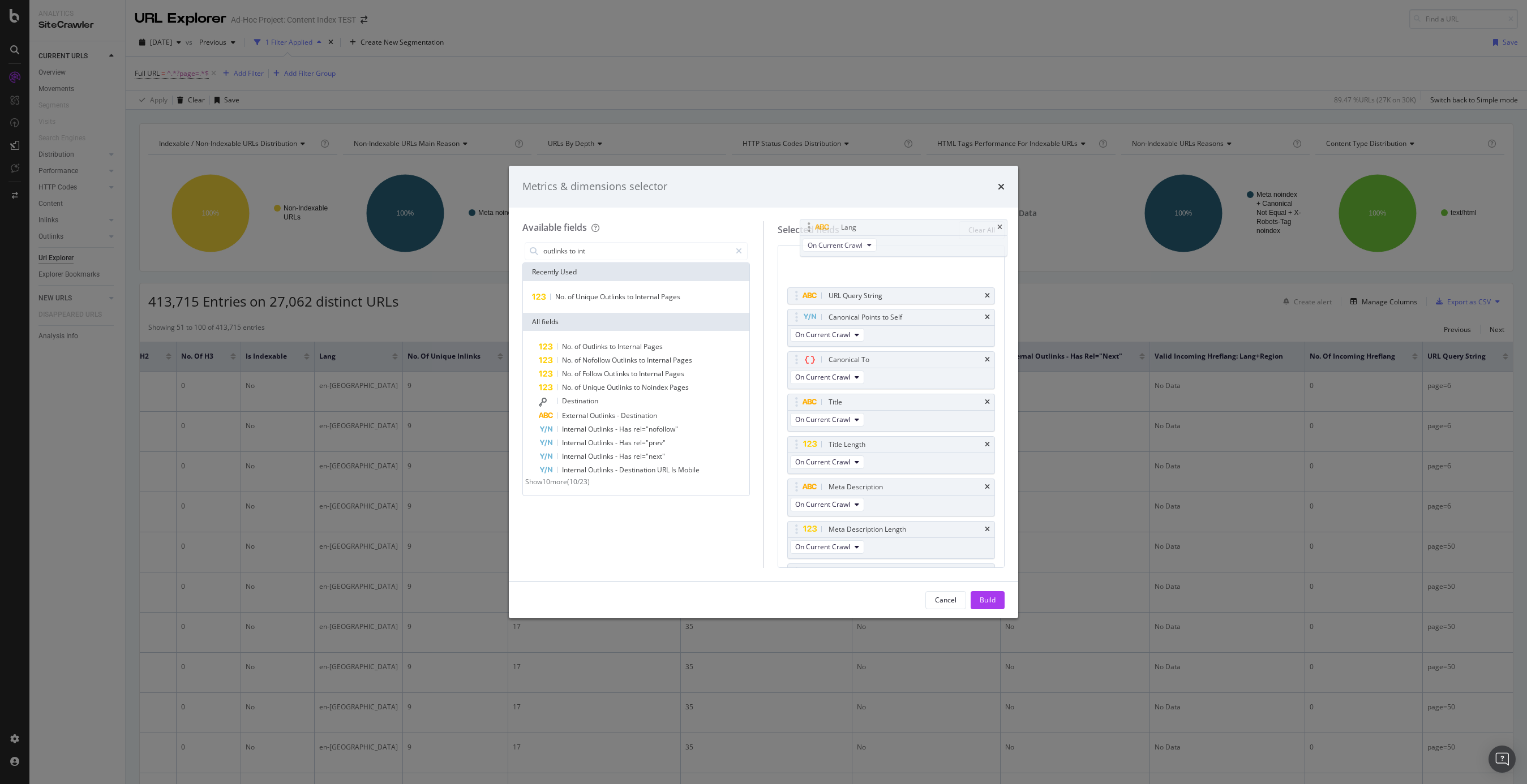
scroll to position [0, 0]
drag, startPoint x: 796, startPoint y: 416, endPoint x: 797, endPoint y: 283, distance: 133.0
click at [797, 283] on body "Analytics SiteCrawler CURRENT URLS Overview Movements Segments Visits Search En…" at bounding box center [763, 392] width 1527 height 784
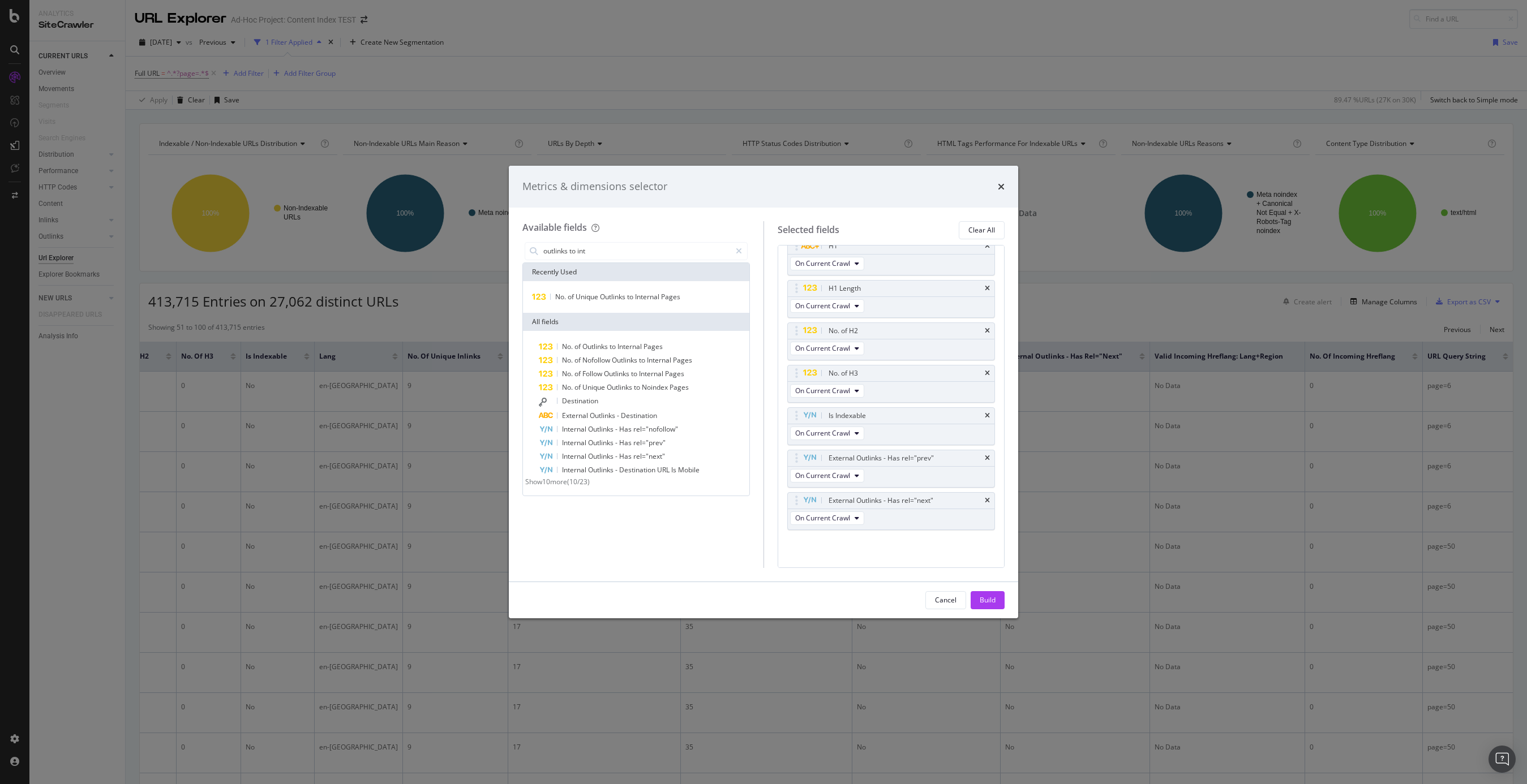
drag, startPoint x: 988, startPoint y: 601, endPoint x: 1014, endPoint y: 597, distance: 26.3
click at [988, 601] on div "Build" at bounding box center [988, 600] width 16 height 10
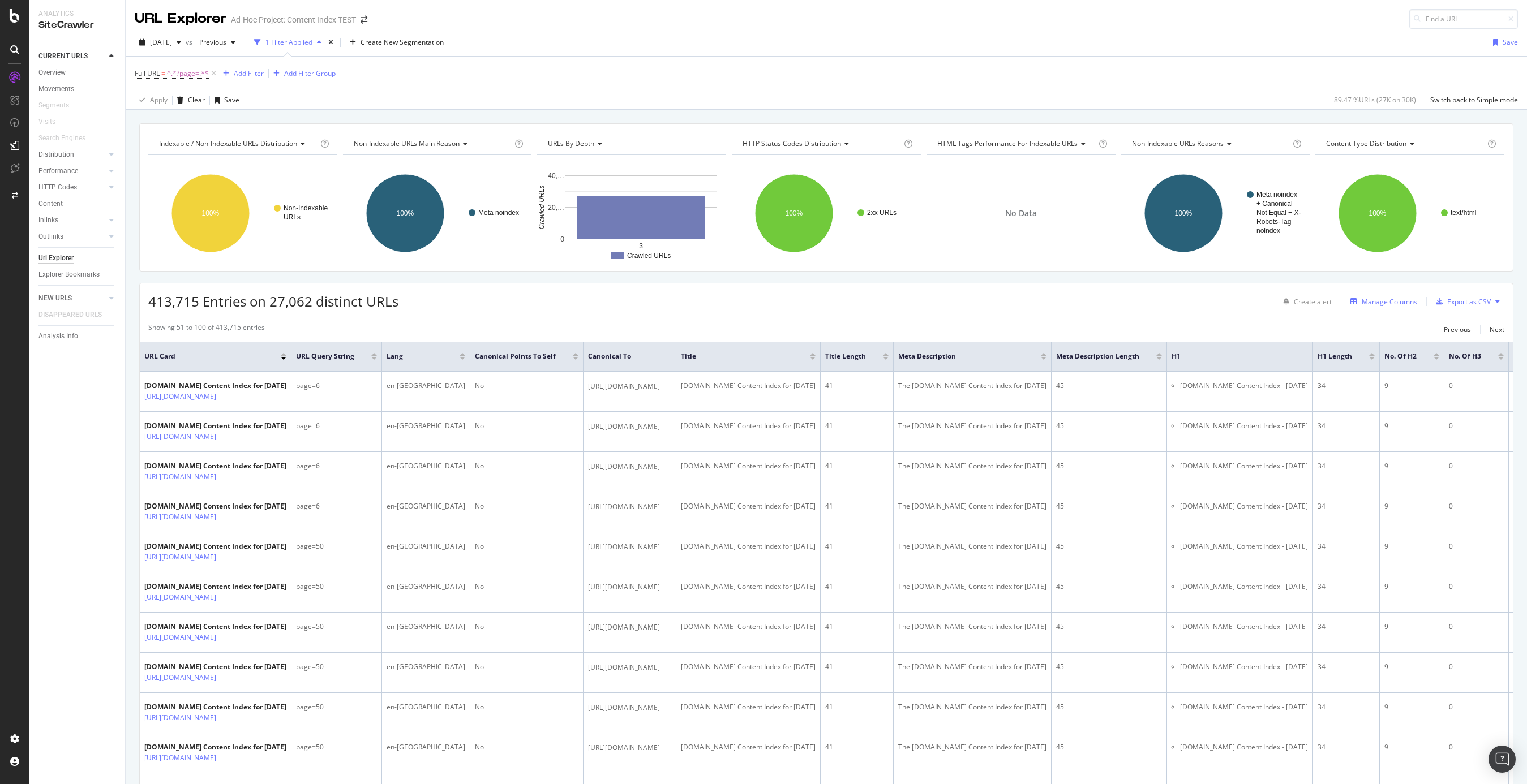
click at [1146, 297] on div "Manage Columns" at bounding box center [1390, 302] width 56 height 10
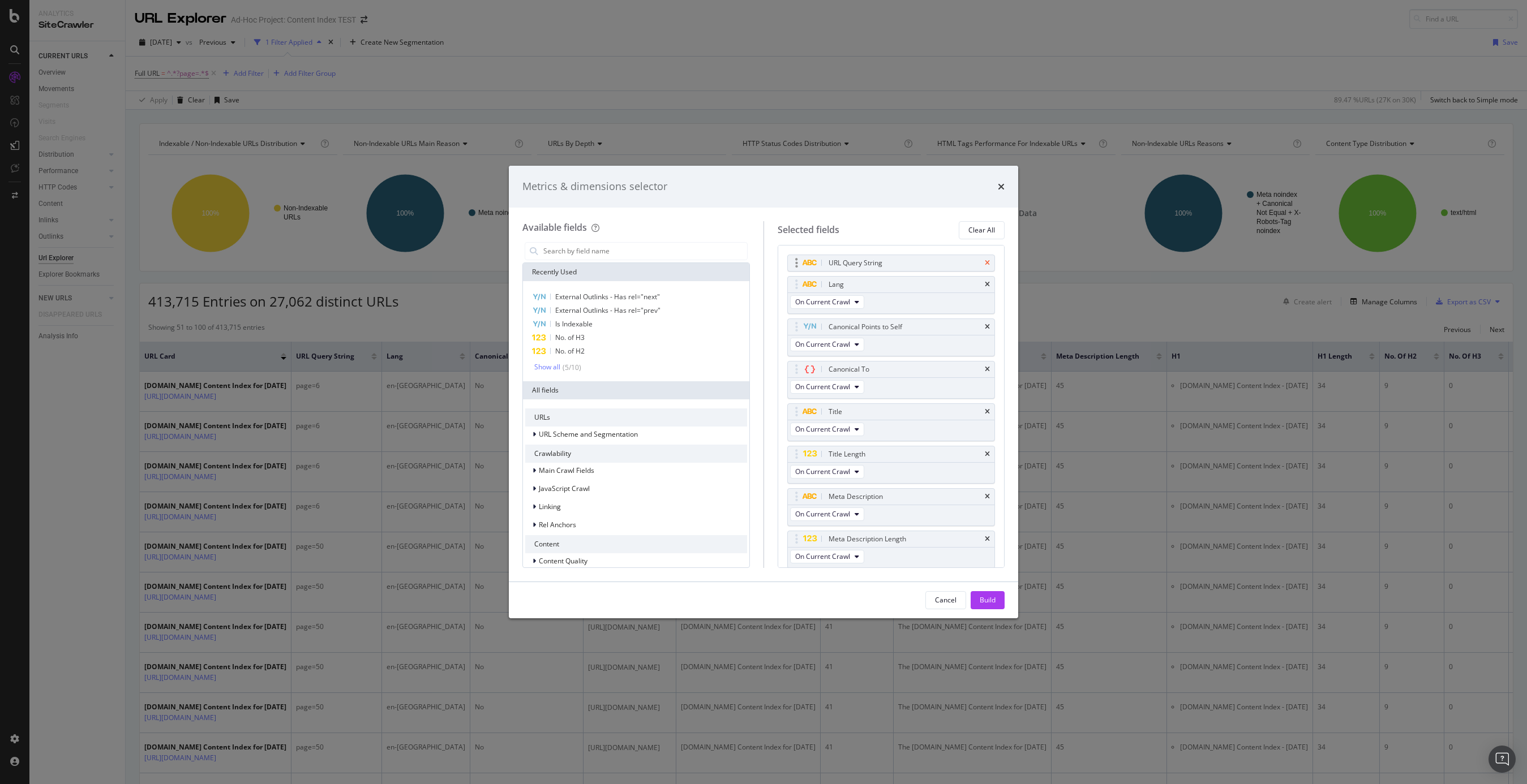
click at [988, 264] on icon "times" at bounding box center [988, 263] width 5 height 7
click at [992, 595] on div "Build" at bounding box center [988, 601] width 16 height 17
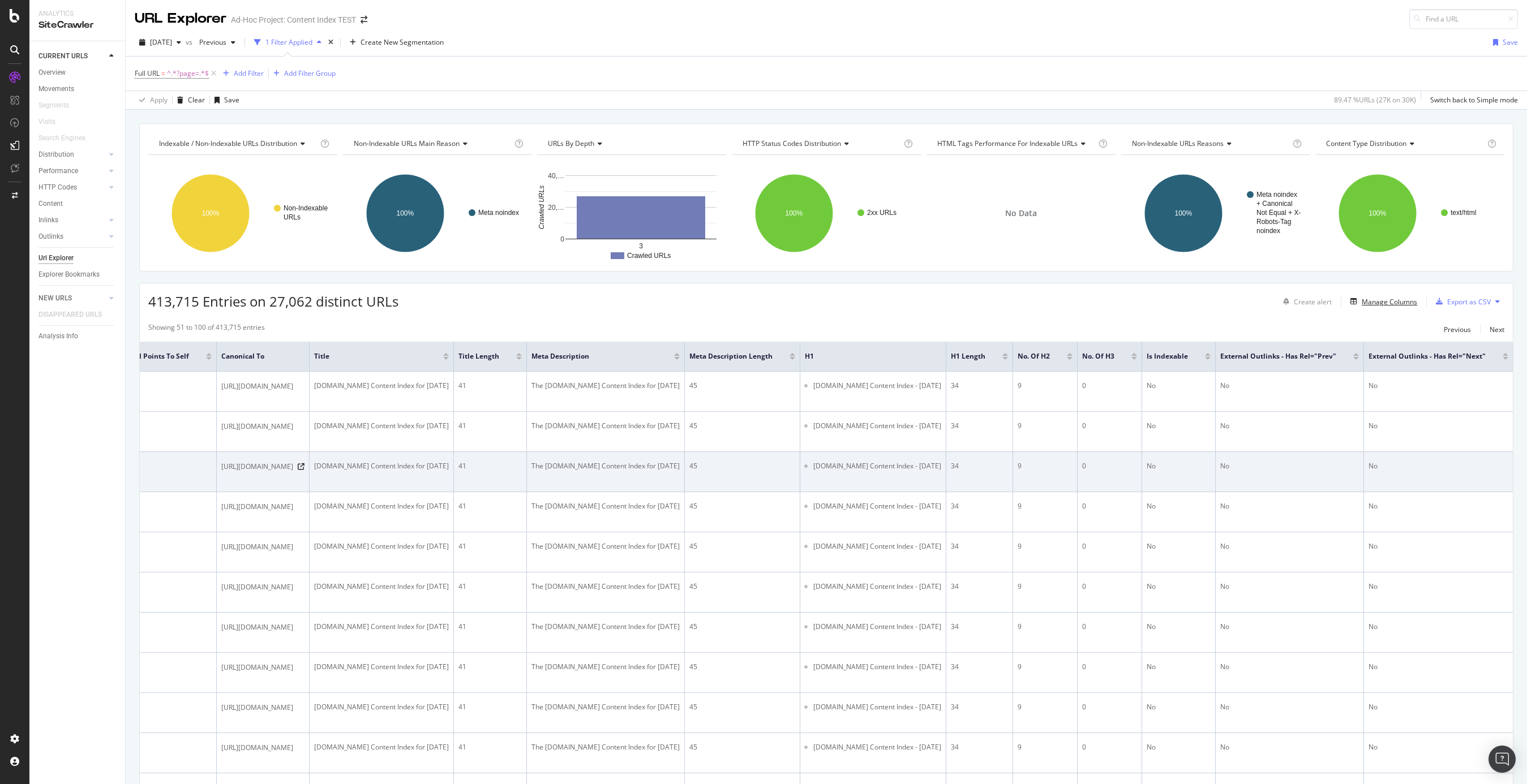
scroll to position [0, 482]
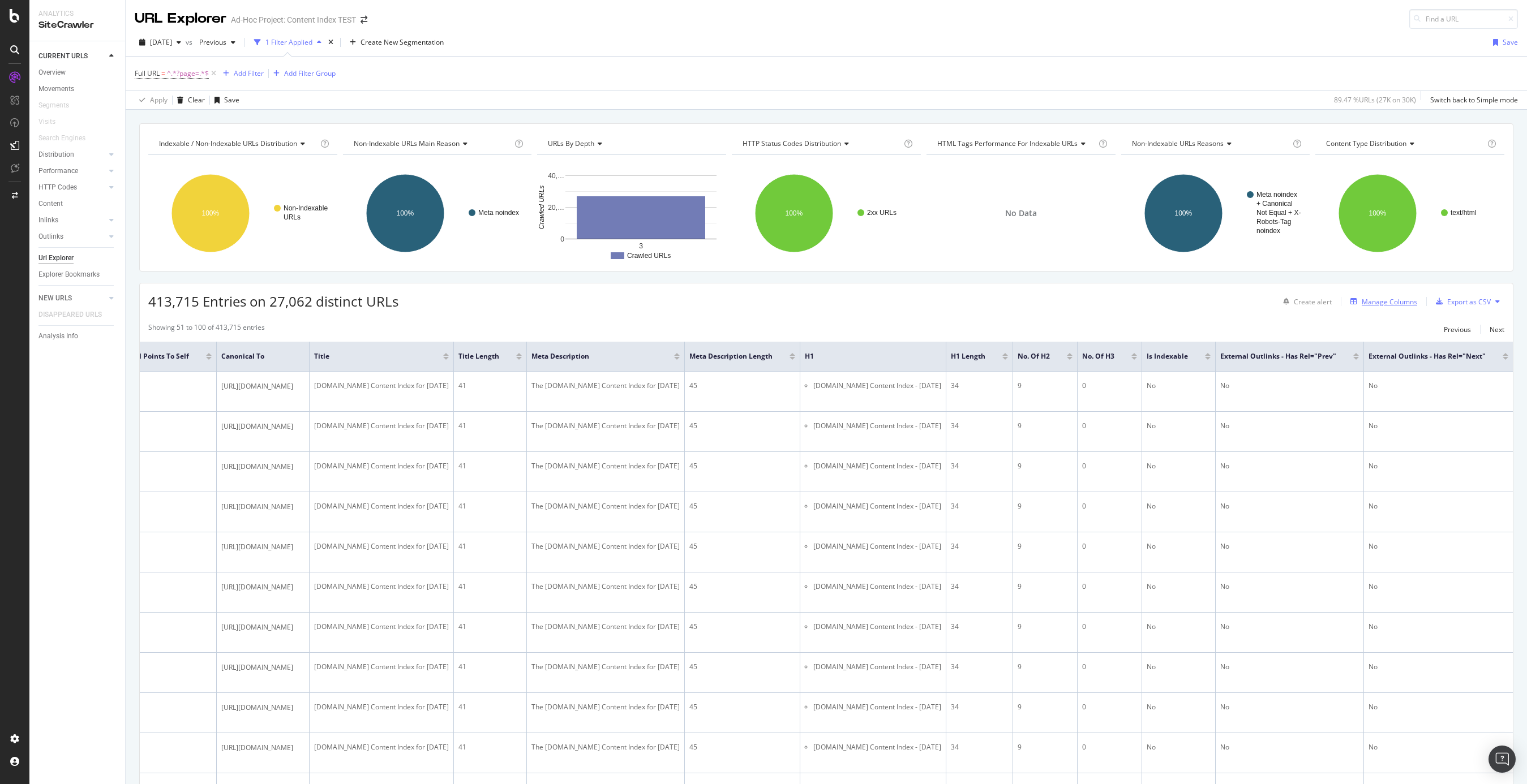
click at [1146, 302] on div "Manage Columns" at bounding box center [1390, 302] width 56 height 10
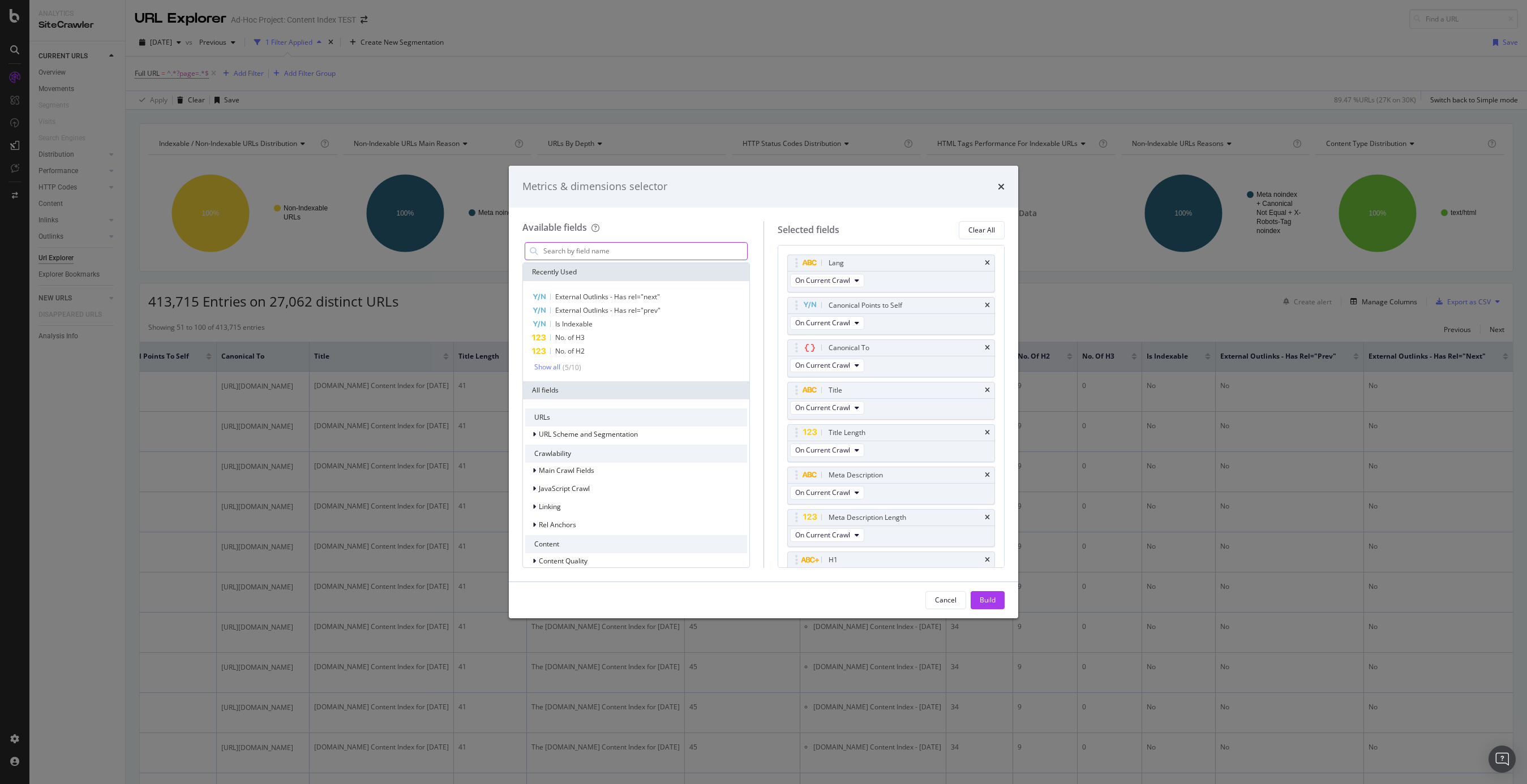
click at [562, 245] on input "modal" at bounding box center [645, 252] width 205 height 17
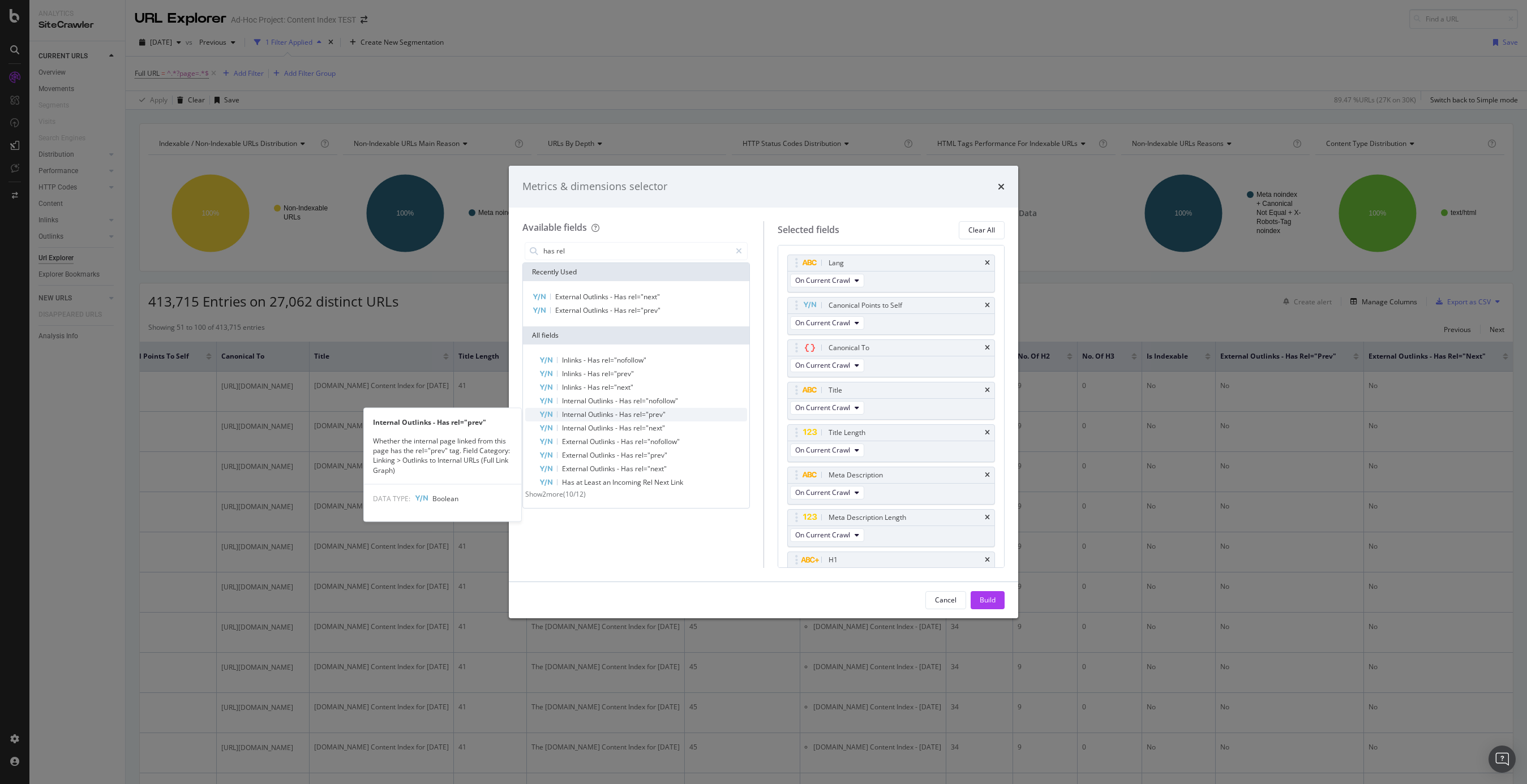
type input "has rel"
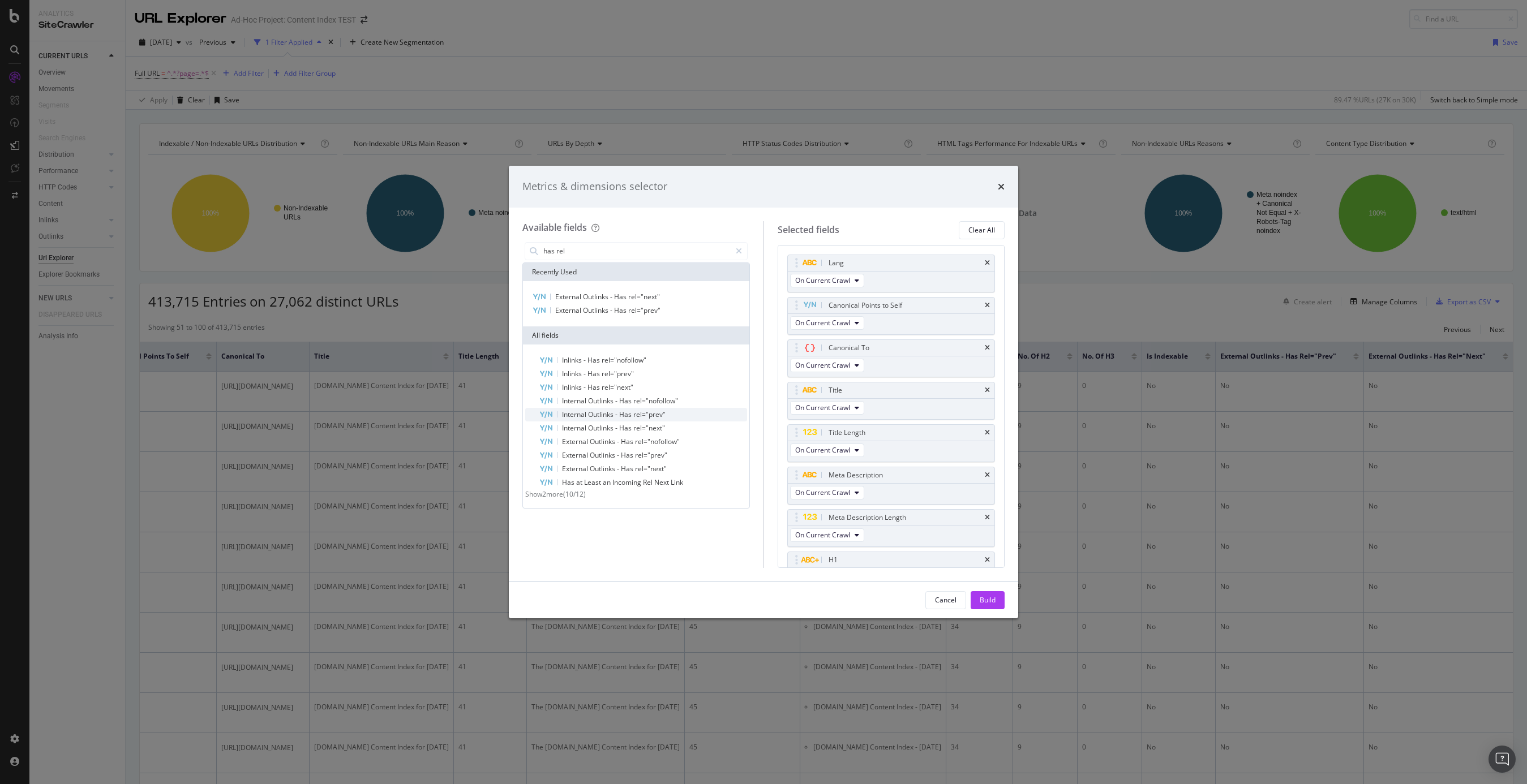
click at [624, 416] on span "Has" at bounding box center [626, 415] width 14 height 10
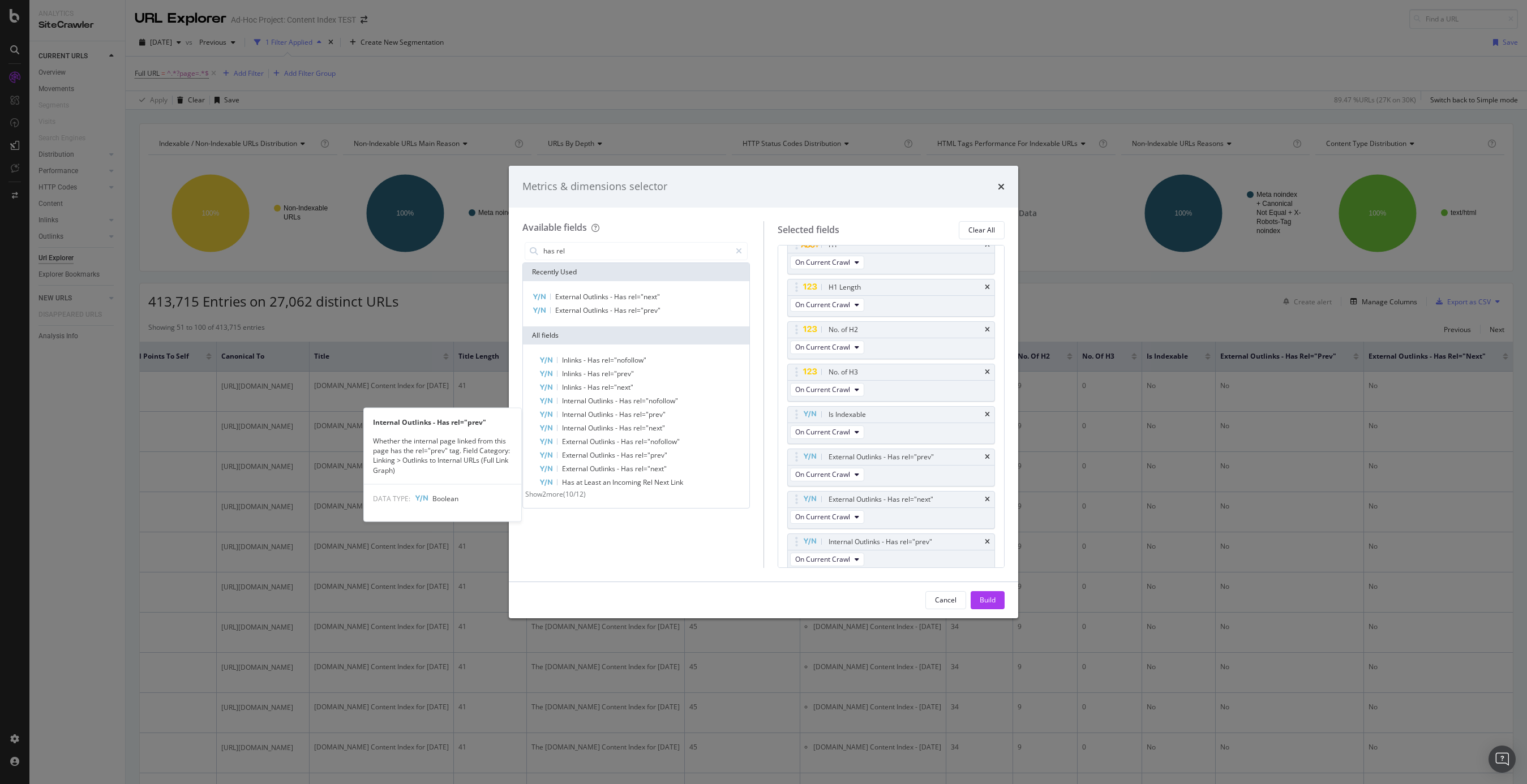
scroll to position [318, 0]
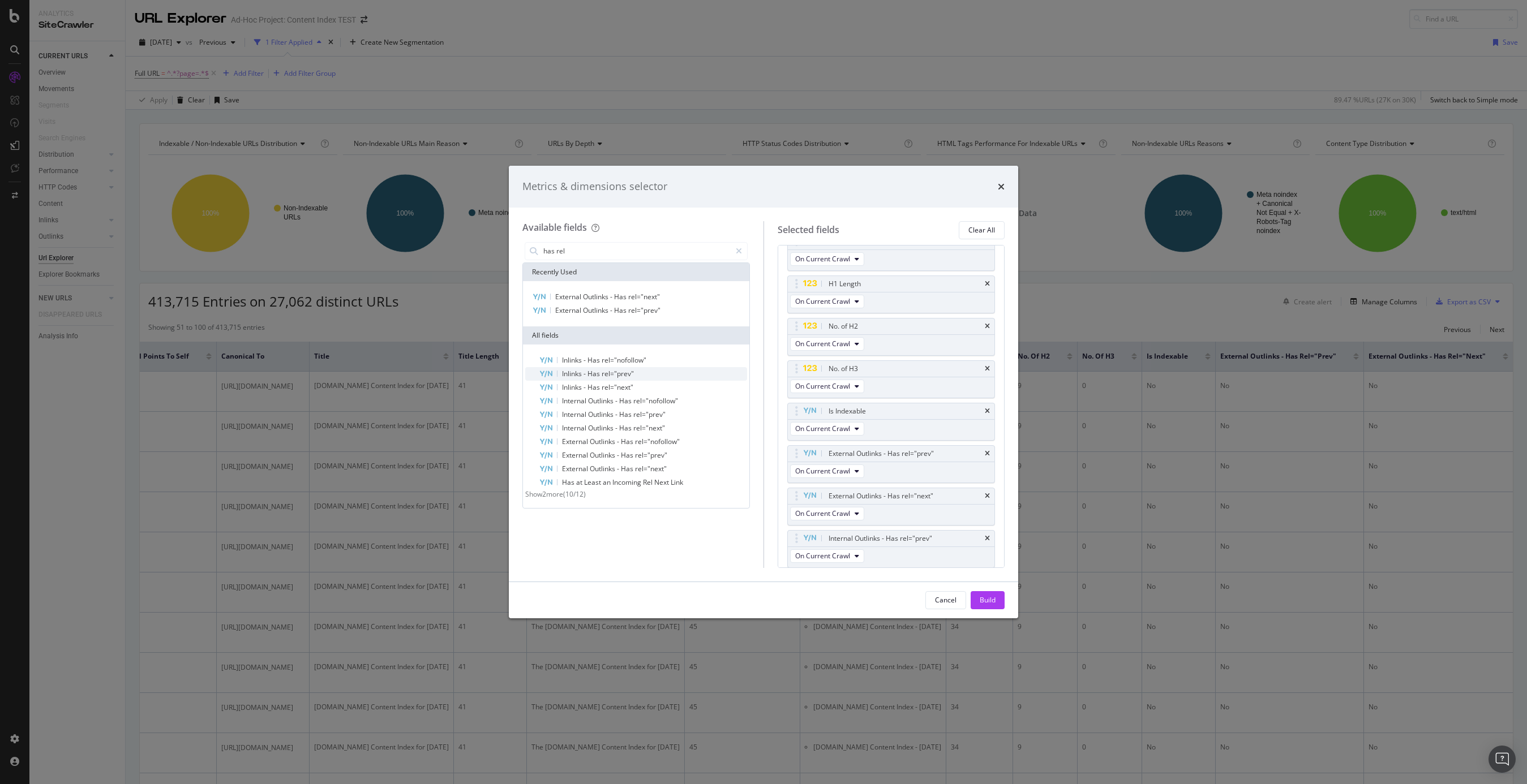
click at [602, 370] on span "Has" at bounding box center [594, 373] width 14 height 10
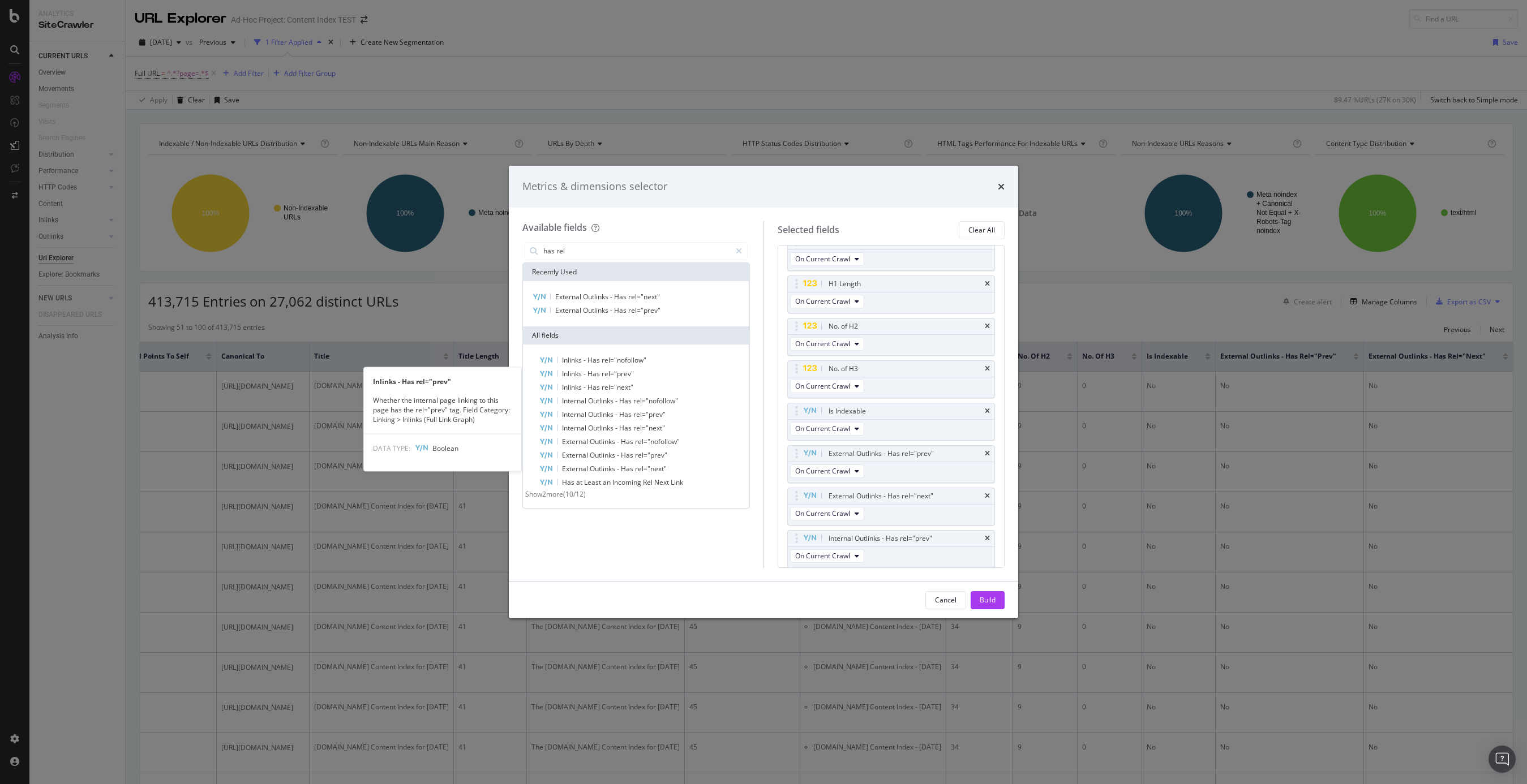
scroll to position [361, 0]
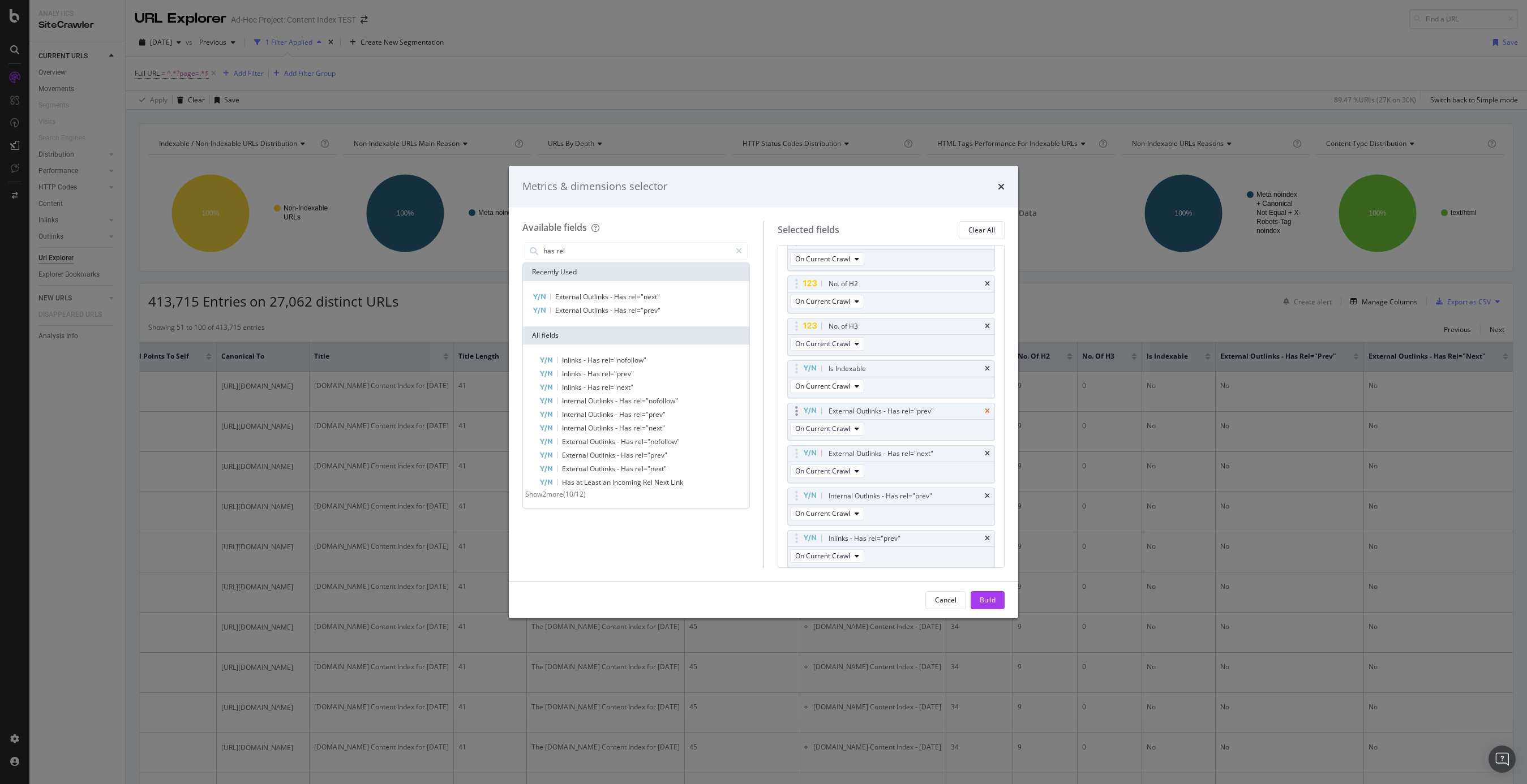
click at [986, 412] on icon "times" at bounding box center [988, 411] width 5 height 7
click at [990, 416] on icon "times" at bounding box center [988, 416] width 5 height 7
click at [990, 457] on icon "times" at bounding box center [988, 458] width 5 height 7
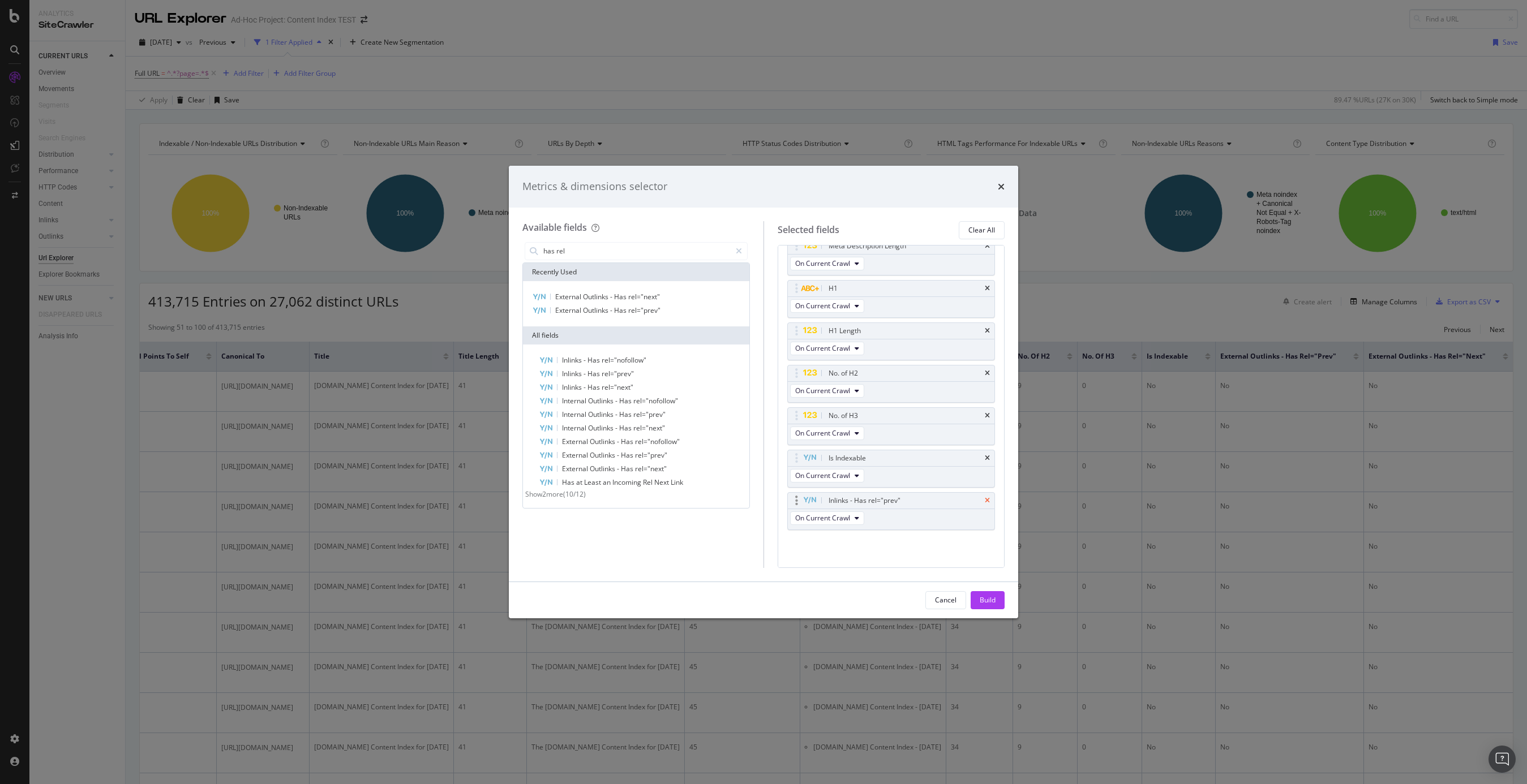
click at [990, 502] on icon "times" at bounding box center [988, 501] width 5 height 7
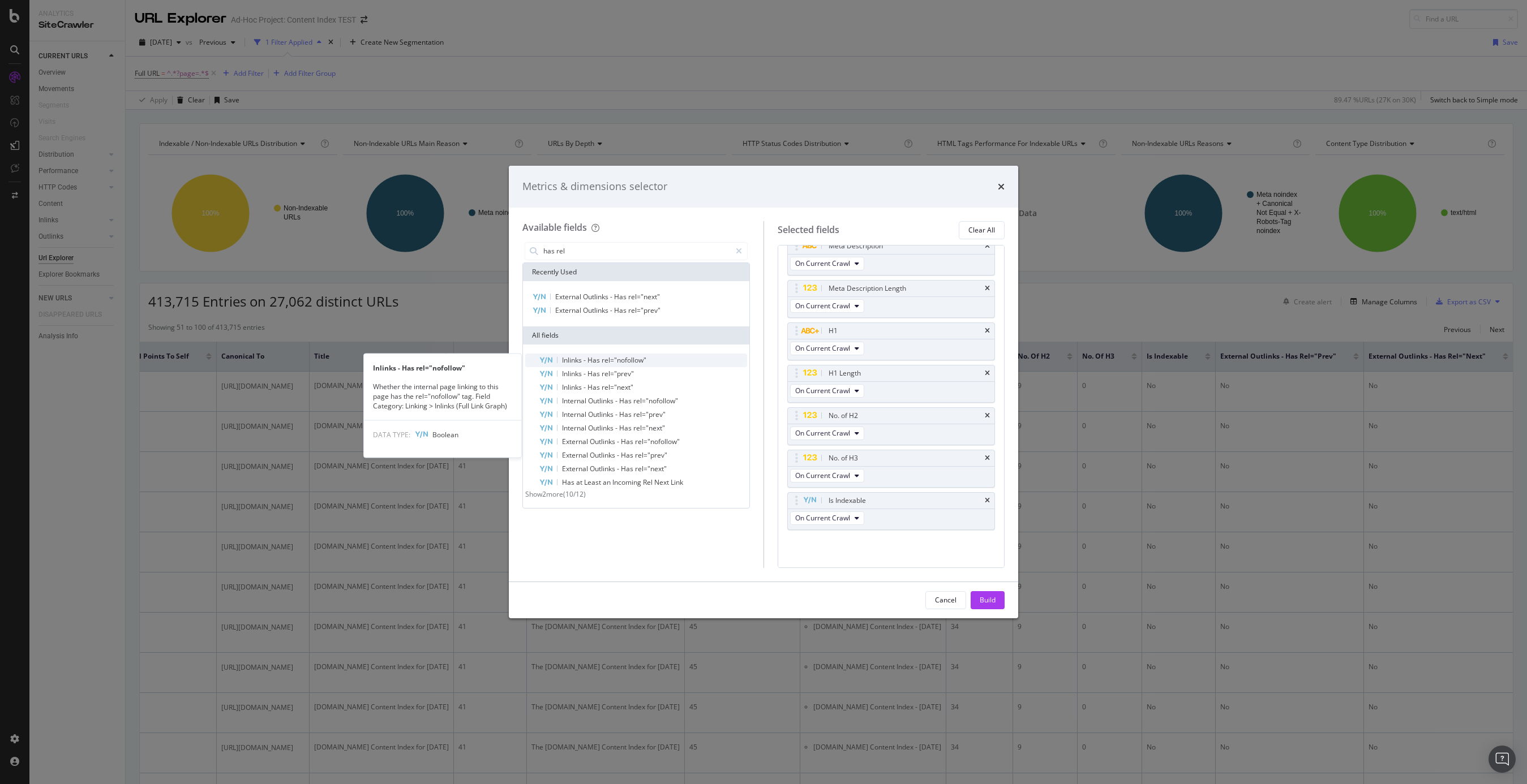
click at [600, 361] on span "Has" at bounding box center [594, 360] width 14 height 10
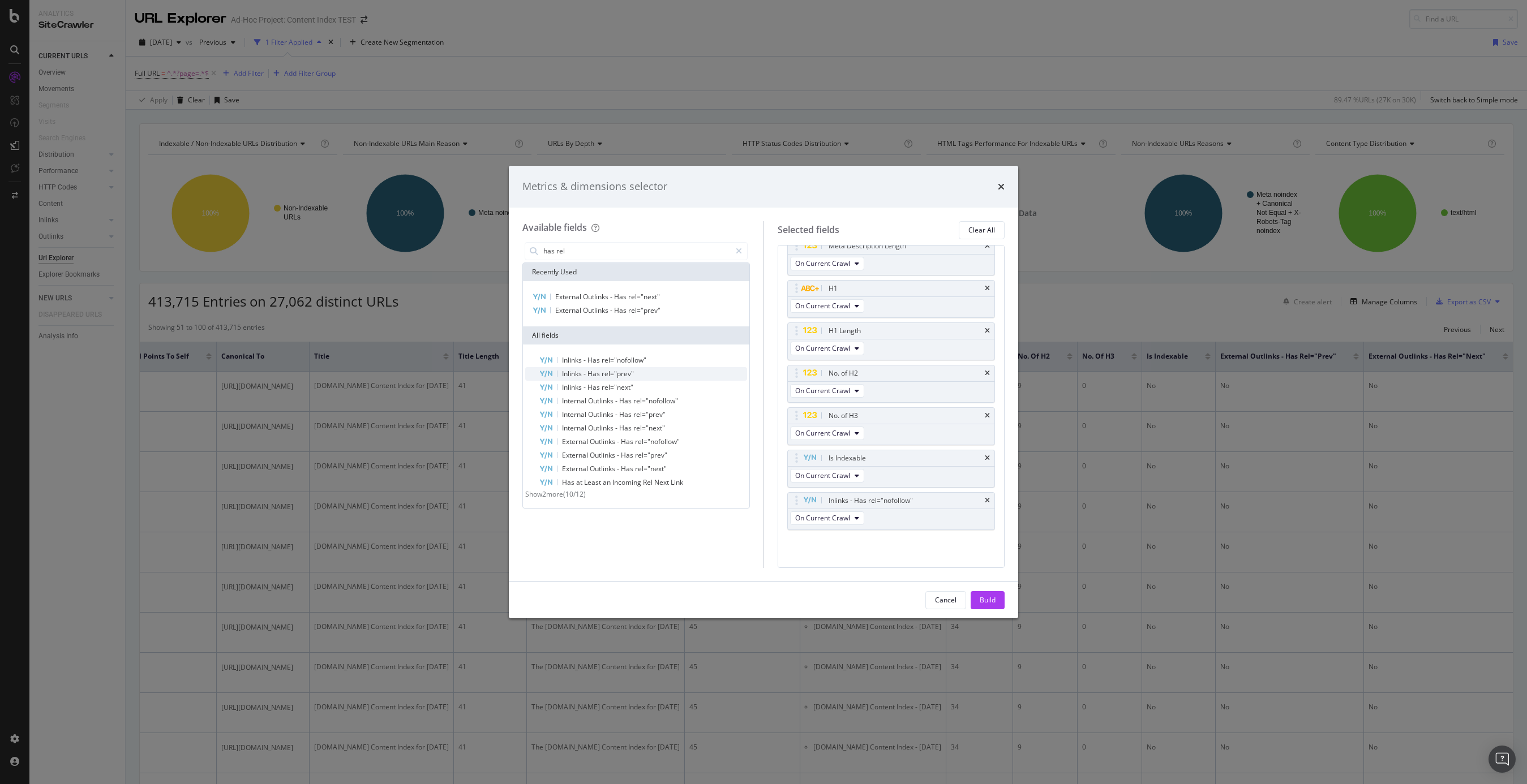
click at [605, 375] on span "rel="prev"" at bounding box center [617, 373] width 32 height 10
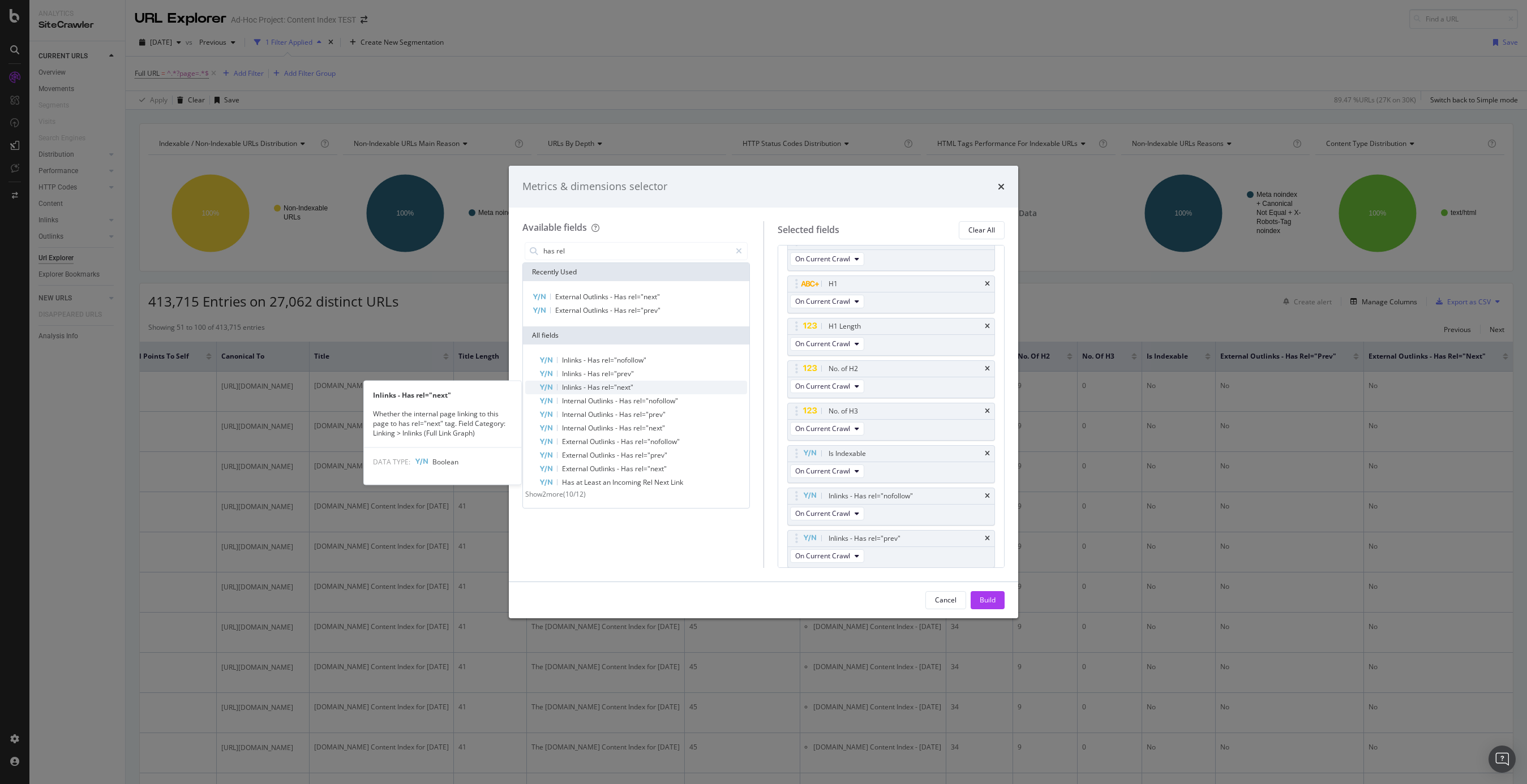
click at [607, 383] on span "rel="next"" at bounding box center [617, 387] width 32 height 10
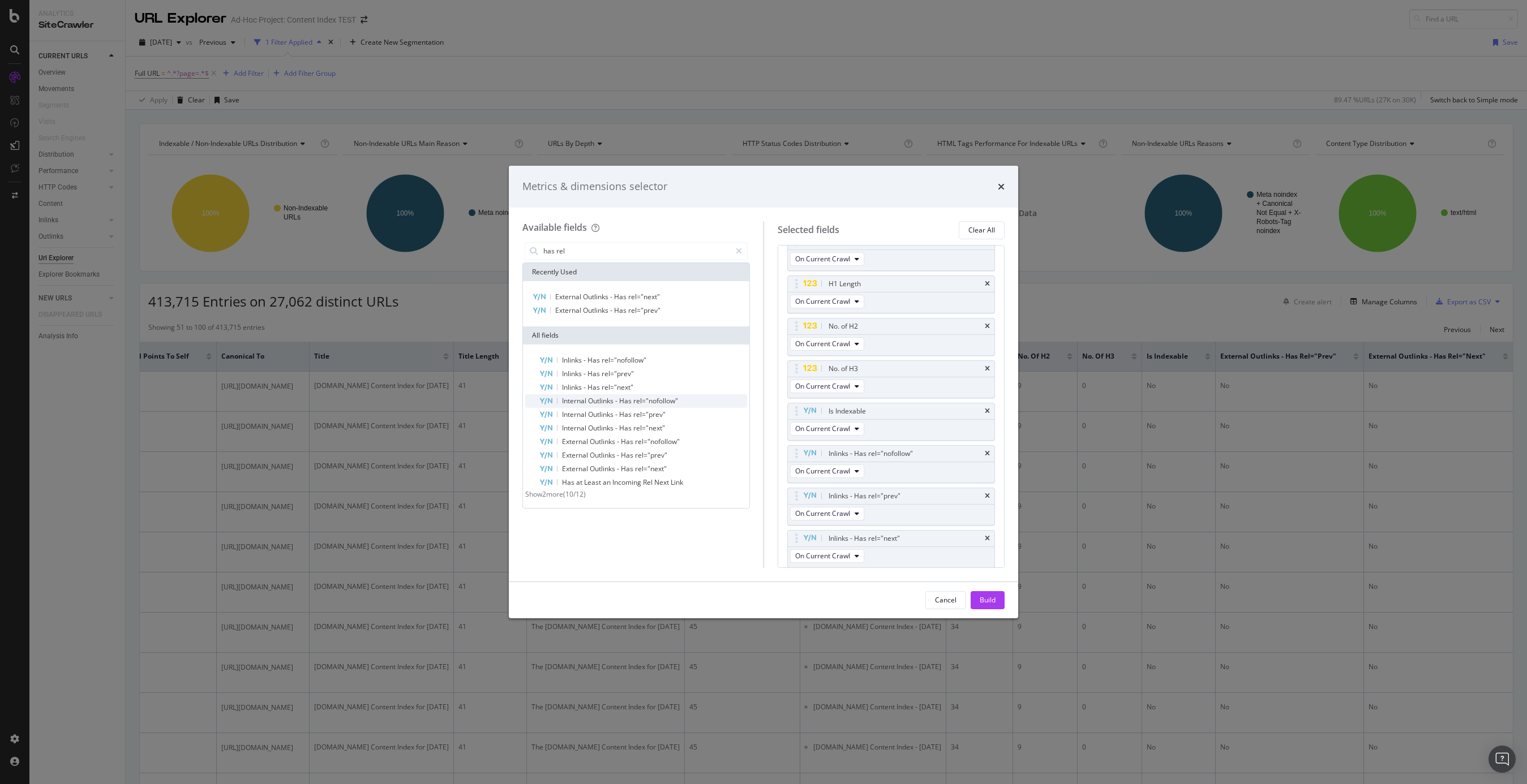
click at [608, 399] on span "Outlinks" at bounding box center [602, 401] width 27 height 10
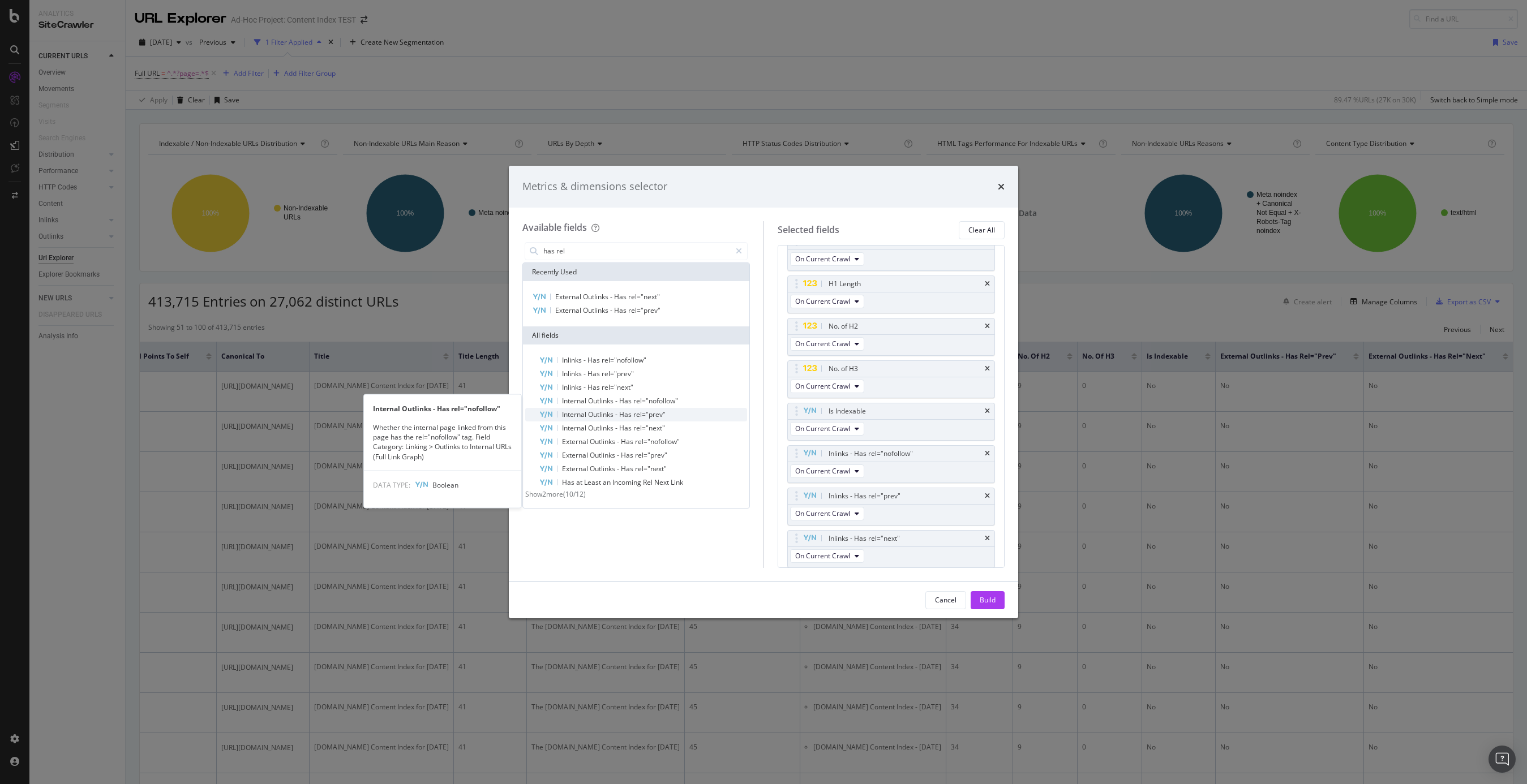
scroll to position [361, 0]
click at [609, 411] on span "Outlinks" at bounding box center [602, 415] width 27 height 10
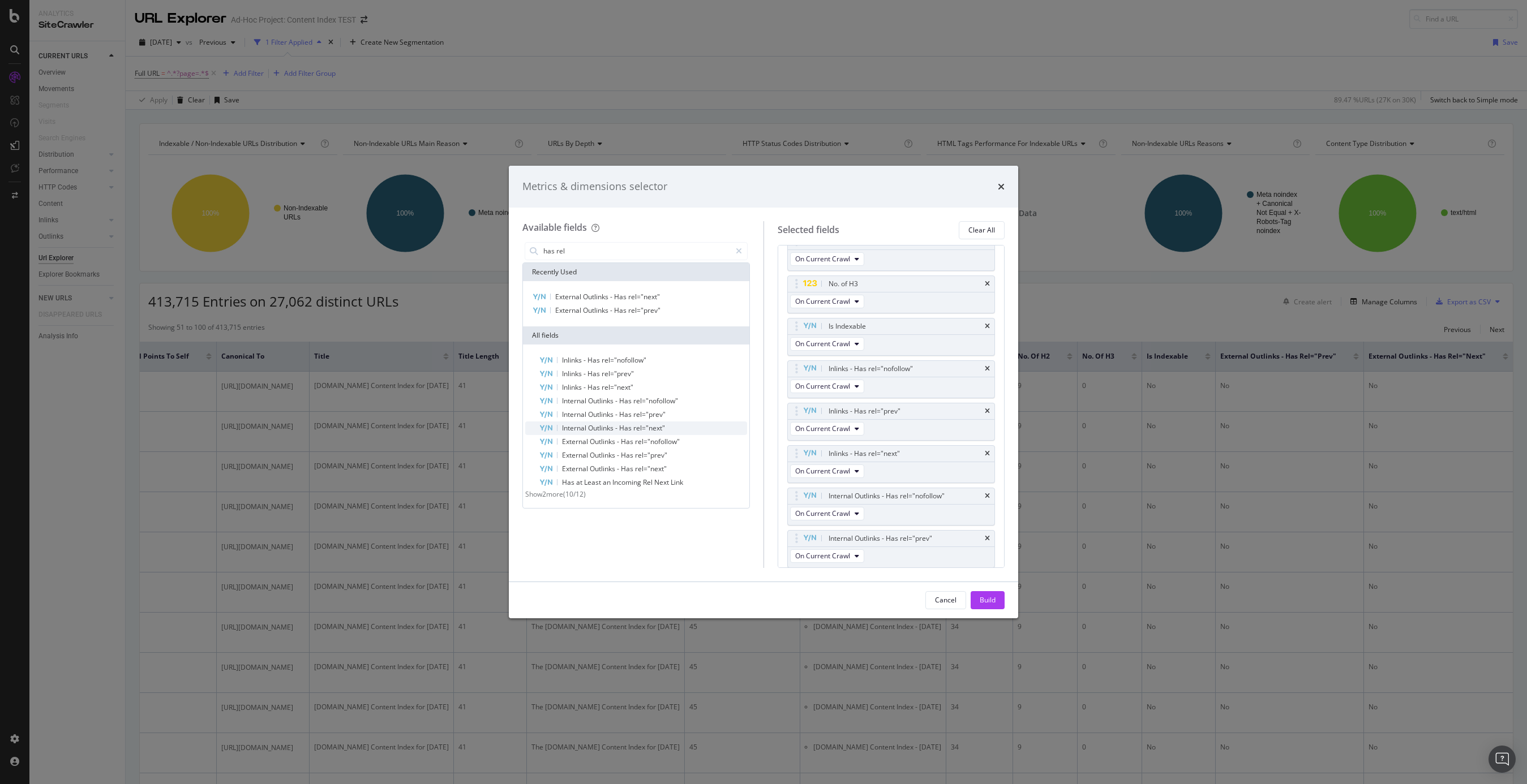
click at [612, 424] on span "Outlinks" at bounding box center [602, 428] width 27 height 10
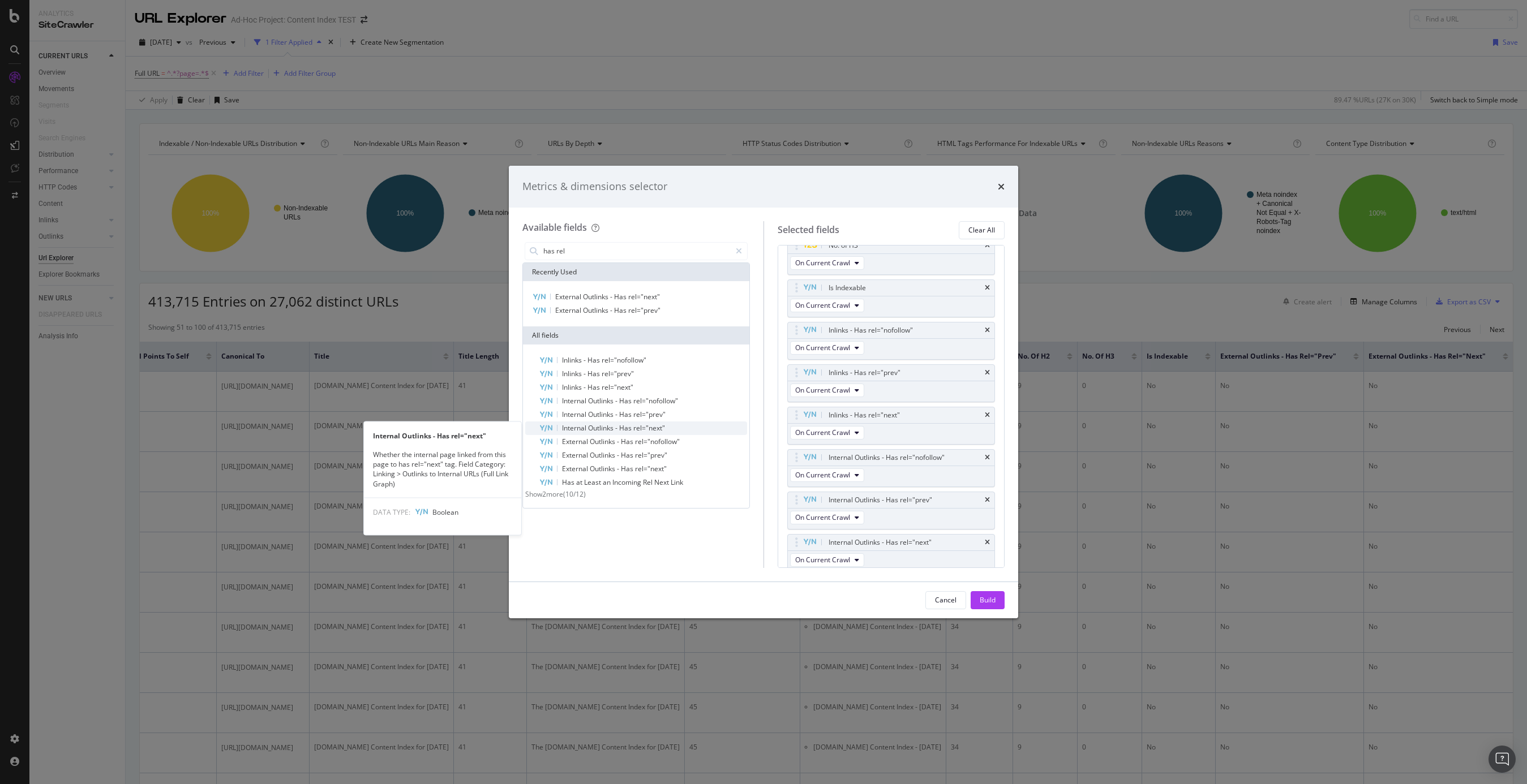
scroll to position [446, 0]
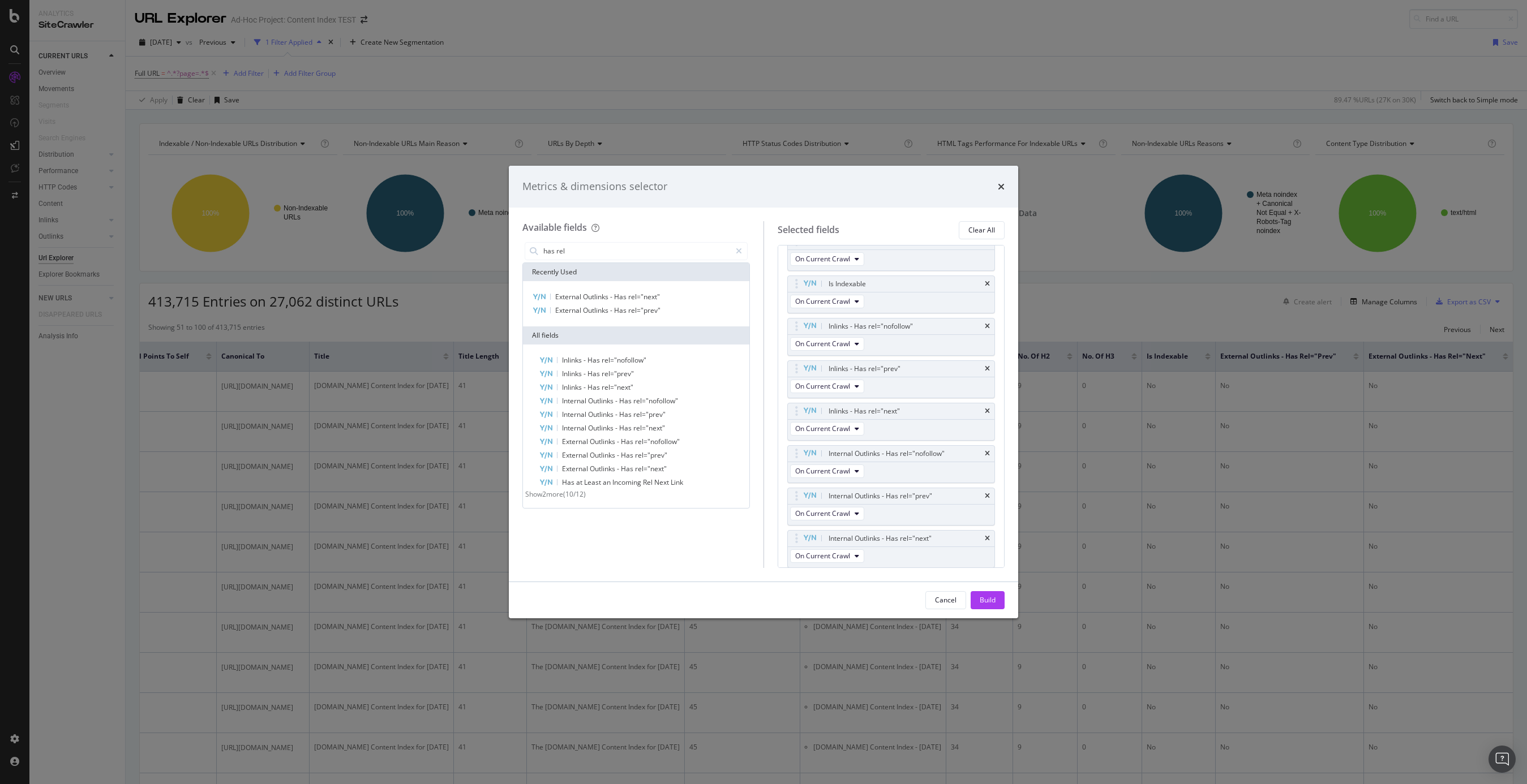
click at [560, 499] on span "Show 2 more" at bounding box center [544, 494] width 38 height 10
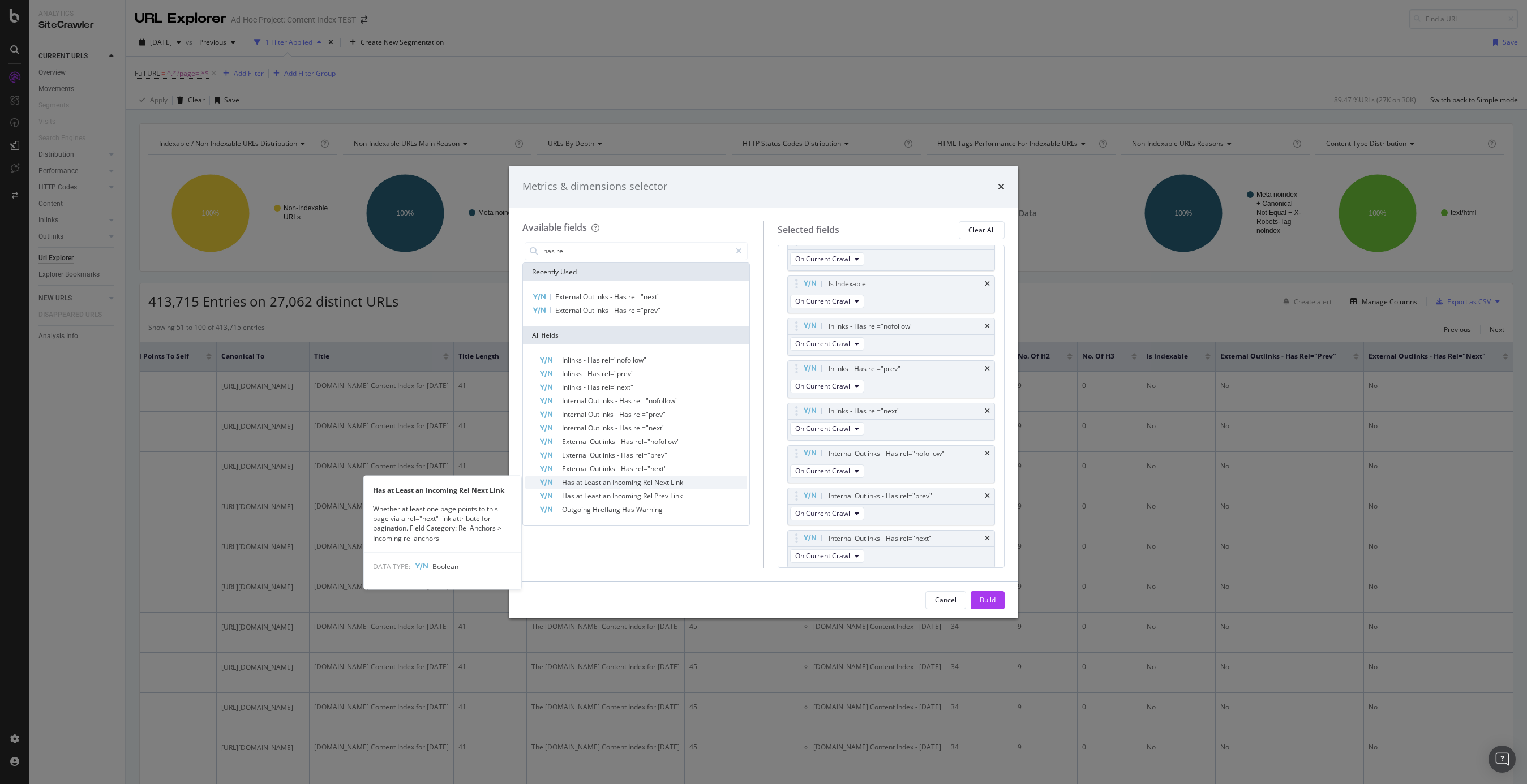
click at [643, 480] on span "Incoming" at bounding box center [628, 482] width 30 height 10
click at [644, 491] on span "Rel" at bounding box center [649, 496] width 11 height 10
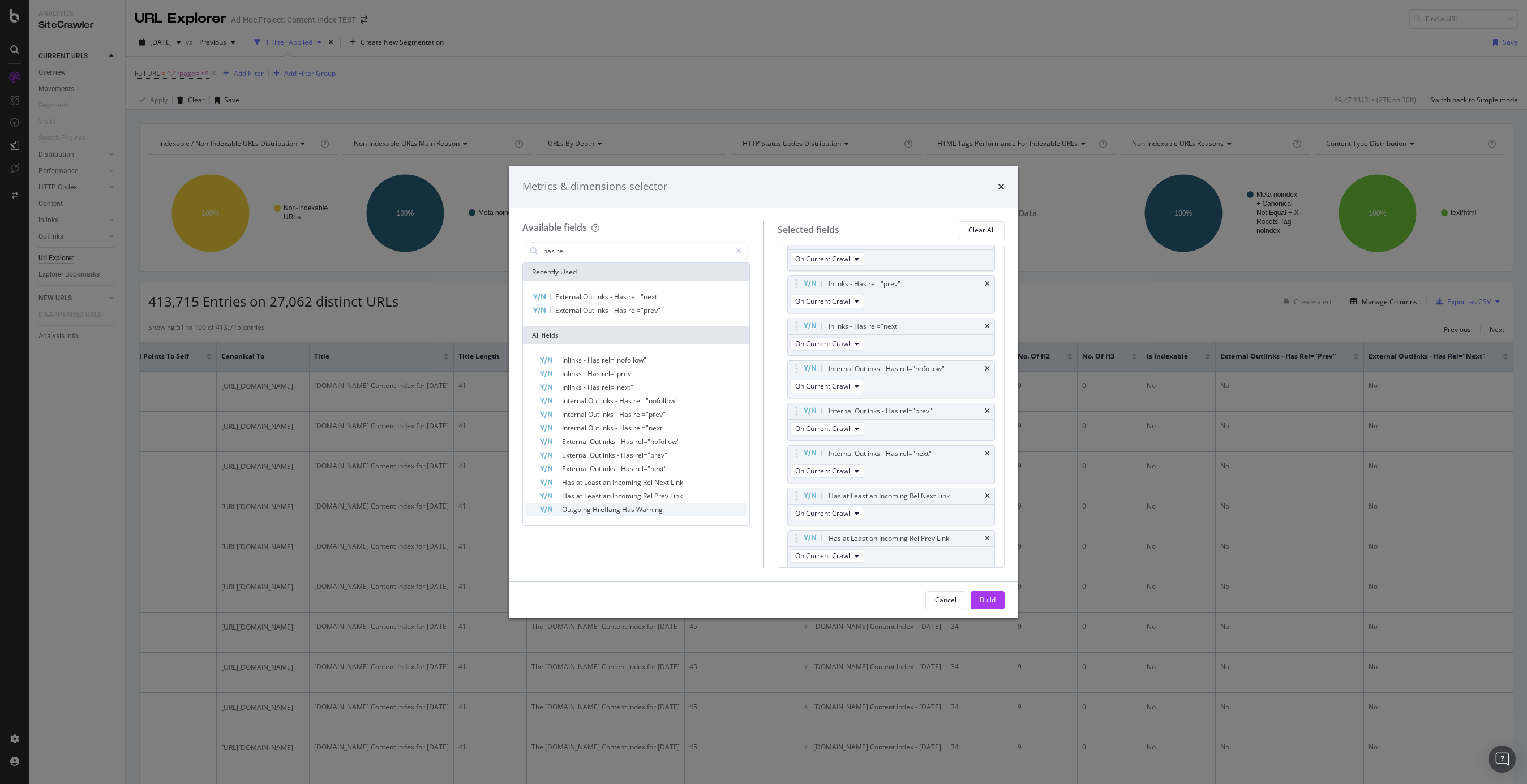
click at [643, 511] on span "Warning" at bounding box center [649, 509] width 26 height 10
click at [983, 601] on div "Build" at bounding box center [988, 600] width 16 height 10
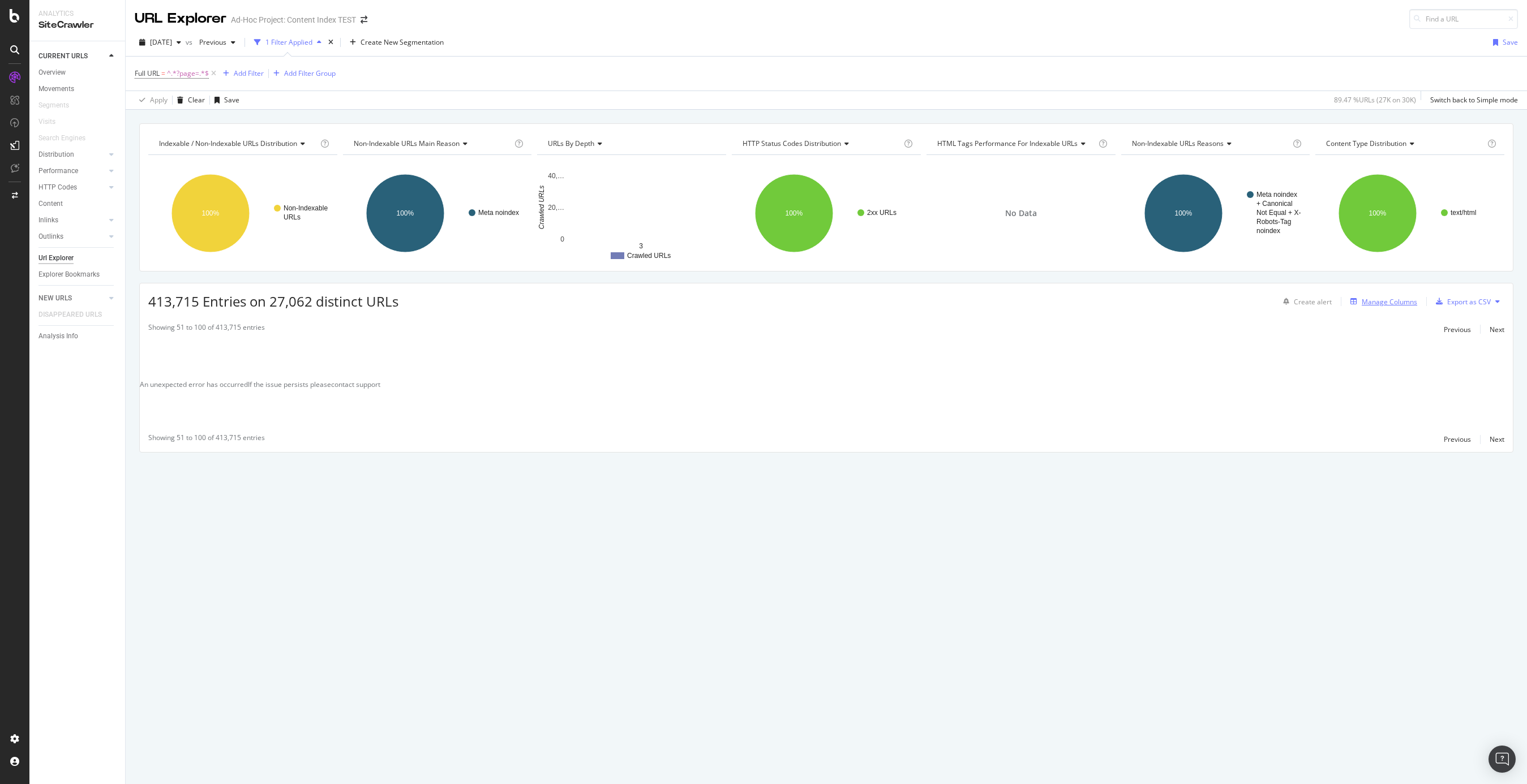
click at [1146, 305] on div "Manage Columns" at bounding box center [1390, 302] width 56 height 10
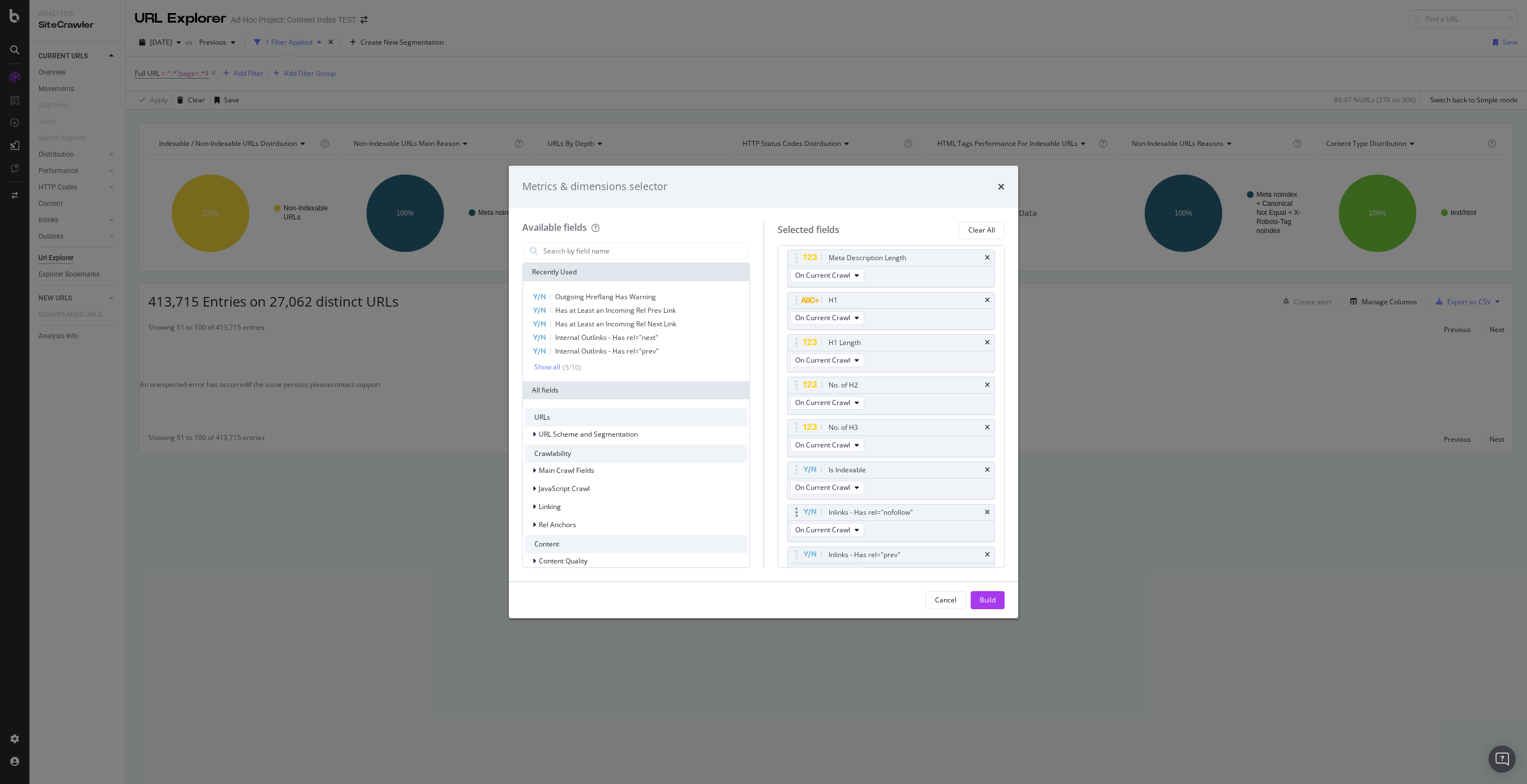
scroll to position [611, 0]
click at [990, 499] on div "Outgoing Hreflang Has Warning" at bounding box center [891, 501] width 207 height 16
click at [990, 499] on icon "times" at bounding box center [988, 501] width 5 height 7
click at [993, 600] on div "Build" at bounding box center [988, 600] width 16 height 10
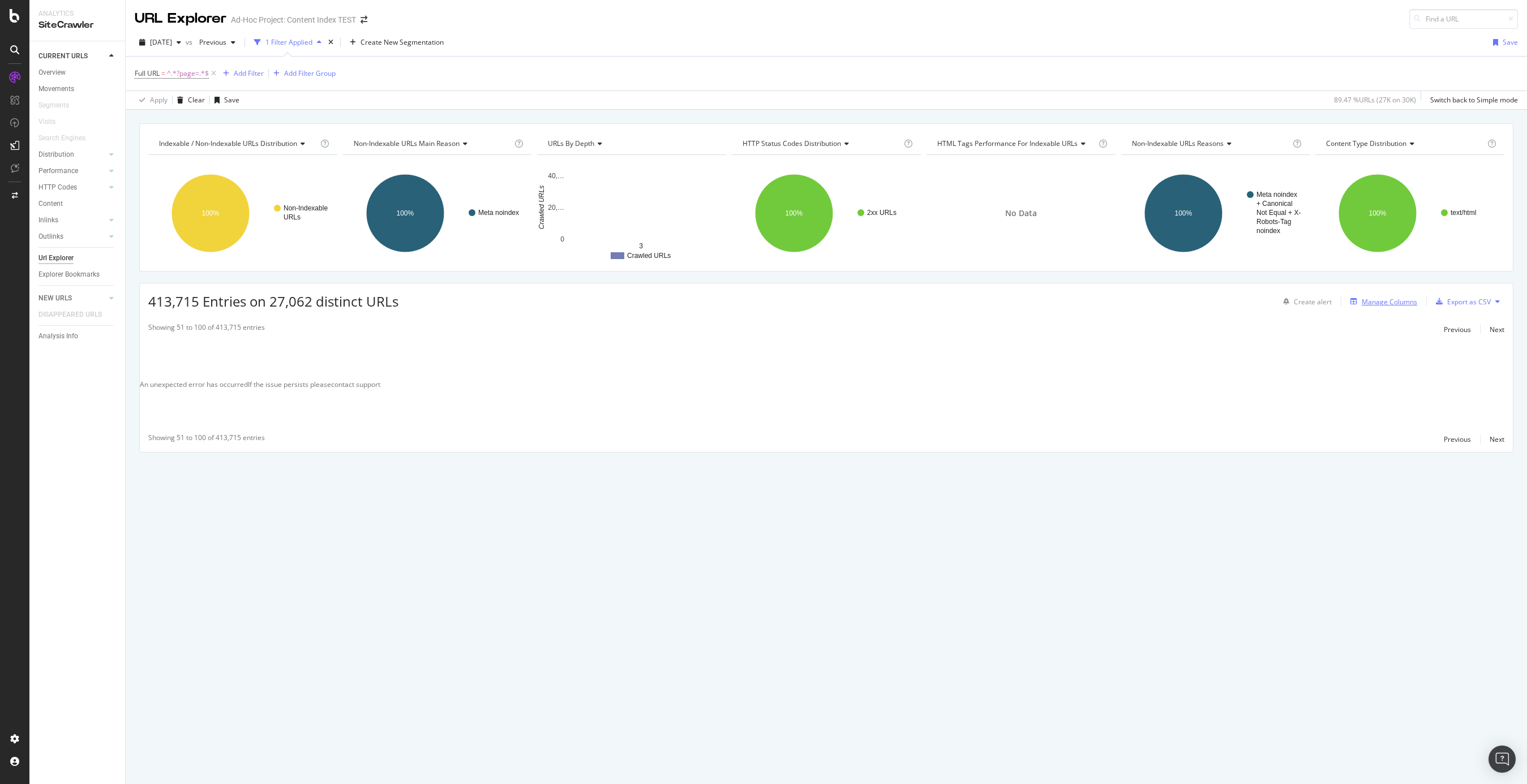
click at [1146, 303] on div "Manage Columns" at bounding box center [1390, 302] width 56 height 10
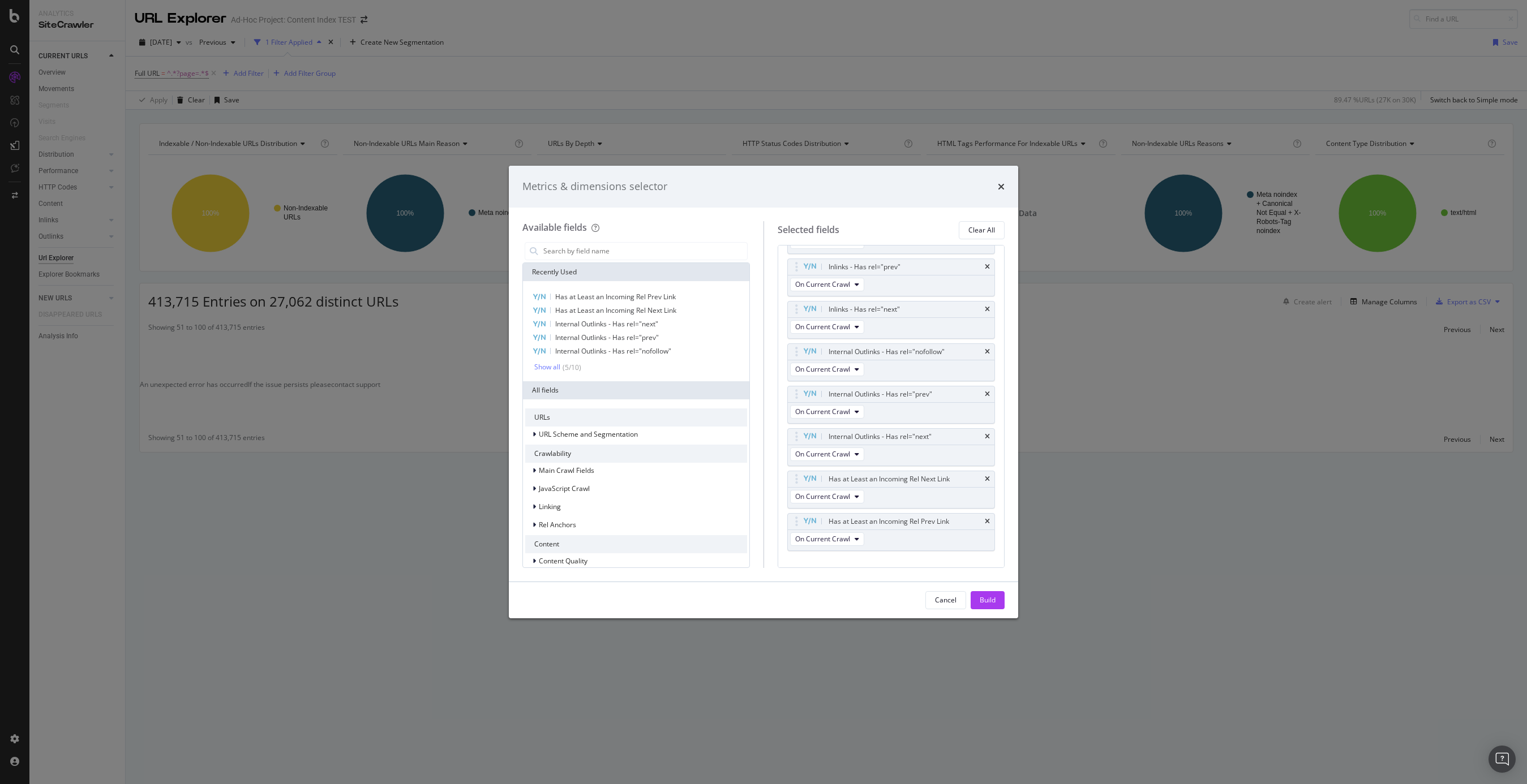
scroll to position [569, 0]
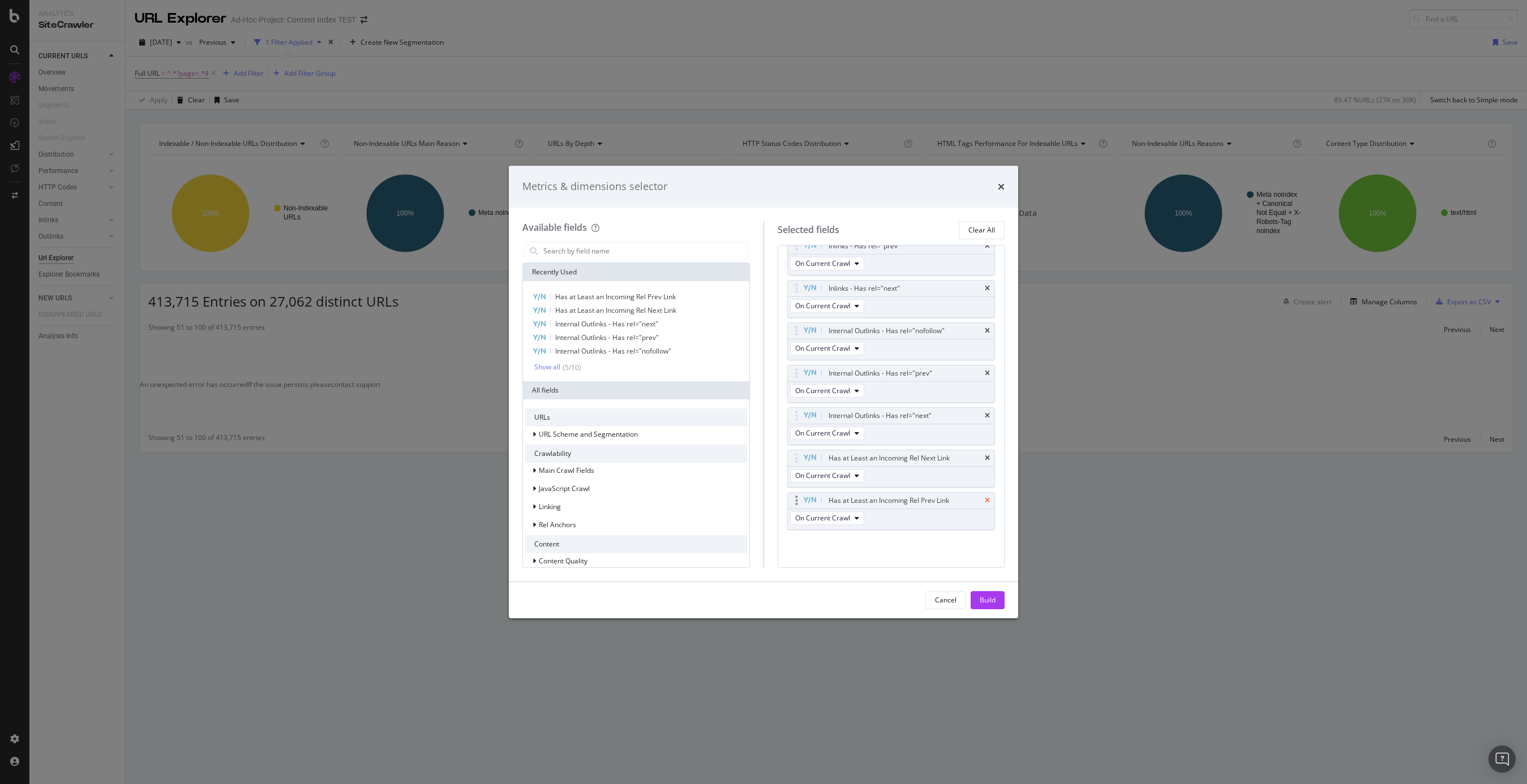
click at [988, 499] on icon "times" at bounding box center [988, 501] width 5 height 7
click at [989, 499] on icon "times" at bounding box center [988, 501] width 5 height 7
click at [990, 605] on div "Build" at bounding box center [988, 600] width 16 height 10
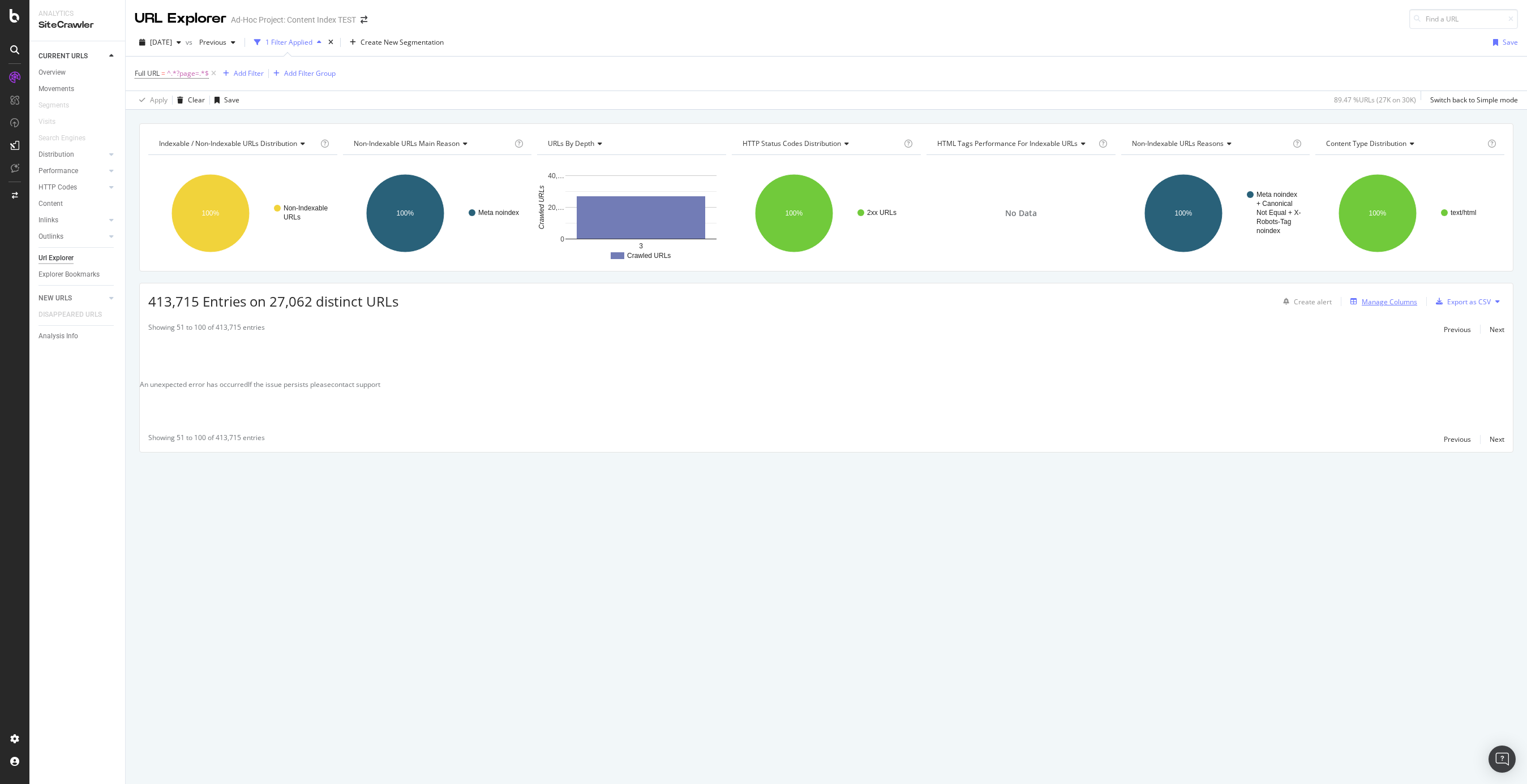
click at [1146, 300] on div "Manage Columns" at bounding box center [1390, 302] width 56 height 10
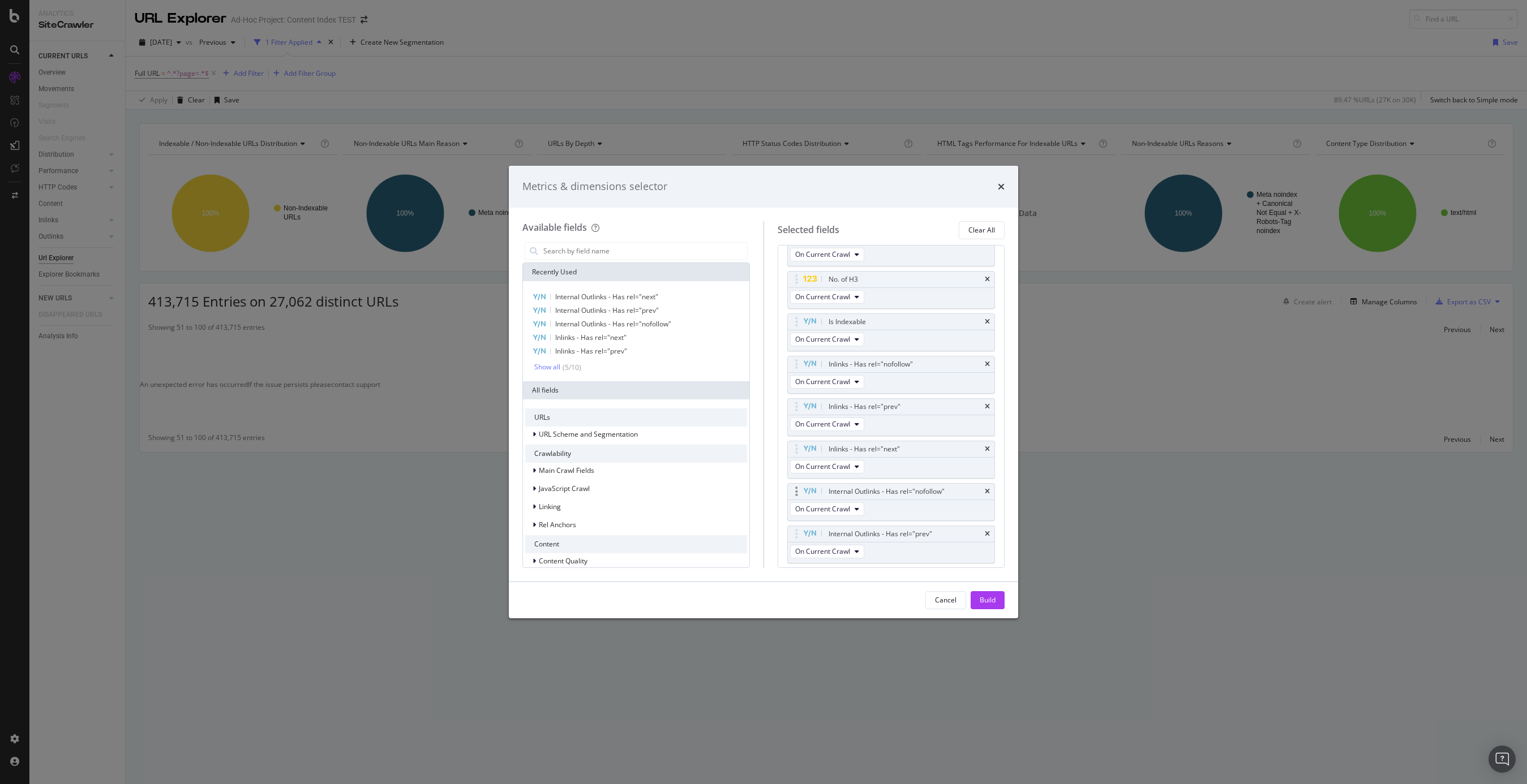
scroll to position [484, 0]
click at [987, 415] on icon "times" at bounding box center [988, 416] width 5 height 7
click at [990, 328] on icon "times" at bounding box center [988, 331] width 5 height 7
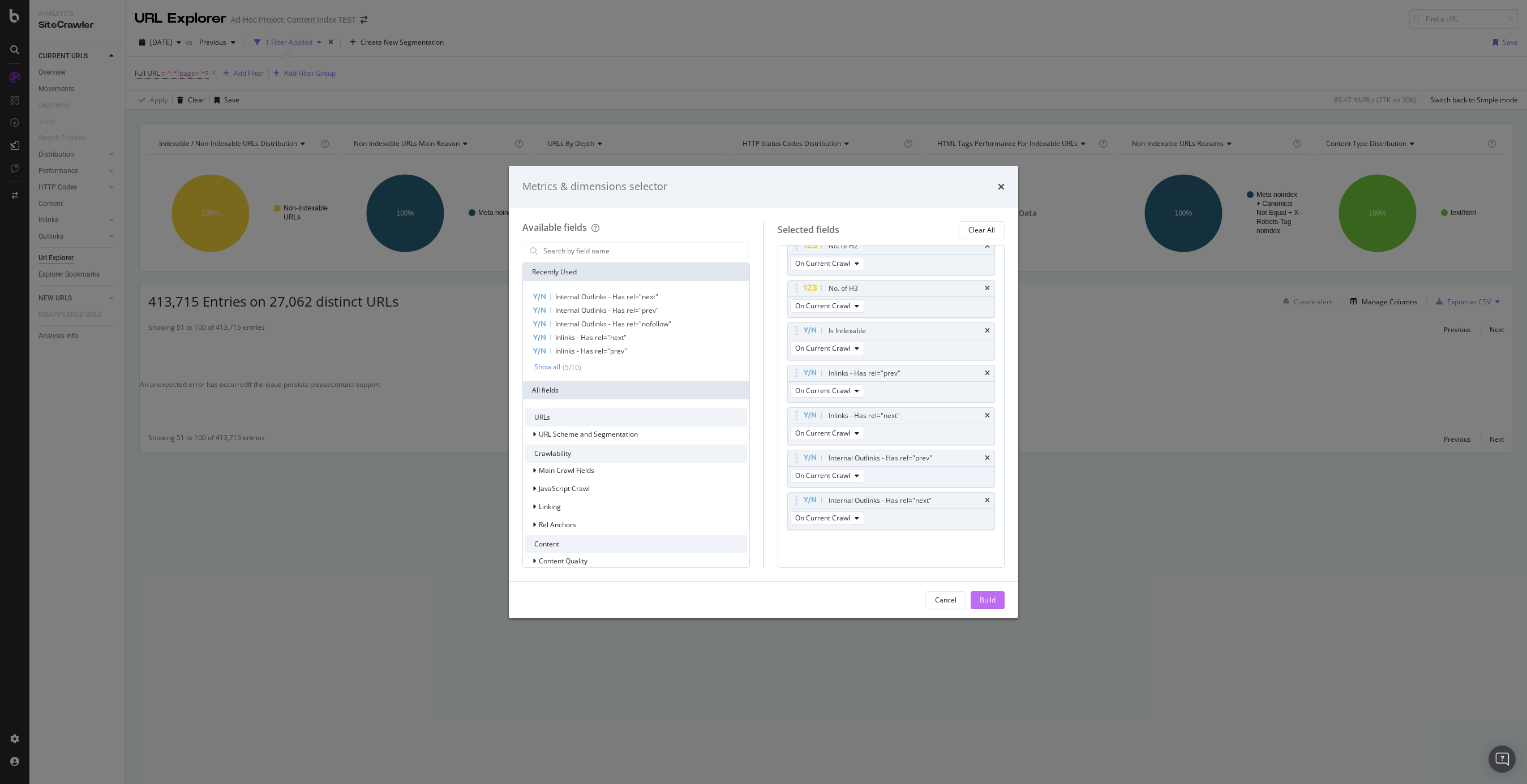
click at [991, 600] on div "Build" at bounding box center [988, 600] width 16 height 10
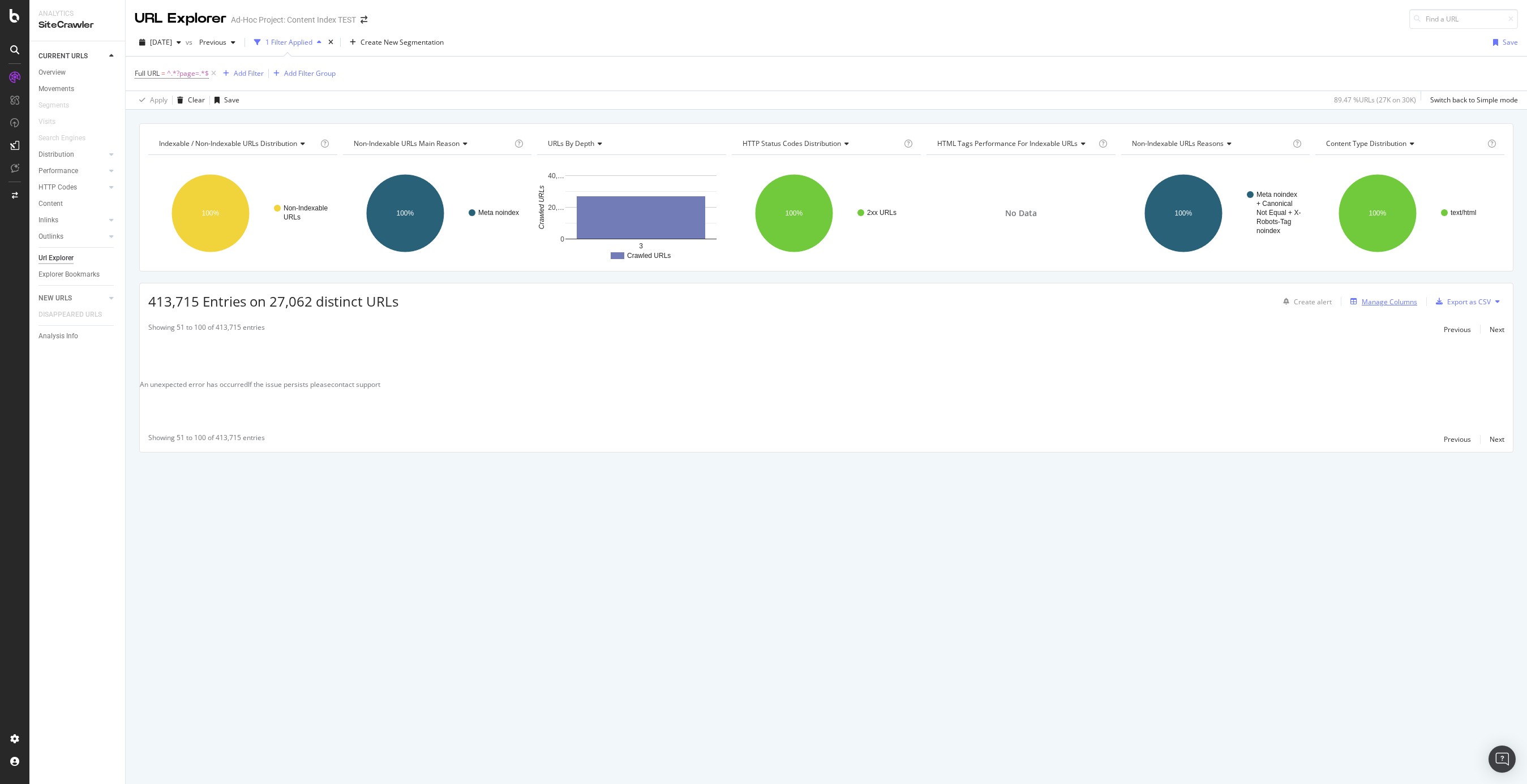
click at [1146, 301] on div "Manage Columns" at bounding box center [1390, 302] width 56 height 10
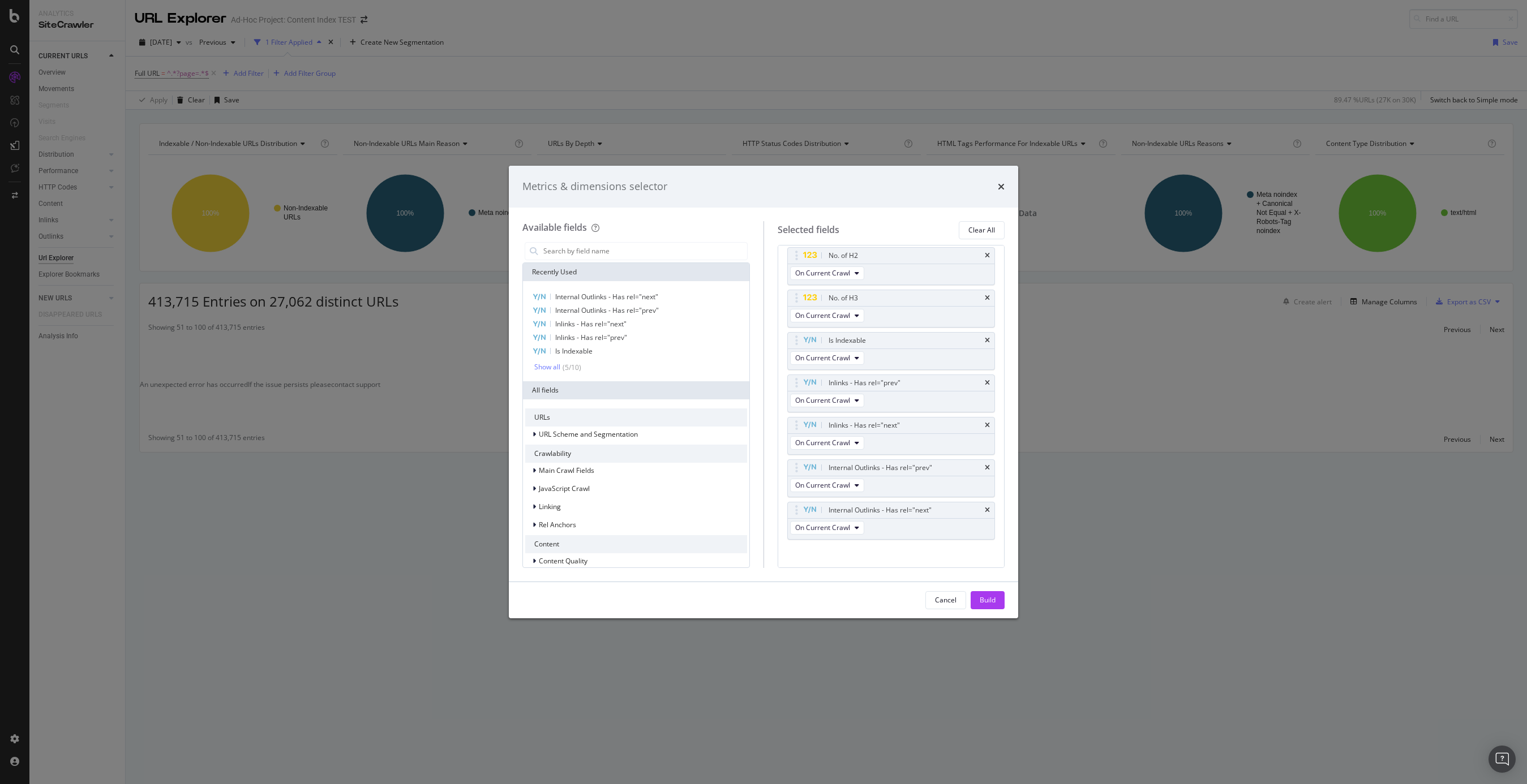
scroll to position [399, 0]
click at [990, 370] on icon "times" at bounding box center [988, 373] width 5 height 7
click at [986, 414] on icon "times" at bounding box center [988, 416] width 5 height 7
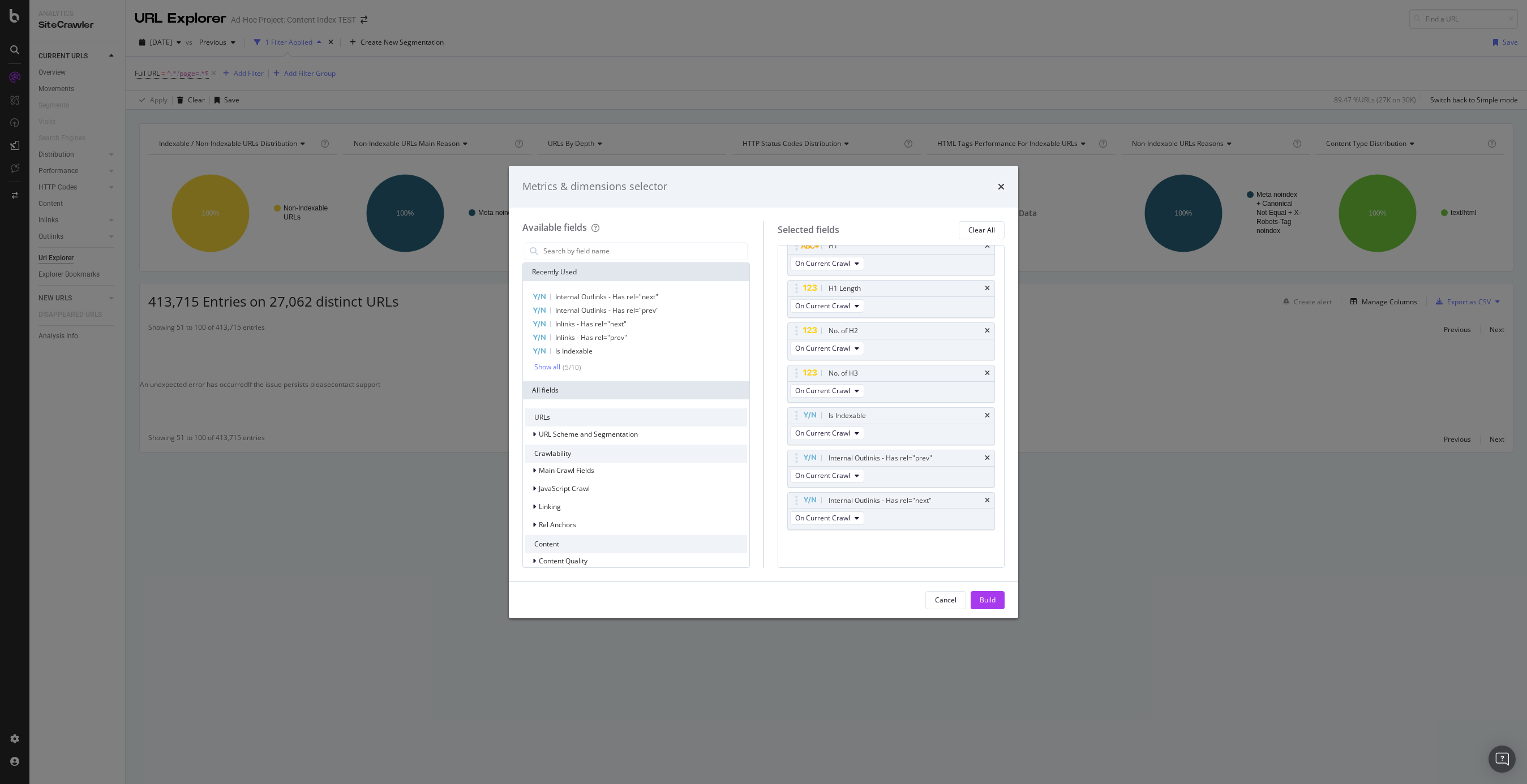
drag, startPoint x: 988, startPoint y: 601, endPoint x: 998, endPoint y: 597, distance: 10.8
click at [988, 601] on div "Build" at bounding box center [988, 600] width 16 height 10
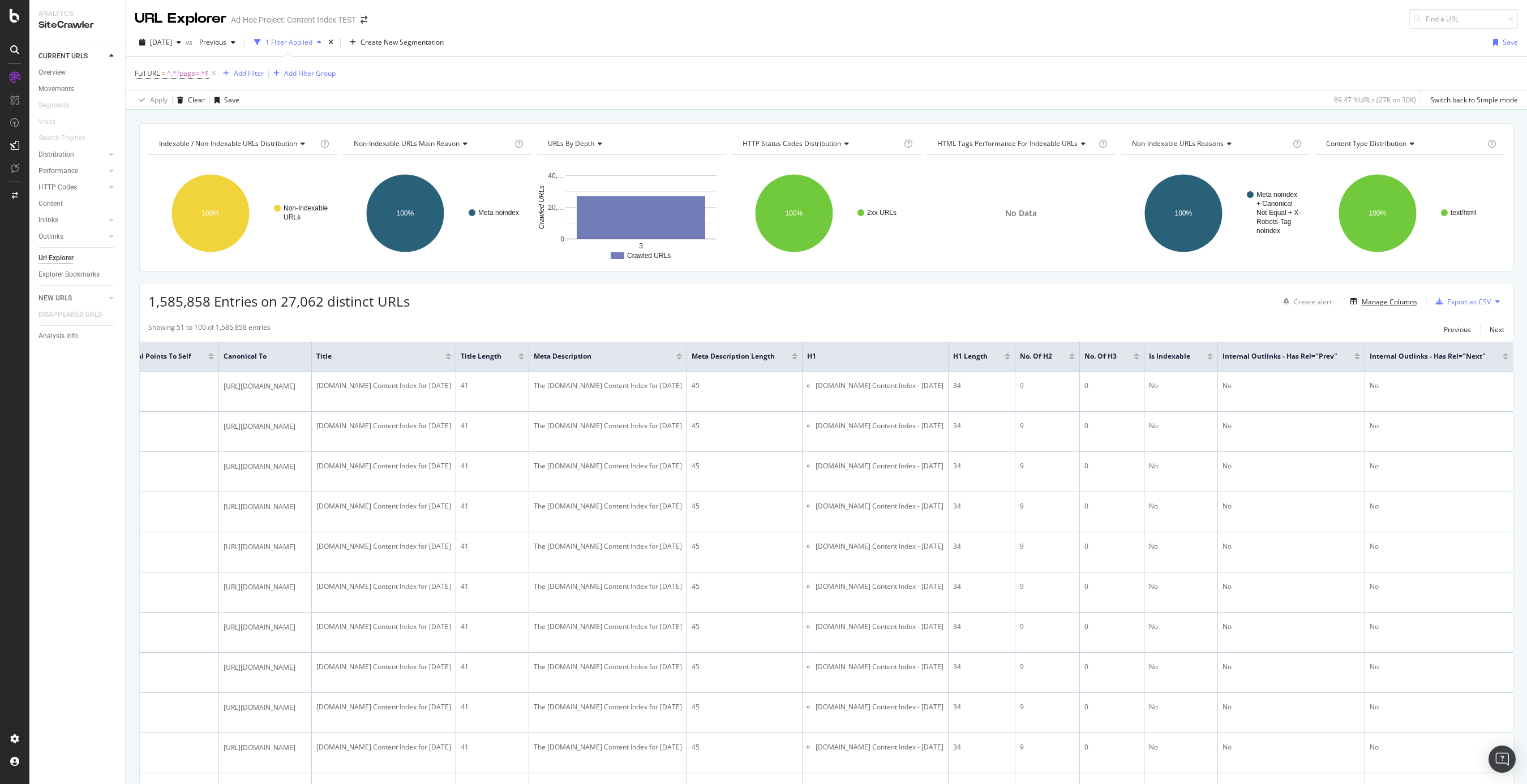
scroll to position [3, 0]
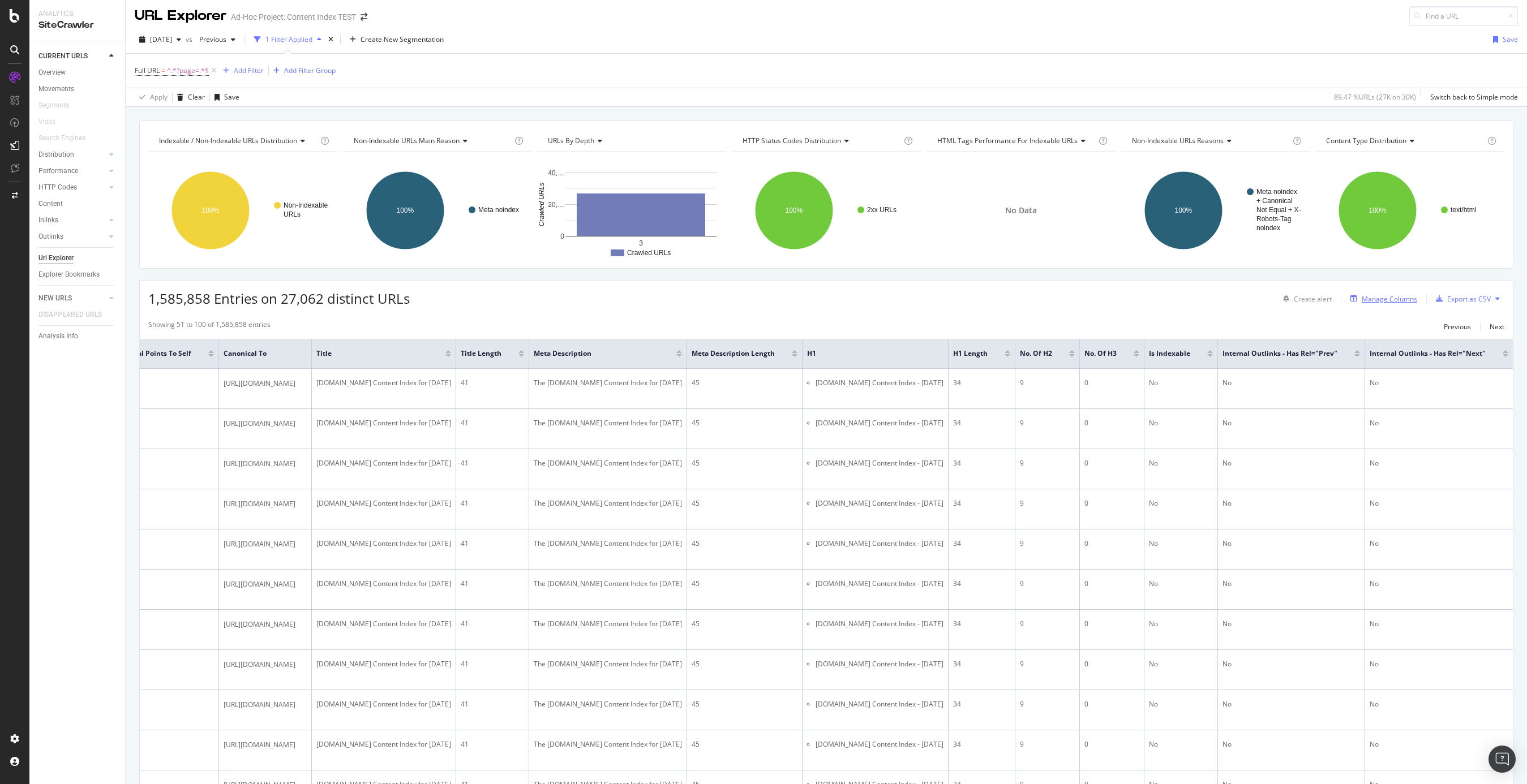
click at [1146, 301] on div "Manage Columns" at bounding box center [1390, 299] width 56 height 10
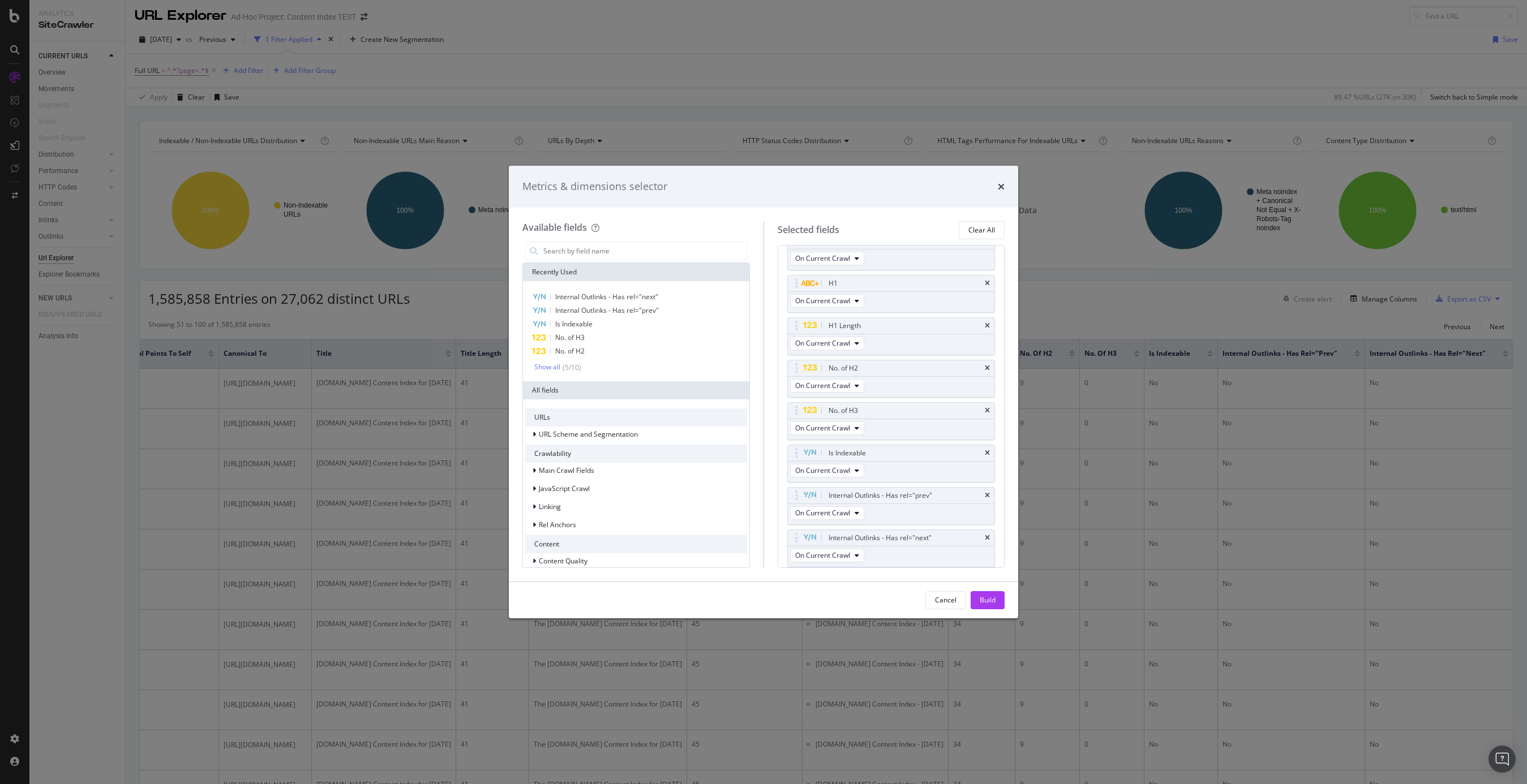
scroll to position [314, 0]
click at [660, 252] on input "modal" at bounding box center [645, 252] width 205 height 17
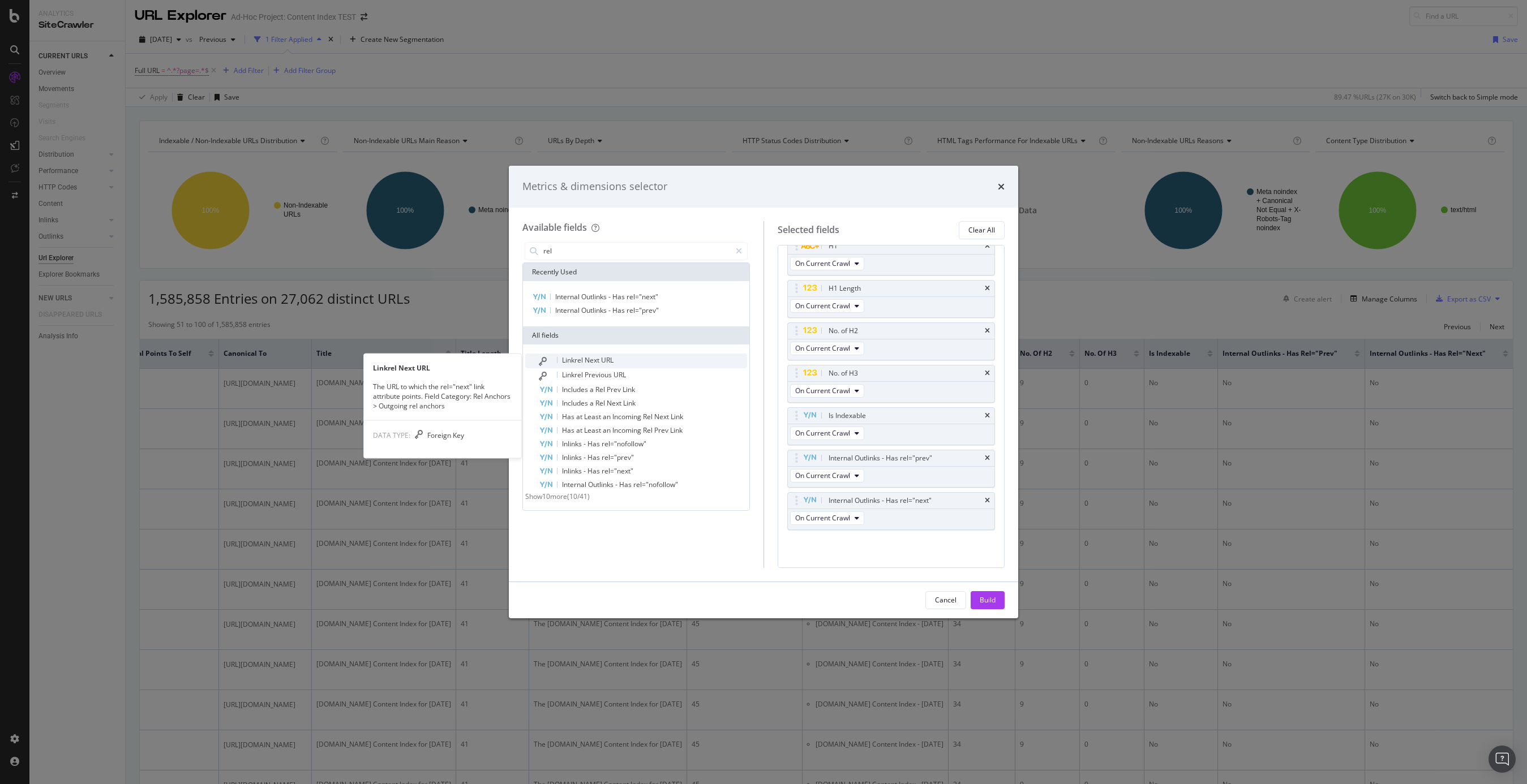
type input "rel"
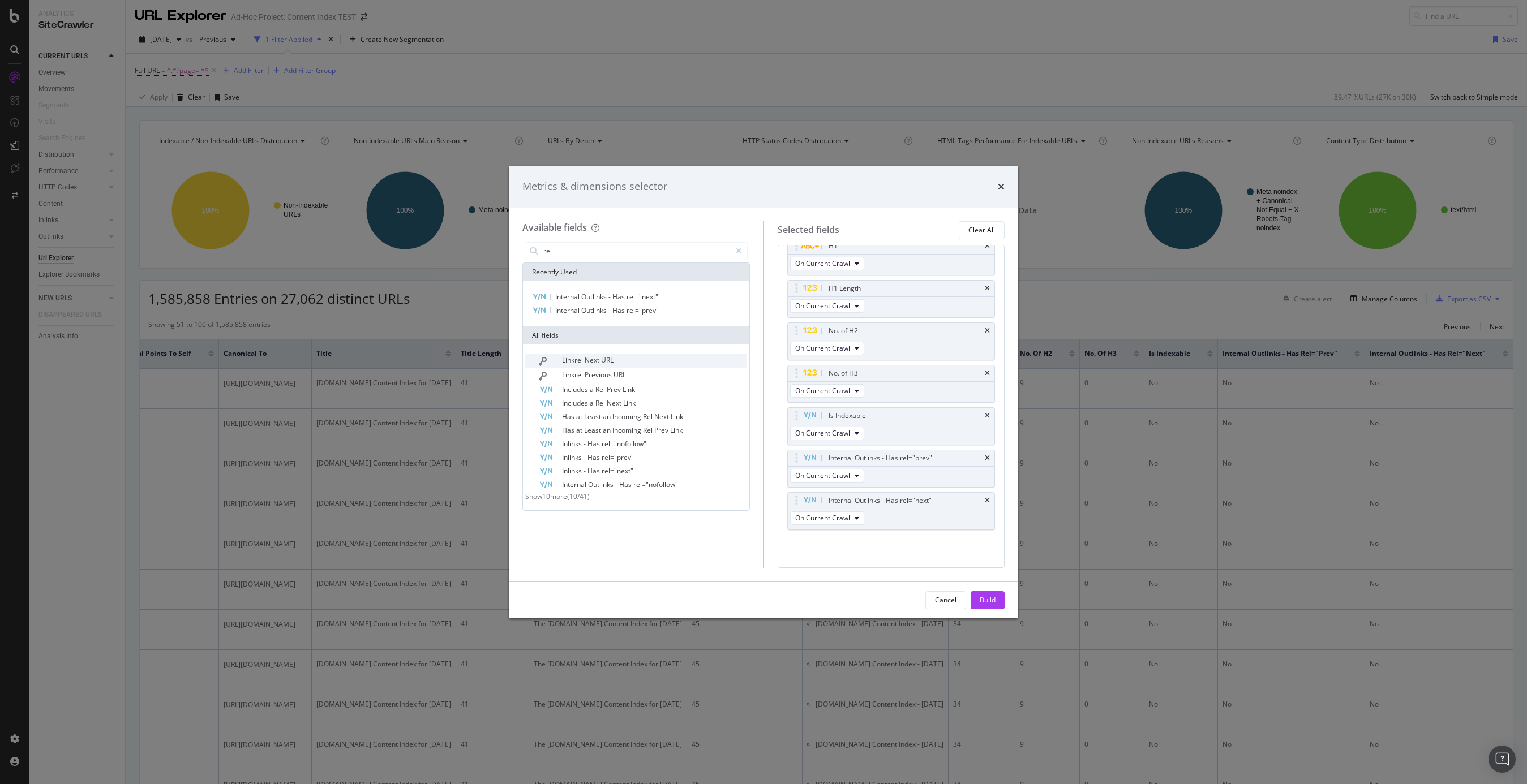
click at [594, 356] on span "Next" at bounding box center [593, 360] width 17 height 10
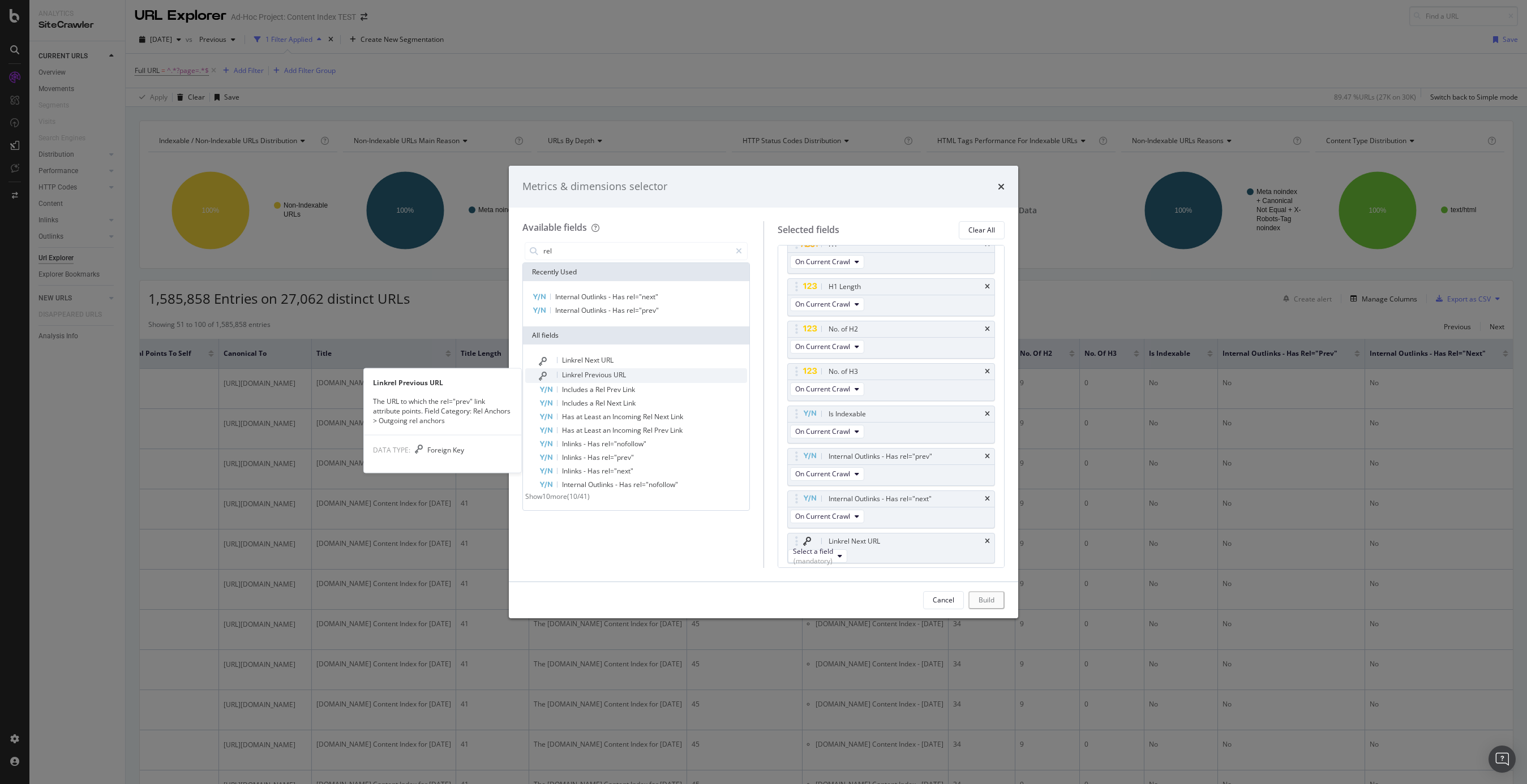
click at [594, 372] on span "Previous" at bounding box center [600, 375] width 29 height 10
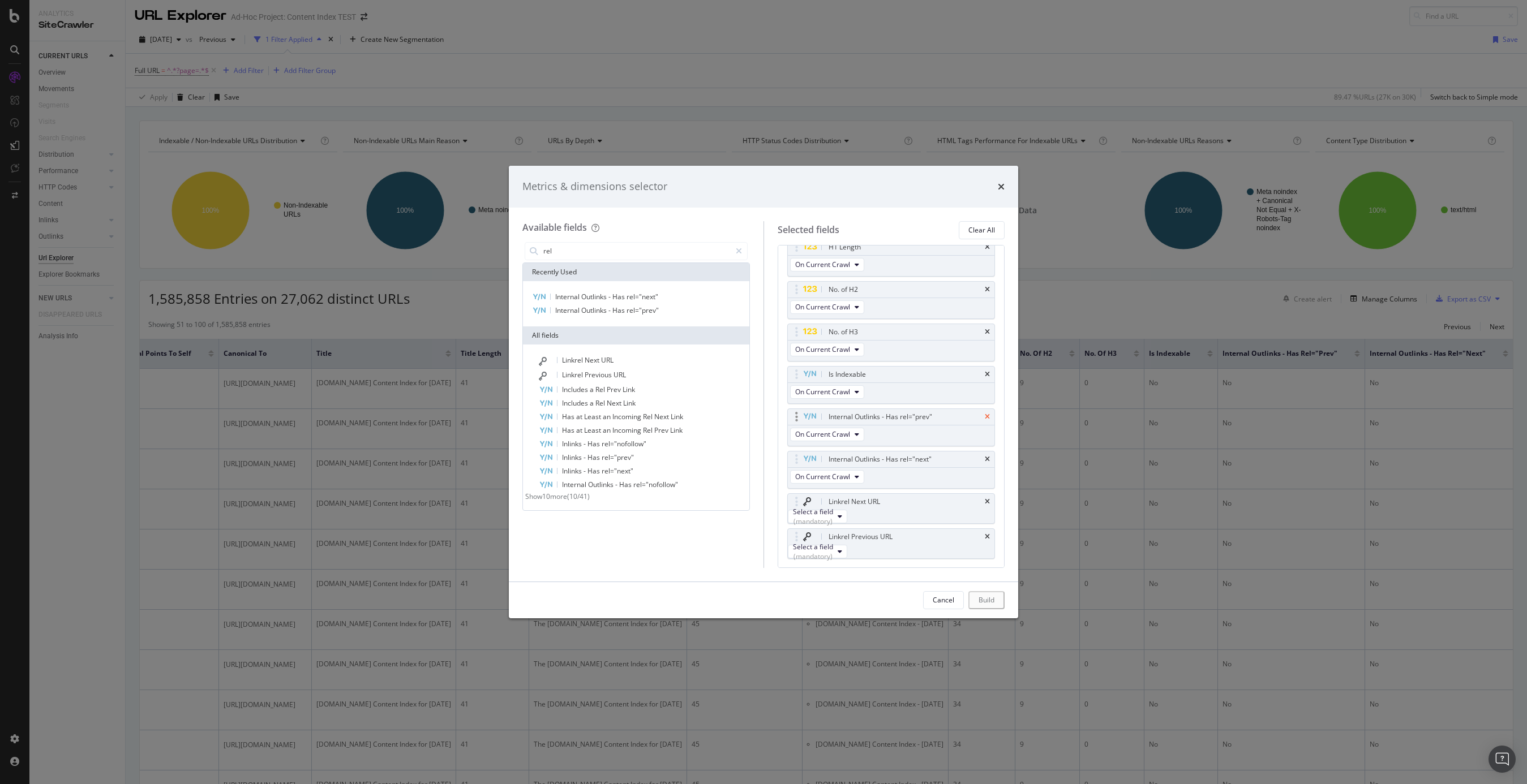
click at [990, 415] on icon "times" at bounding box center [988, 417] width 5 height 7
click at [987, 422] on div "Internal Outlinks - Has rel="next"" at bounding box center [891, 430] width 207 height 16
click at [987, 425] on div "Internal Outlinks - Has rel="next"" at bounding box center [891, 430] width 207 height 16
click at [988, 426] on icon "times" at bounding box center [988, 430] width 5 height 7
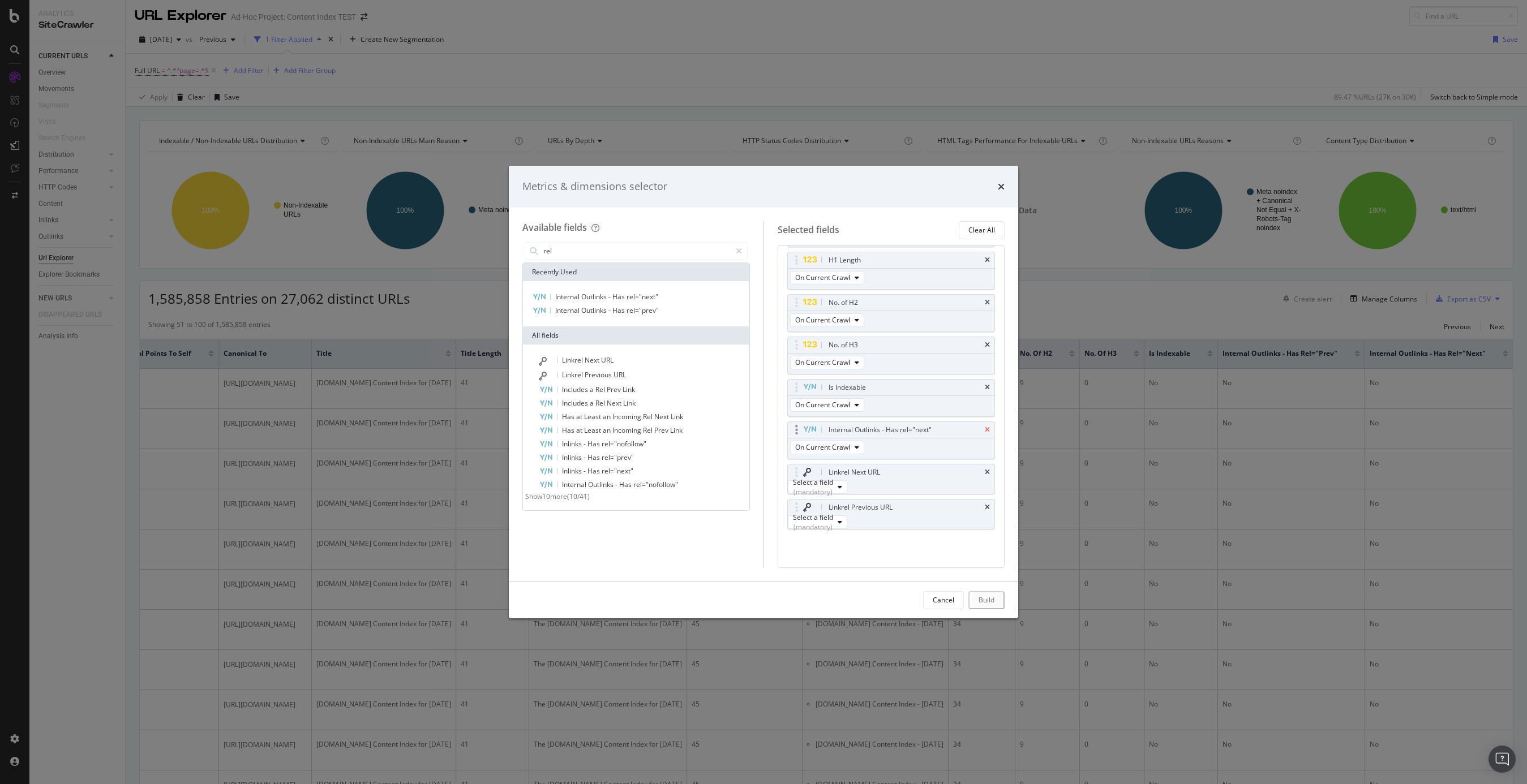
scroll to position [309, 0]
click at [821, 477] on div "Select a field (mandatory)" at bounding box center [813, 487] width 40 height 19
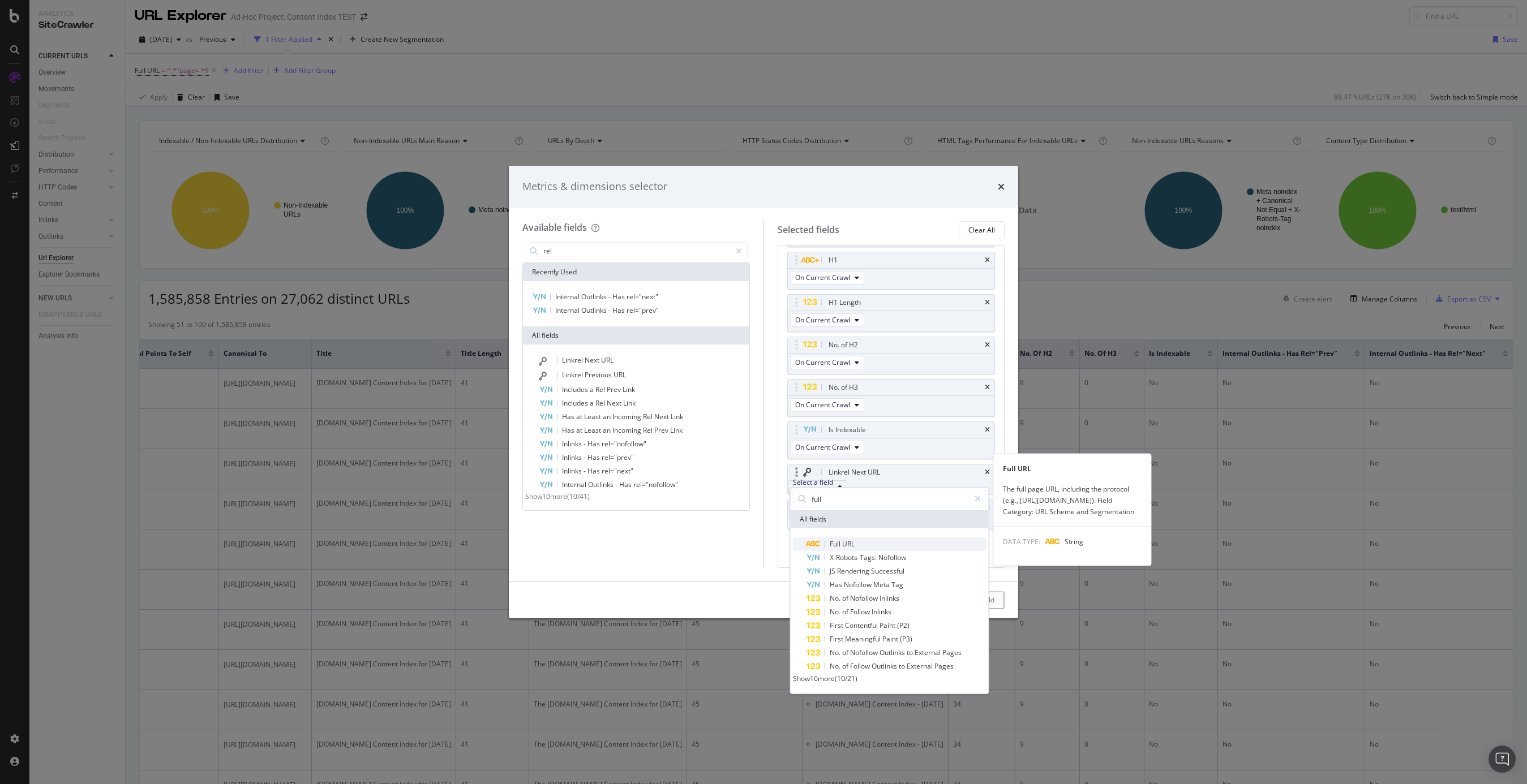
type input "full"
click at [837, 544] on span "Full" at bounding box center [836, 544] width 13 height 10
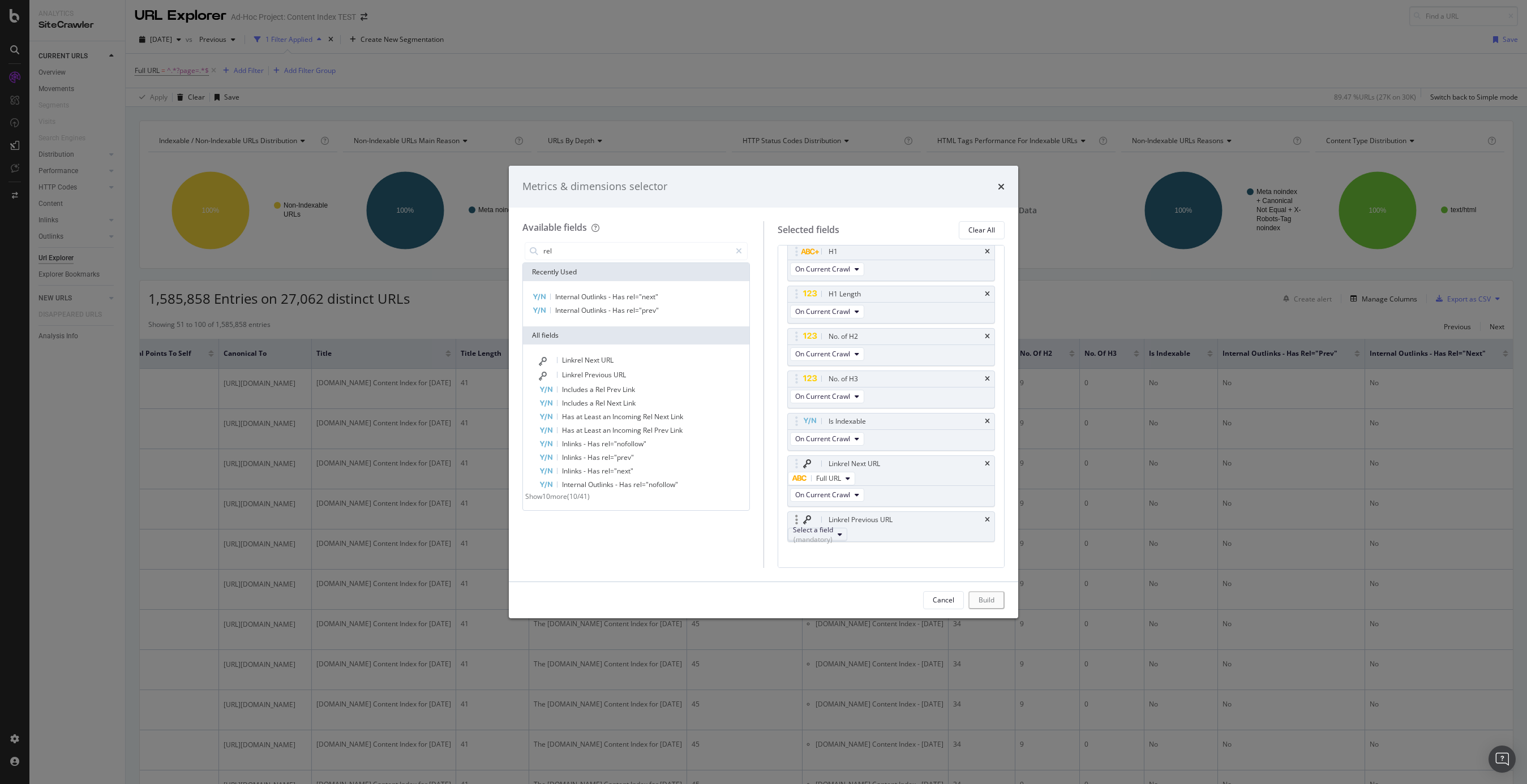
click at [833, 536] on div "(mandatory)" at bounding box center [813, 539] width 40 height 10
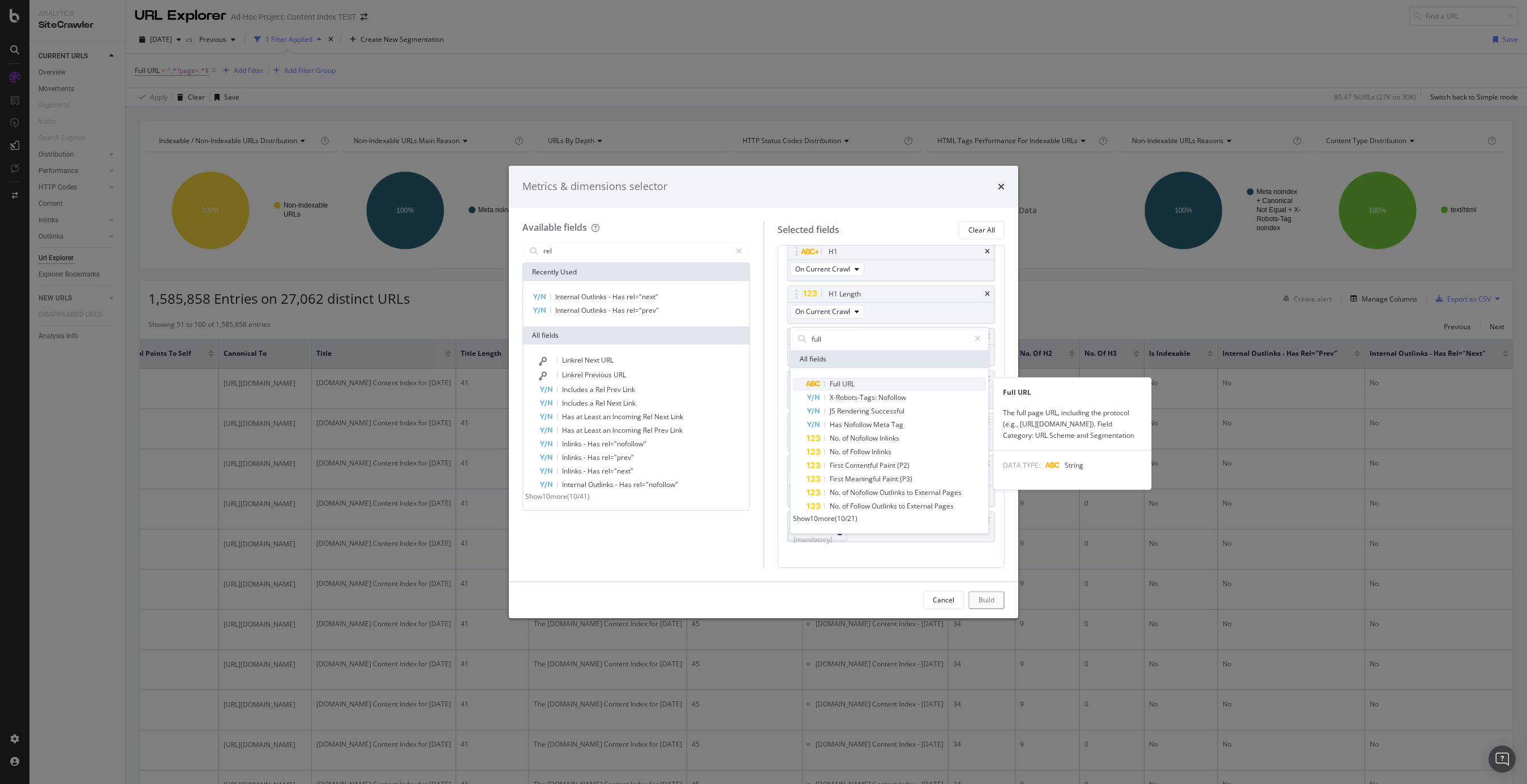
type input "full"
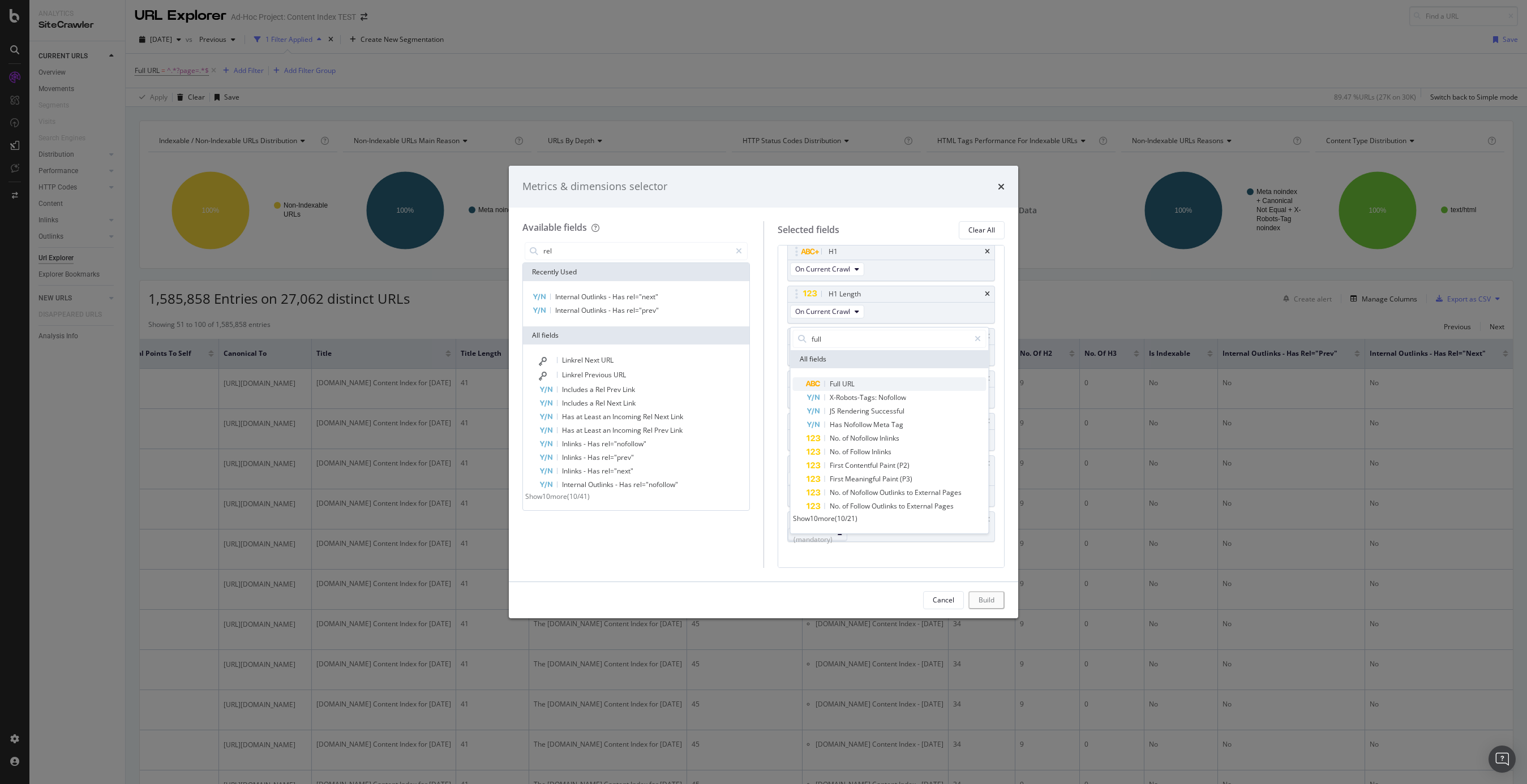
click at [869, 377] on span "Full URL" at bounding box center [897, 384] width 180 height 14
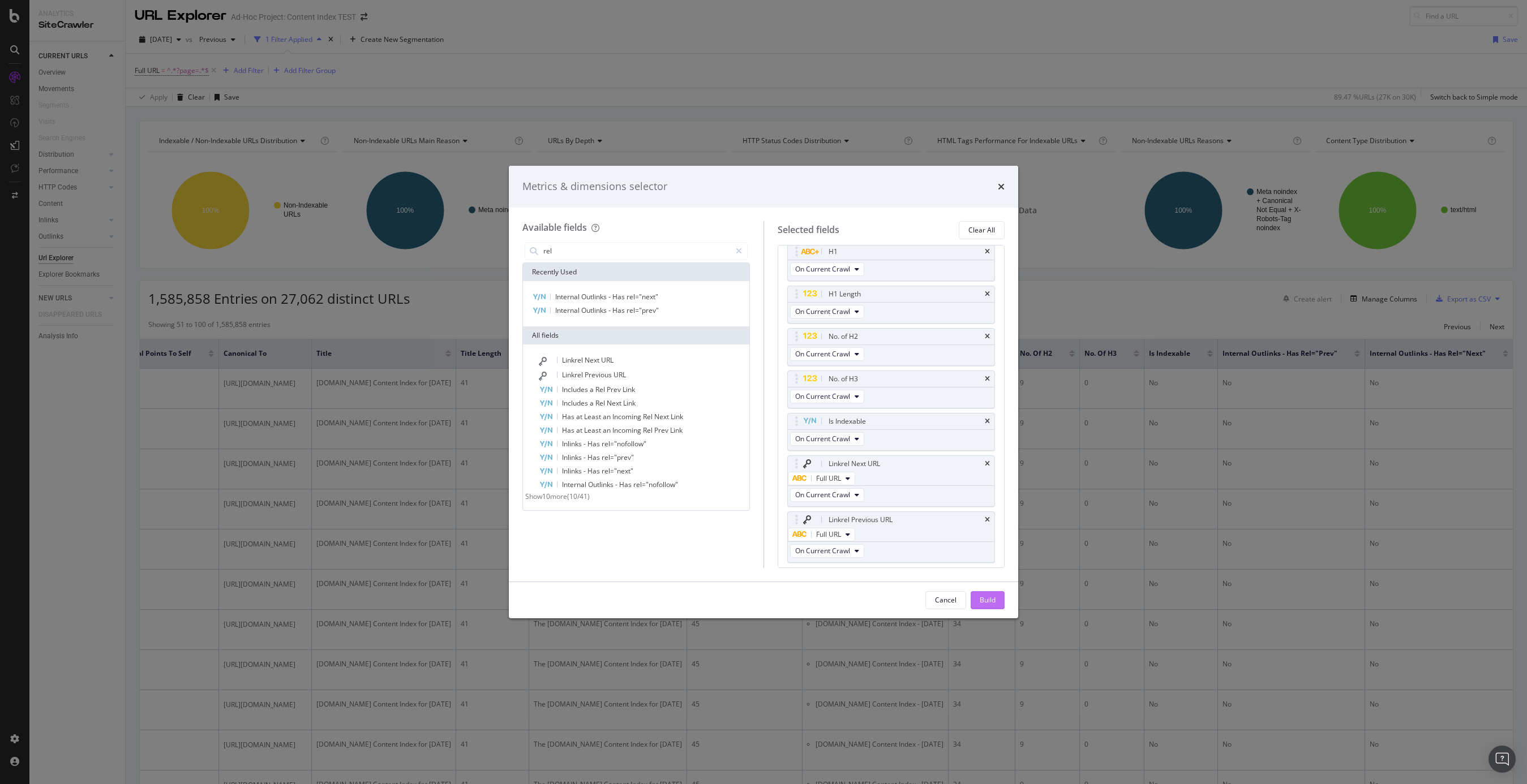
click at [981, 597] on div "Build" at bounding box center [988, 600] width 16 height 10
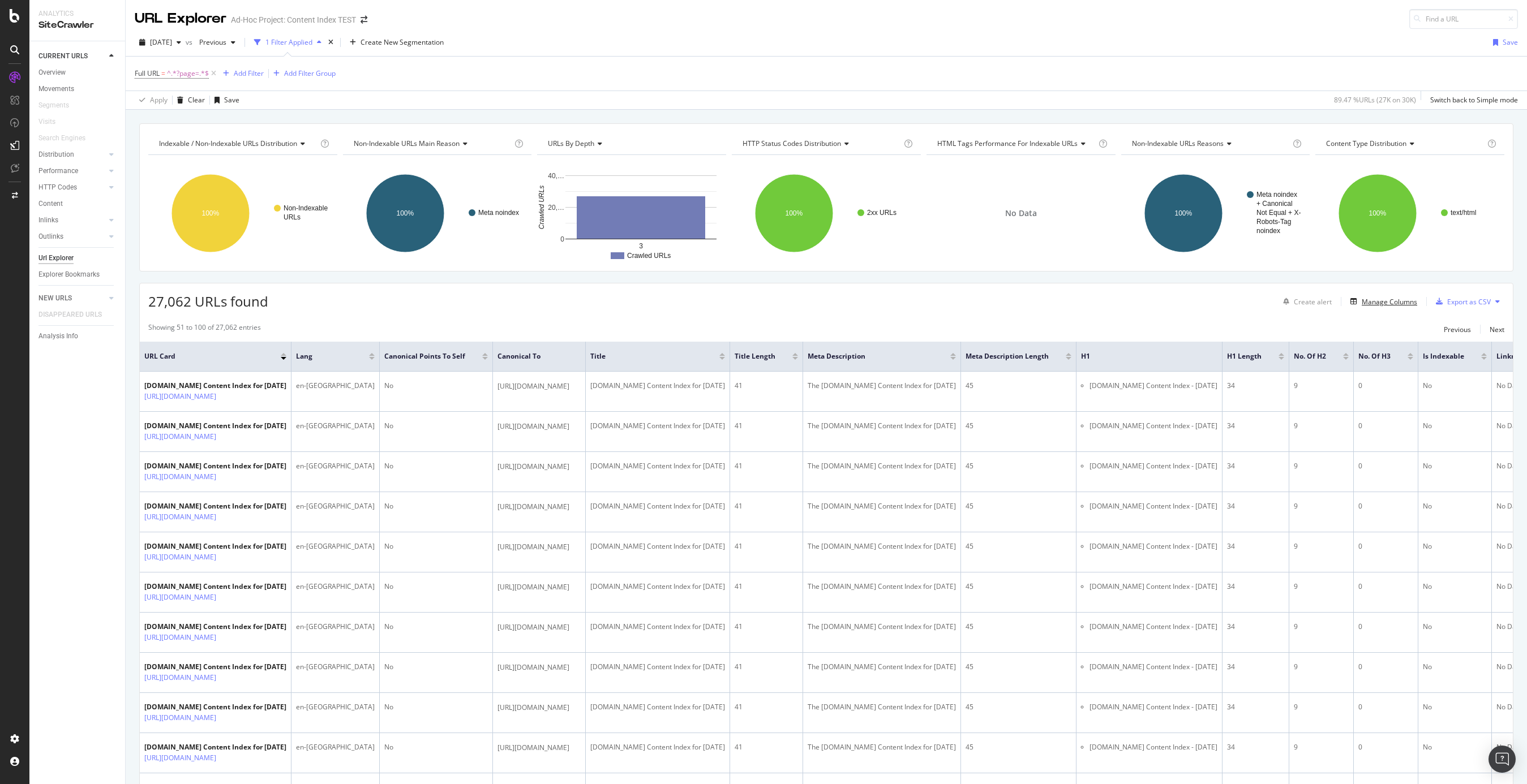
scroll to position [0, 445]
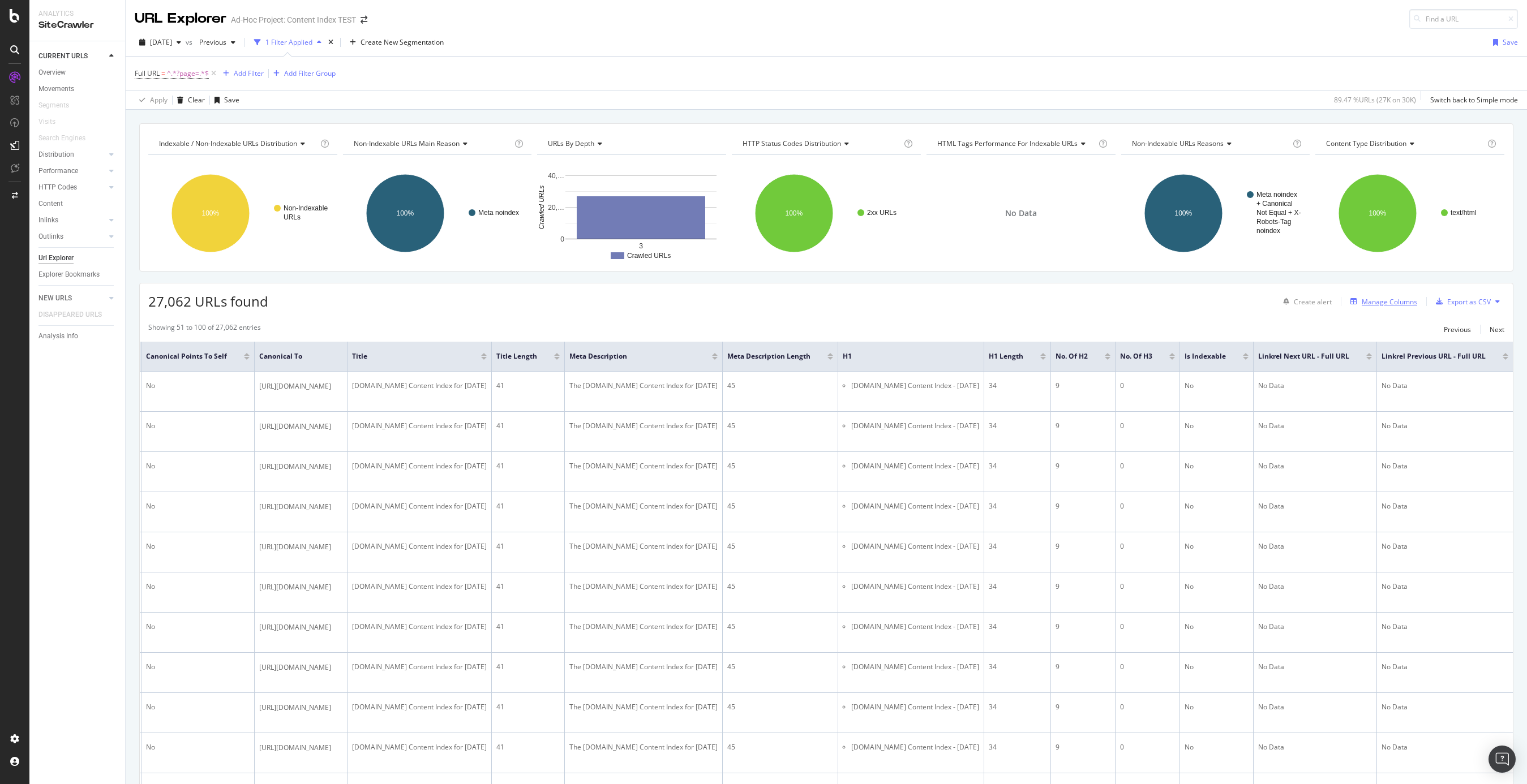
click at [1146, 298] on div "Manage Columns" at bounding box center [1390, 302] width 56 height 10
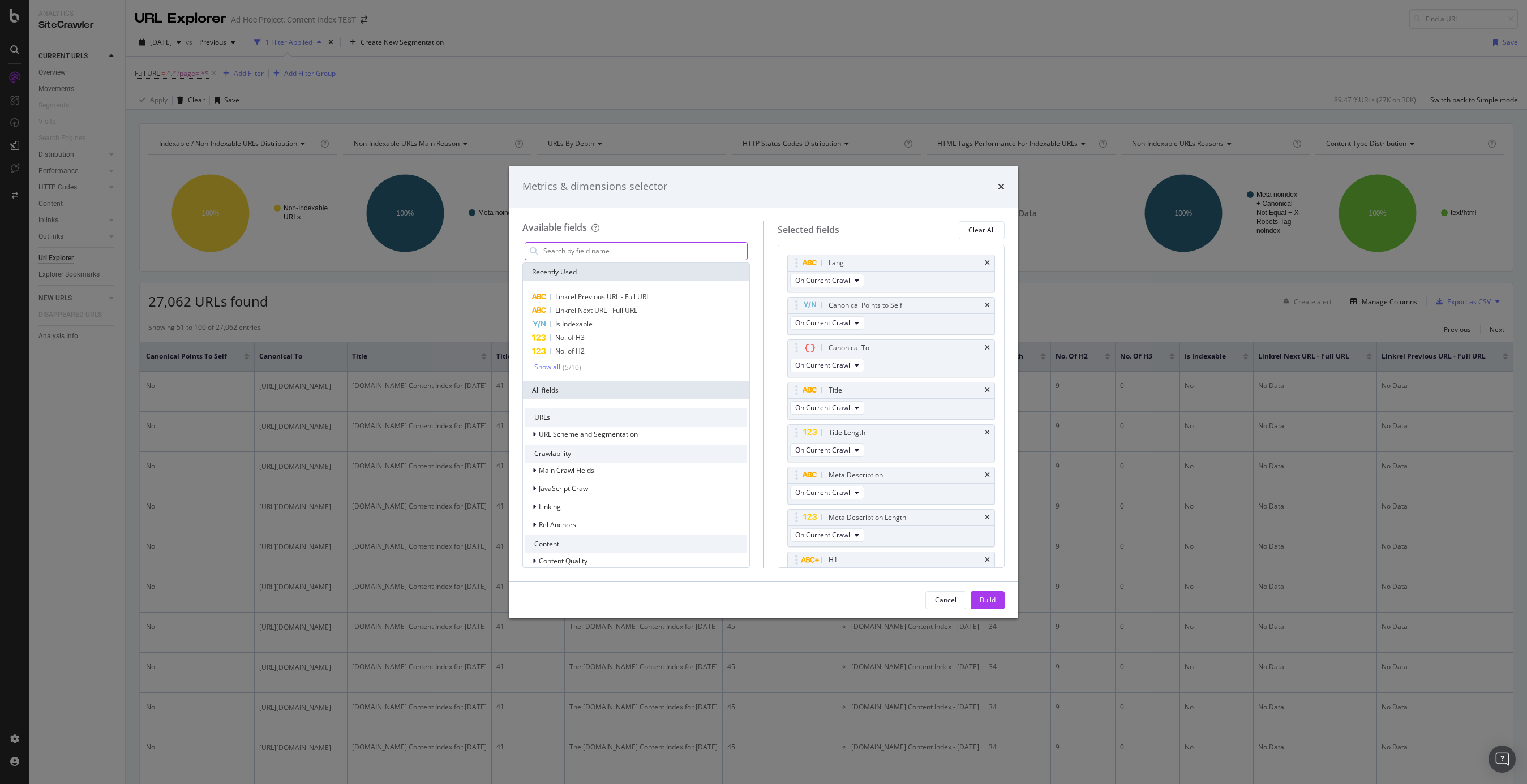
click at [584, 248] on input "modal" at bounding box center [645, 252] width 205 height 17
click at [557, 530] on div "Rel Anchors" at bounding box center [636, 525] width 222 height 16
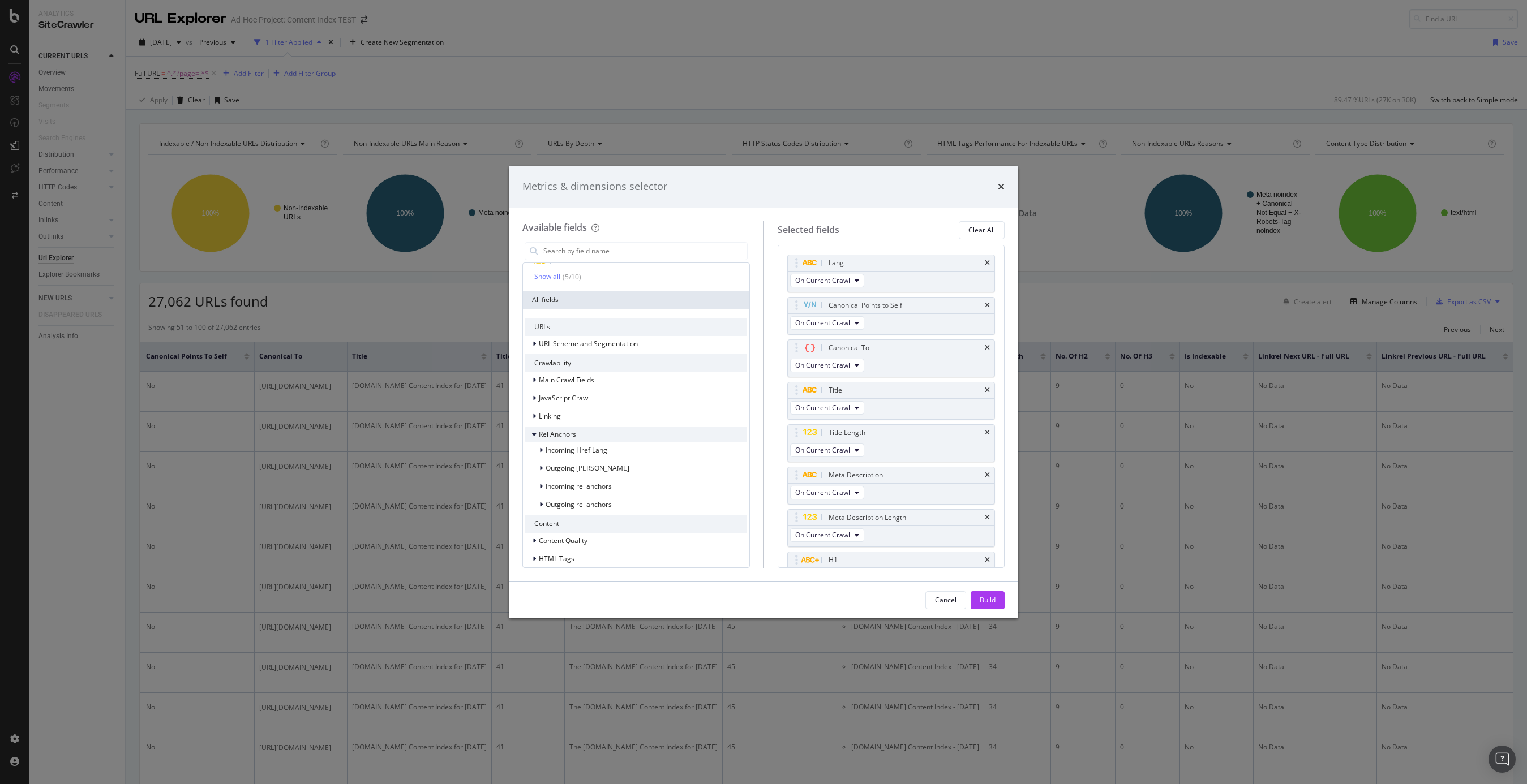
scroll to position [117, 0]
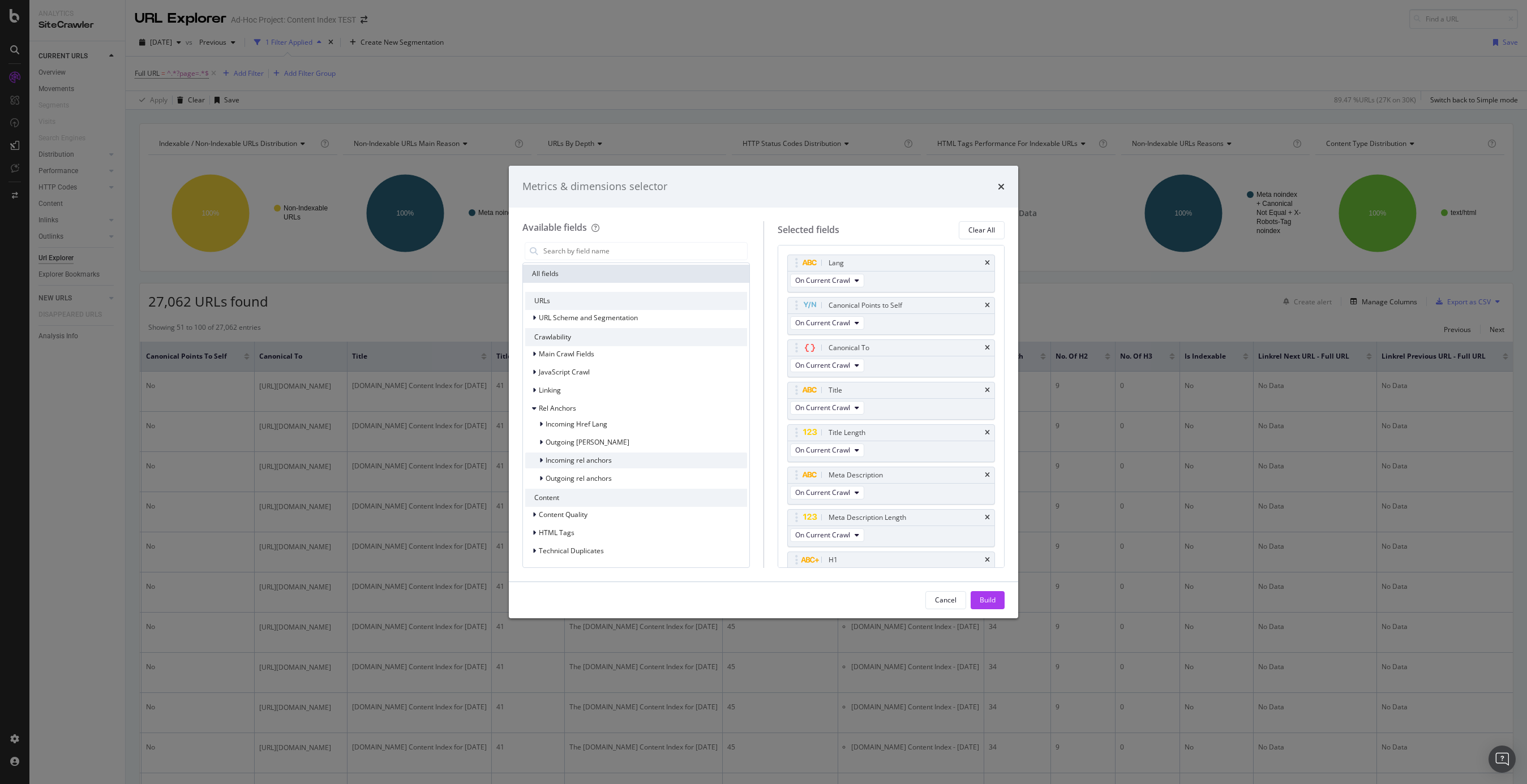
click at [538, 457] on div "Incoming rel anchors" at bounding box center [568, 460] width 87 height 11
click at [539, 505] on icon "modal" at bounding box center [541, 506] width 3 height 7
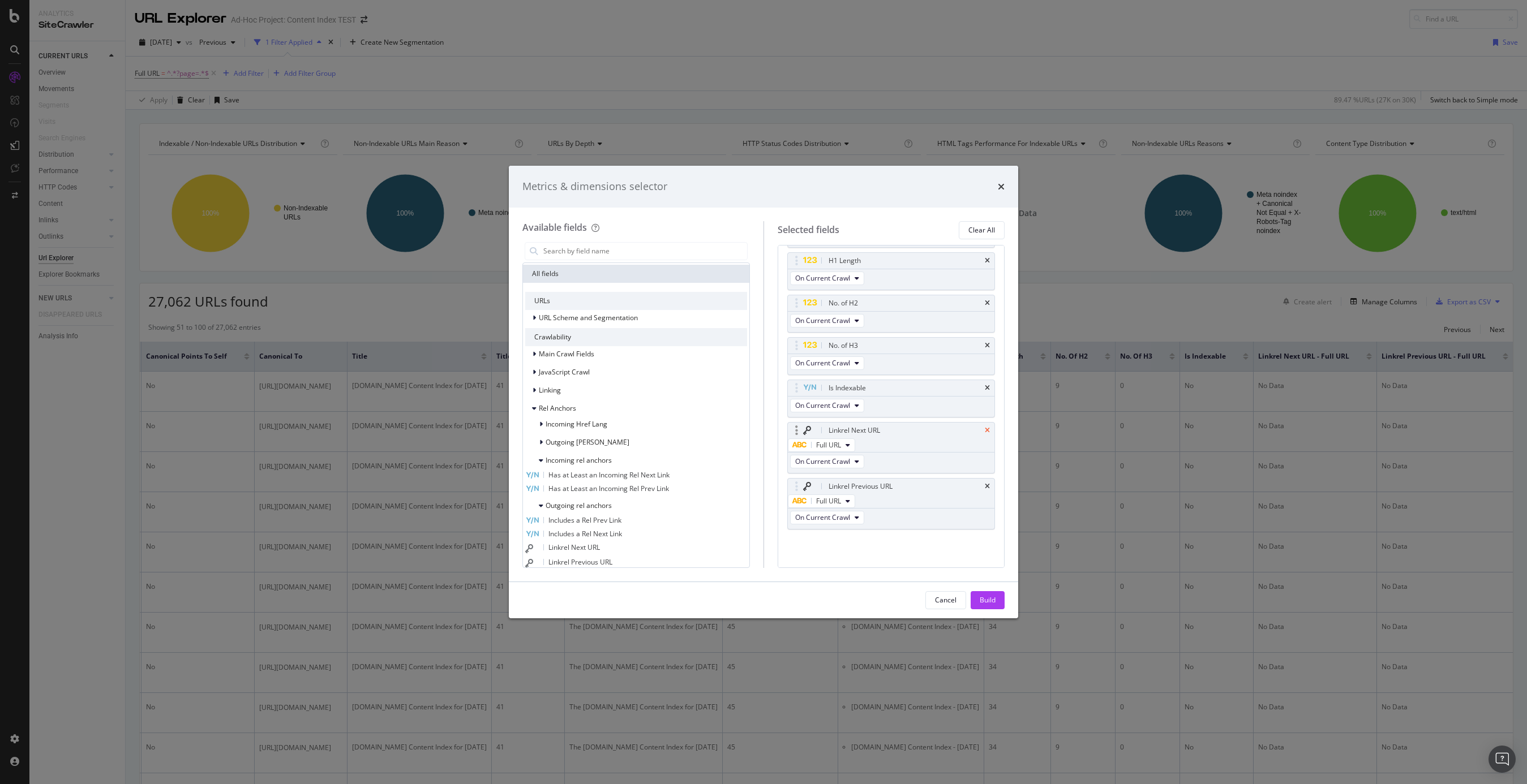
click at [987, 427] on icon "times" at bounding box center [988, 430] width 5 height 7
click at [987, 483] on icon "times" at bounding box center [988, 487] width 5 height 7
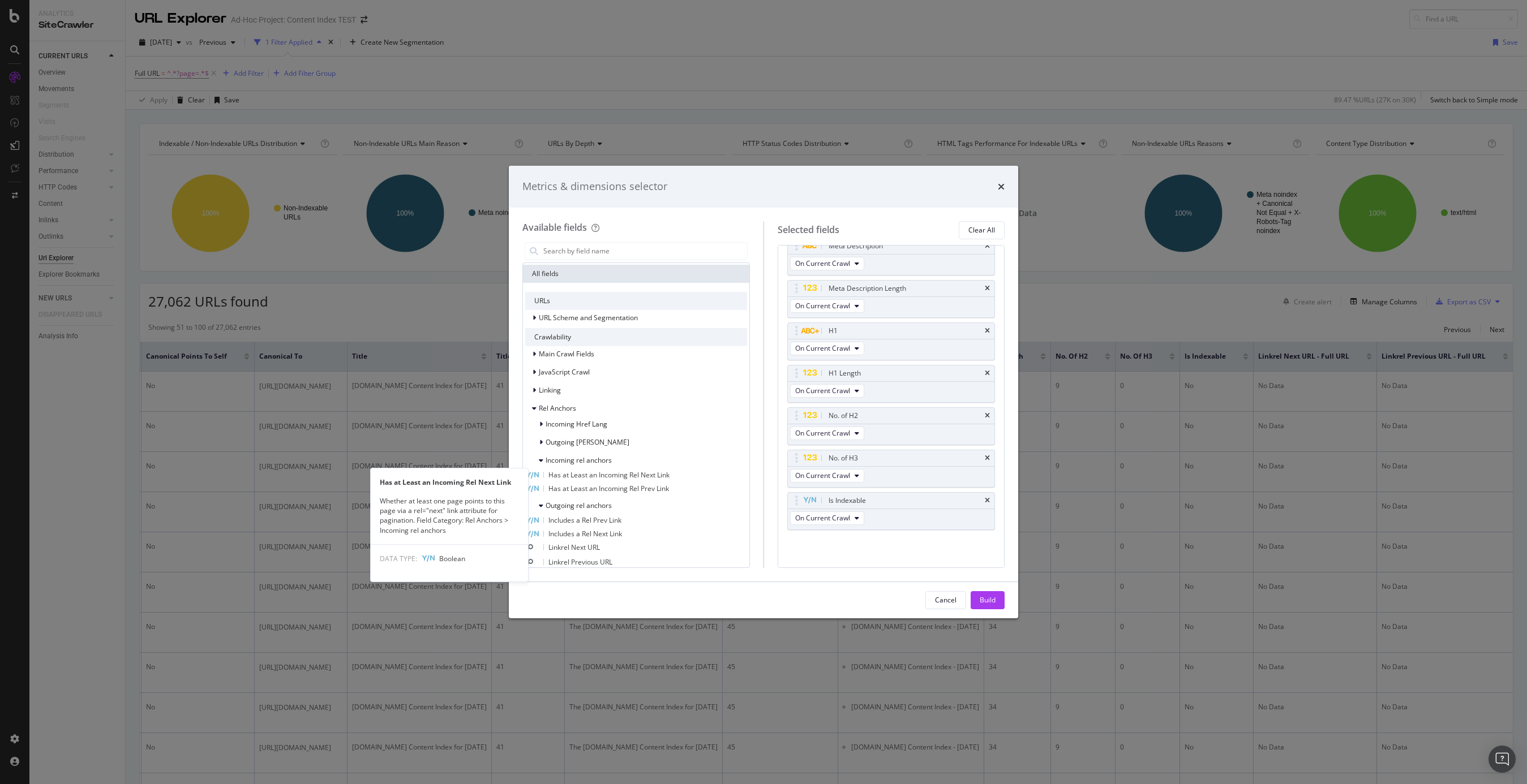
click at [625, 477] on span "Has at Least an Incoming Rel Next Link" at bounding box center [609, 475] width 121 height 10
click at [625, 485] on span "Has at Least an Incoming Rel Prev Link" at bounding box center [609, 489] width 121 height 10
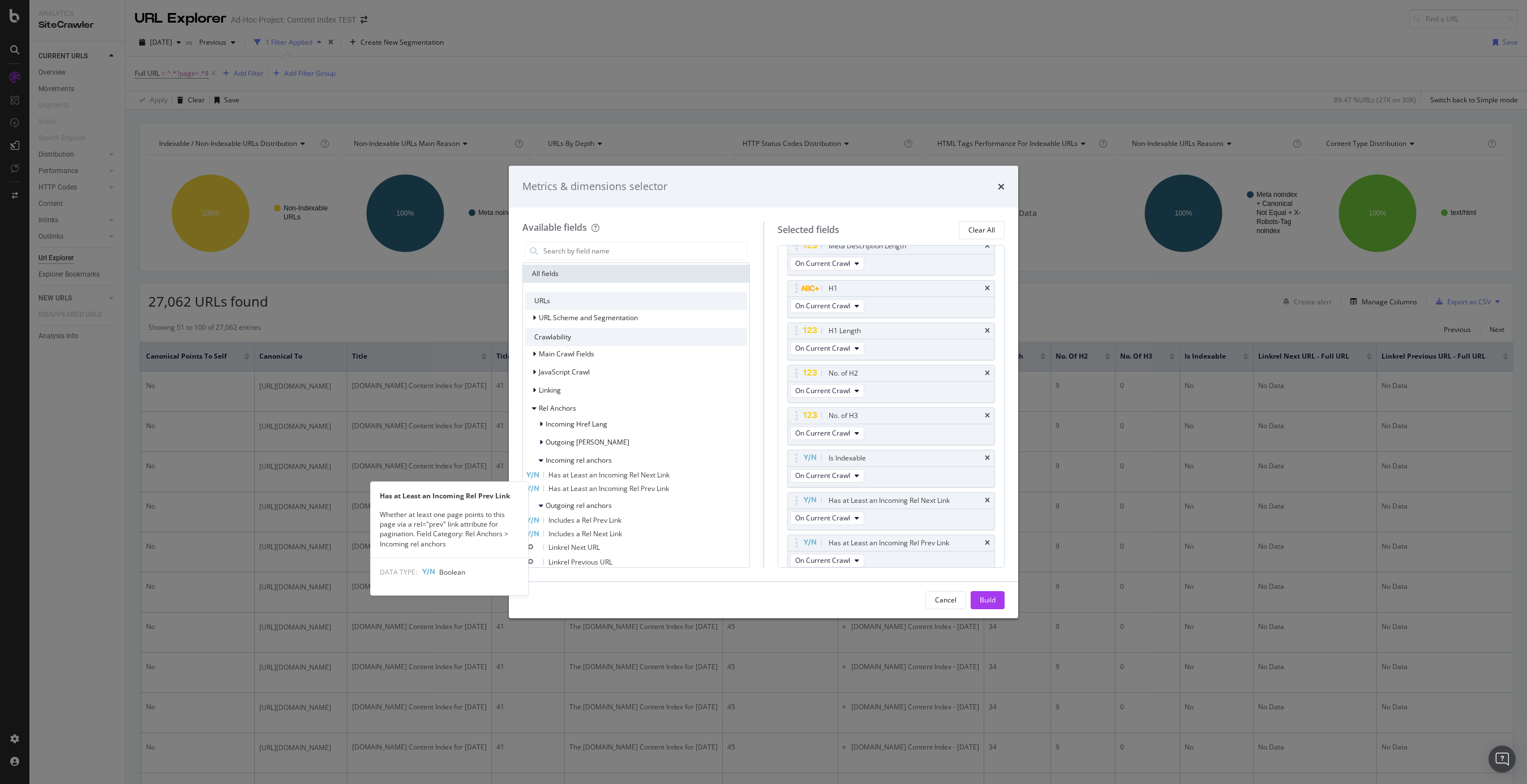
scroll to position [290, 0]
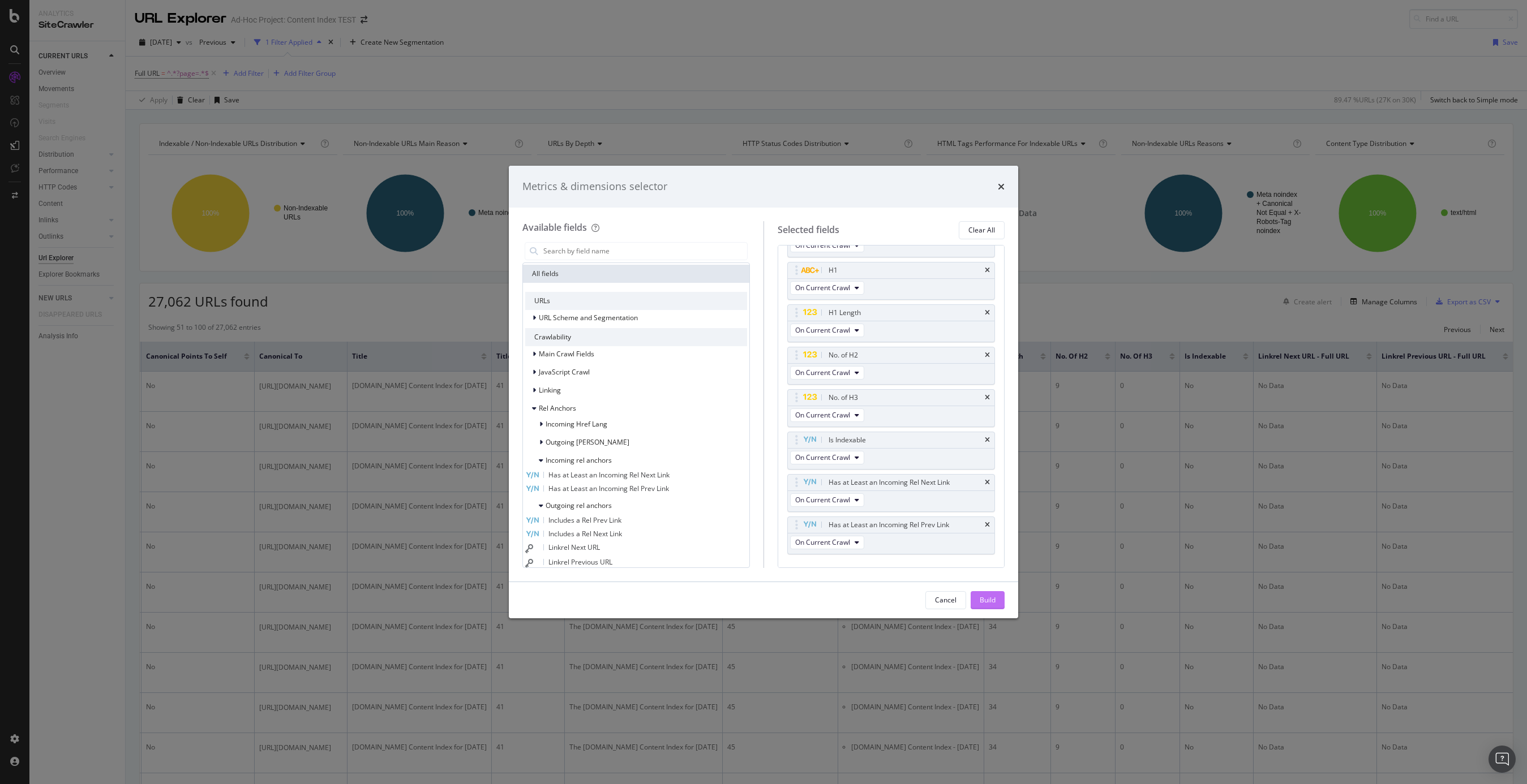
click at [994, 603] on div "Build" at bounding box center [988, 600] width 16 height 10
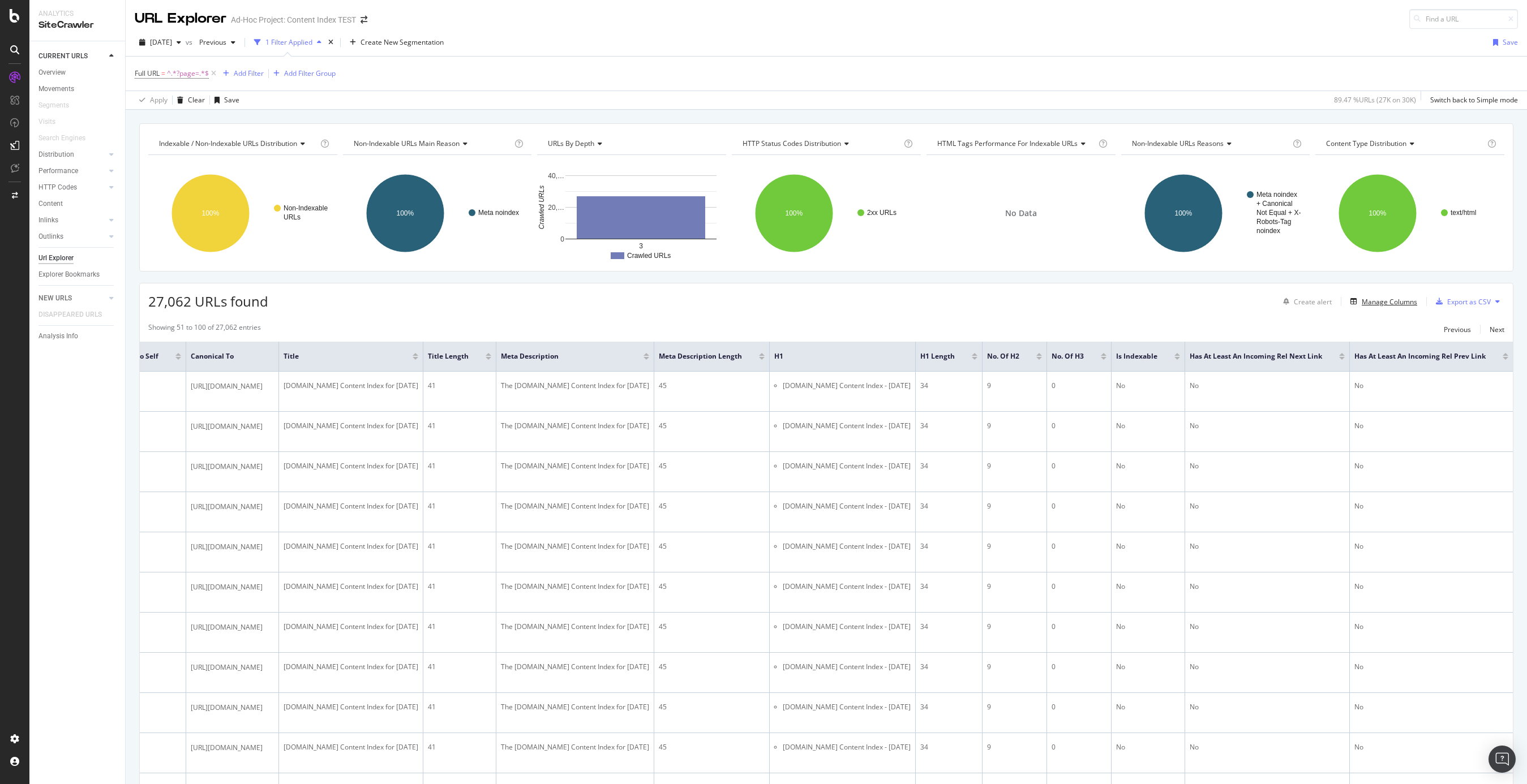
scroll to position [0, 516]
click at [1146, 301] on div "Manage Columns" at bounding box center [1390, 302] width 56 height 10
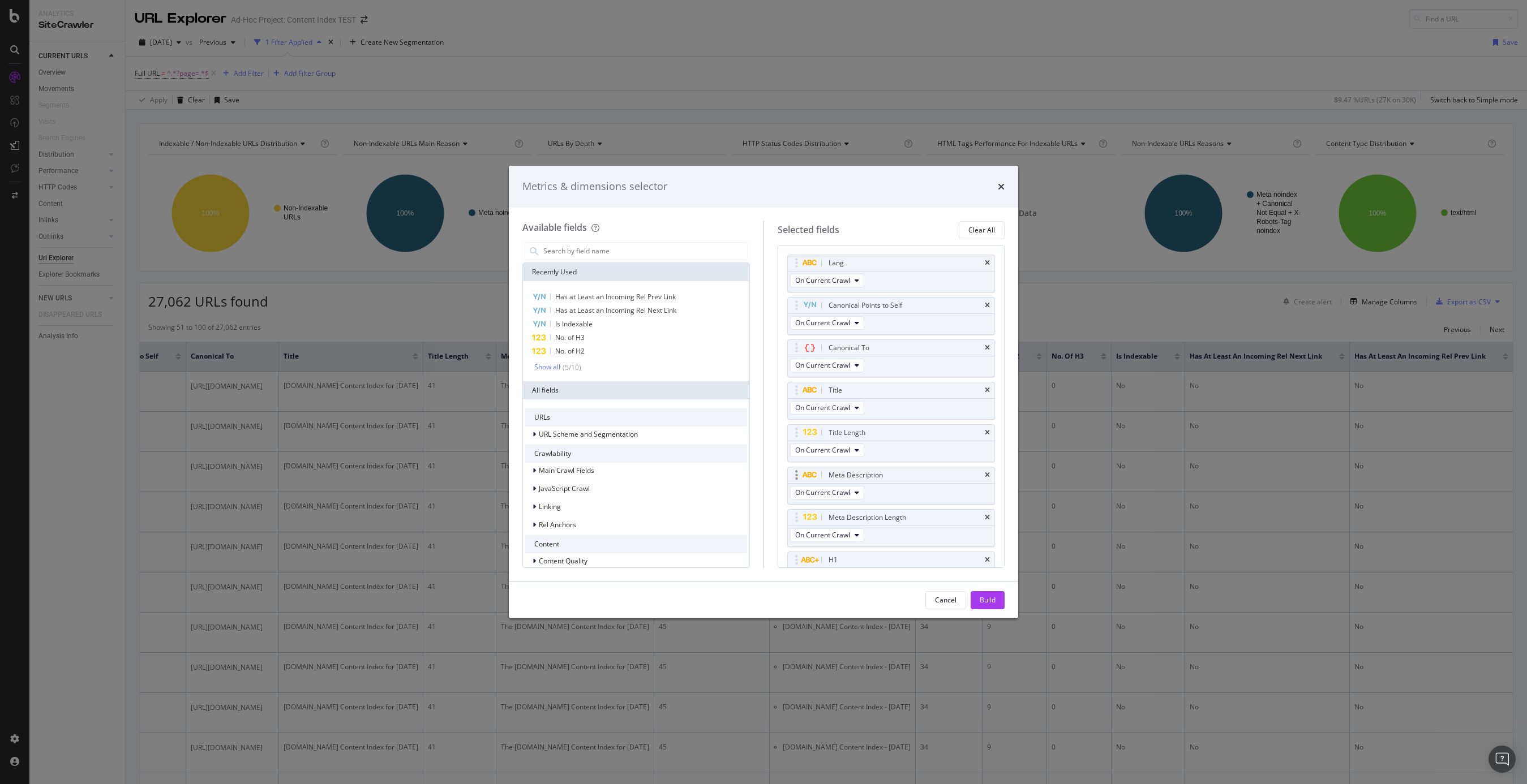
scroll to position [314, 0]
click at [987, 499] on icon "times" at bounding box center [988, 501] width 5 height 7
click at [988, 497] on icon "times" at bounding box center [988, 501] width 5 height 7
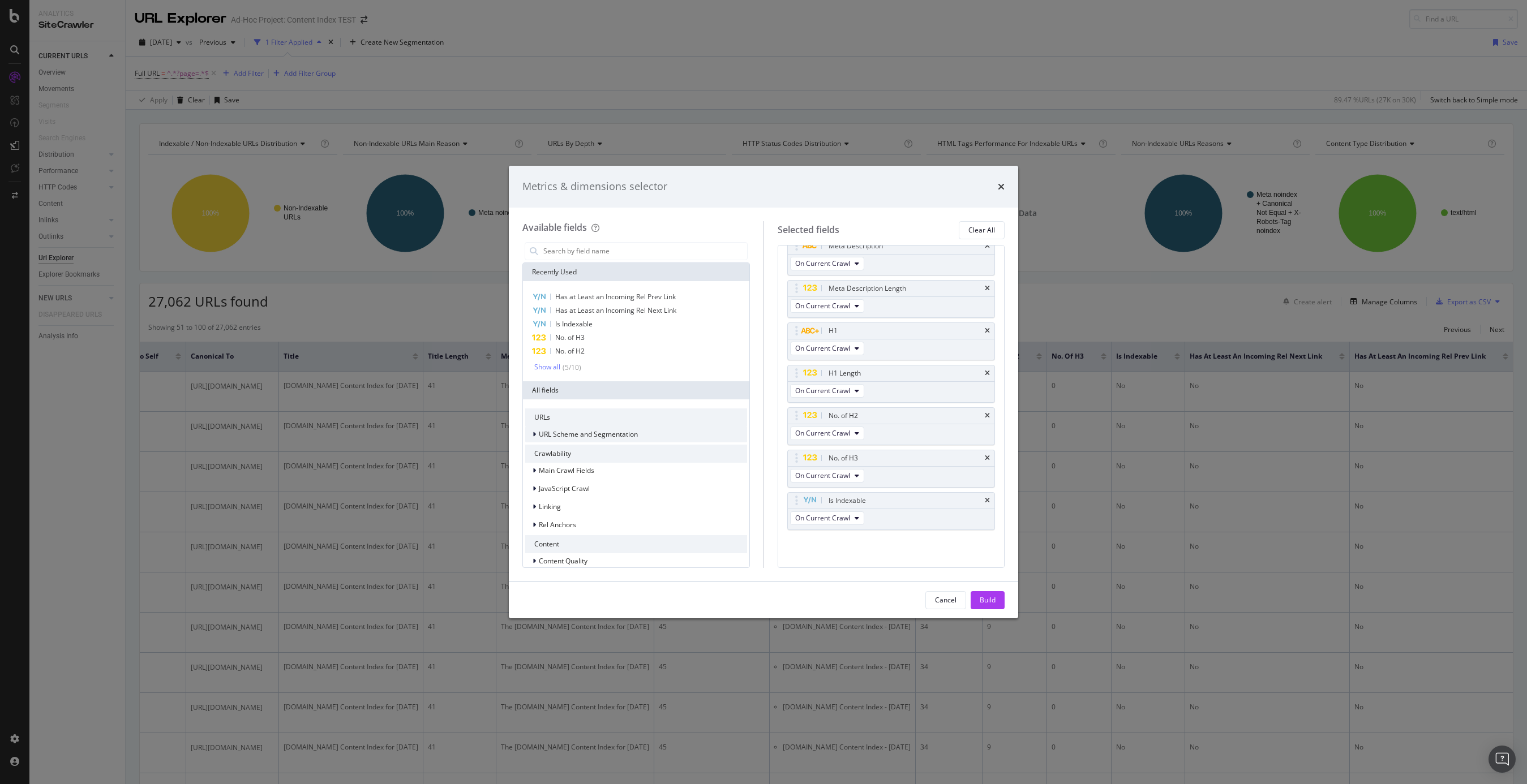
click at [625, 432] on span "URL Scheme and Segmentation" at bounding box center [588, 434] width 99 height 10
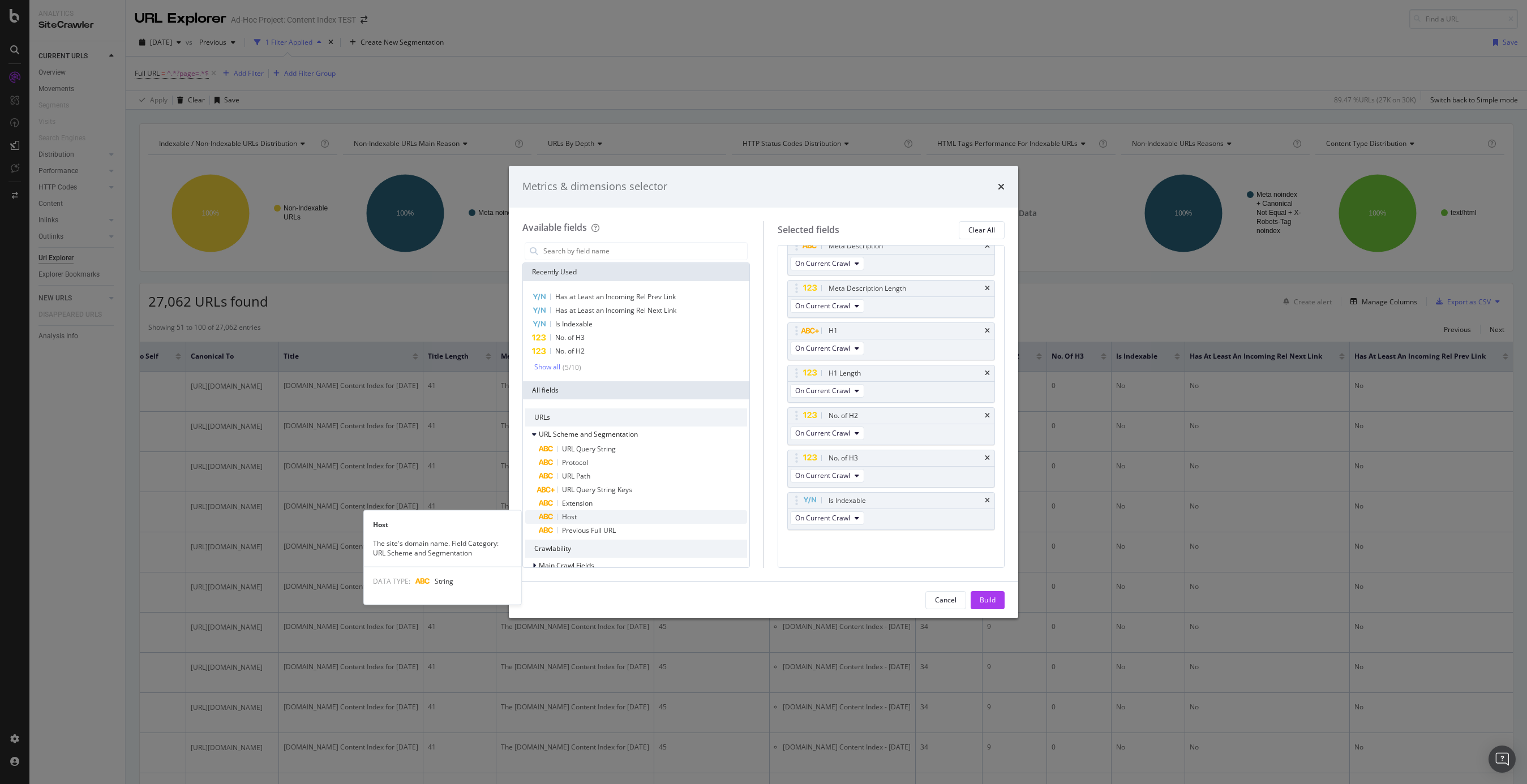
click at [609, 516] on div "Host" at bounding box center [643, 517] width 208 height 14
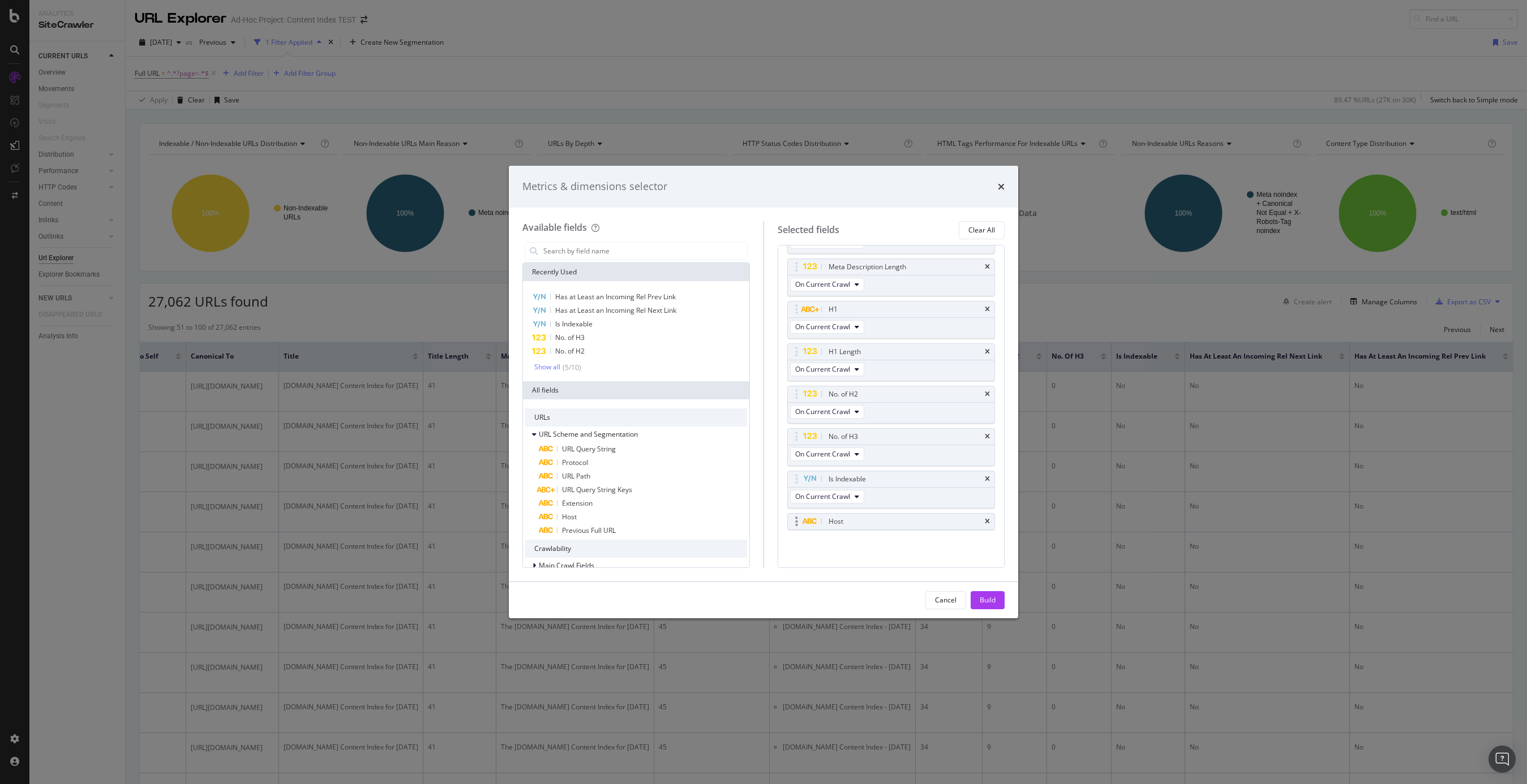
click at [863, 521] on div "Host" at bounding box center [905, 521] width 157 height 11
click at [990, 523] on div "Host" at bounding box center [891, 522] width 207 height 16
click at [988, 521] on icon "times" at bounding box center [988, 522] width 5 height 7
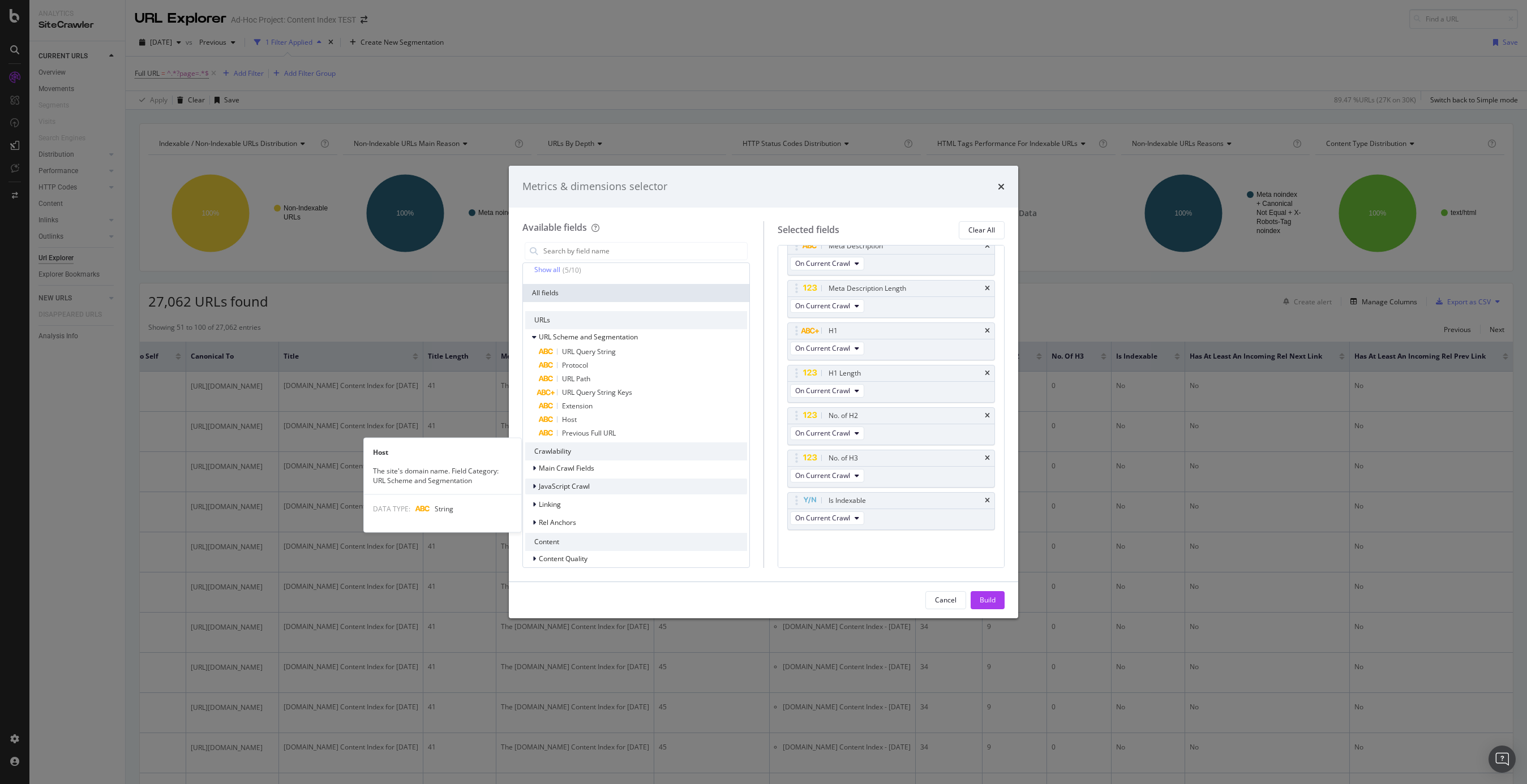
scroll to position [99, 0]
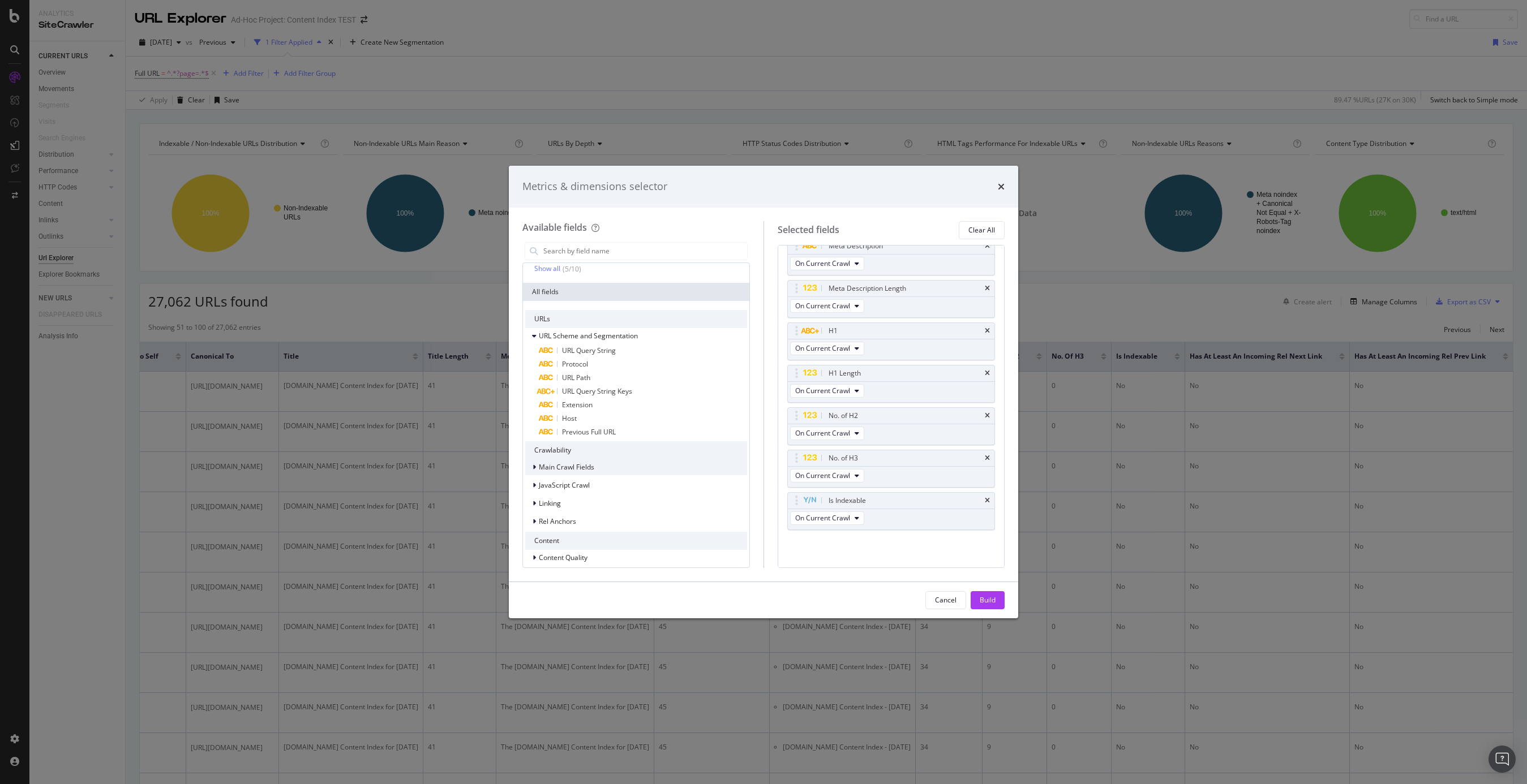
click at [570, 466] on span "Main Crawl Fields" at bounding box center [566, 467] width 56 height 10
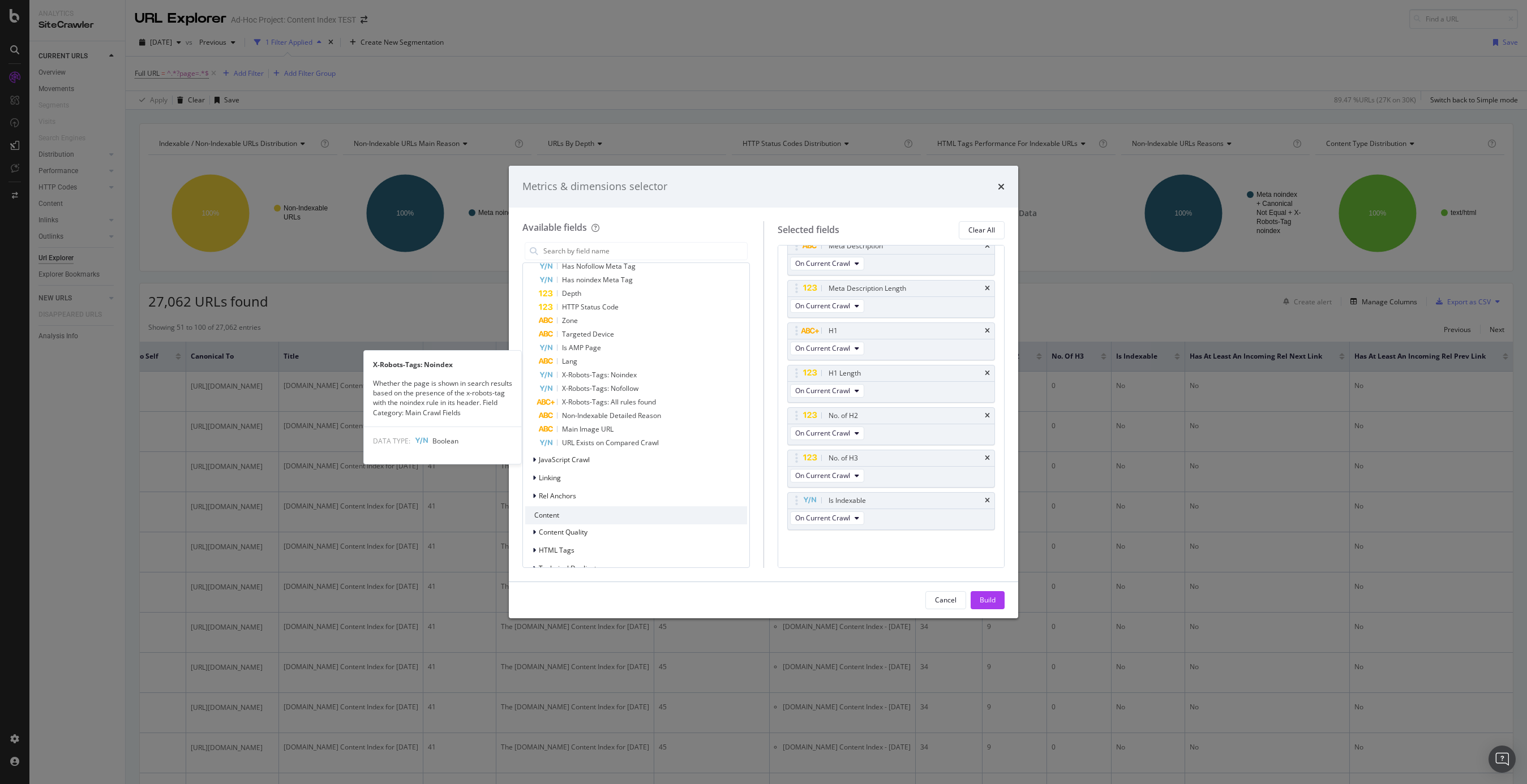
scroll to position [523, 0]
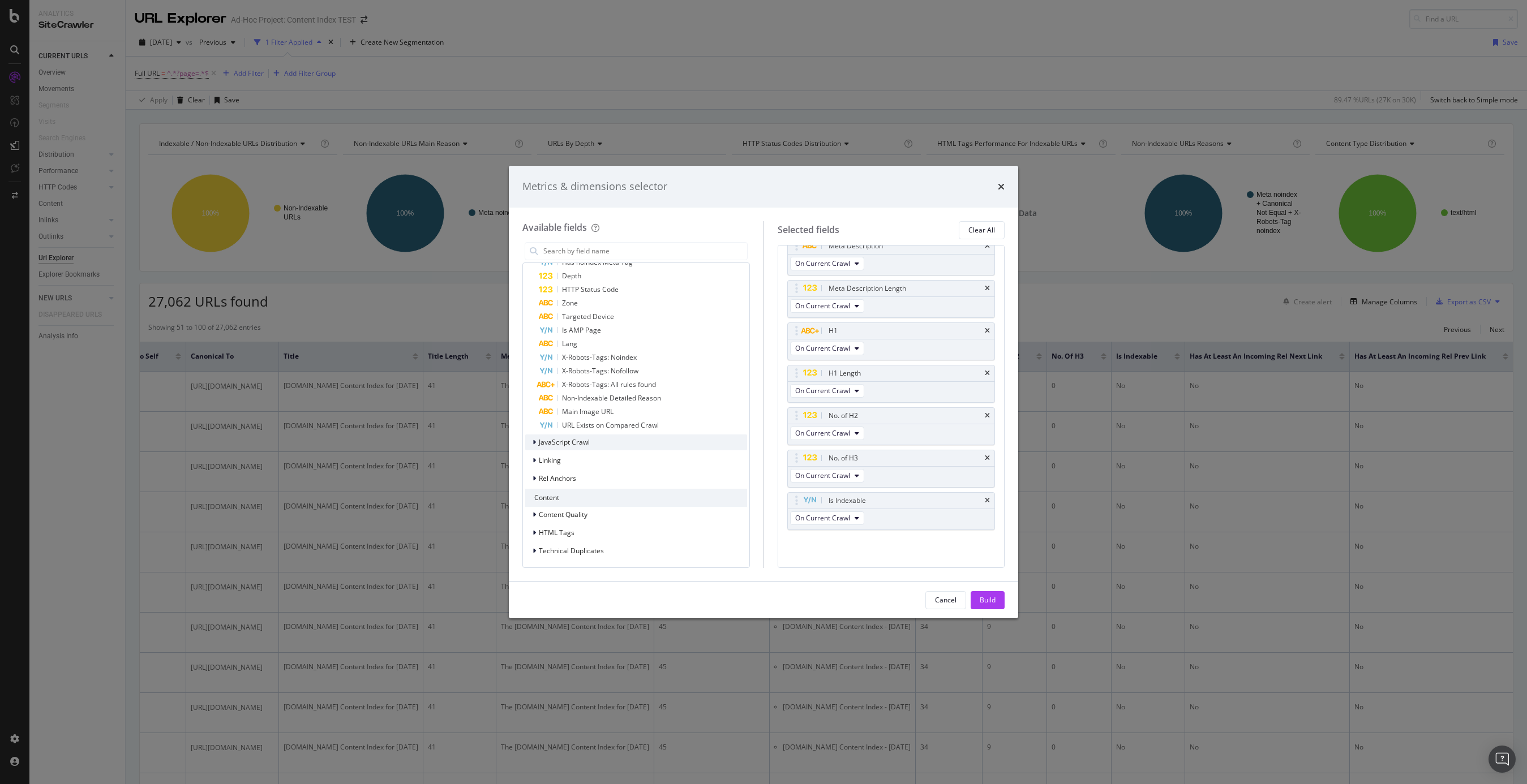
click at [533, 442] on icon "modal" at bounding box center [534, 442] width 3 height 7
click at [542, 426] on icon "modal" at bounding box center [541, 424] width 3 height 7
click at [542, 422] on icon "modal" at bounding box center [541, 424] width 3 height 7
click at [542, 442] on icon "modal" at bounding box center [541, 442] width 3 height 7
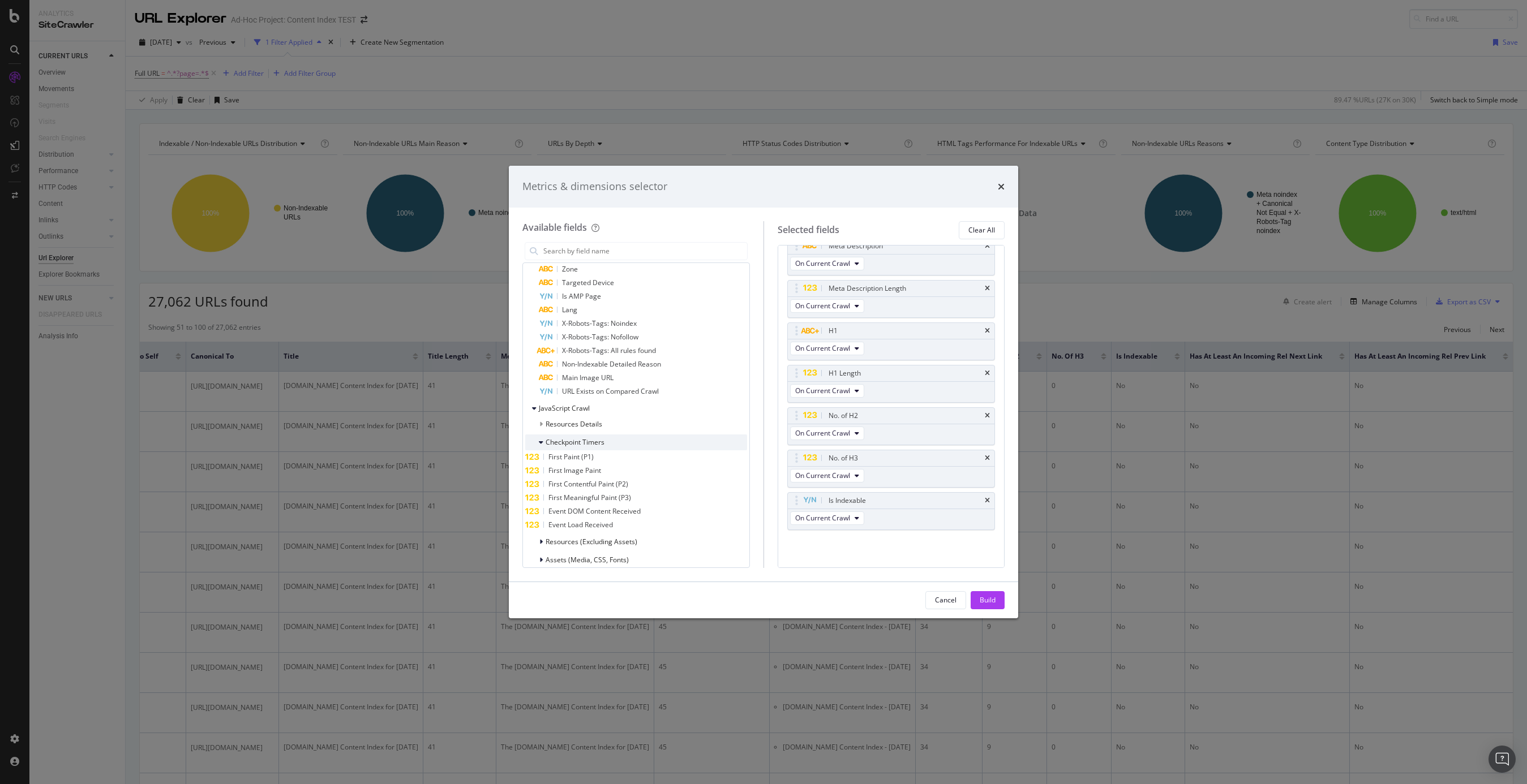
click at [541, 442] on icon "modal" at bounding box center [541, 442] width 5 height 7
click at [537, 461] on div "Resources (Excluding Assets)" at bounding box center [581, 460] width 112 height 11
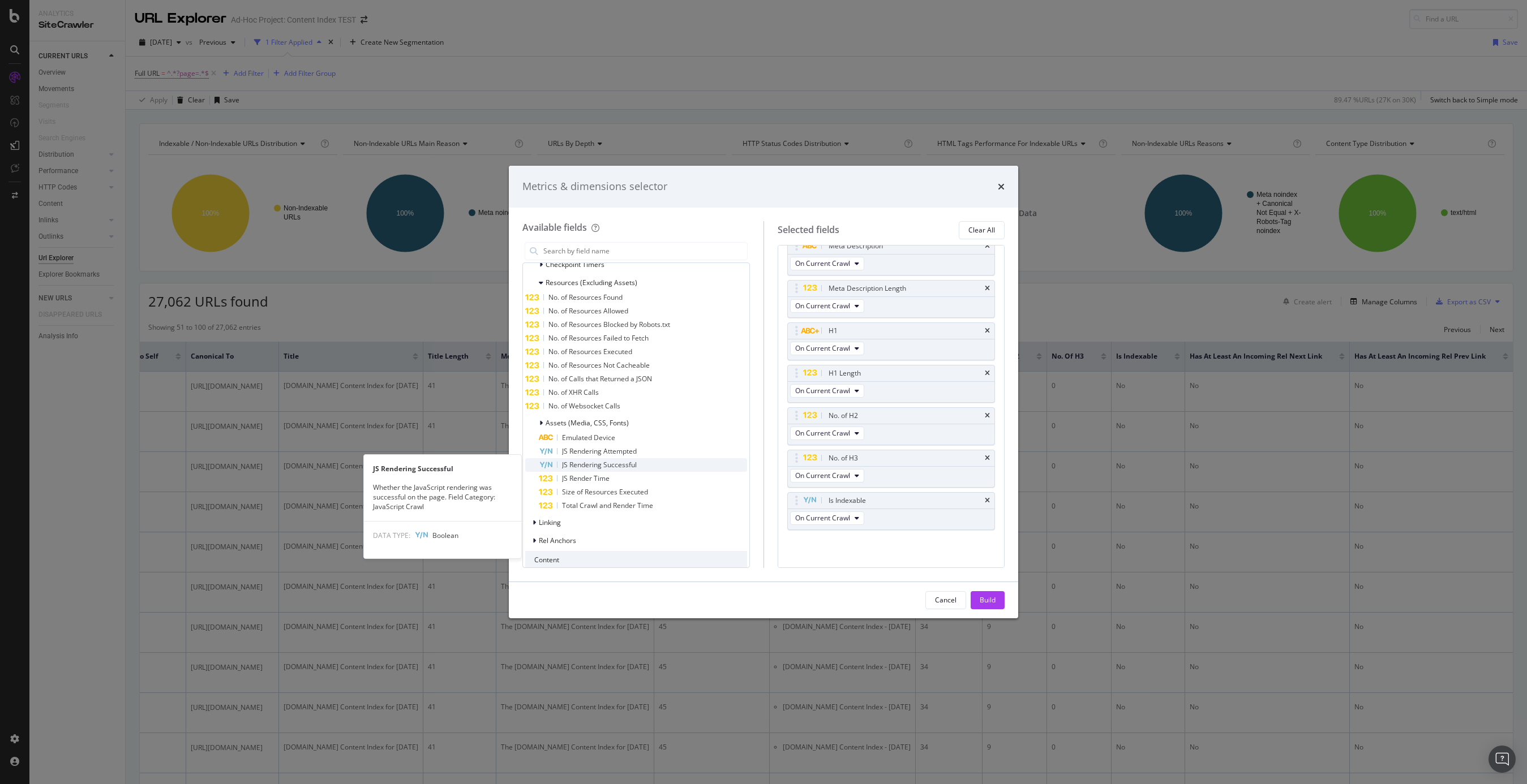
scroll to position [738, 0]
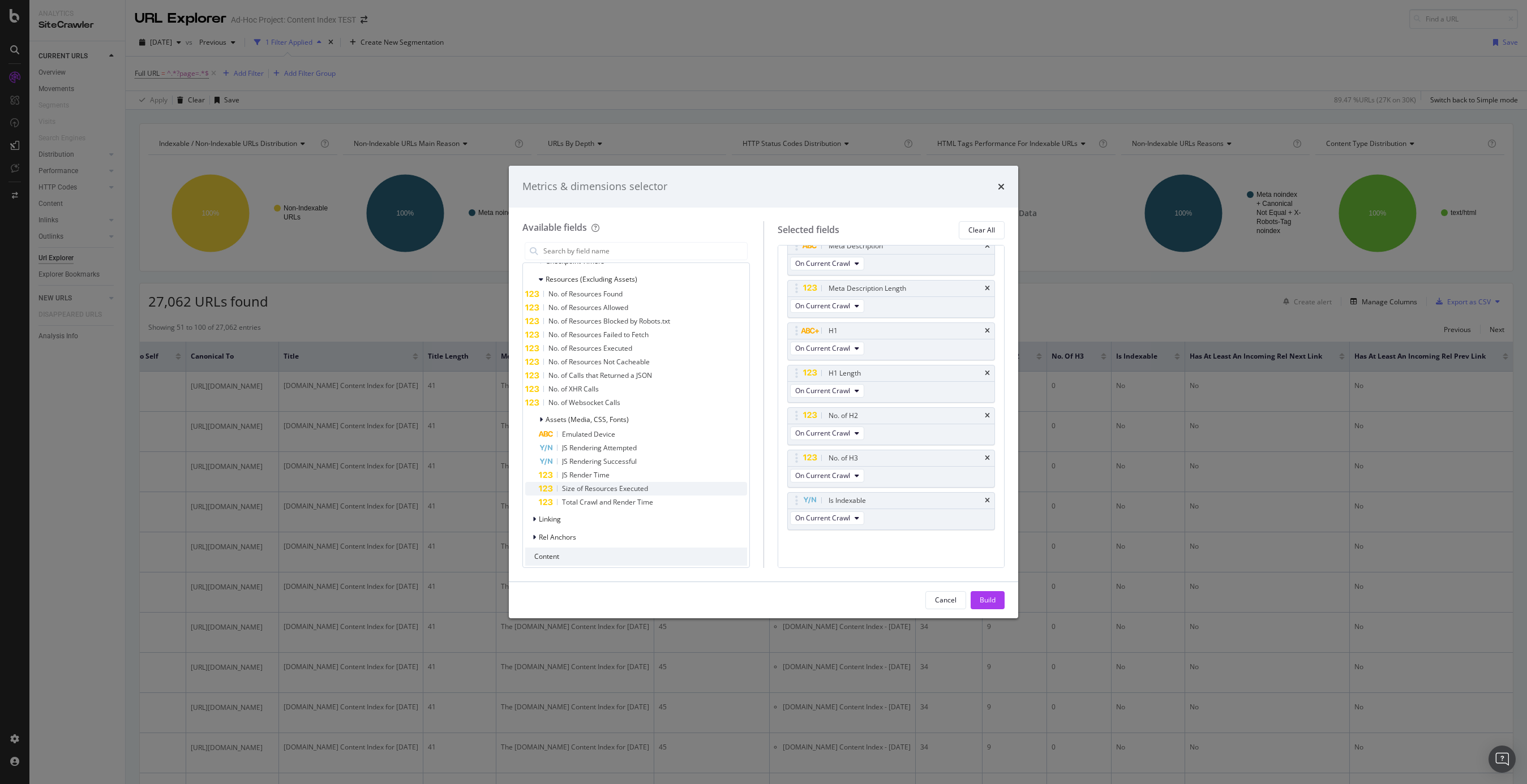
click at [558, 490] on div "Size of Resources Executed" at bounding box center [643, 489] width 208 height 14
click at [543, 515] on span "Linking" at bounding box center [549, 519] width 22 height 10
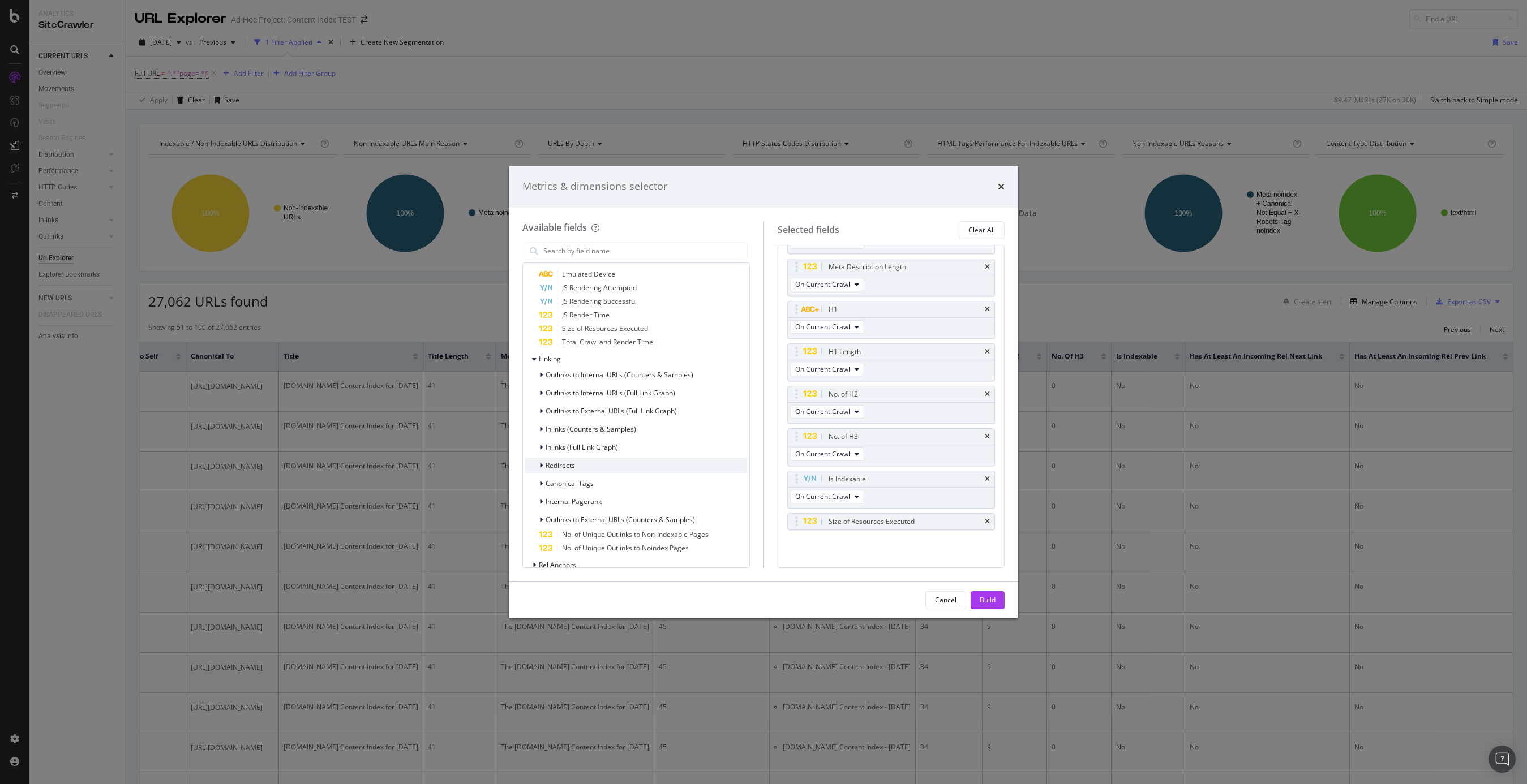
scroll to position [912, 0]
click at [541, 436] on icon "modal" at bounding box center [541, 434] width 3 height 7
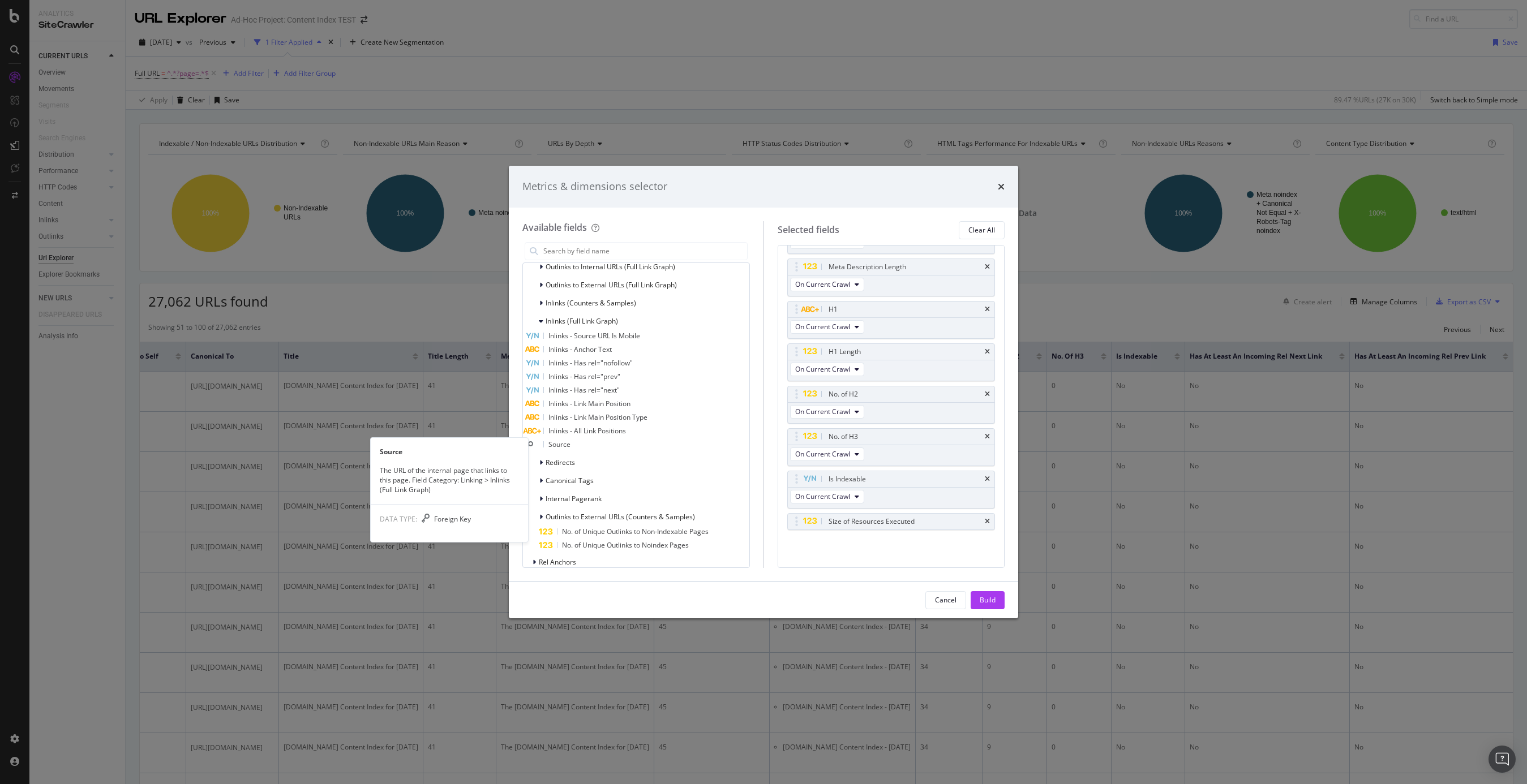
scroll to position [1028, 0]
click at [543, 454] on div "modal" at bounding box center [542, 459] width 7 height 11
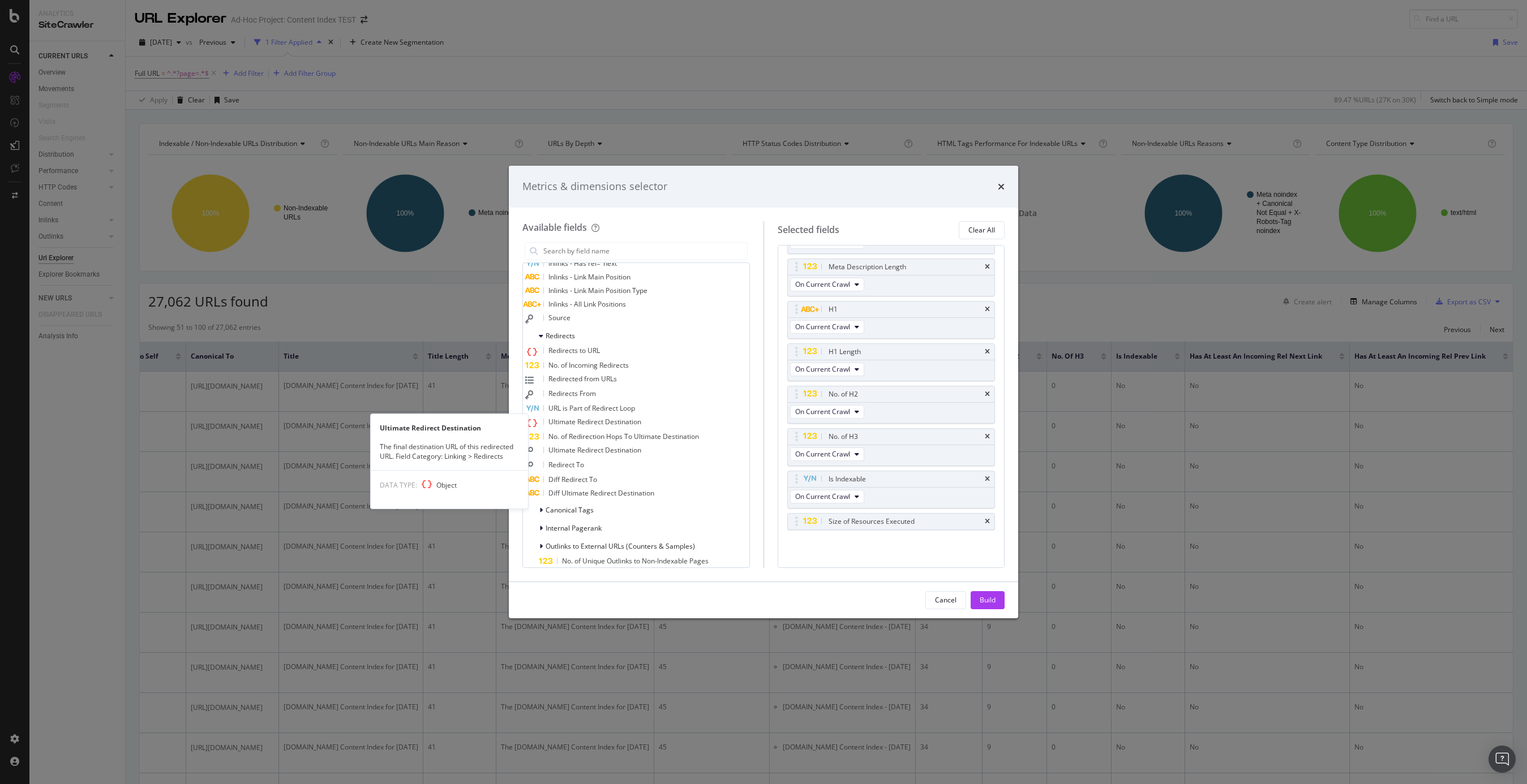
scroll to position [1152, 0]
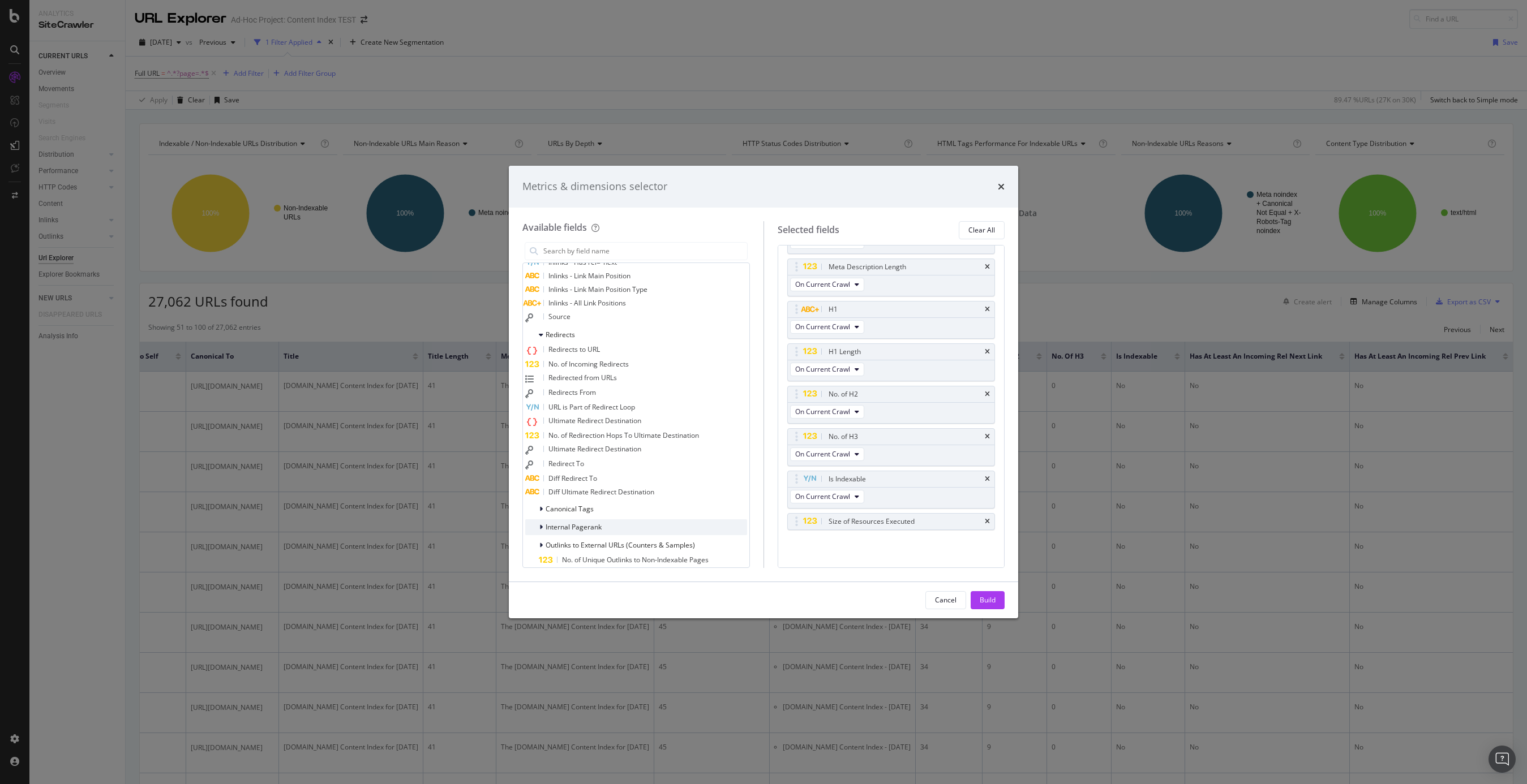
click at [539, 526] on div "modal" at bounding box center [542, 527] width 7 height 11
click at [543, 432] on icon "modal" at bounding box center [541, 433] width 3 height 7
drag, startPoint x: 533, startPoint y: 518, endPoint x: 543, endPoint y: 516, distance: 10.2
click at [533, 518] on icon "modal" at bounding box center [534, 519] width 3 height 7
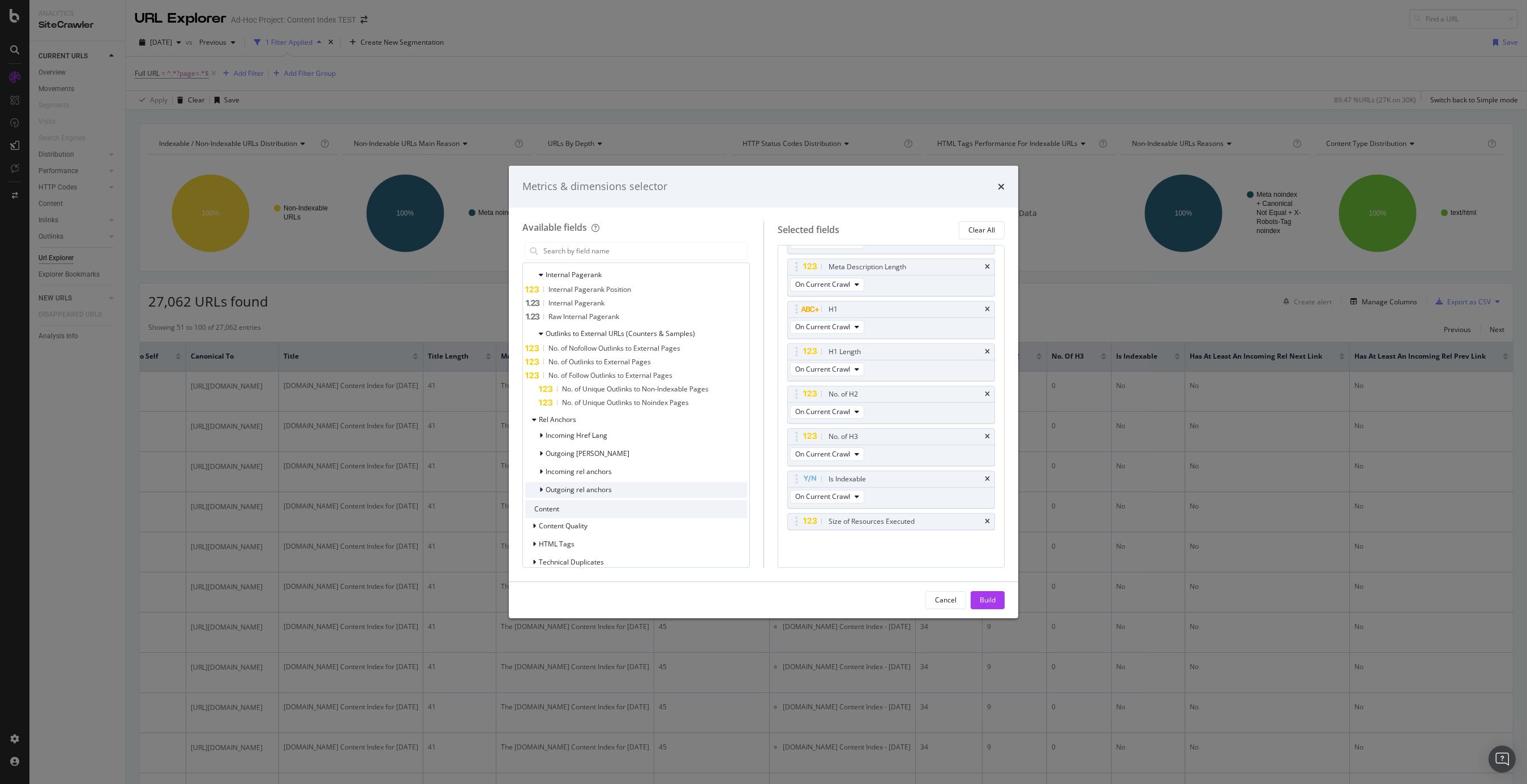
scroll to position [1405, 0]
click at [540, 453] on icon "modal" at bounding box center [541, 453] width 3 height 7
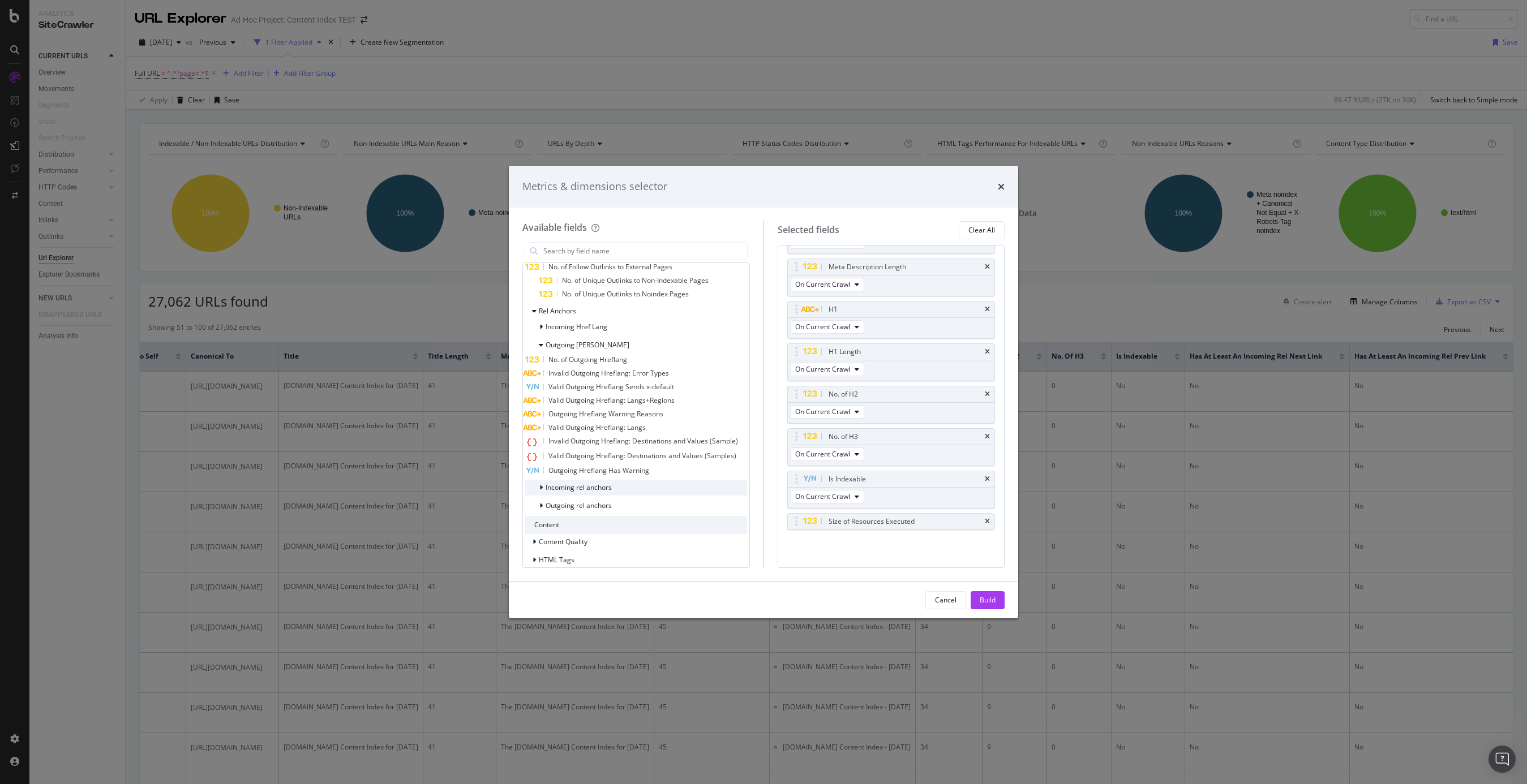
scroll to position [1518, 0]
click at [597, 483] on span "Incoming rel anchors" at bounding box center [579, 481] width 66 height 10
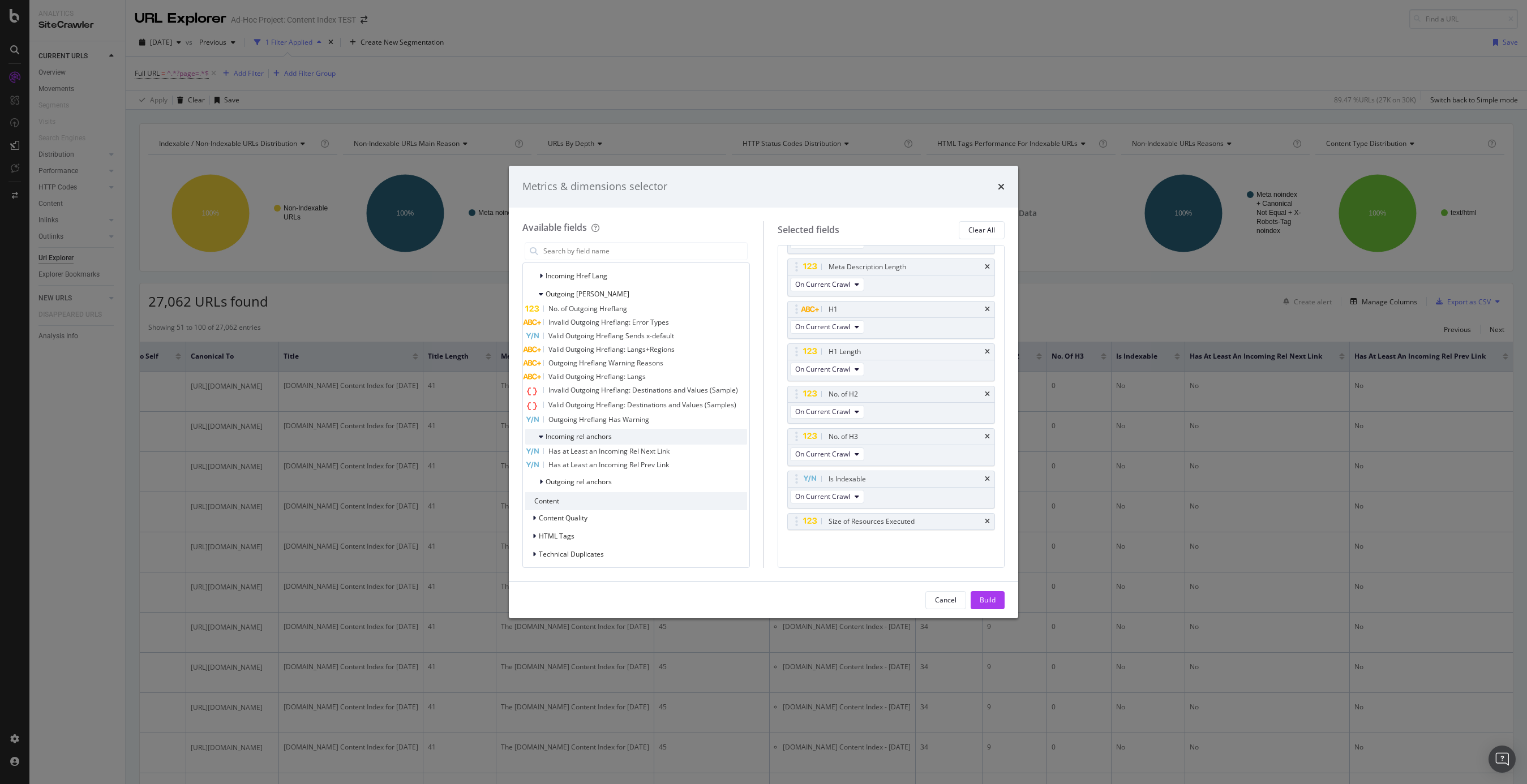
scroll to position [1567, 0]
click at [565, 531] on span "HTML Tags" at bounding box center [556, 532] width 36 height 10
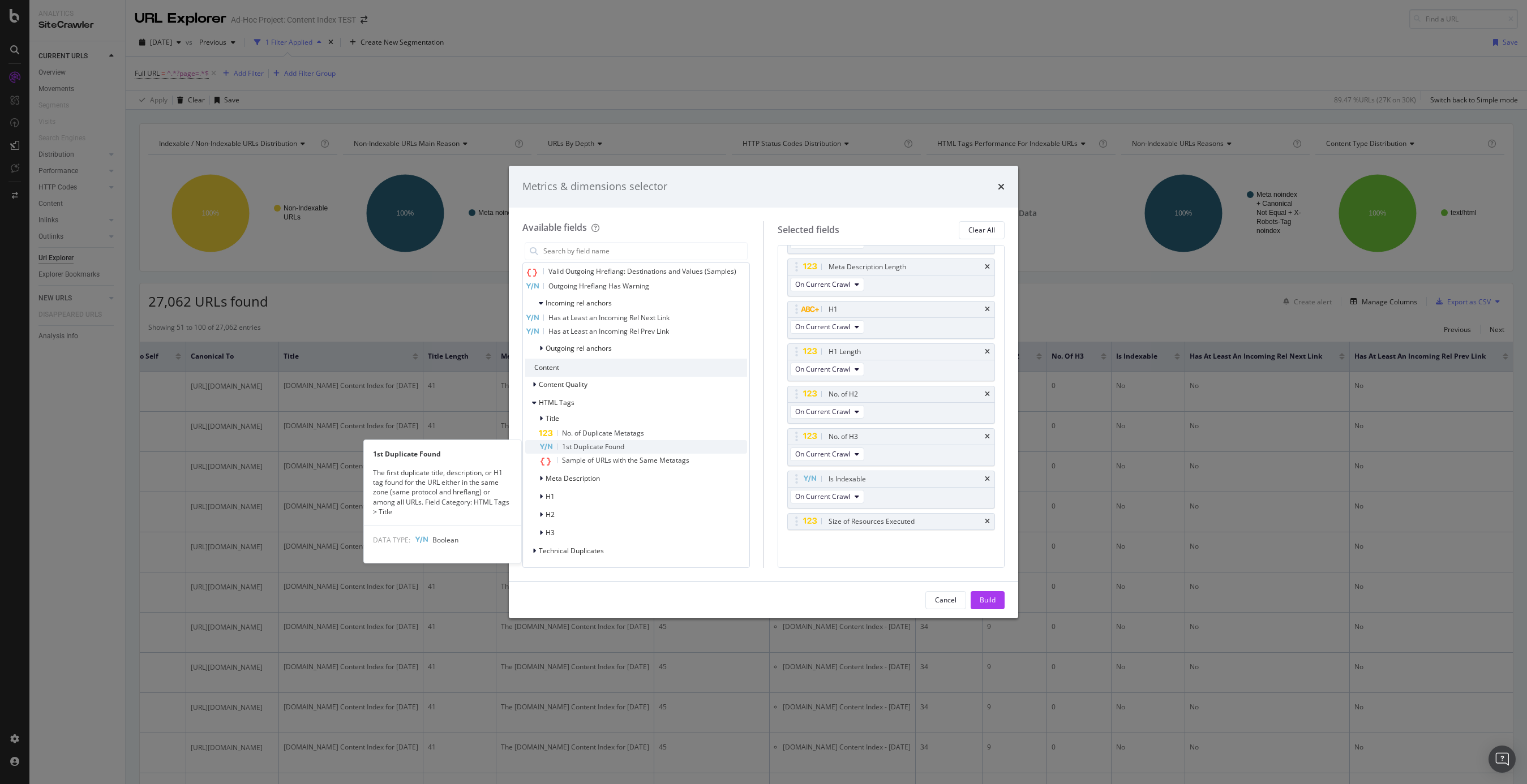
scroll to position [1696, 0]
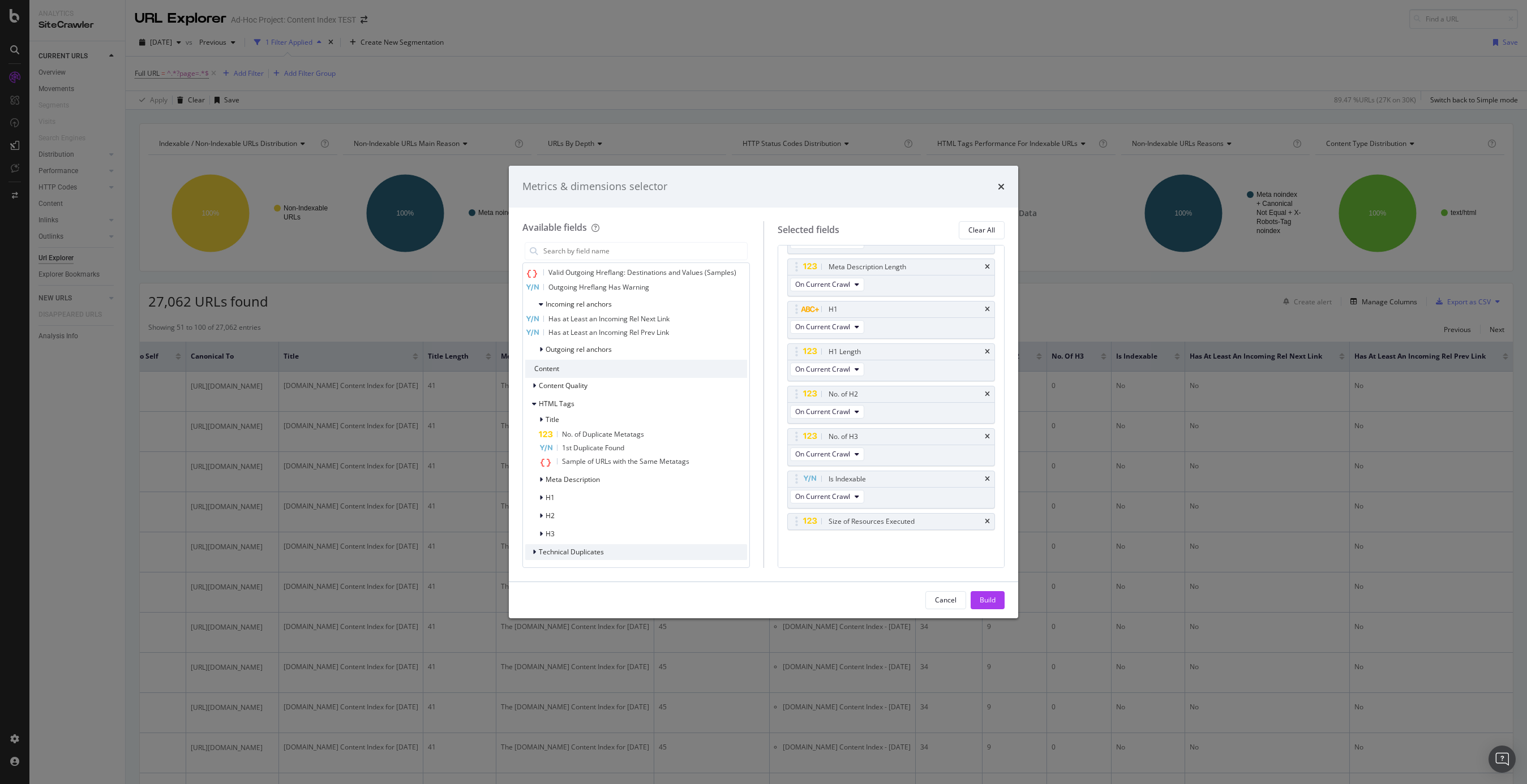
click at [575, 550] on span "Technical Duplicates" at bounding box center [571, 552] width 65 height 10
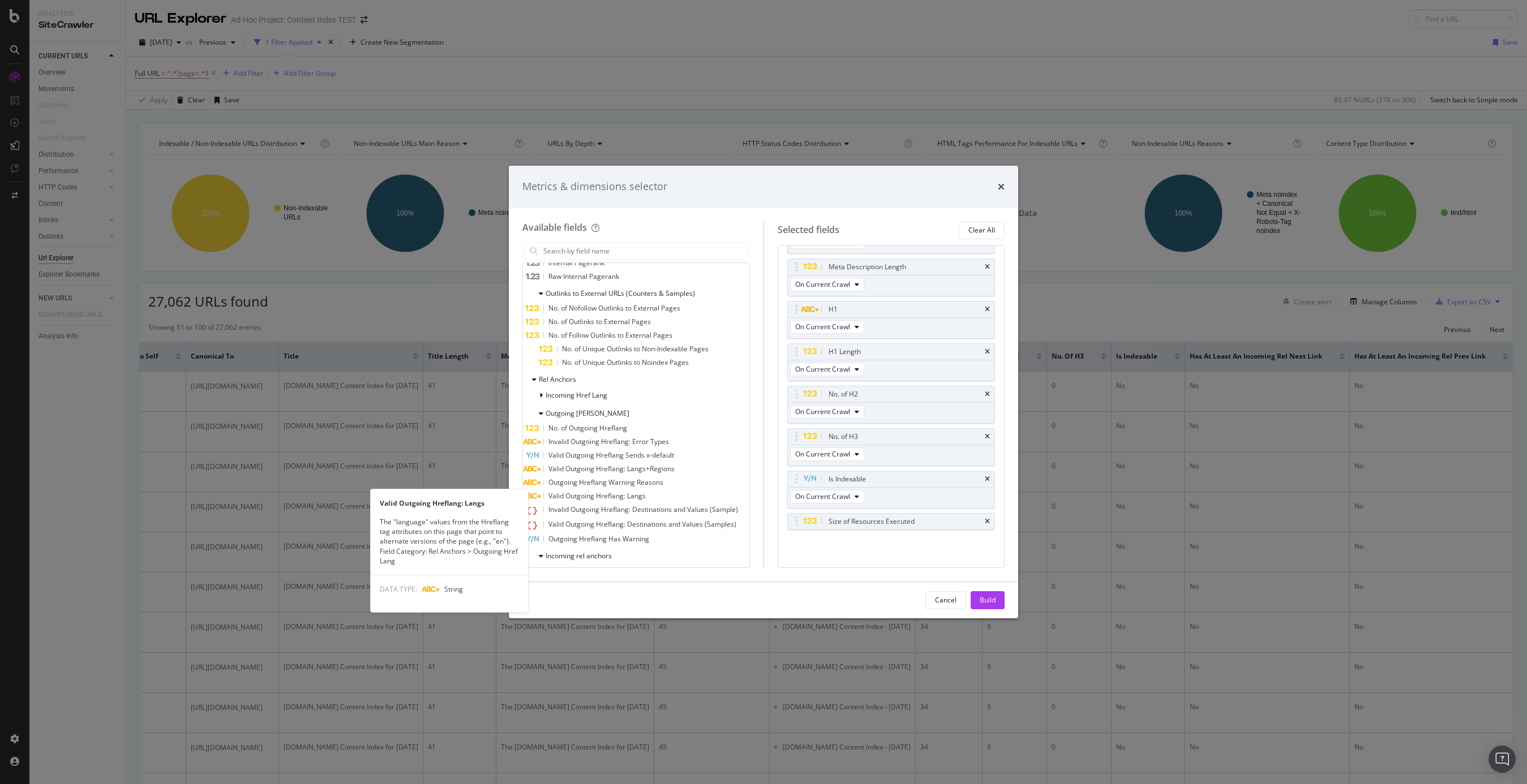
scroll to position [1445, 0]
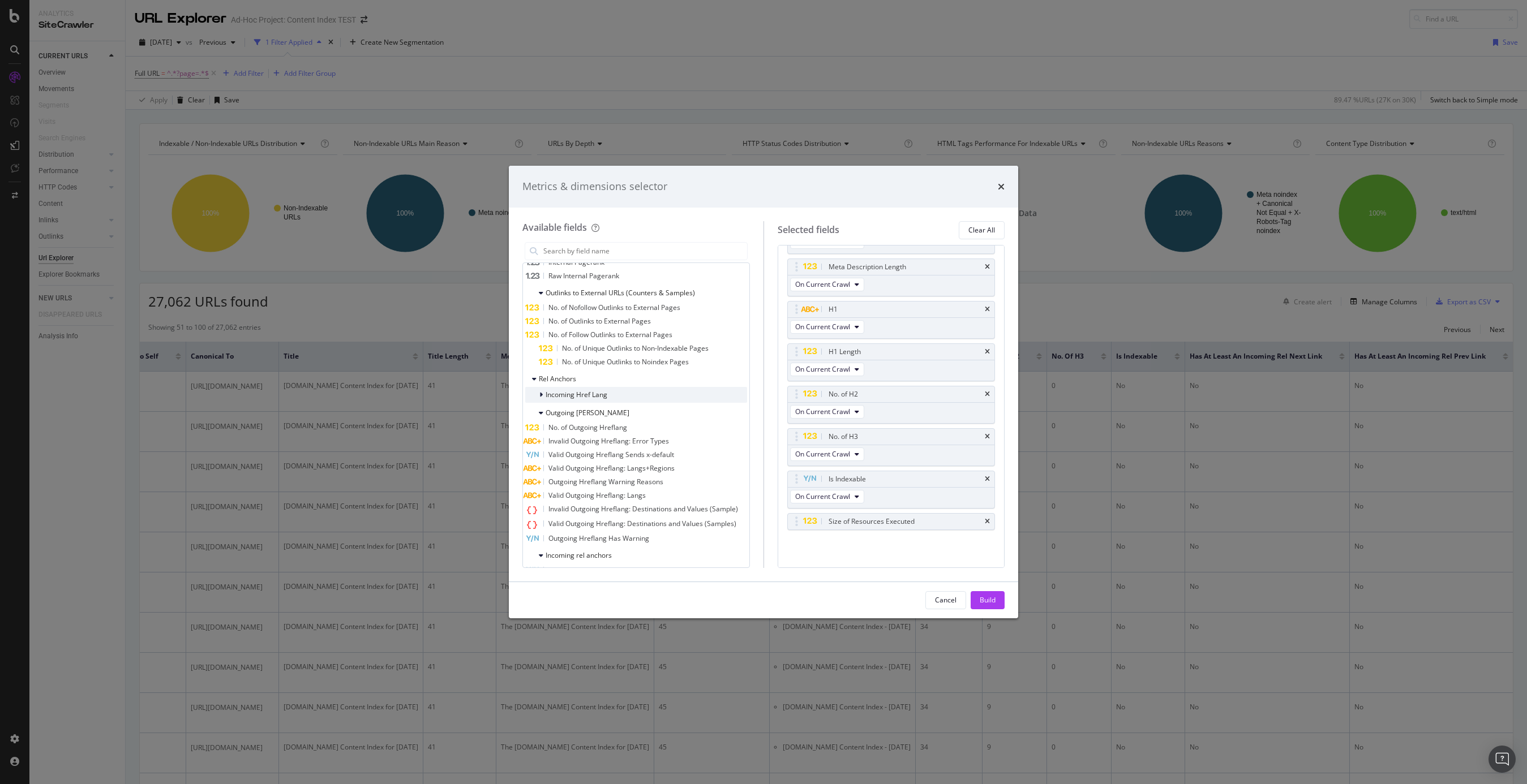
click at [541, 392] on icon "modal" at bounding box center [541, 395] width 3 height 7
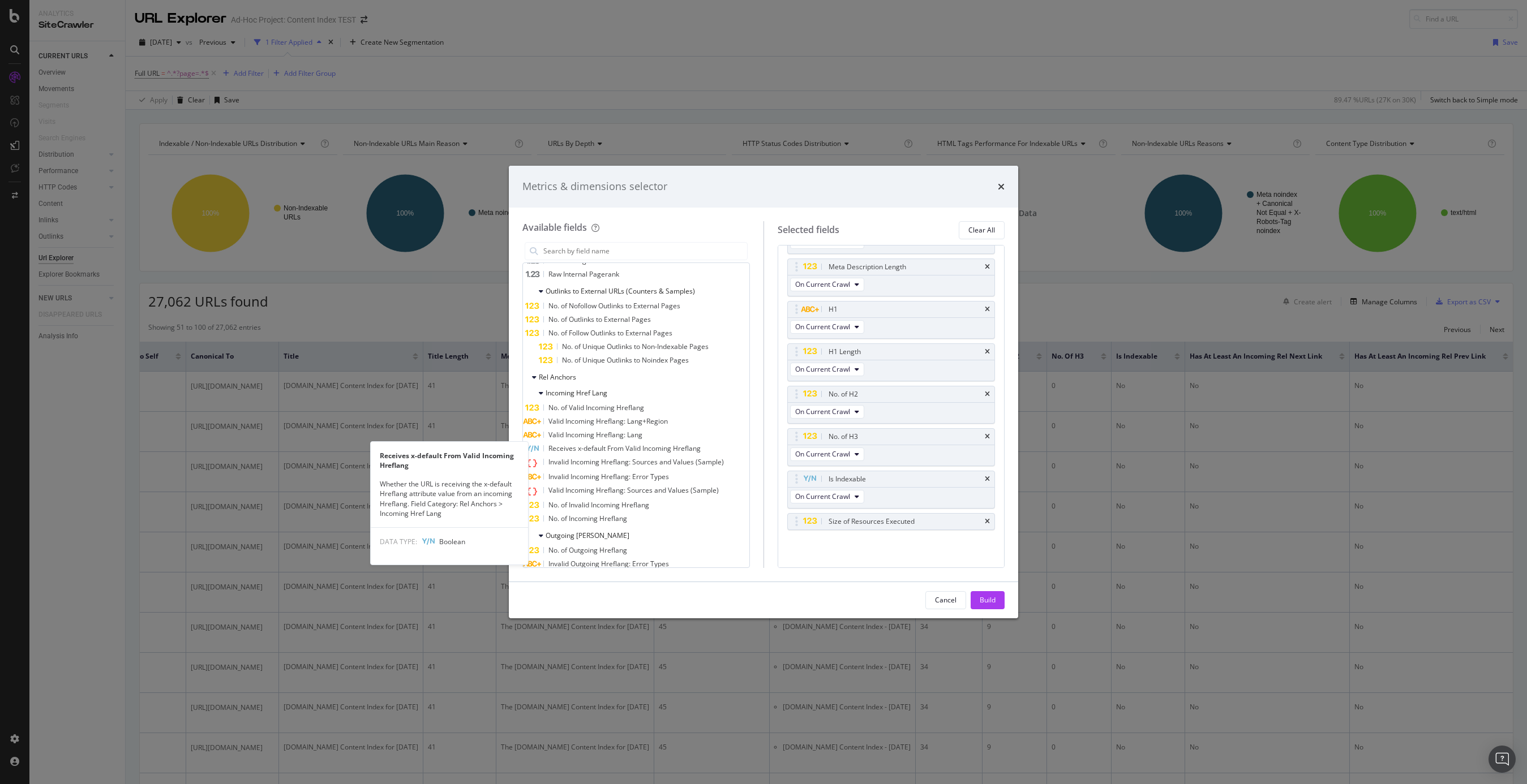
scroll to position [1447, 0]
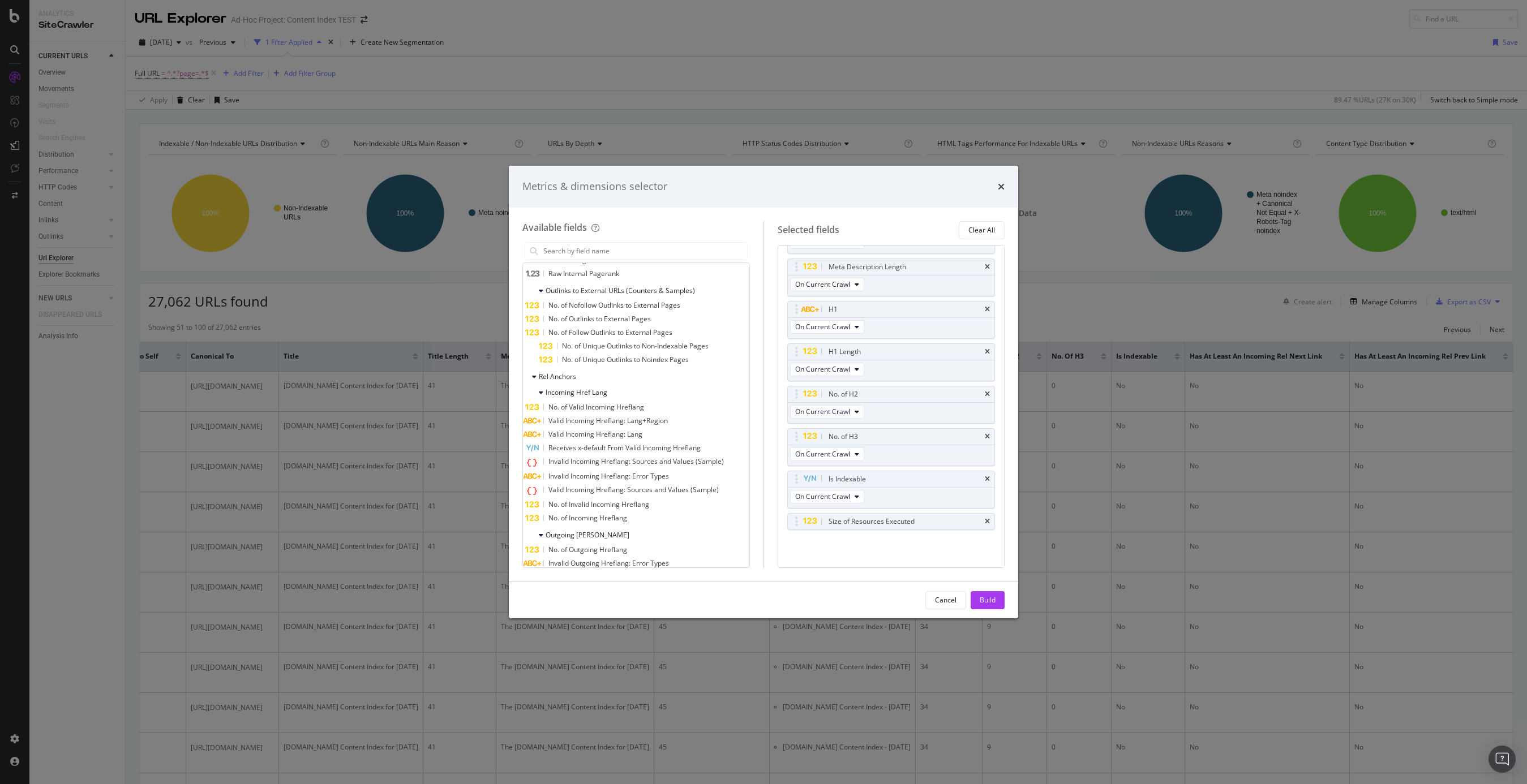
click at [1002, 611] on div "Cancel Build" at bounding box center [763, 600] width 509 height 36
click at [992, 601] on div "Build" at bounding box center [988, 600] width 16 height 10
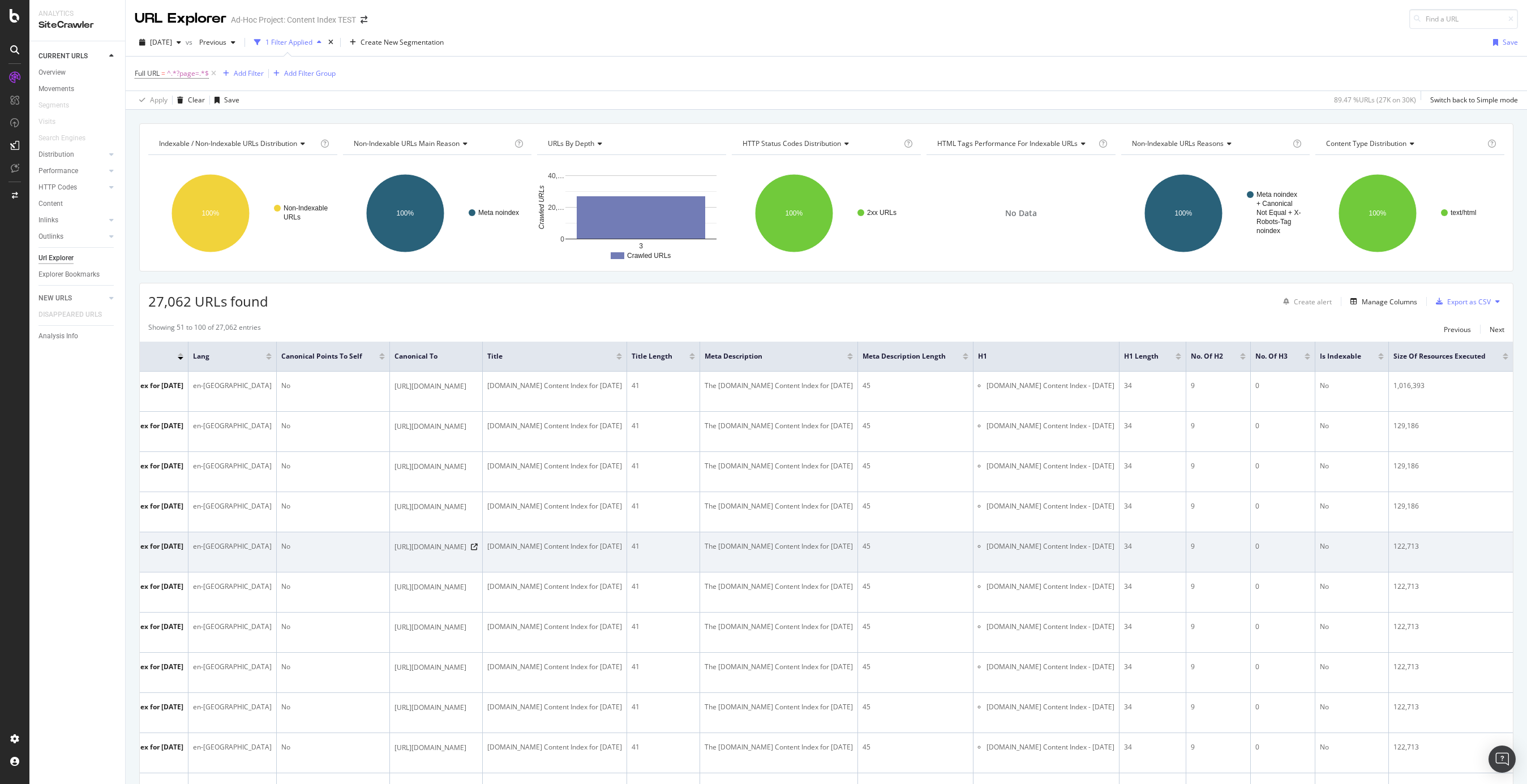
scroll to position [0, 272]
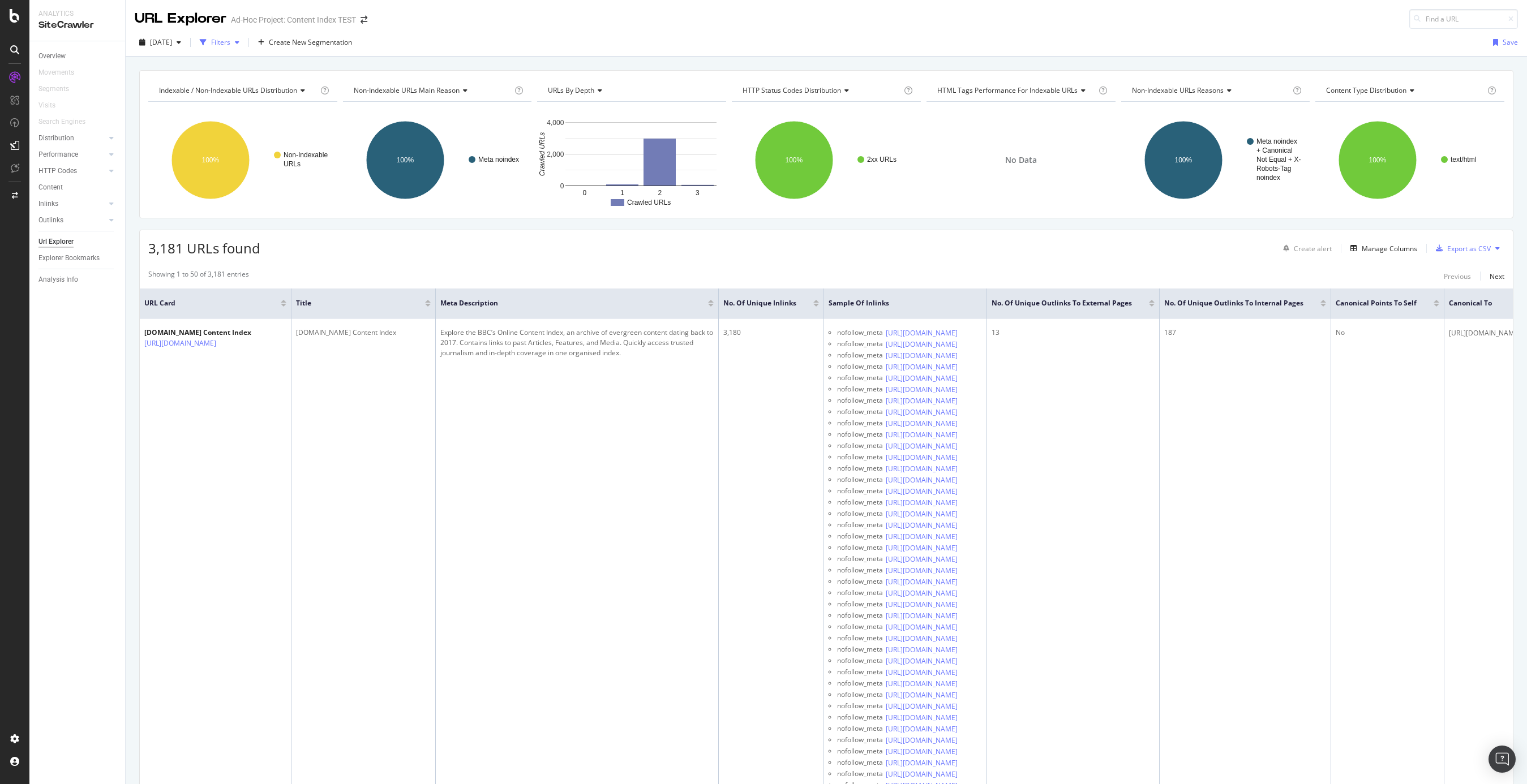
click at [231, 41] on div "Filters" at bounding box center [221, 42] width 19 height 10
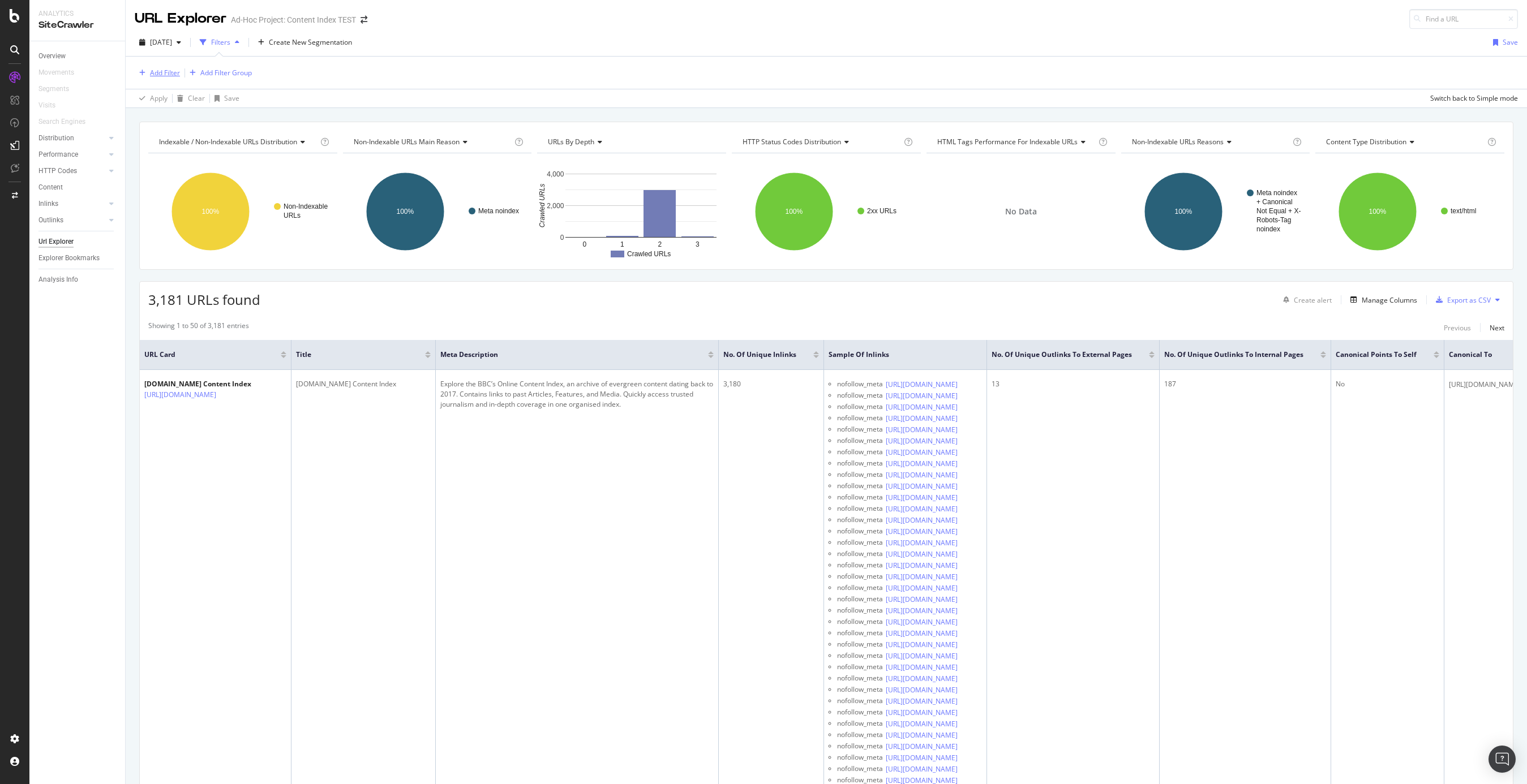
click at [168, 71] on div "Add Filter" at bounding box center [164, 73] width 30 height 10
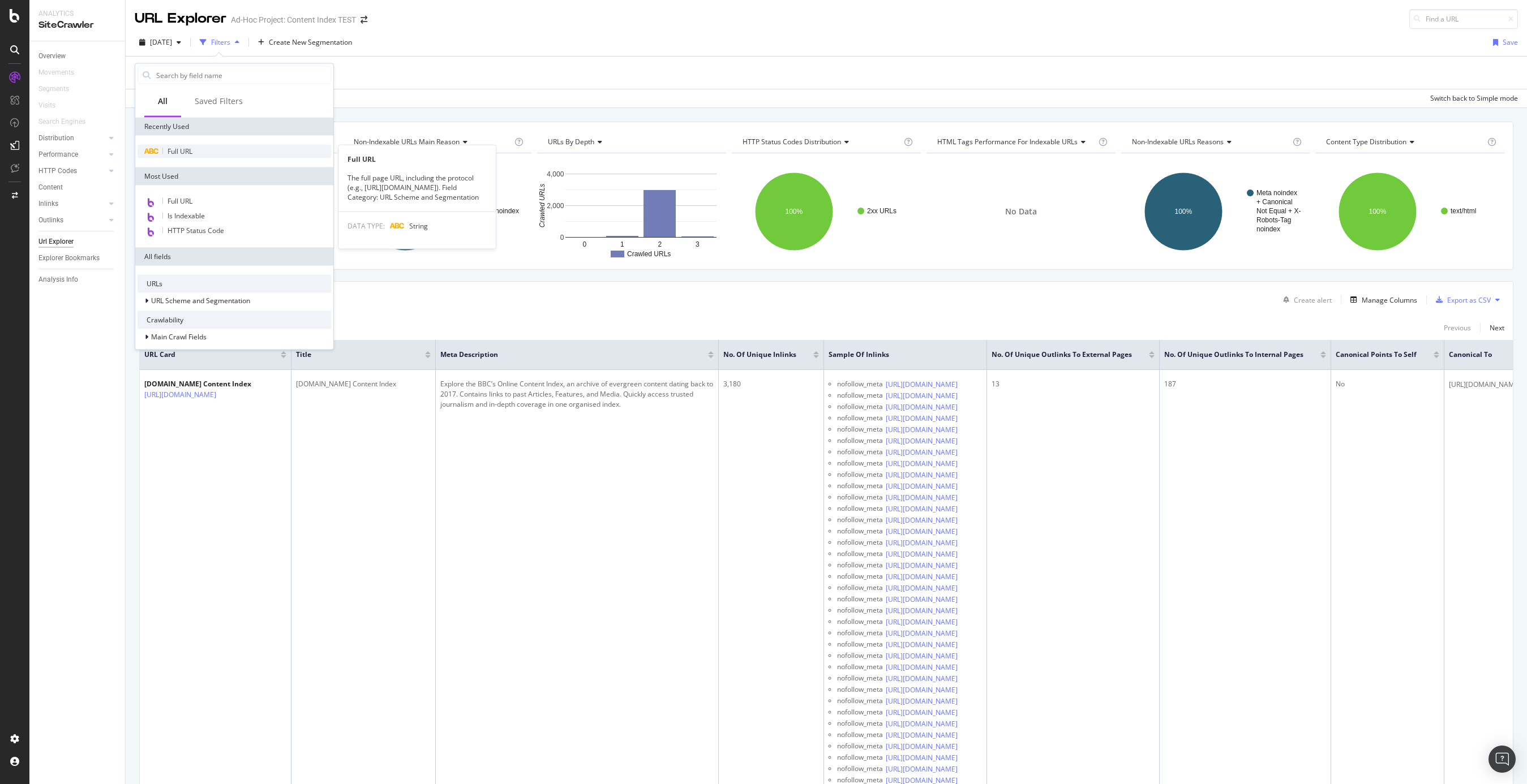
click at [182, 152] on span "Full URL" at bounding box center [180, 151] width 25 height 10
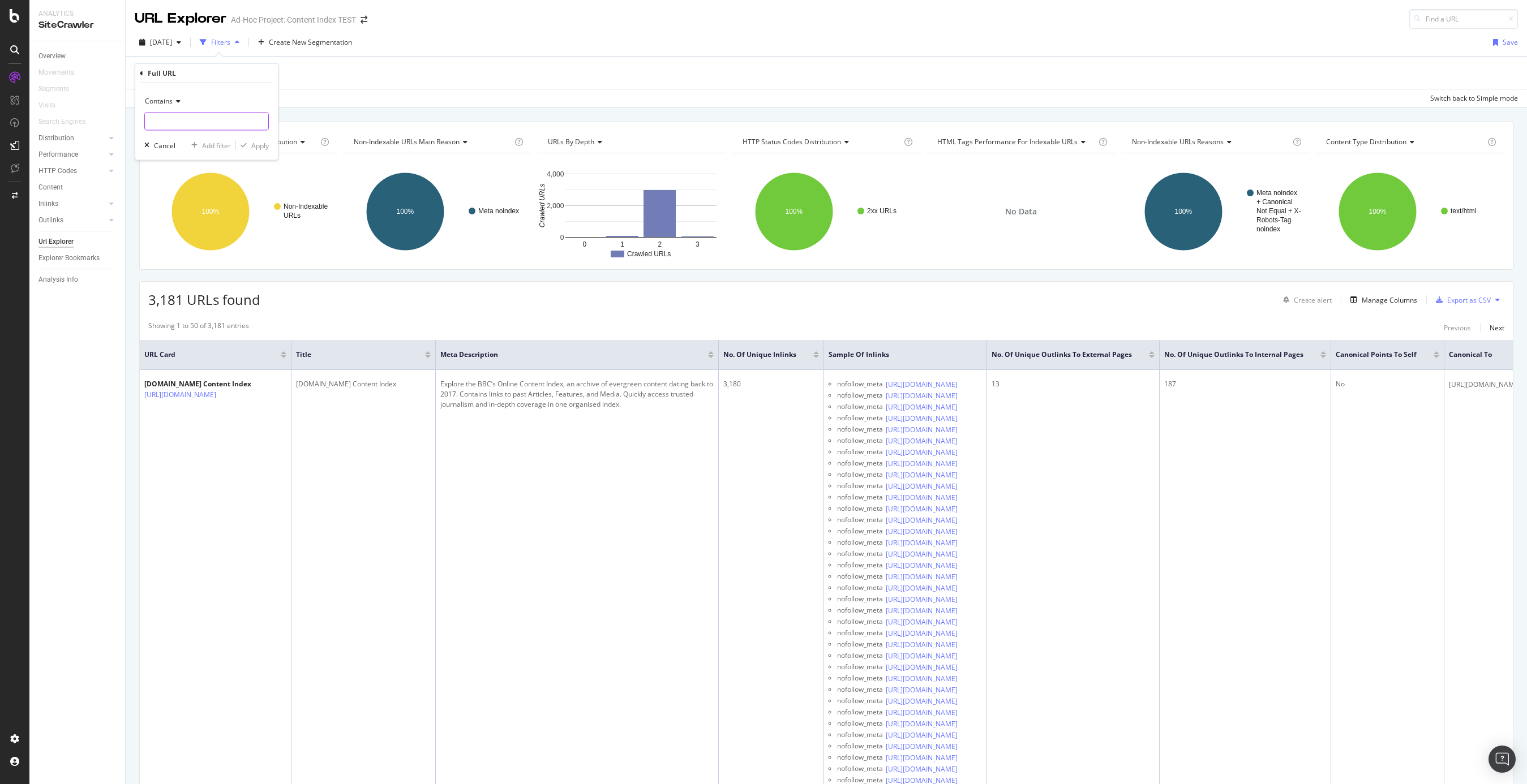
click at [181, 122] on input "text" at bounding box center [207, 121] width 123 height 18
click at [194, 121] on input "?page" at bounding box center [198, 121] width 107 height 18
type input "?page="
click at [261, 146] on div "Apply" at bounding box center [260, 145] width 17 height 10
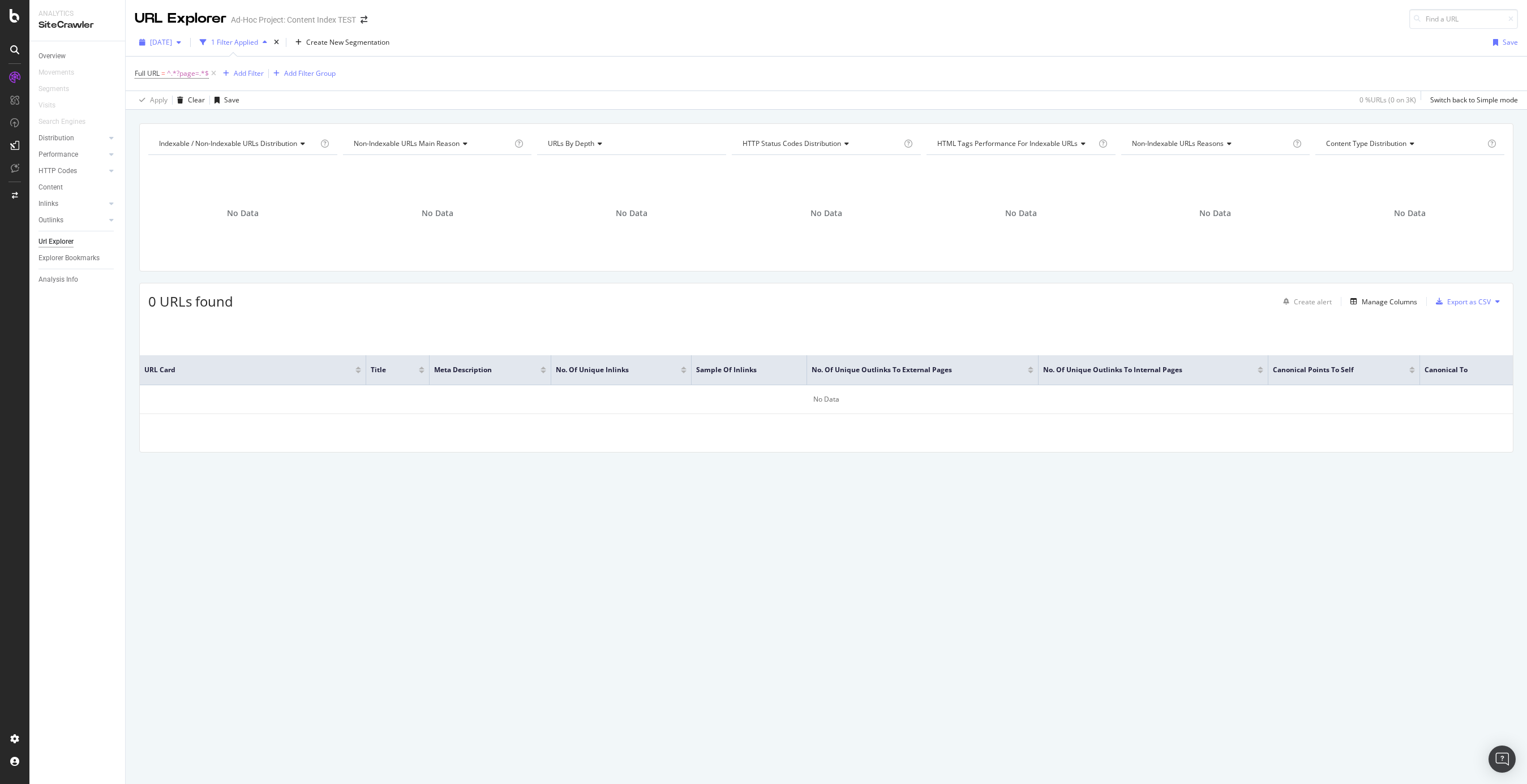
click at [178, 36] on div "[DATE]" at bounding box center [160, 42] width 51 height 17
click at [182, 60] on div "[DATE]" at bounding box center [166, 65] width 30 height 10
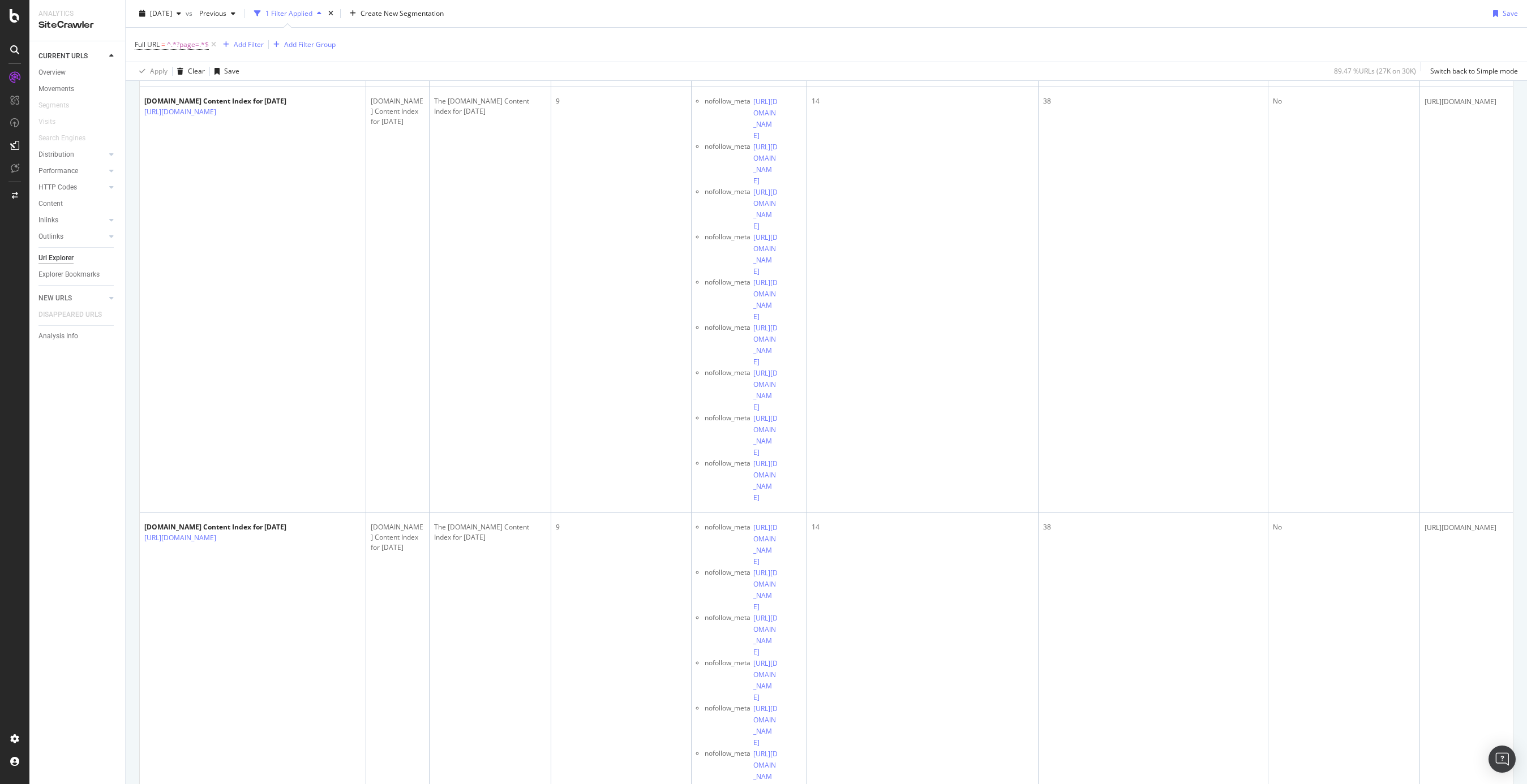
scroll to position [4973, 0]
